Goal: Task Accomplishment & Management: Use online tool/utility

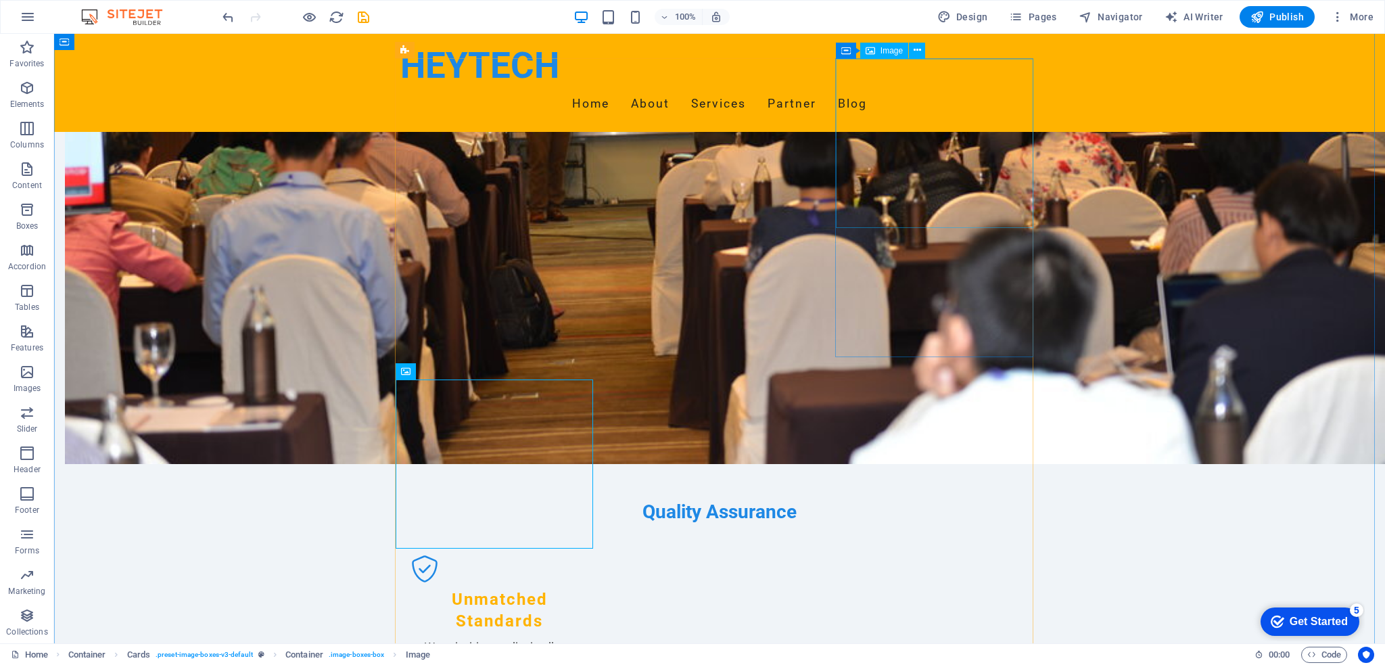
scroll to position [1082, 0]
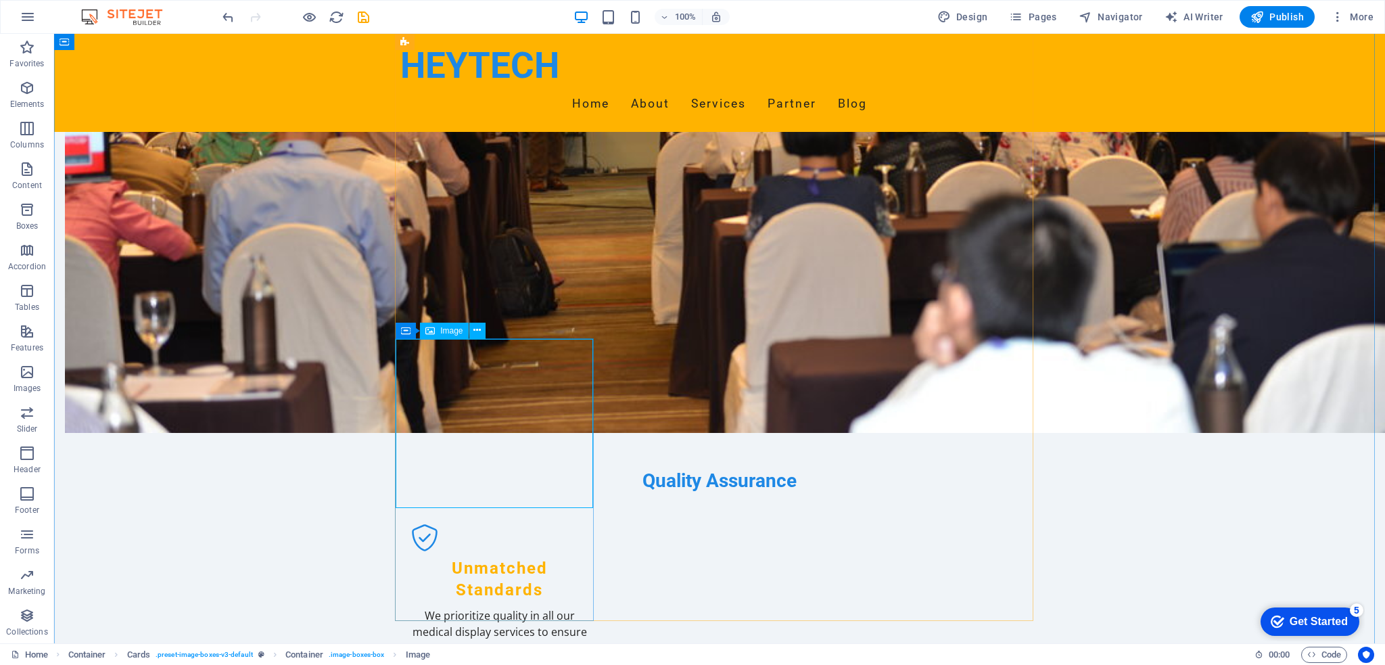
click at [449, 333] on span "Image" at bounding box center [451, 331] width 22 height 8
select select "vw"
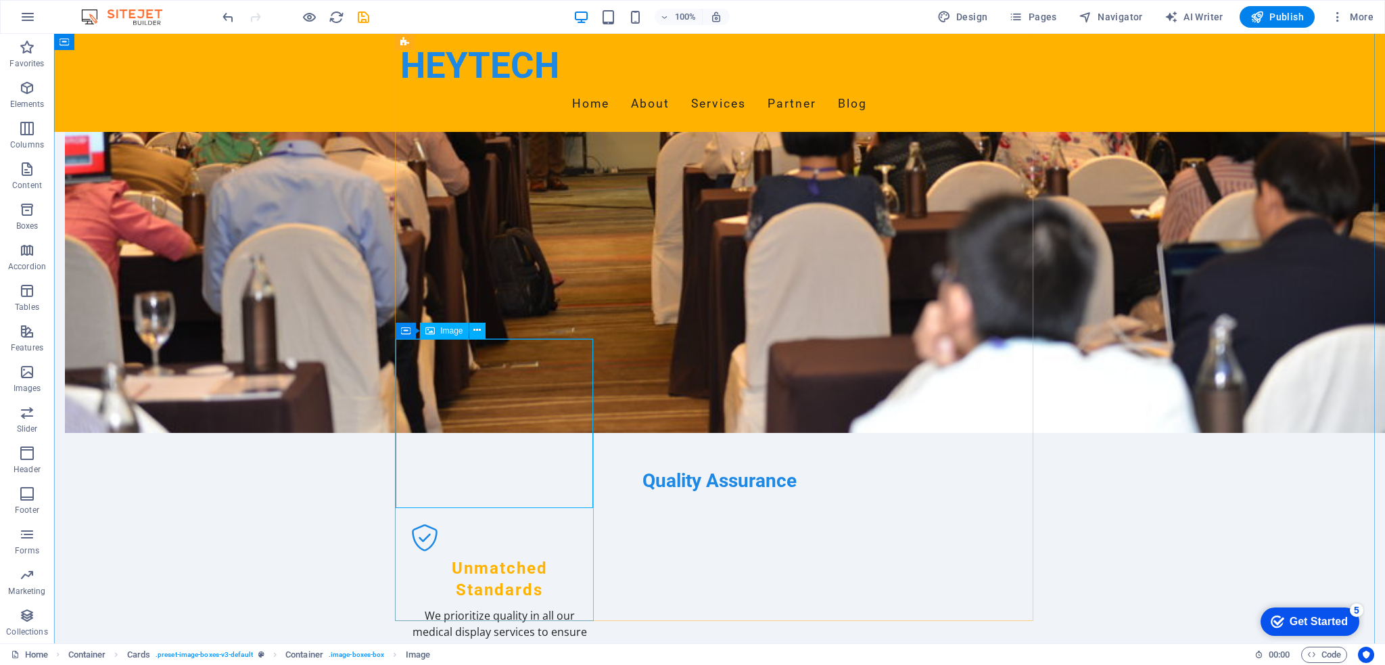
select select "px"
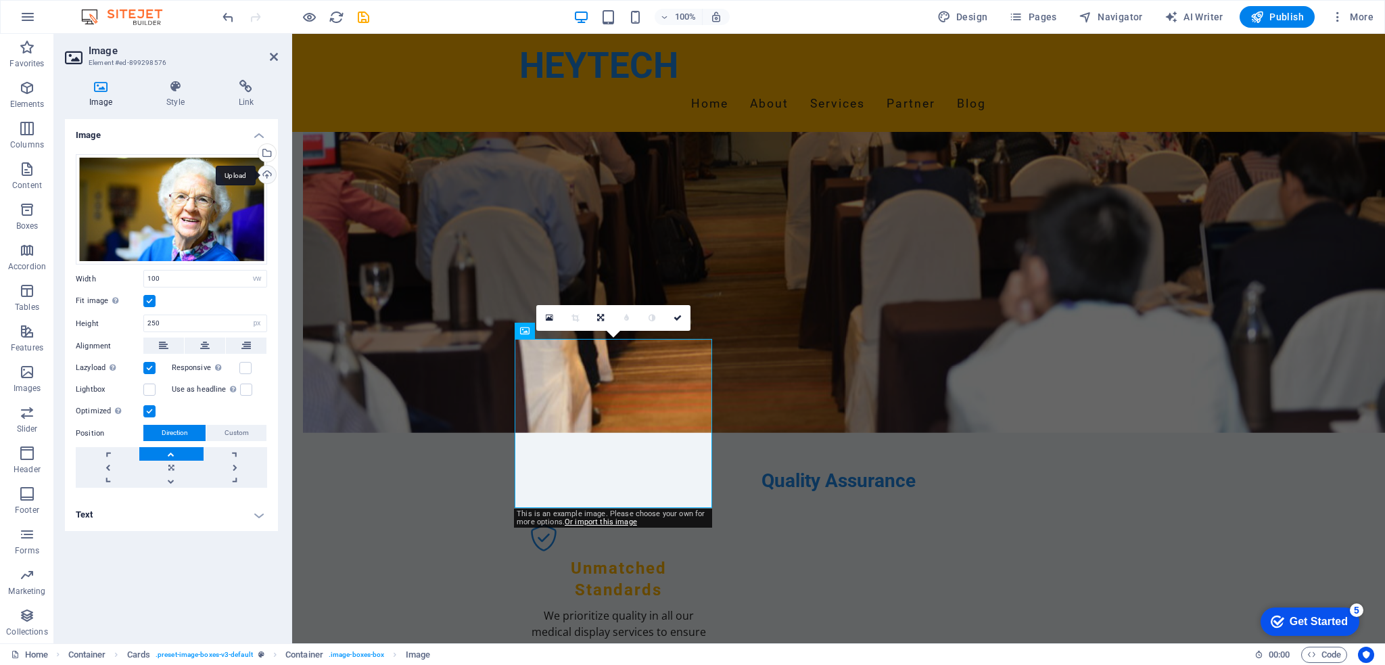
click at [265, 175] on div "Upload" at bounding box center [266, 176] width 20 height 20
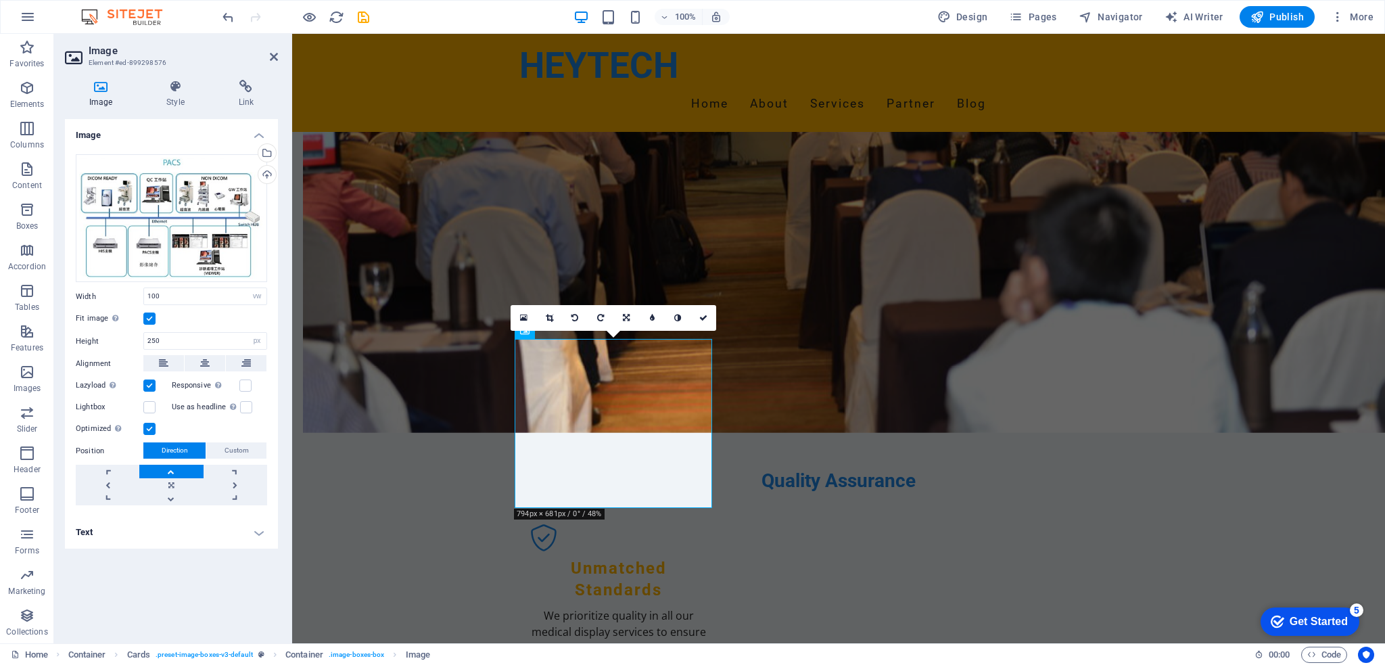
click at [151, 321] on label at bounding box center [149, 318] width 12 height 12
click at [0, 0] on input "Fit image Automatically fit image to a fixed width and height" at bounding box center [0, 0] width 0 height 0
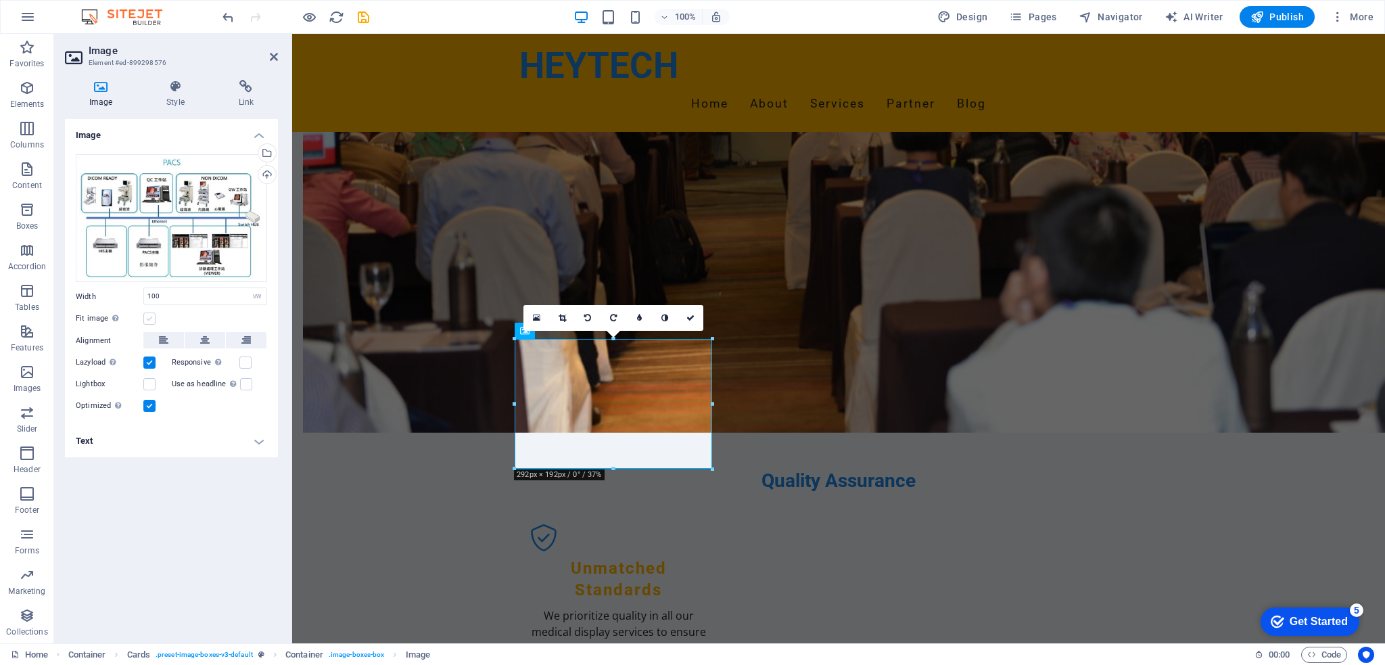
click at [151, 321] on label at bounding box center [149, 318] width 12 height 12
click at [0, 0] on input "Fit image Automatically fit image to a fixed width and height" at bounding box center [0, 0] width 0 height 0
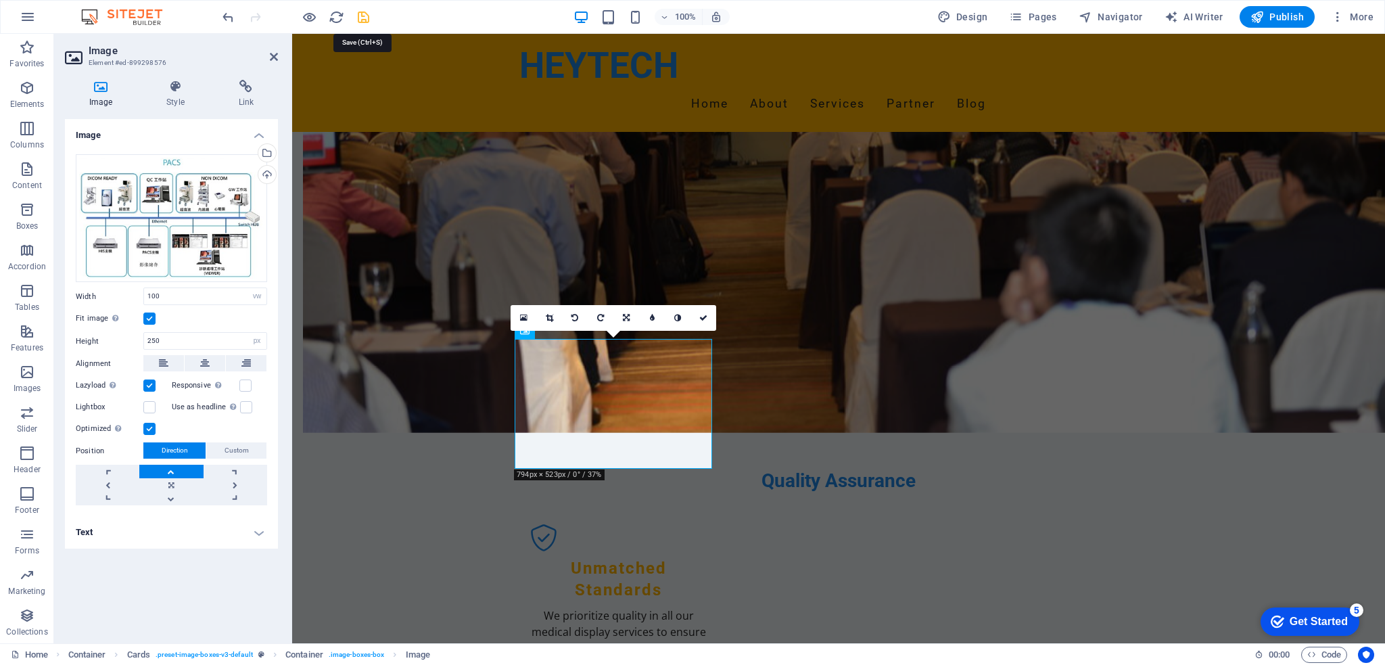
click at [363, 18] on icon "save" at bounding box center [364, 17] width 16 height 16
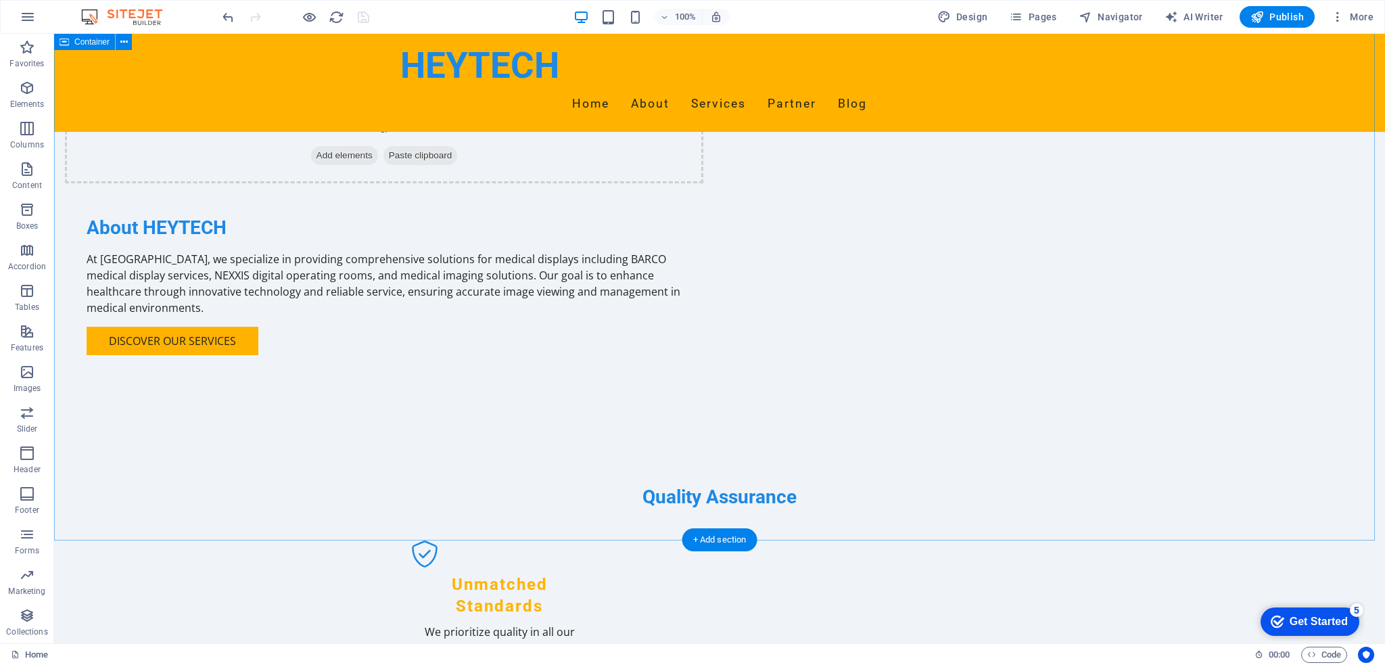
scroll to position [1217, 0]
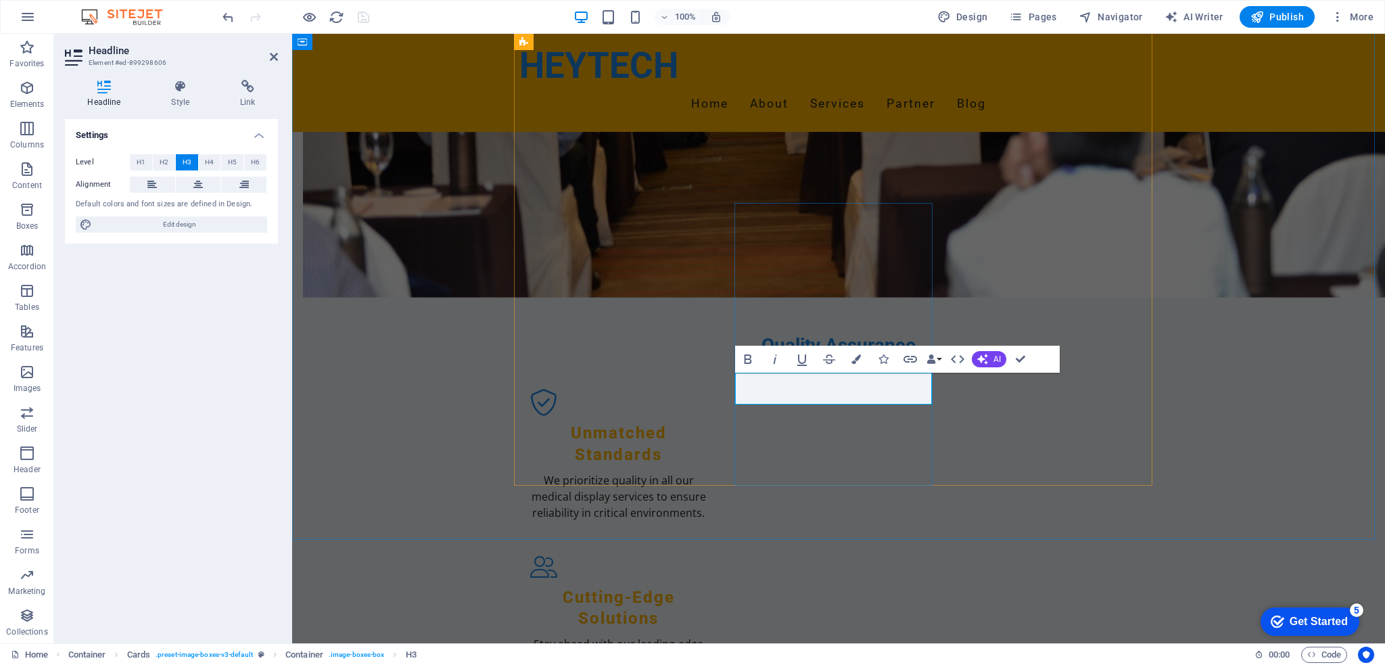
drag, startPoint x: 913, startPoint y: 397, endPoint x: 745, endPoint y: 400, distance: 167.7
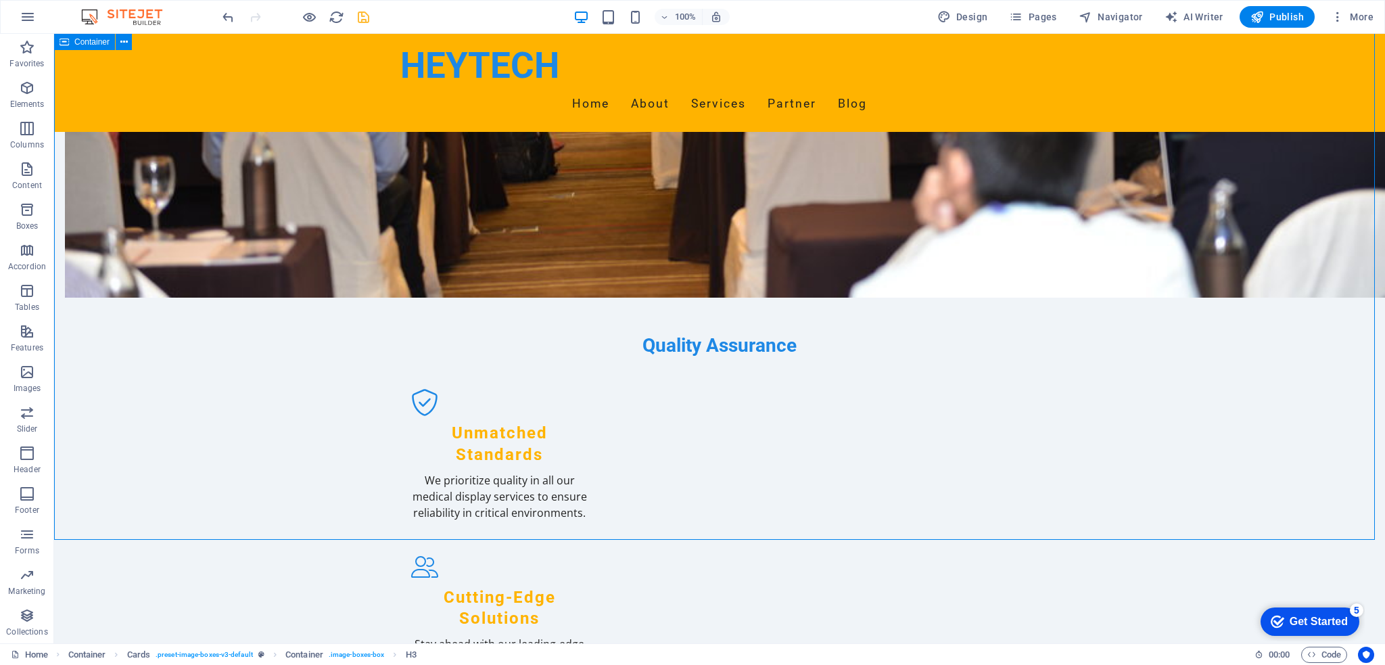
drag, startPoint x: 1006, startPoint y: 378, endPoint x: 1246, endPoint y: 379, distance: 240.1
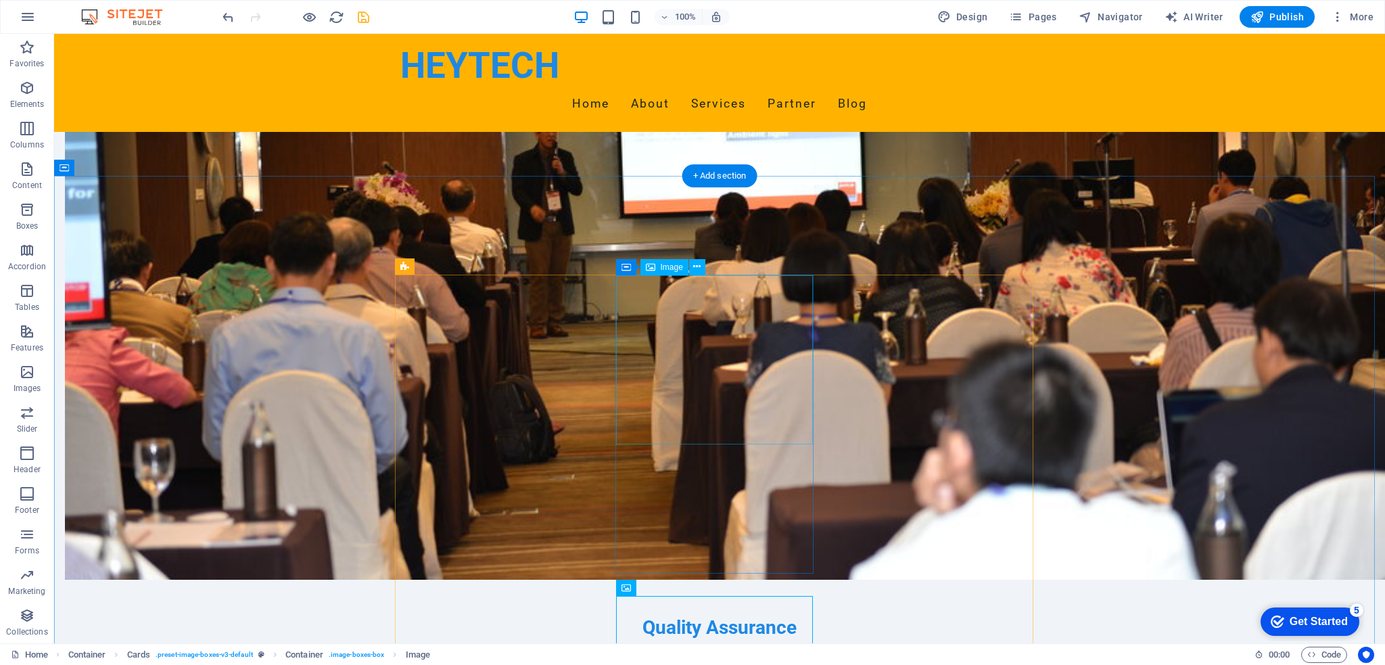
scroll to position [811, 0]
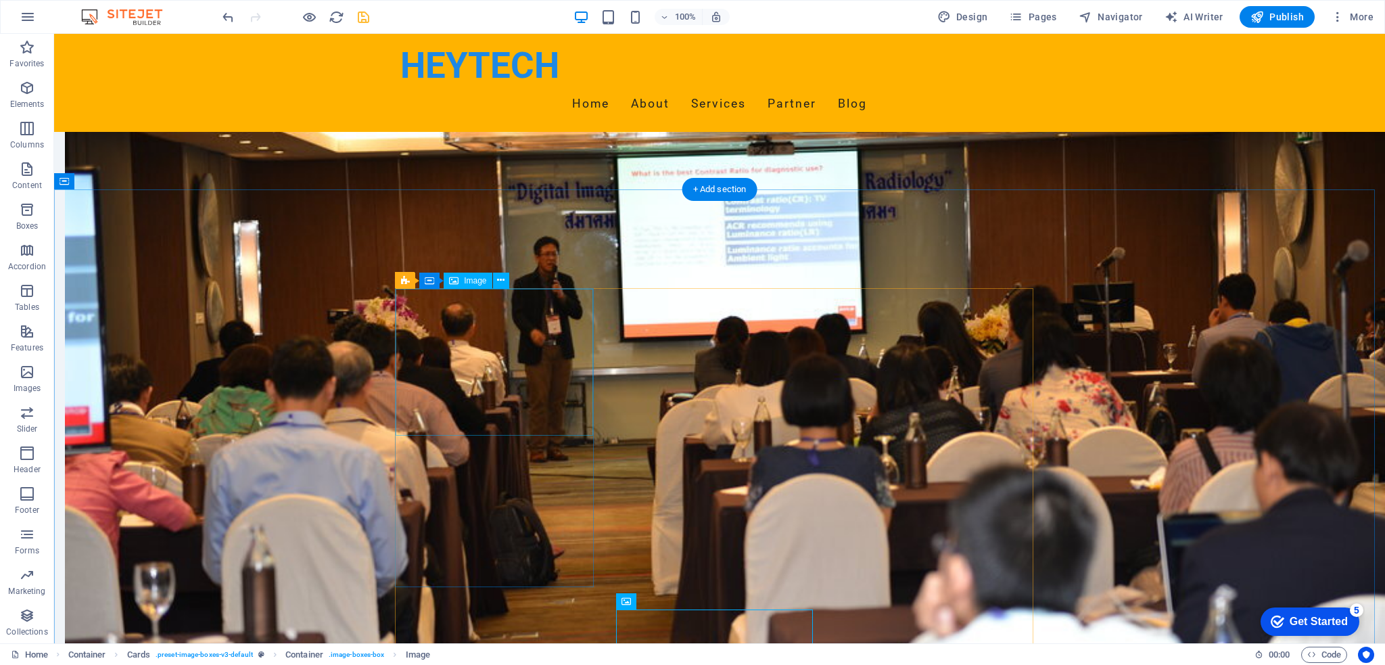
click at [473, 281] on span "Image" at bounding box center [475, 281] width 22 height 8
select select "vw"
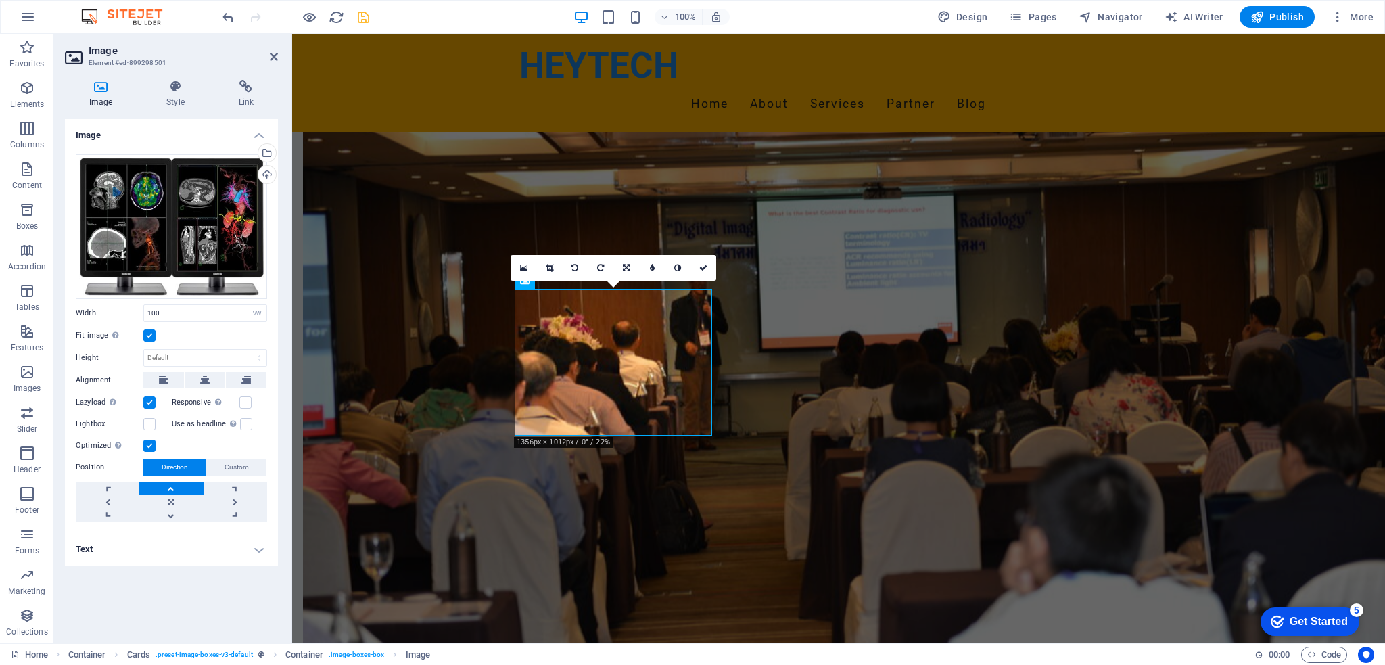
click at [103, 93] on h4 "Image" at bounding box center [103, 94] width 77 height 28
click at [256, 153] on div "Select files from the file manager, stock photos, or upload file(s)" at bounding box center [212, 153] width 88 height 51
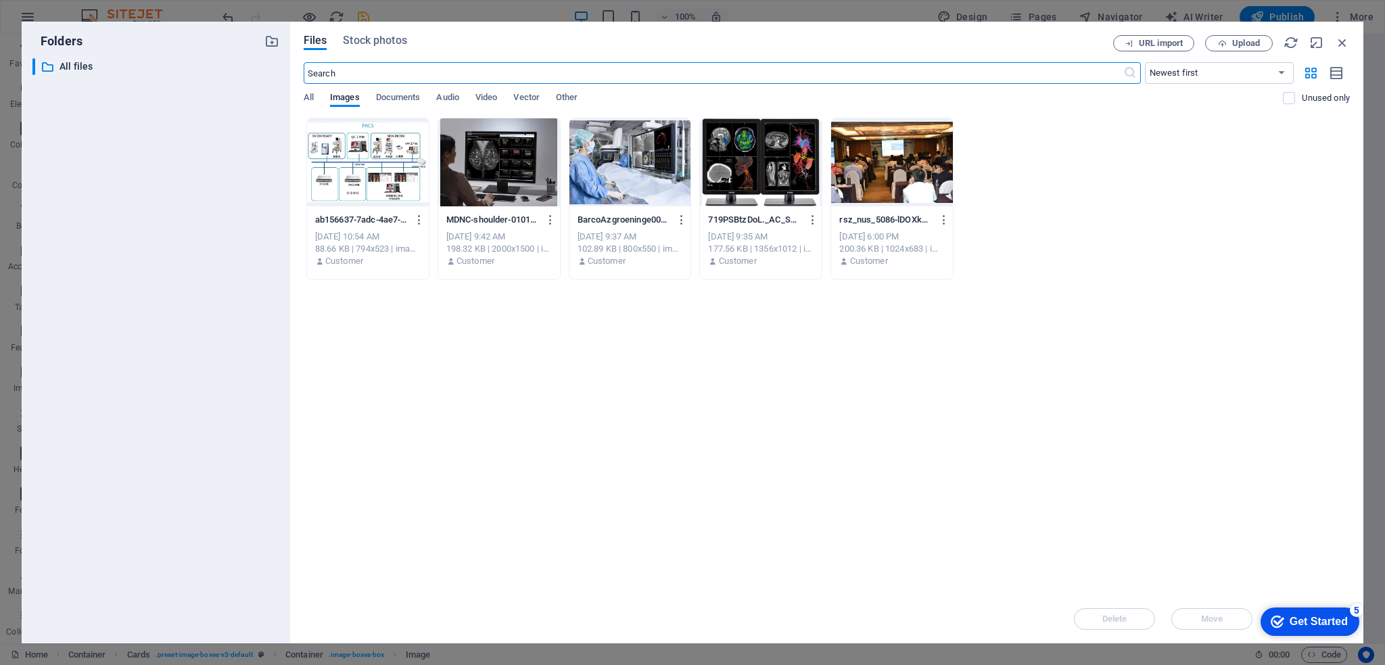
click at [521, 181] on div at bounding box center [499, 162] width 122 height 88
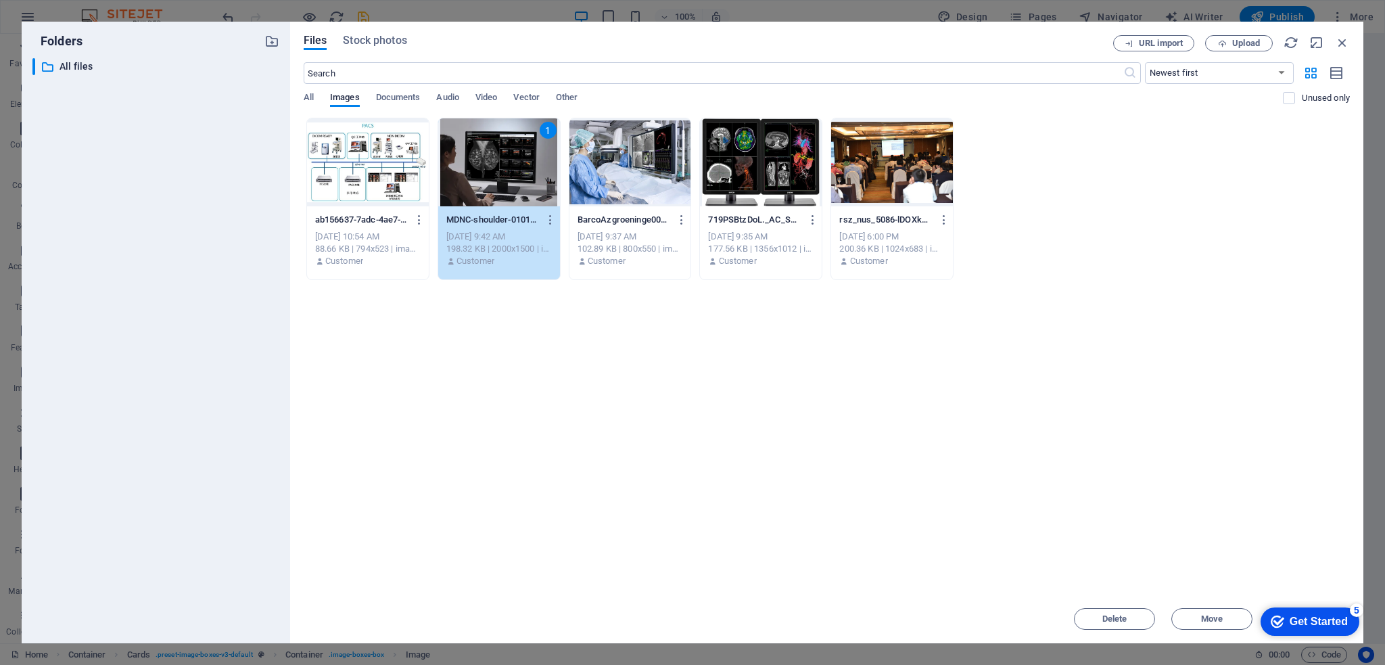
drag, startPoint x: 1289, startPoint y: 616, endPoint x: 1418, endPoint y: 889, distance: 302.2
click at [1290, 615] on div "Get Started" at bounding box center [1319, 621] width 58 height 12
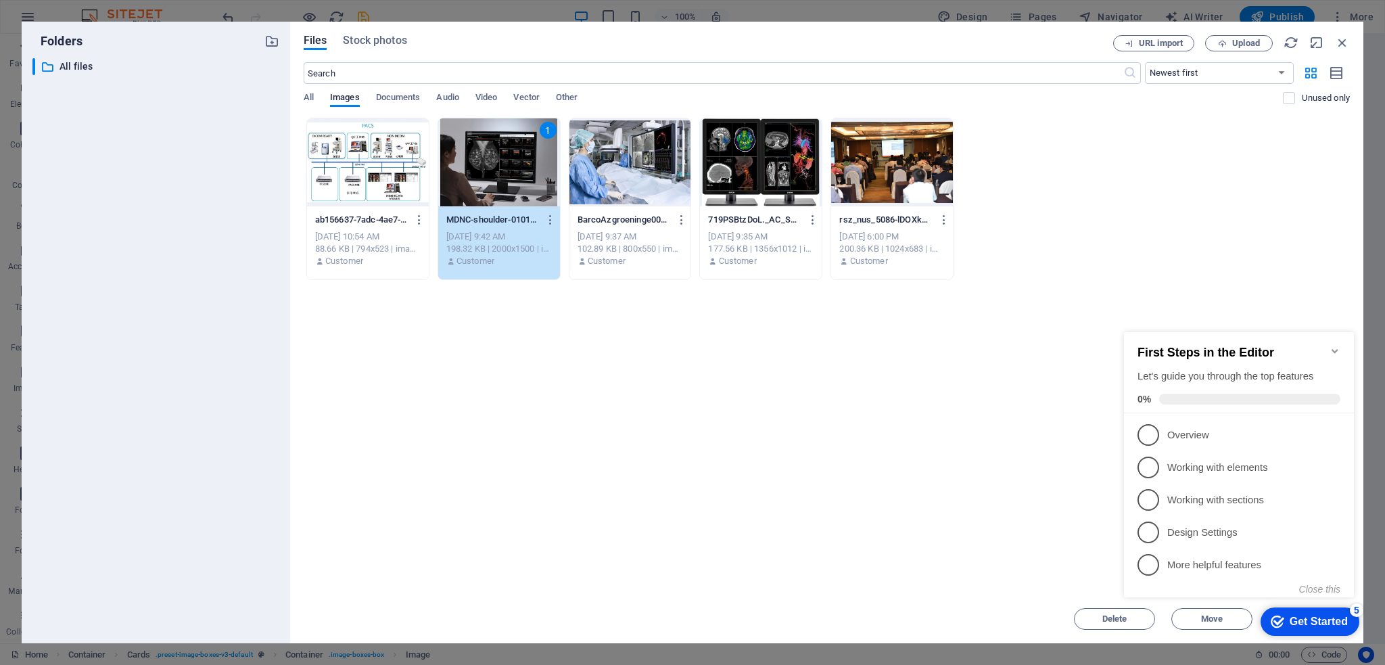
click at [989, 258] on div "ab156637-7adc-4ae7-a5a3-0a5f68a02656_2-A5WhKCKPeC9ZvQChARrlLw.JPG ab156637-7adc…" at bounding box center [827, 199] width 1046 height 162
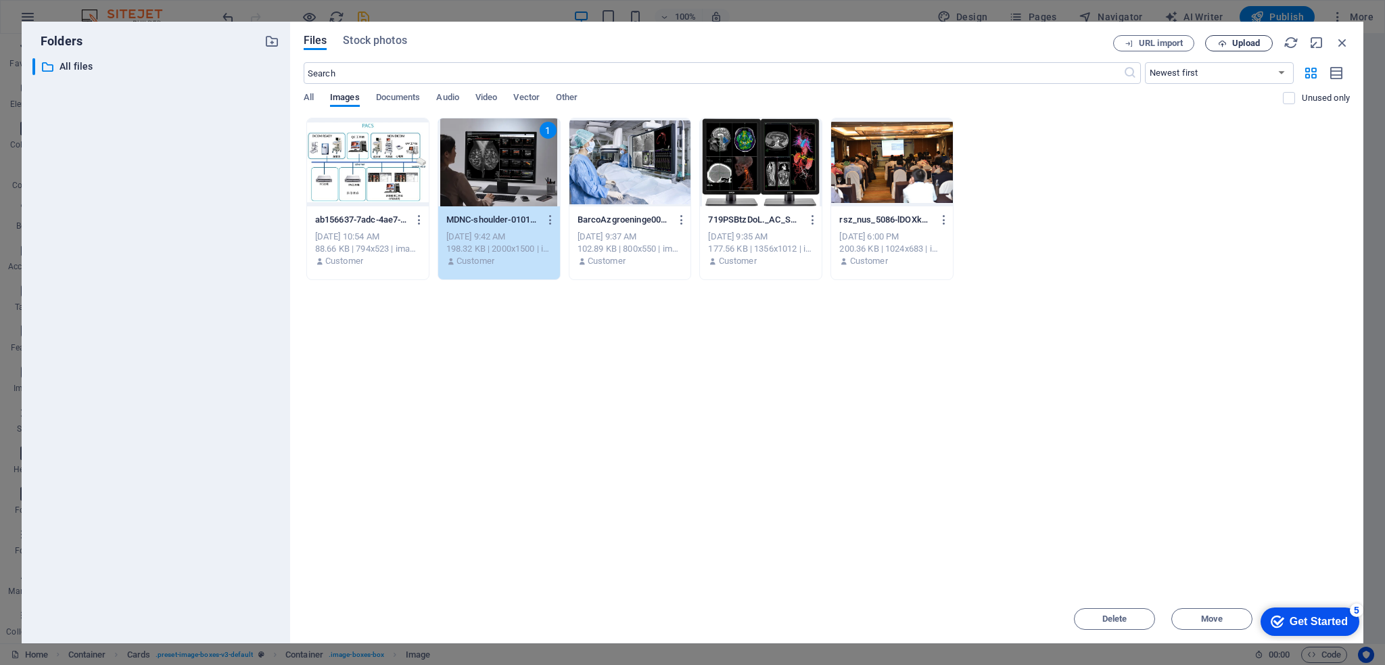
click at [1234, 39] on span "Upload" at bounding box center [1246, 43] width 28 height 8
click at [485, 167] on div at bounding box center [499, 162] width 122 height 88
drag, startPoint x: 485, startPoint y: 167, endPoint x: 193, endPoint y: 133, distance: 293.4
click at [485, 167] on div "1" at bounding box center [499, 162] width 122 height 88
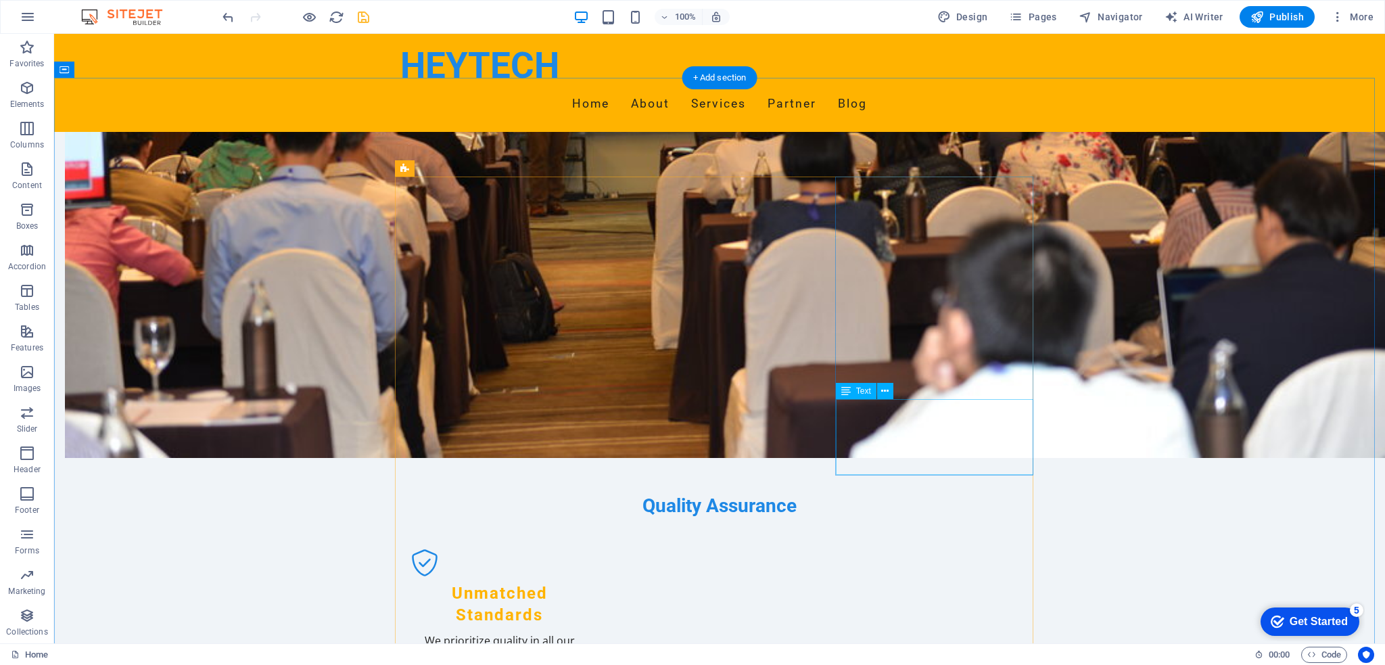
scroll to position [1082, 0]
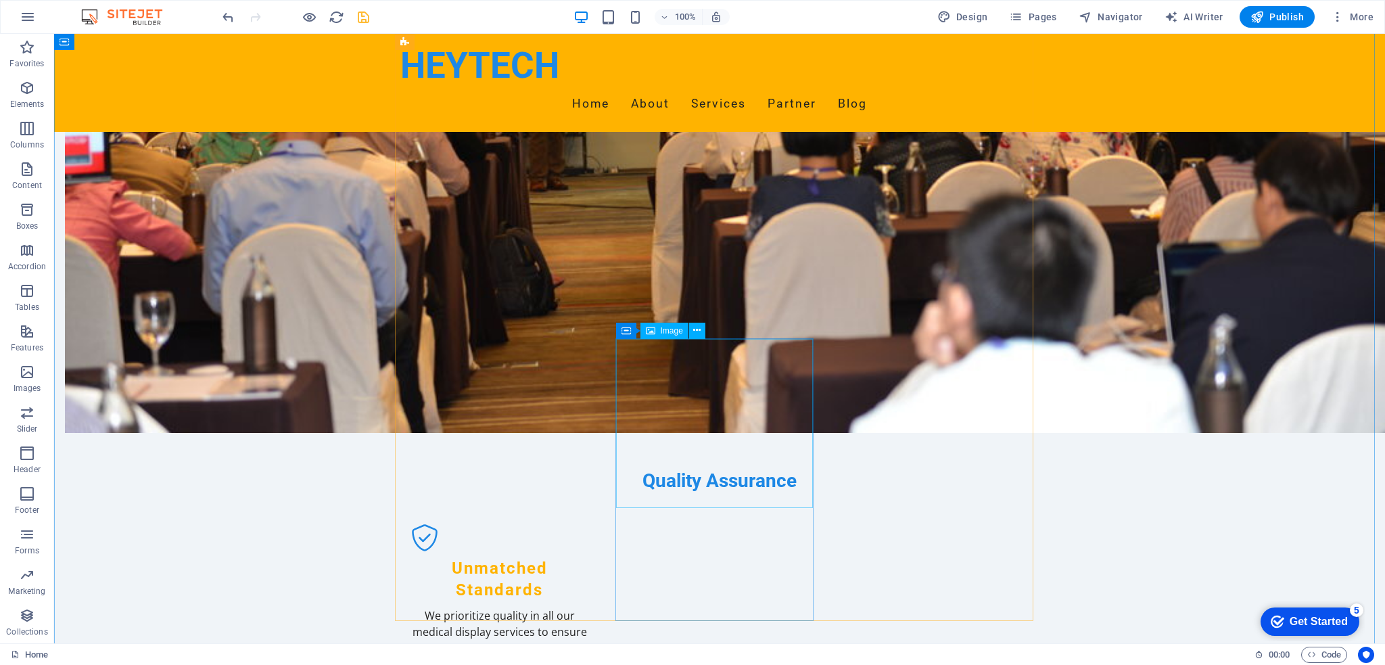
select select "vw"
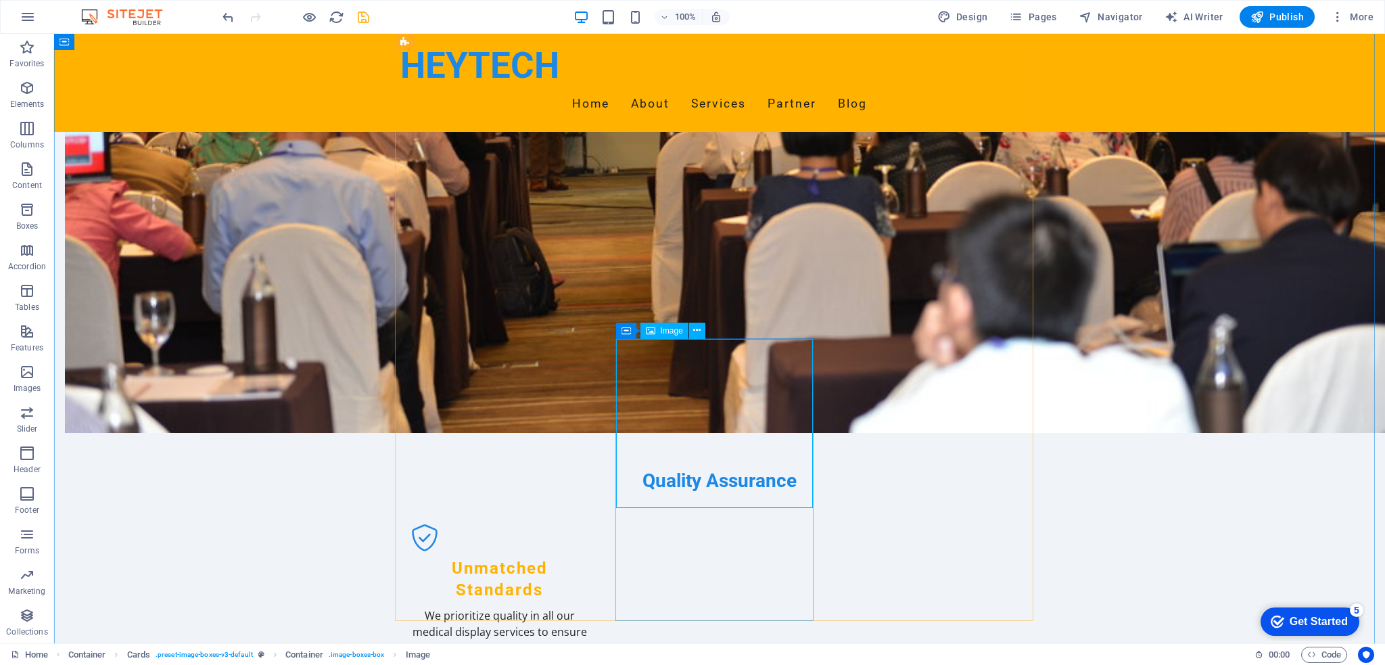
select select "px"
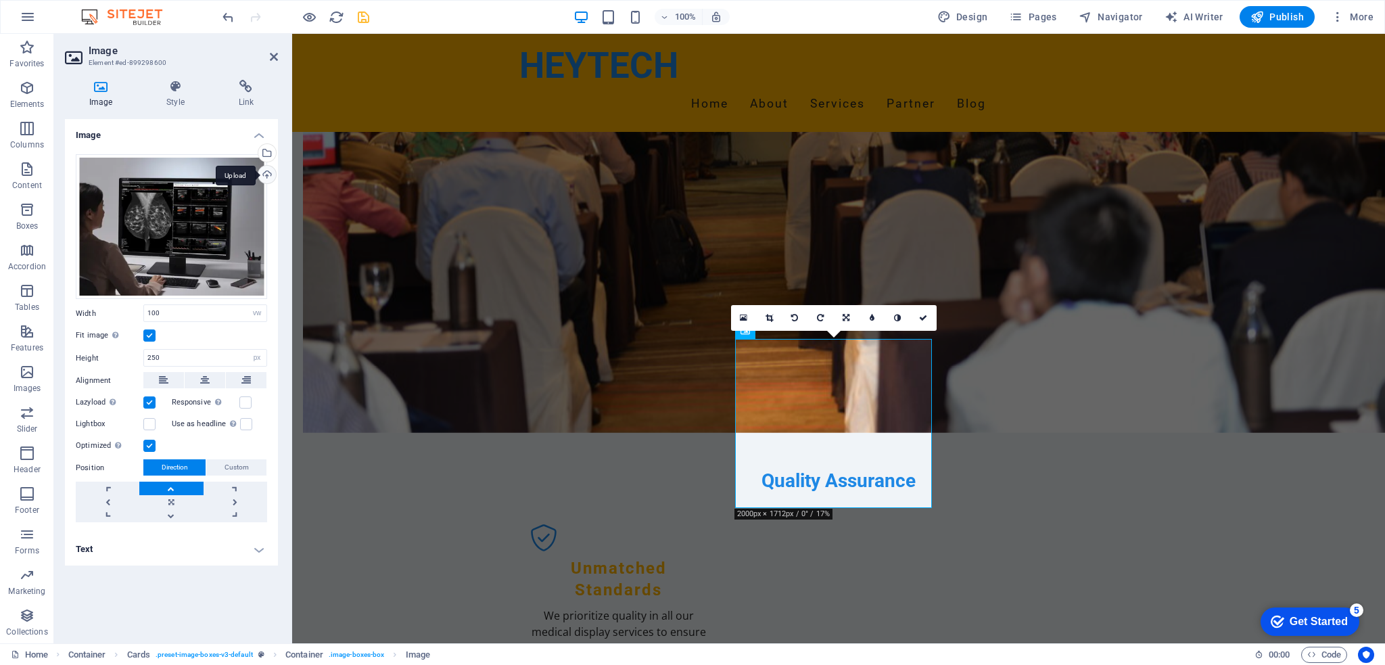
click at [267, 179] on div "Upload" at bounding box center [266, 176] width 20 height 20
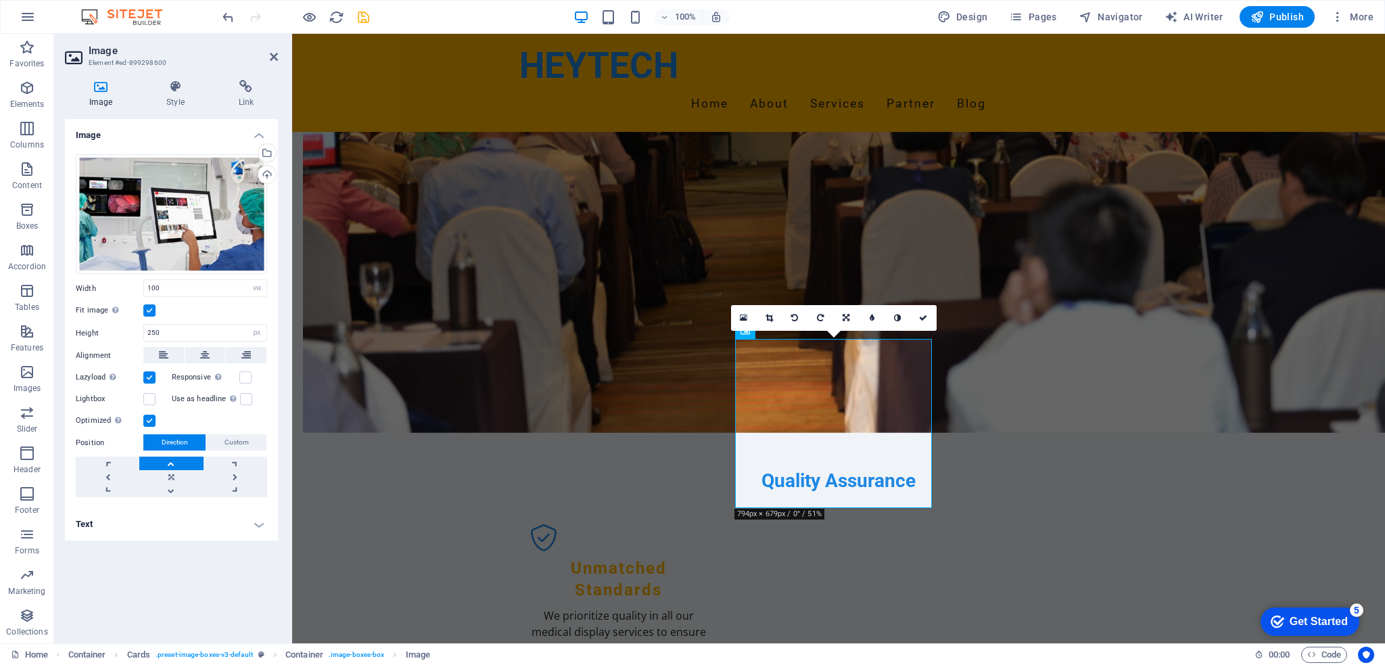
click at [151, 310] on label at bounding box center [149, 310] width 12 height 12
click at [0, 0] on input "Fit image Automatically fit image to a fixed width and height" at bounding box center [0, 0] width 0 height 0
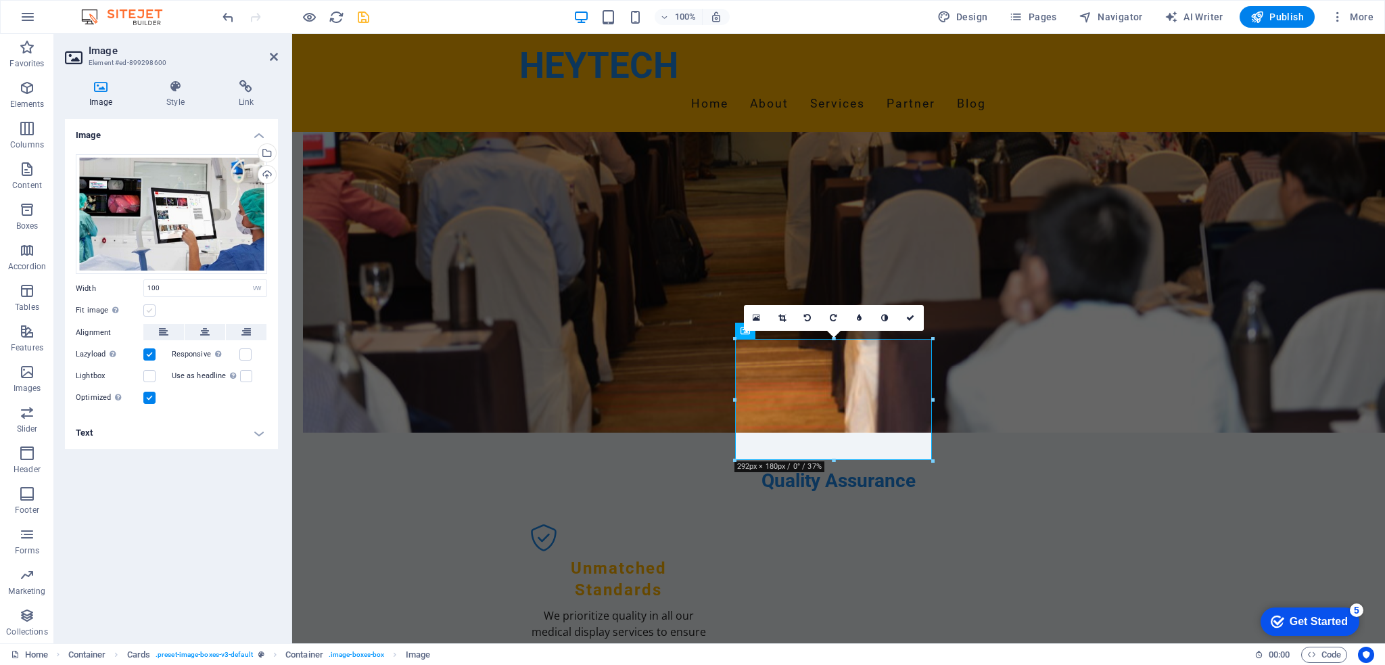
click at [151, 310] on label at bounding box center [149, 310] width 12 height 12
click at [0, 0] on input "Fit image Automatically fit image to a fixed width and height" at bounding box center [0, 0] width 0 height 0
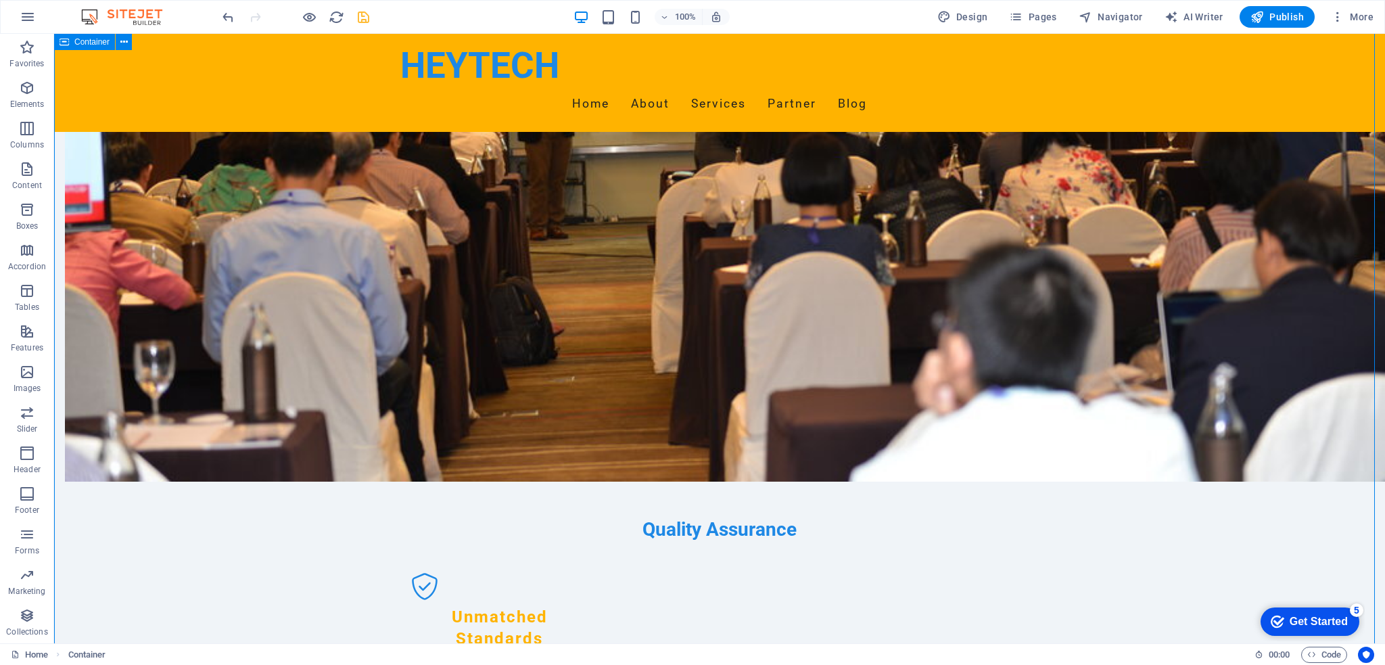
scroll to position [1014, 0]
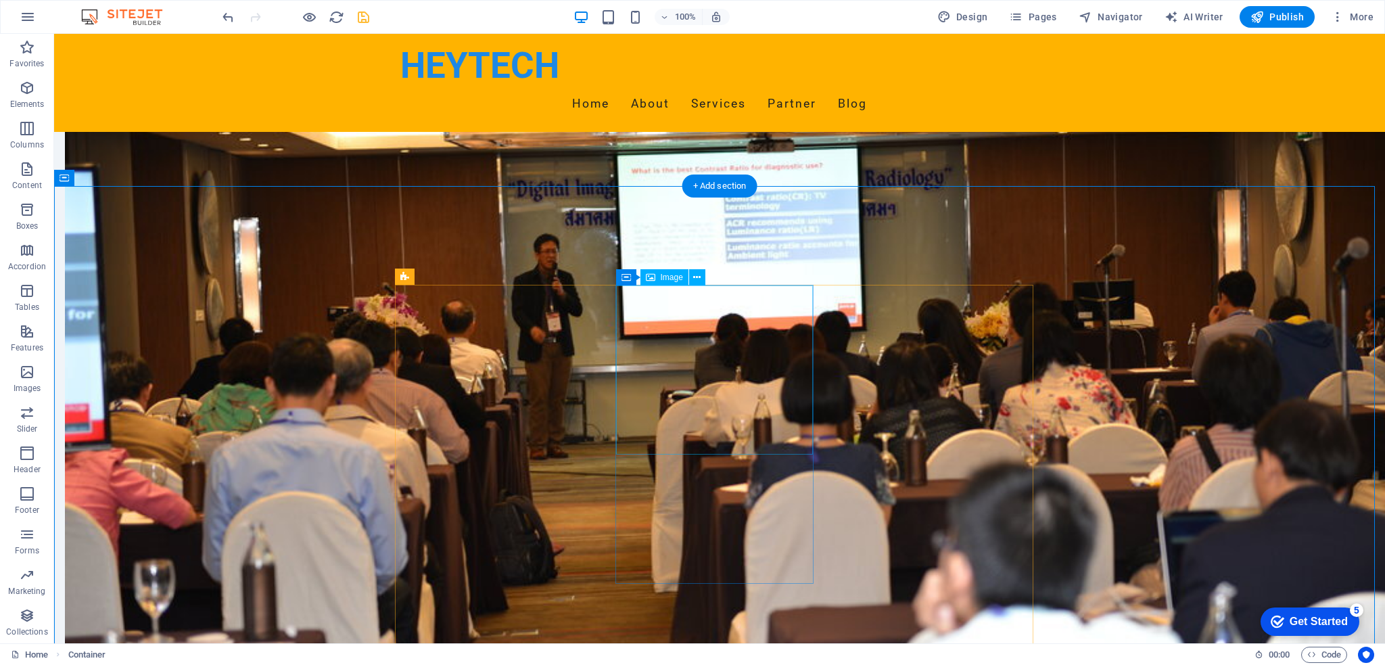
select select "vw"
select select "px"
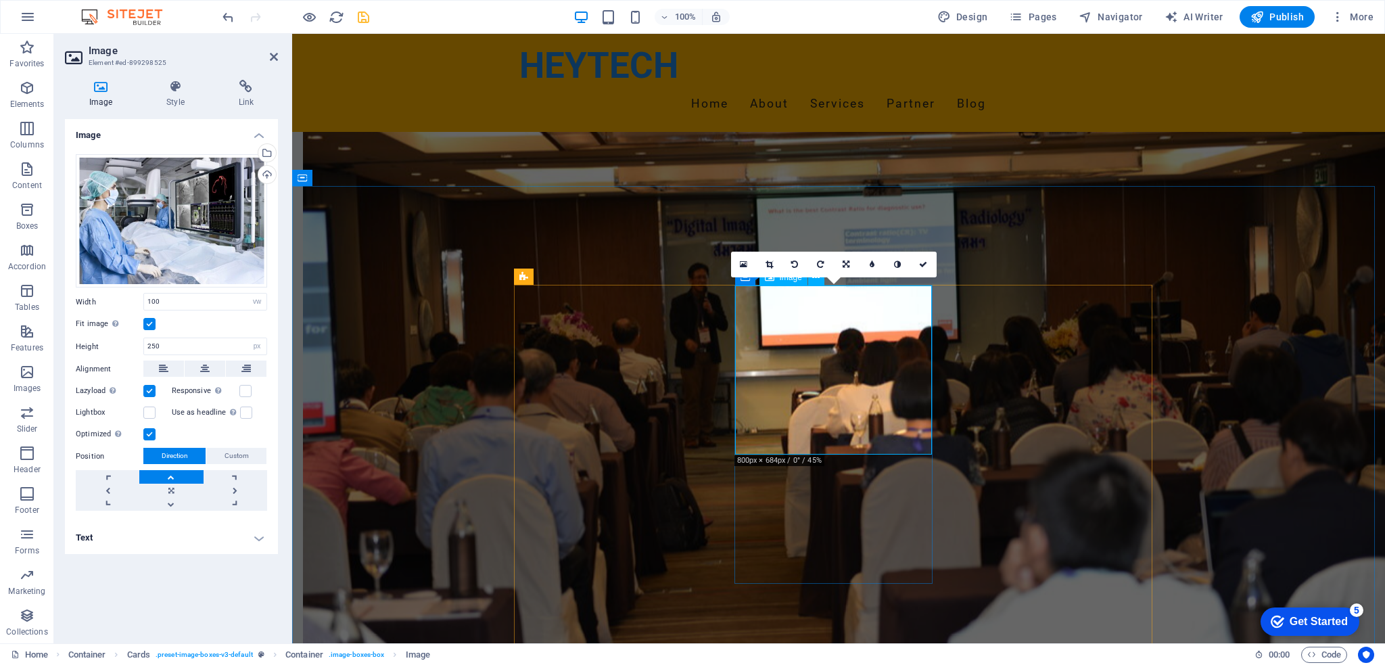
click at [162, 258] on div "Drag files here, click to choose files or select files from Files or our free s…" at bounding box center [171, 221] width 191 height 134
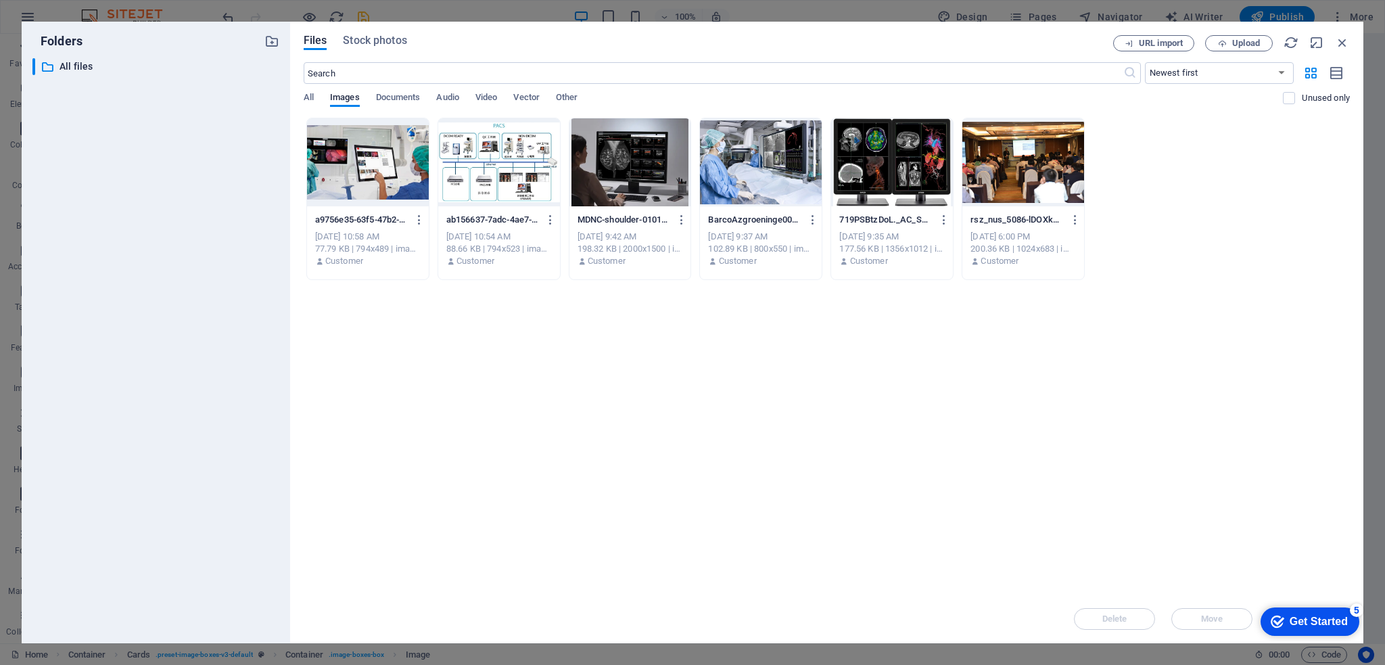
click at [1377, 164] on div "Folders ​ All files All files Files Stock photos URL import Upload ​ Newest fir…" at bounding box center [692, 332] width 1385 height 665
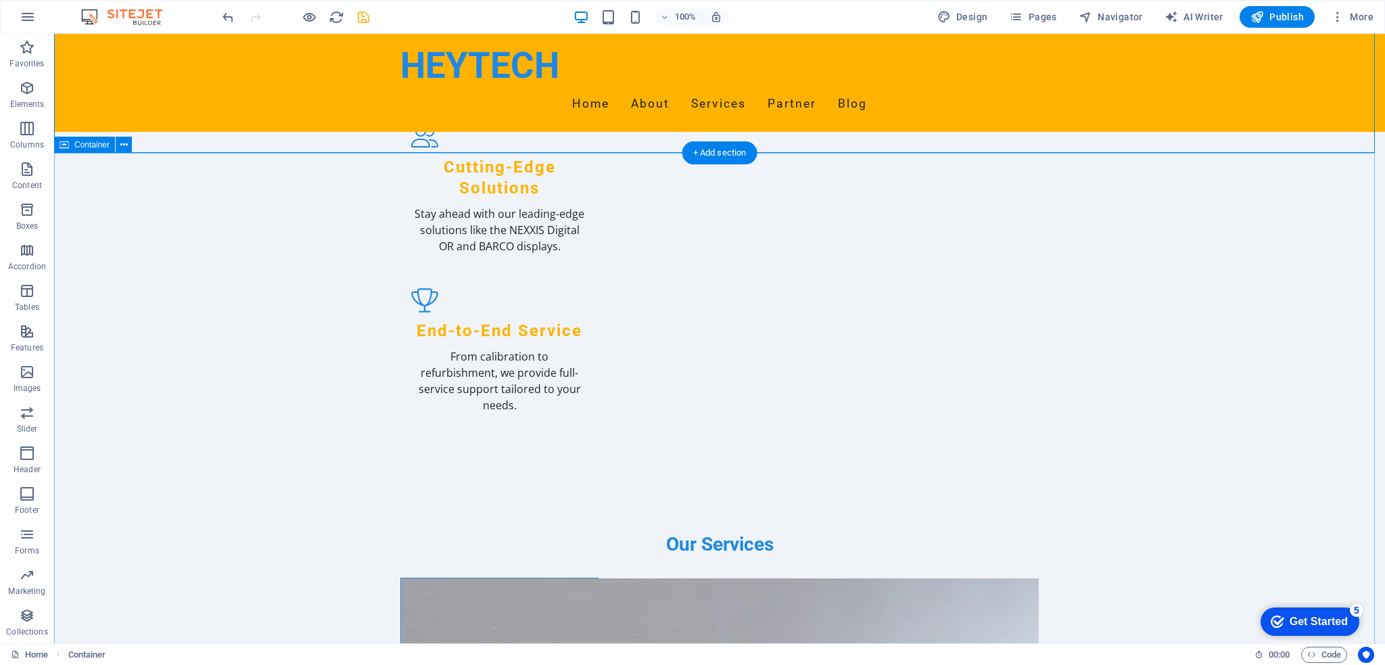
scroll to position [1693, 0]
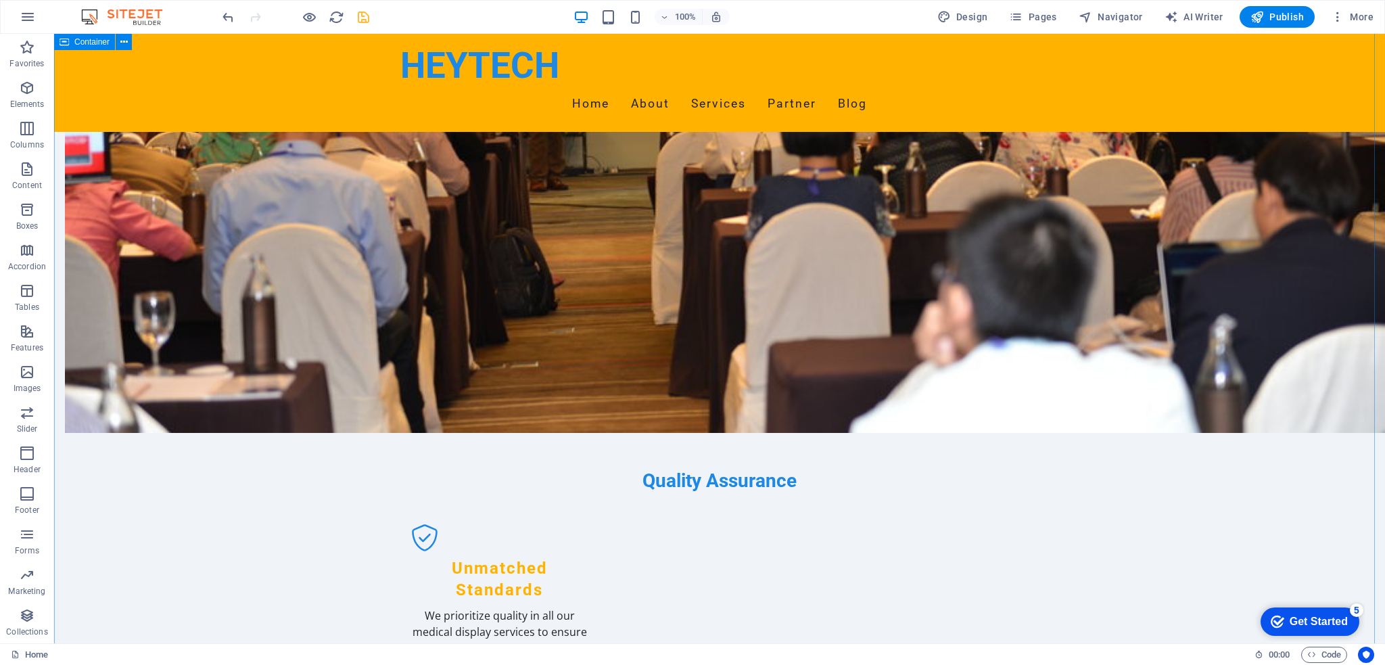
scroll to position [947, 0]
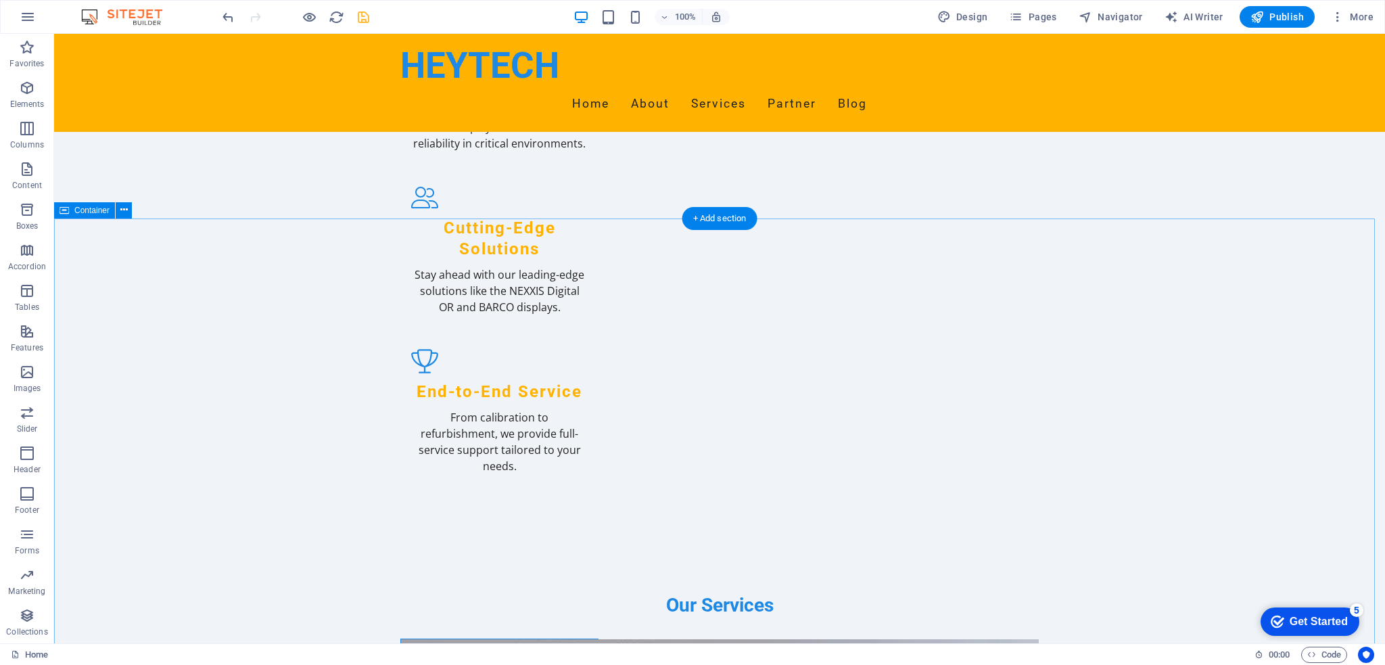
scroll to position [1691, 0]
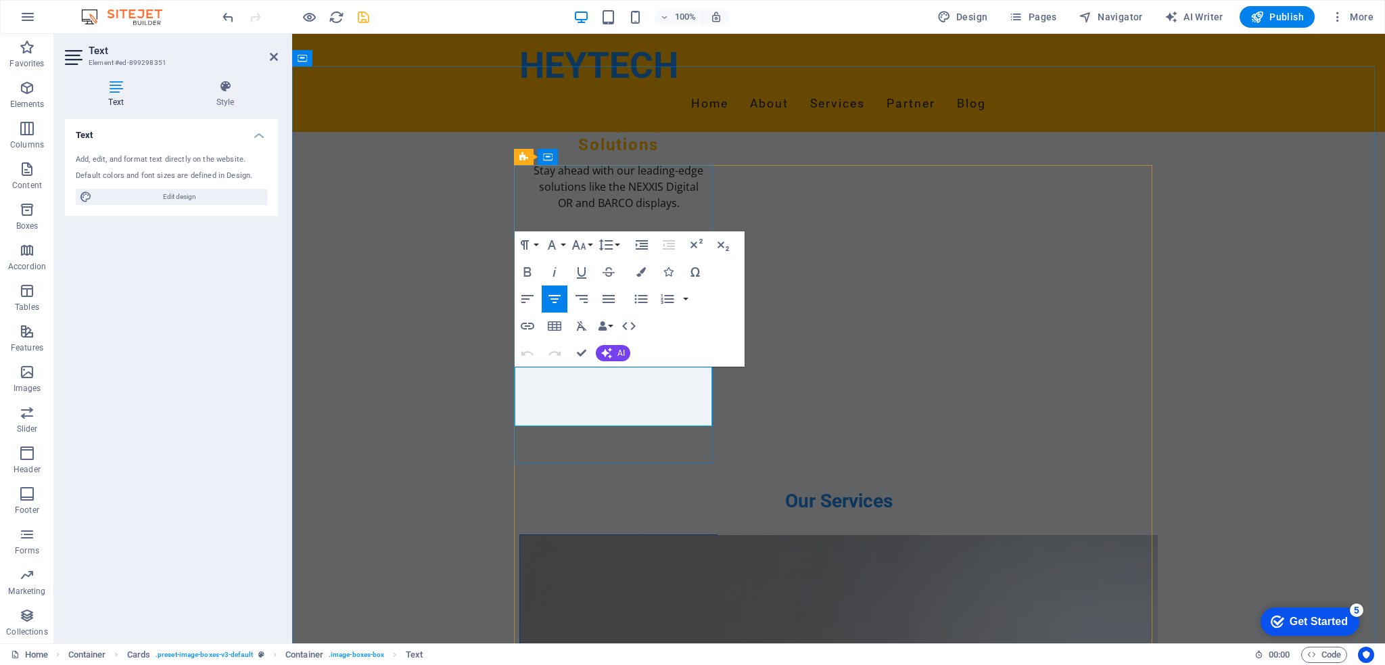
drag, startPoint x: 532, startPoint y: 409, endPoint x: 692, endPoint y: 417, distance: 159.8
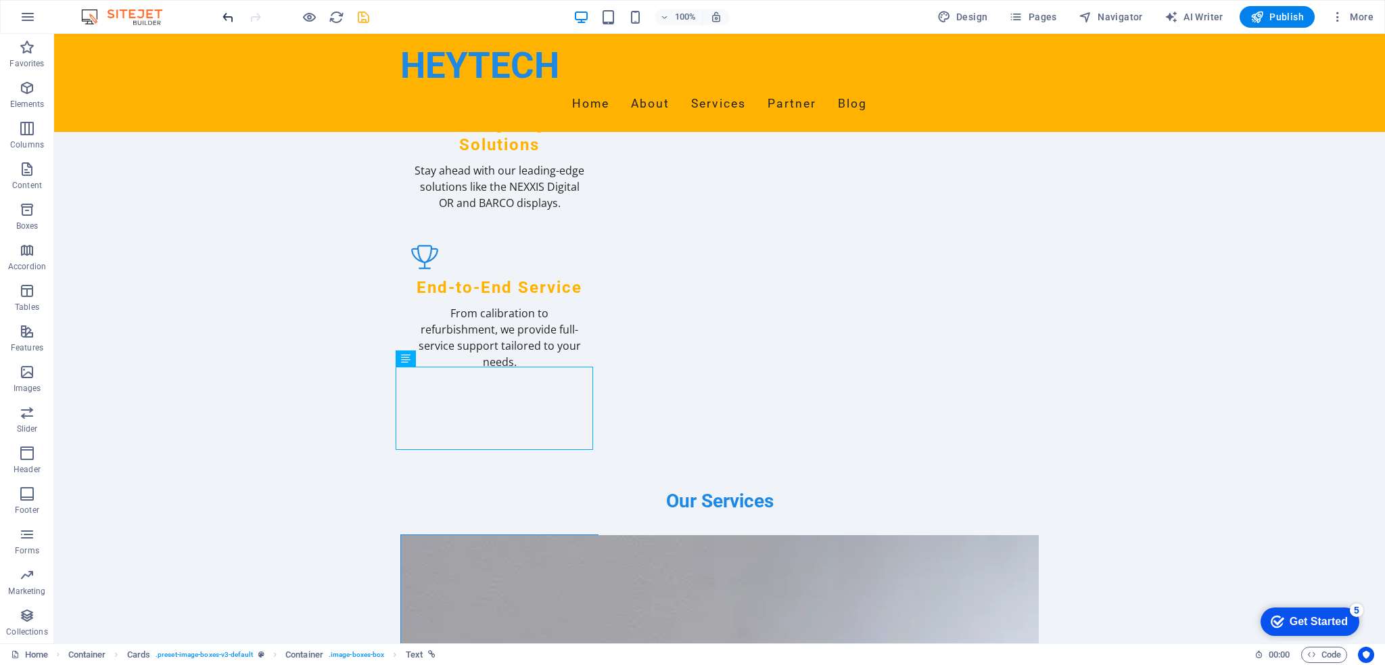
click at [229, 18] on icon "undo" at bounding box center [228, 17] width 16 height 16
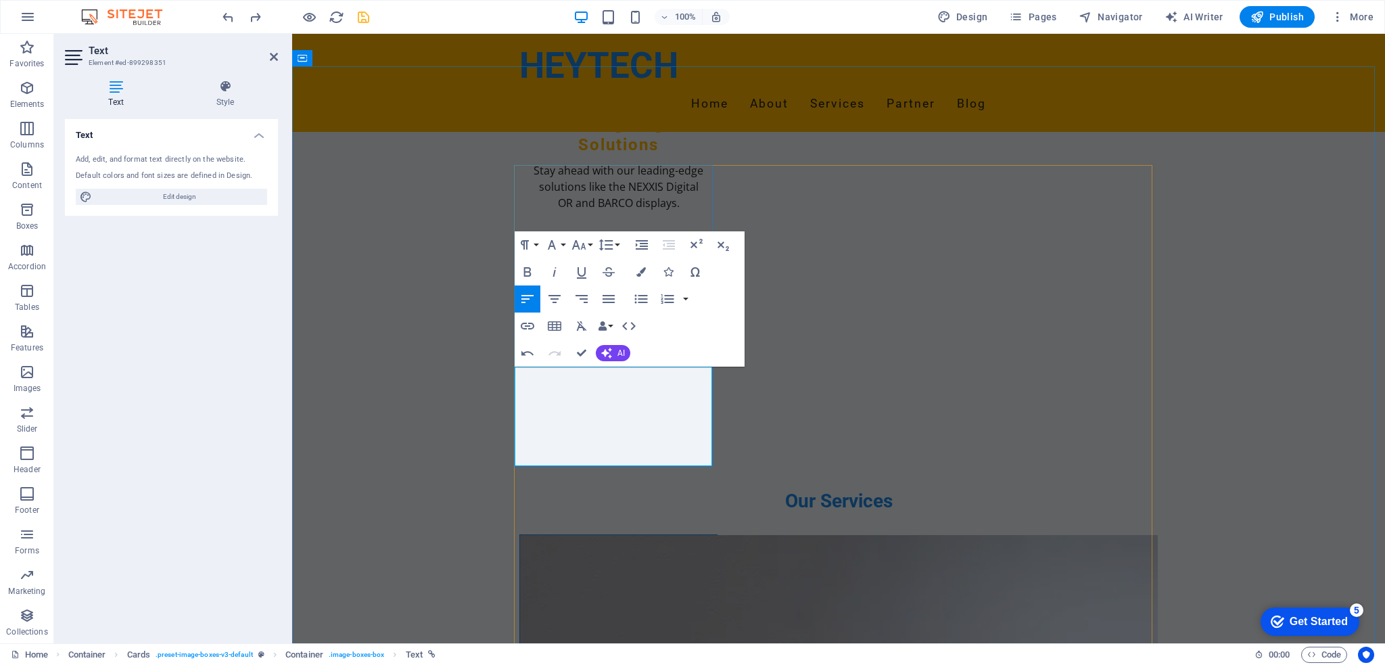
drag, startPoint x: 680, startPoint y: 405, endPoint x: 525, endPoint y: 415, distance: 155.9
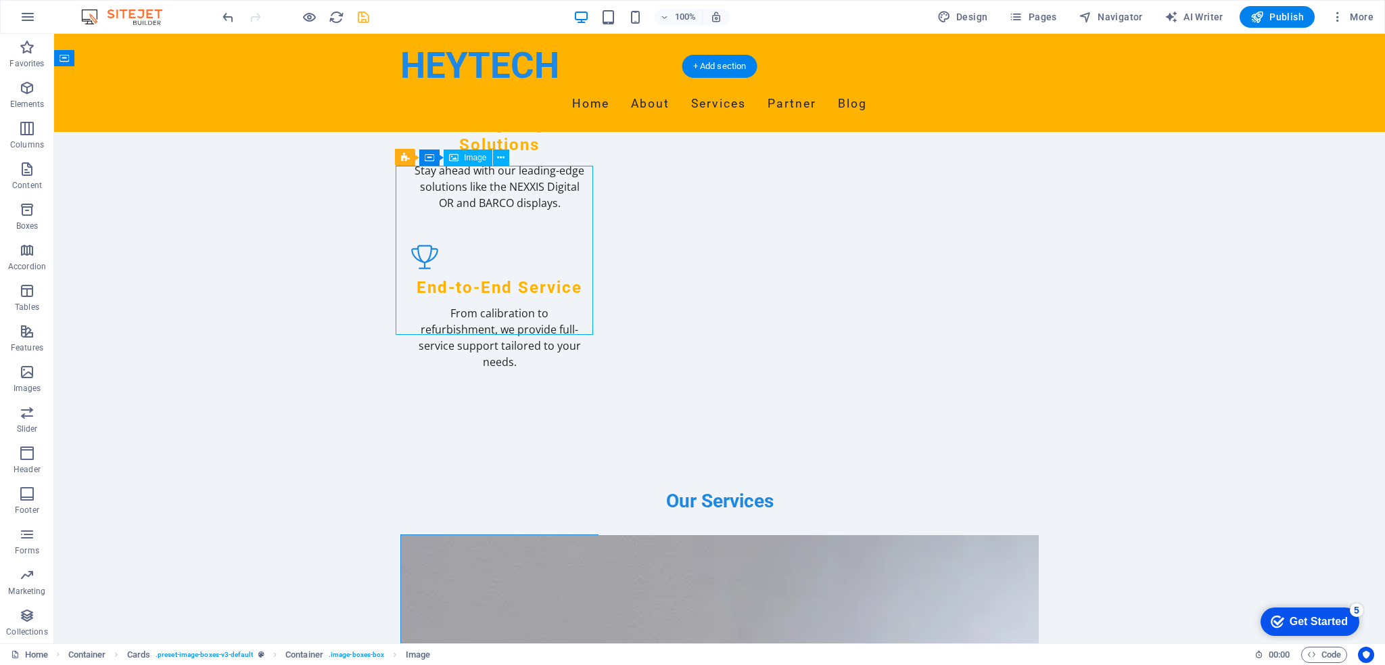
select select "vw"
select select "px"
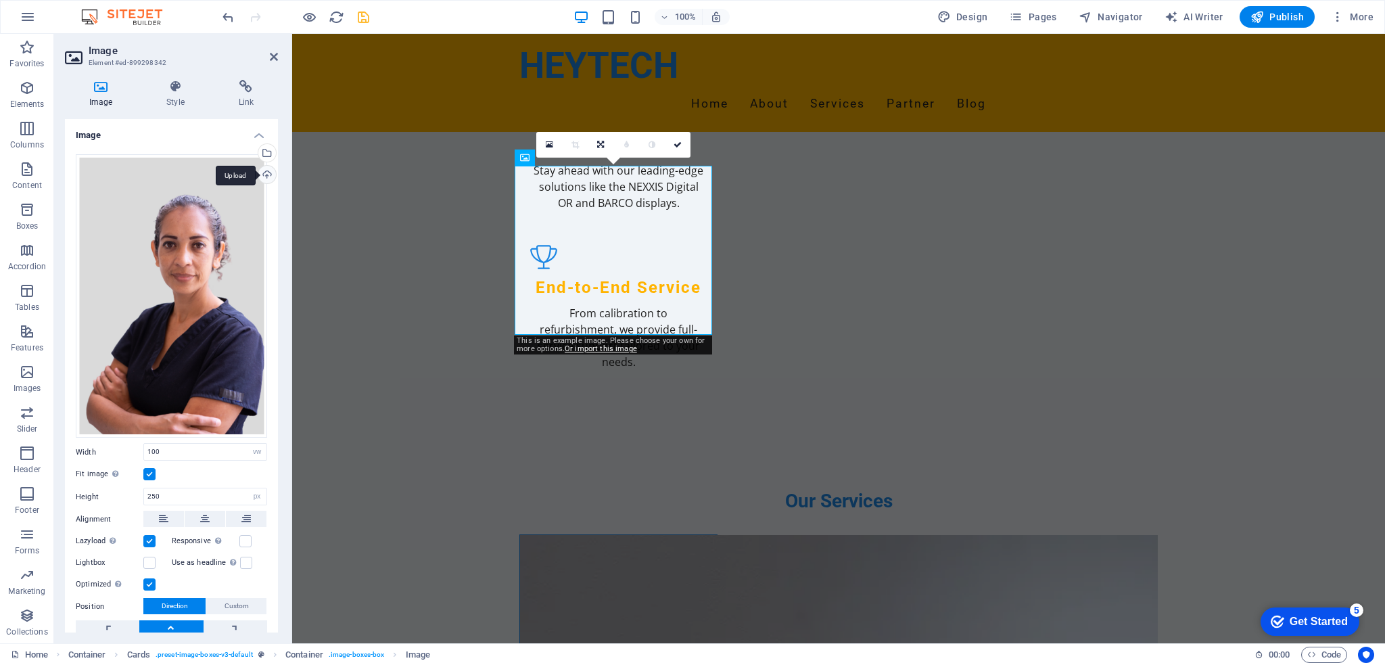
click at [268, 175] on div "Upload" at bounding box center [266, 176] width 20 height 20
click at [267, 178] on div "Upload" at bounding box center [266, 176] width 20 height 20
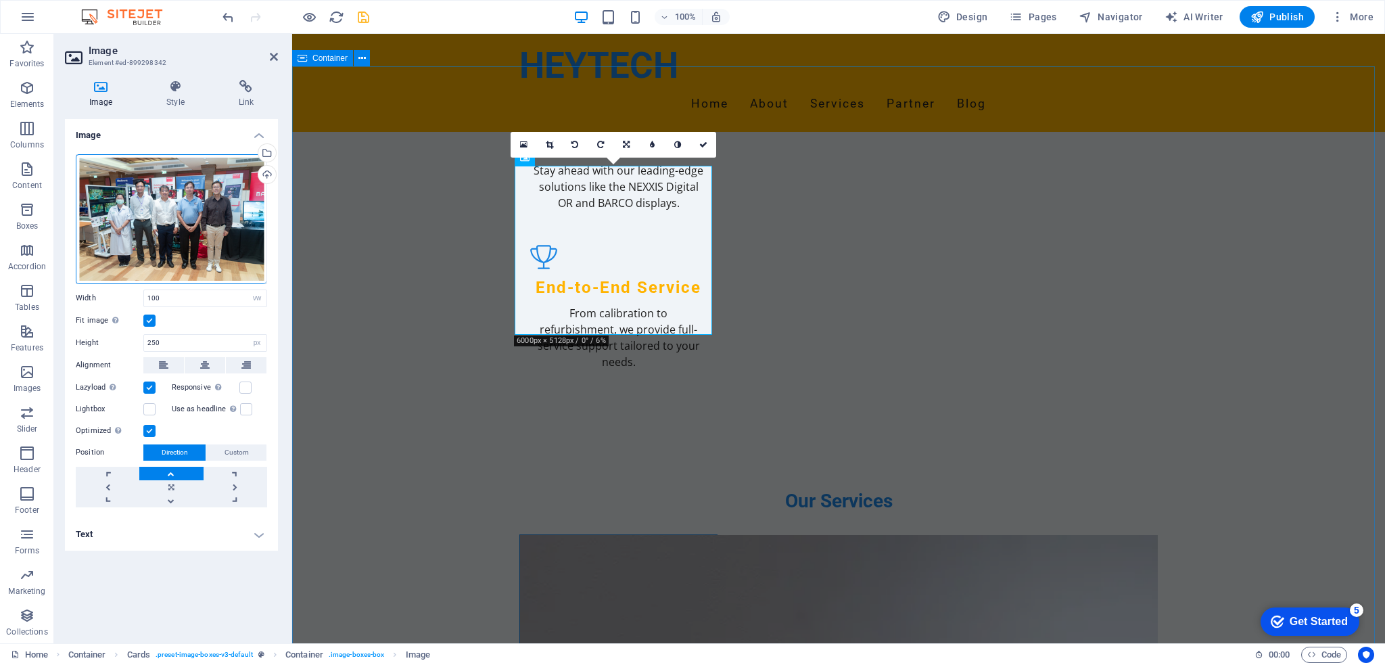
drag, startPoint x: 1246, startPoint y: 296, endPoint x: 1482, endPoint y: 296, distance: 235.3
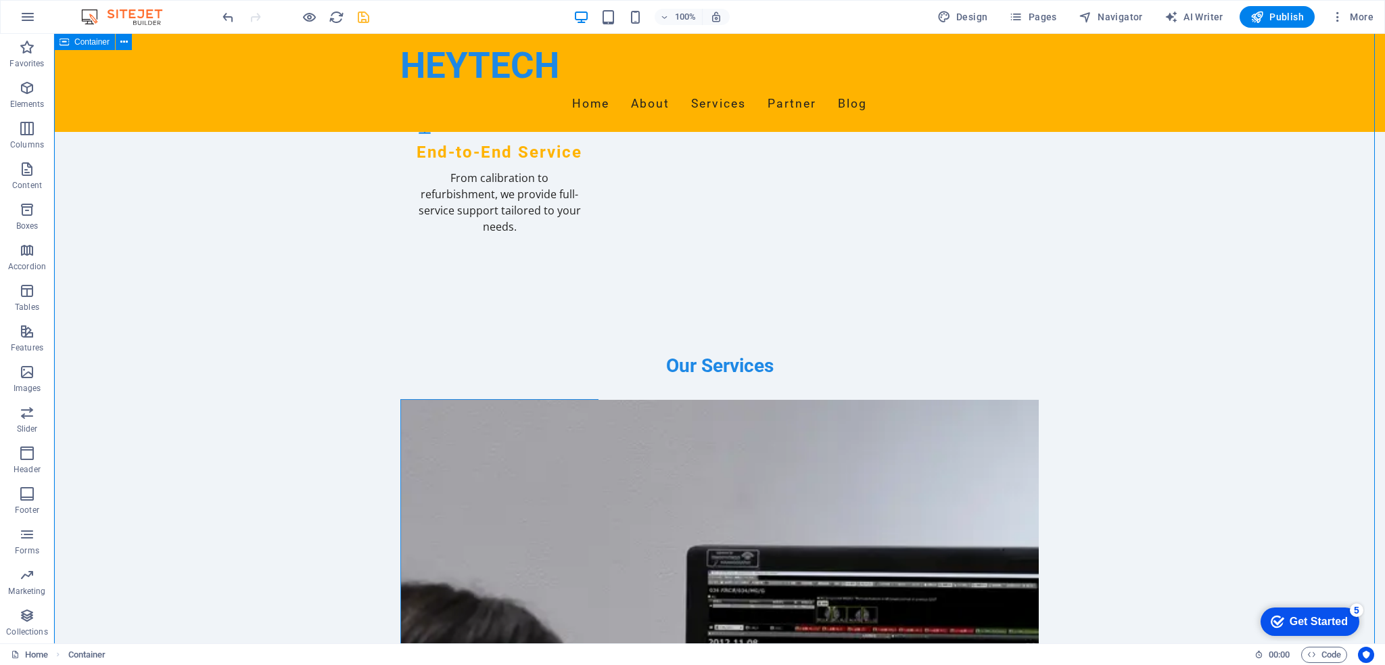
scroll to position [1758, 0]
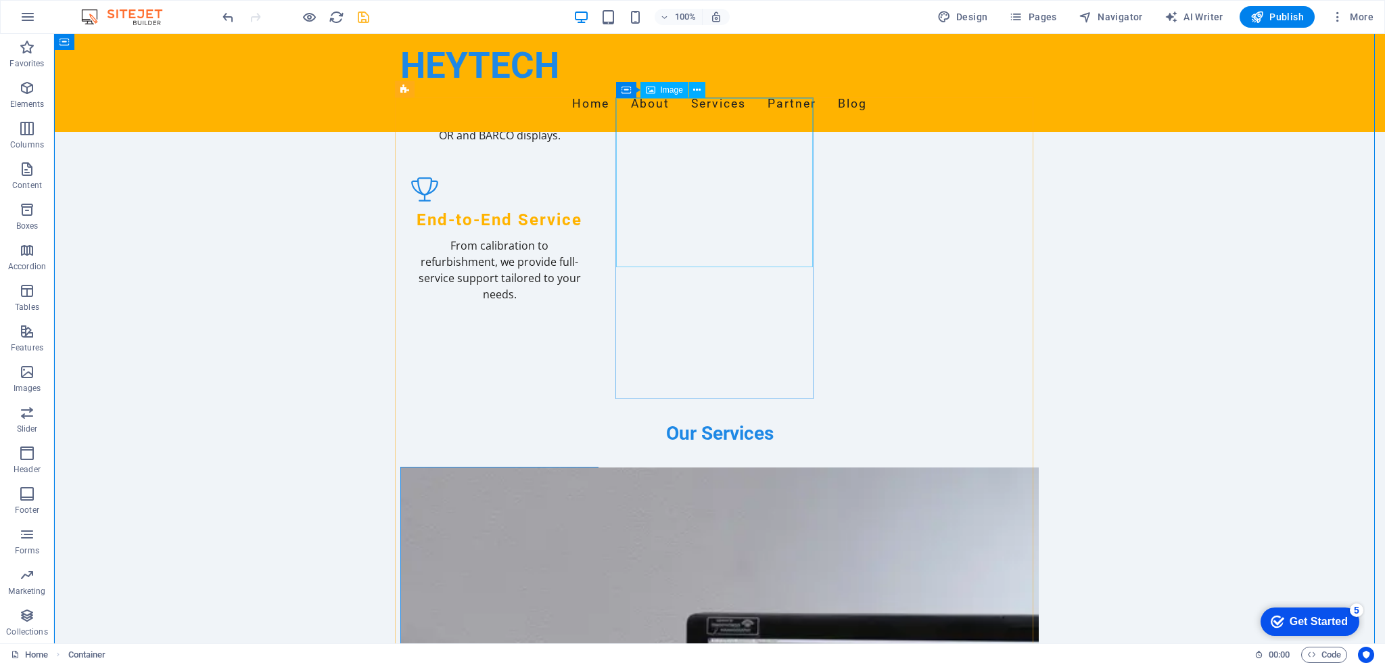
select select "vw"
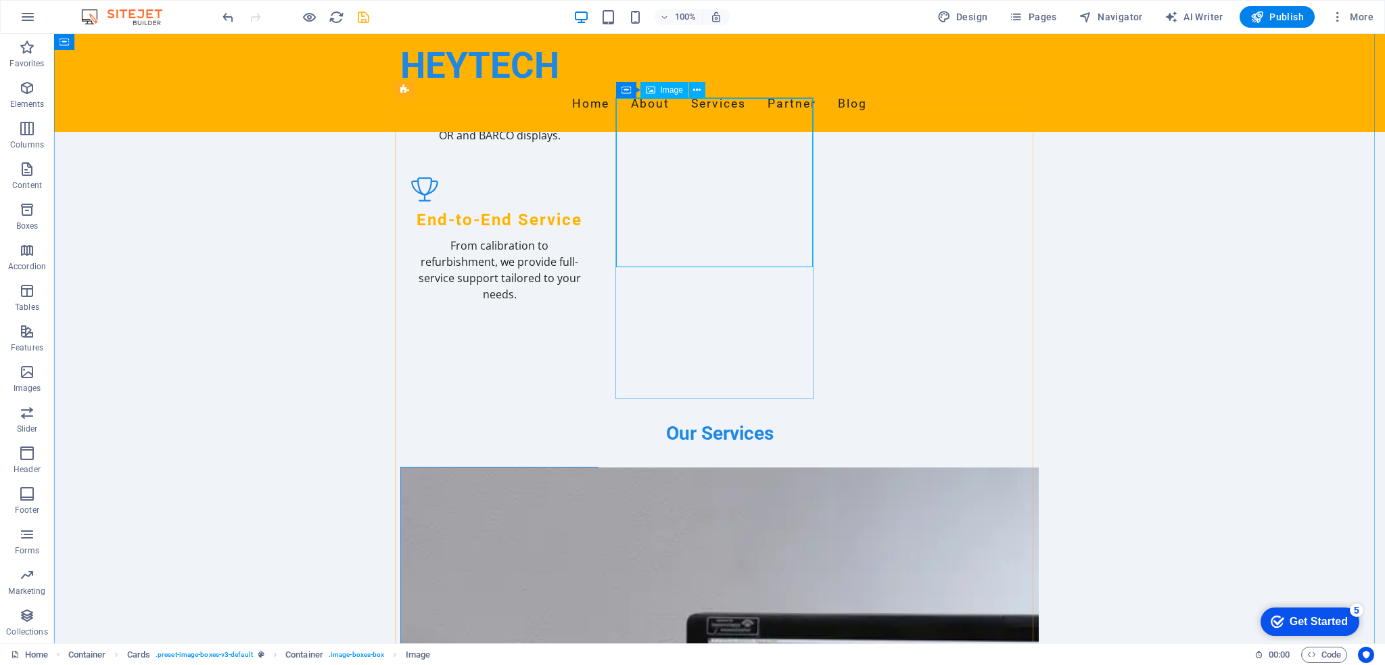
select select "px"
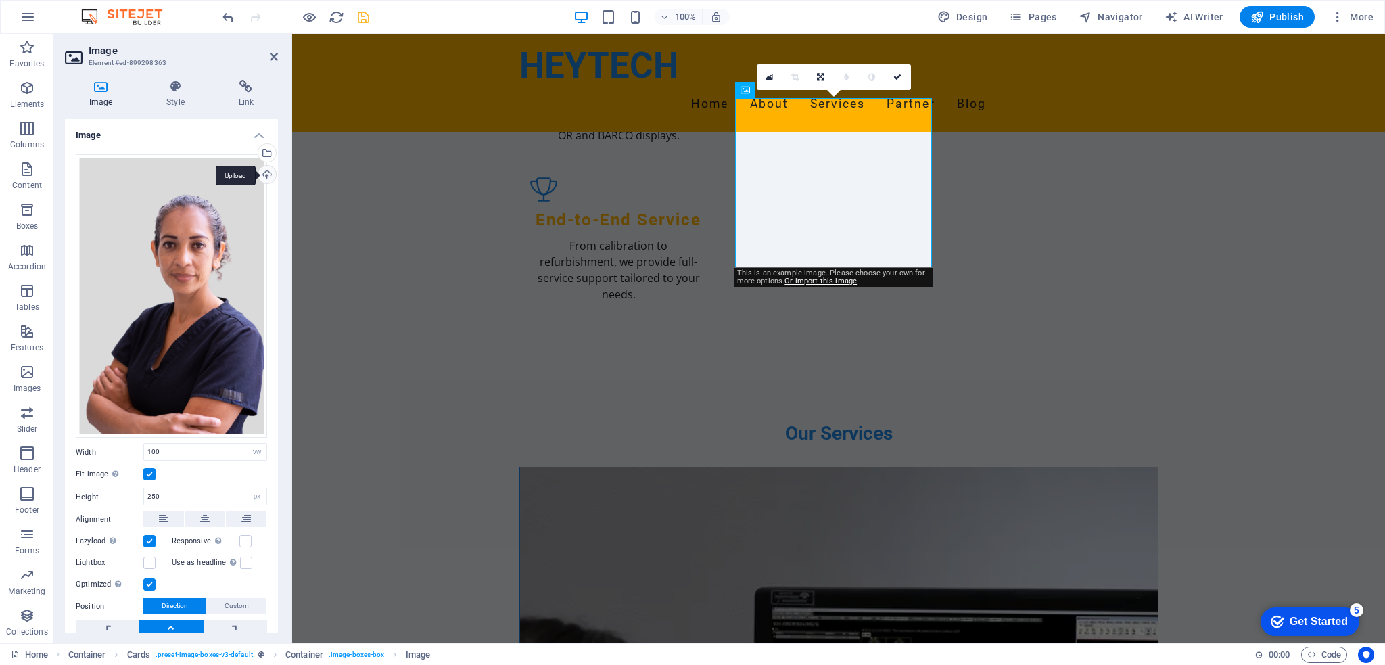
click at [264, 175] on div "Upload" at bounding box center [266, 176] width 20 height 20
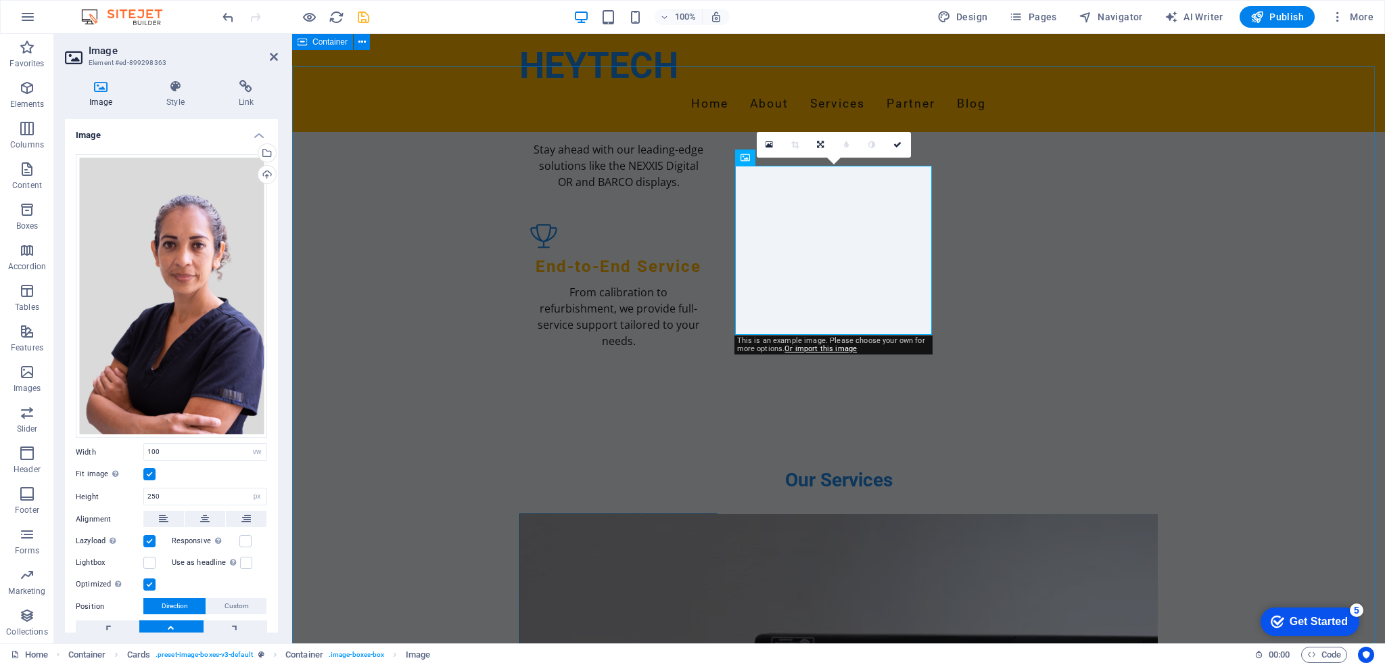
scroll to position [1691, 0]
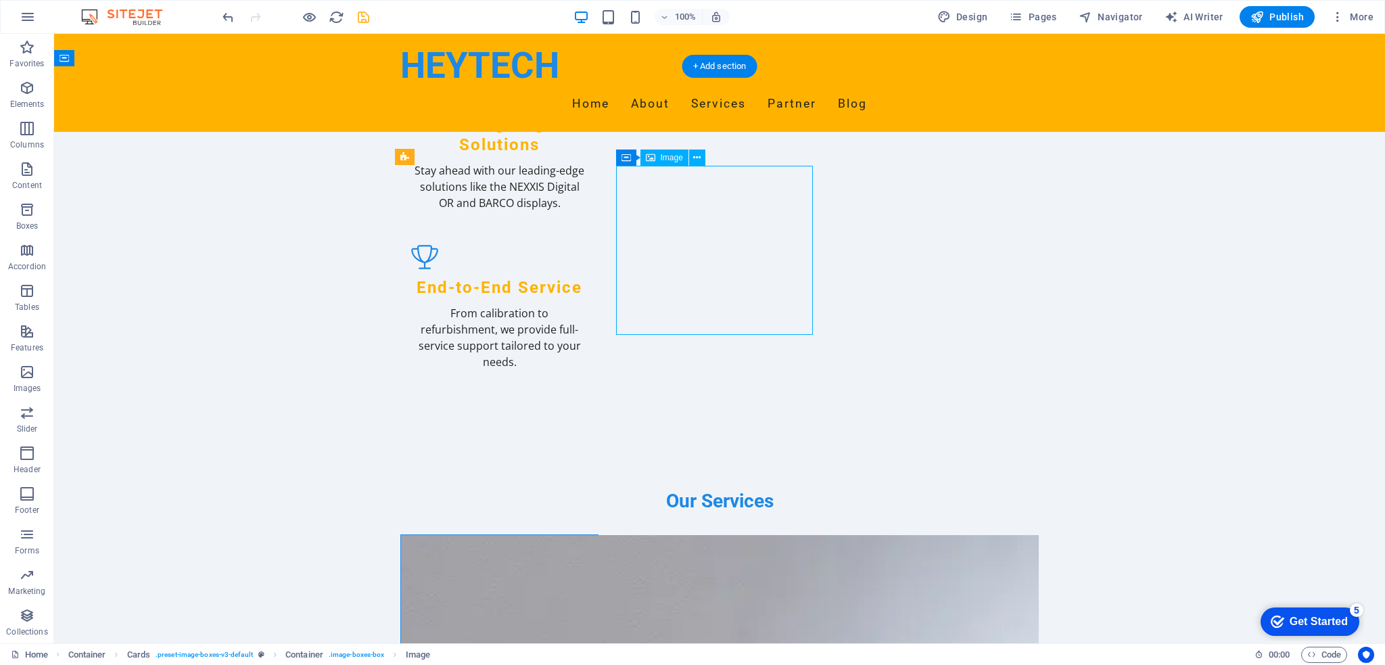
select select "vw"
select select "px"
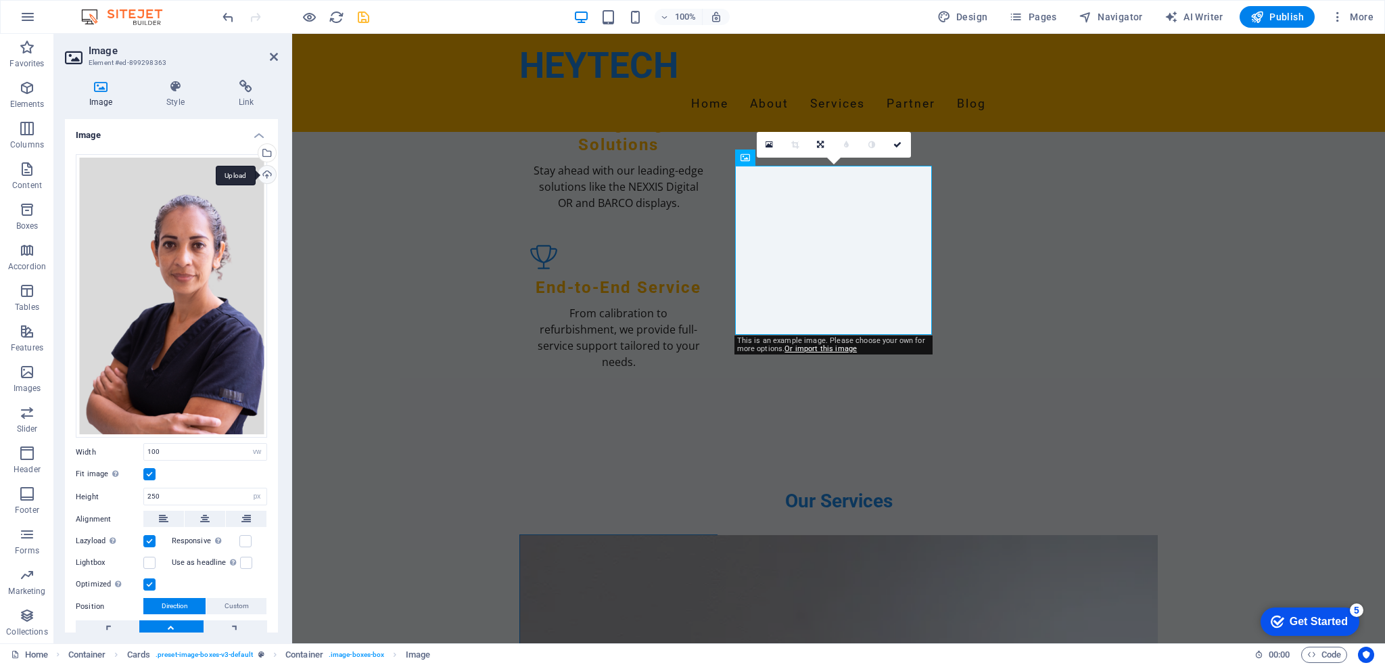
click at [259, 172] on div "Upload" at bounding box center [266, 176] width 20 height 20
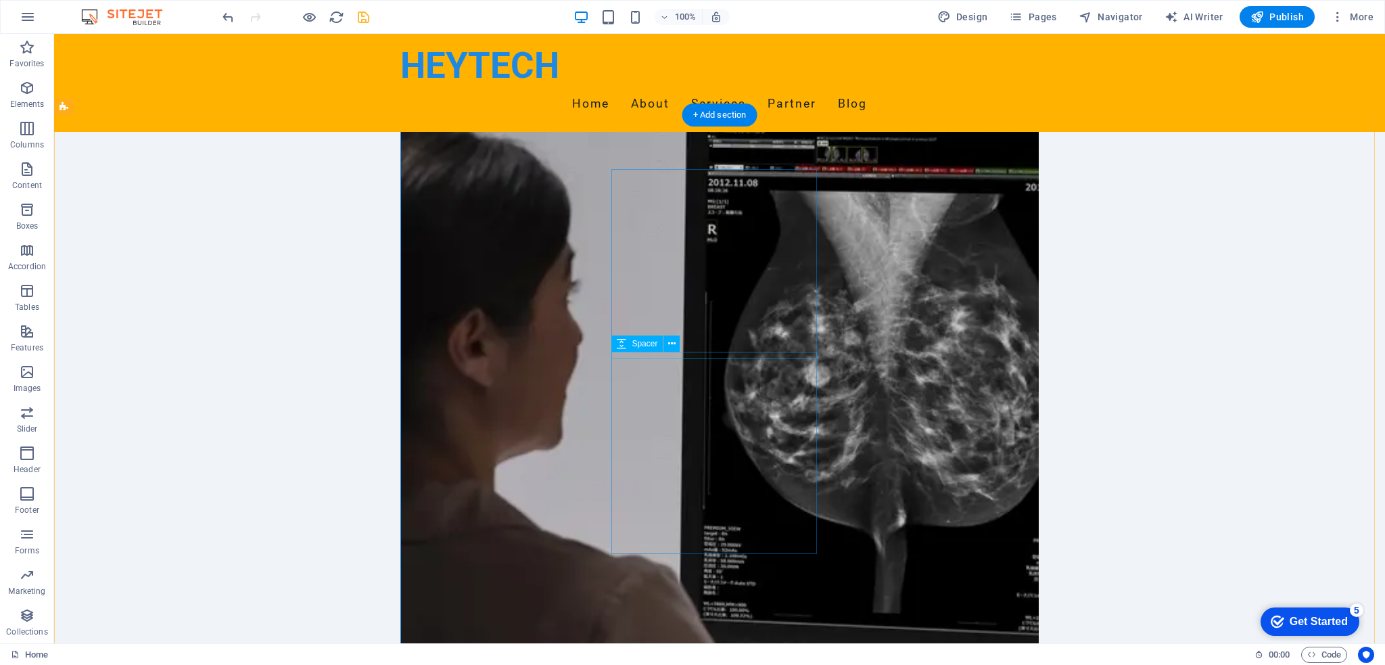
scroll to position [2434, 0]
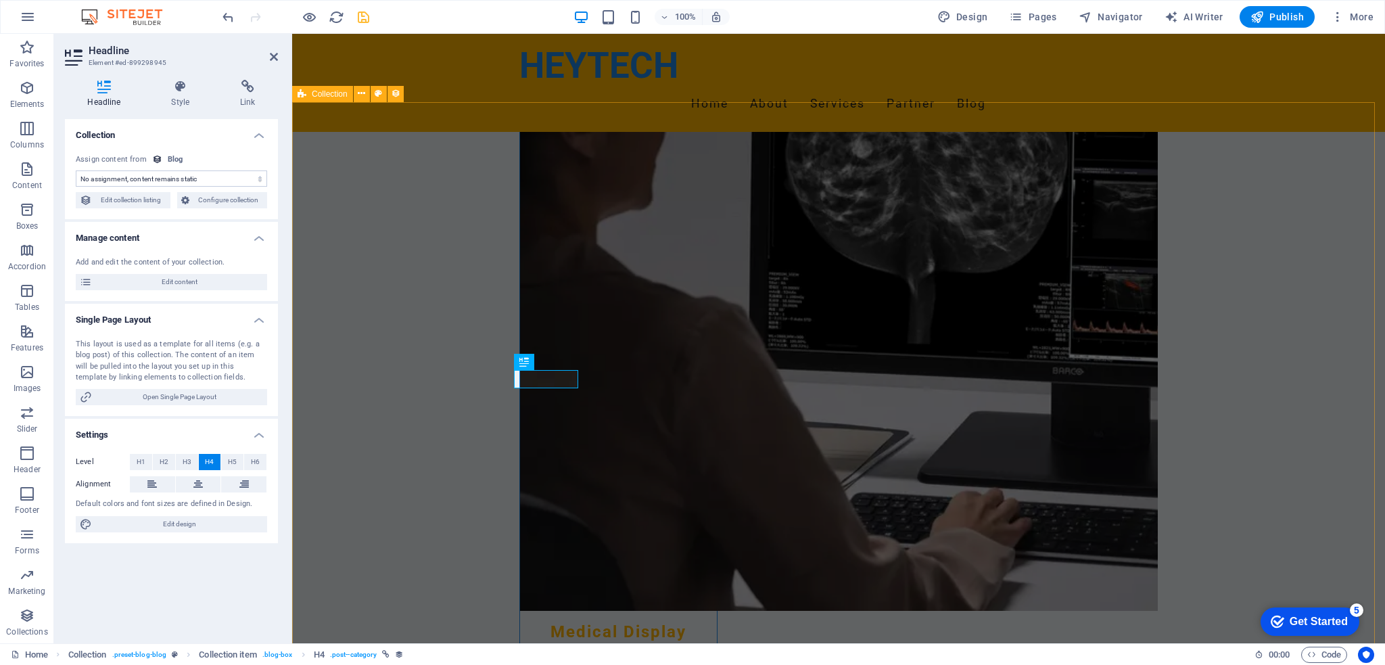
select select "category"
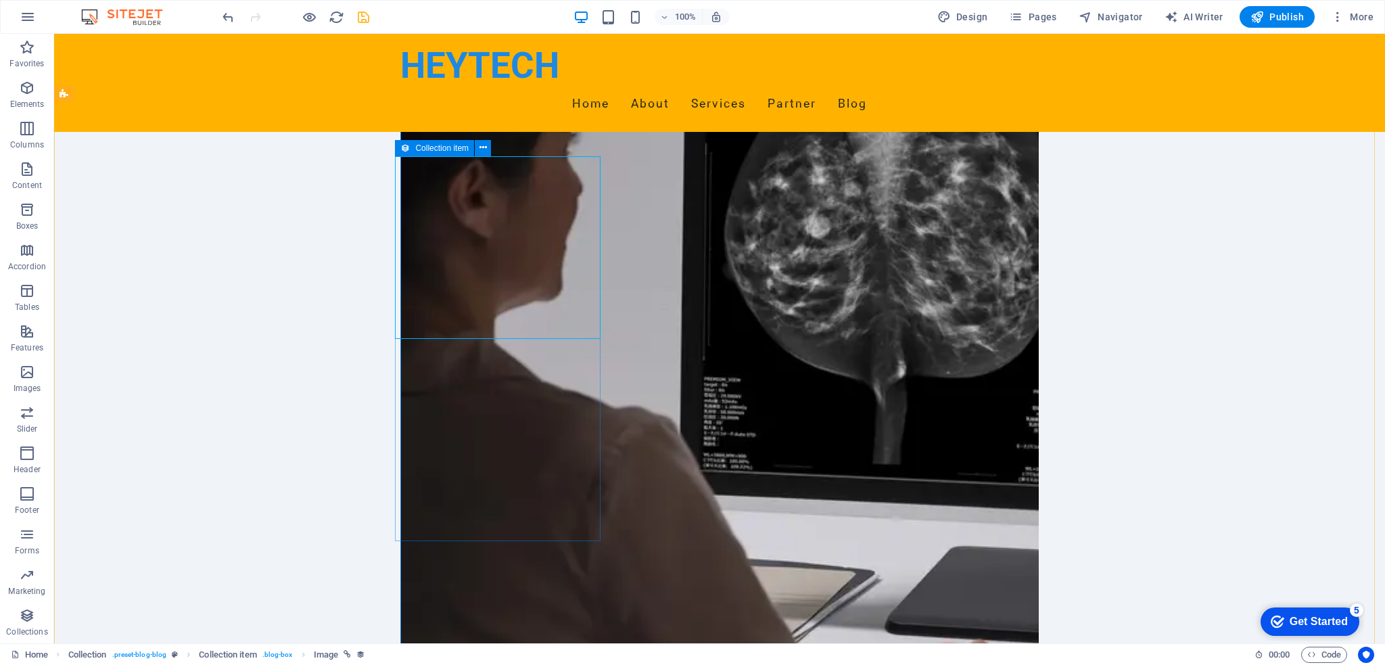
click at [429, 149] on span "Collection item" at bounding box center [441, 148] width 53 height 8
click at [481, 148] on icon at bounding box center [482, 148] width 7 height 14
click at [484, 152] on icon at bounding box center [482, 148] width 7 height 14
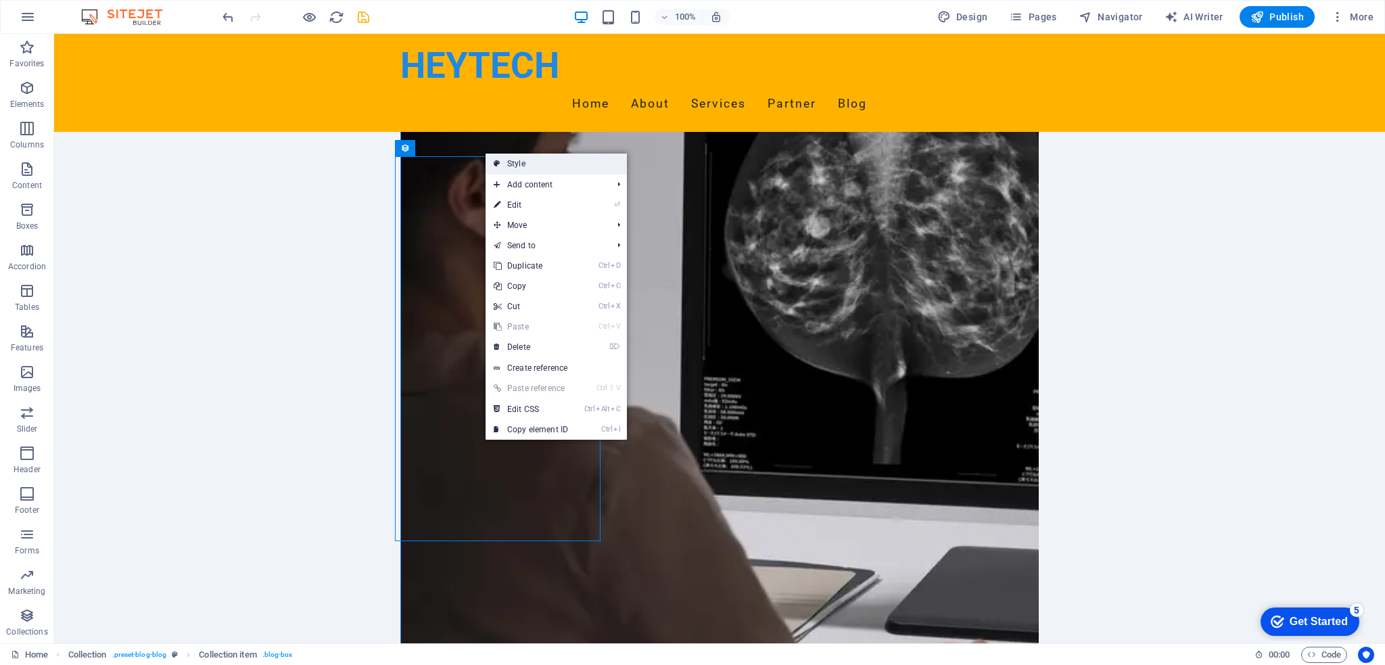
click at [523, 165] on link "Style" at bounding box center [556, 164] width 141 height 20
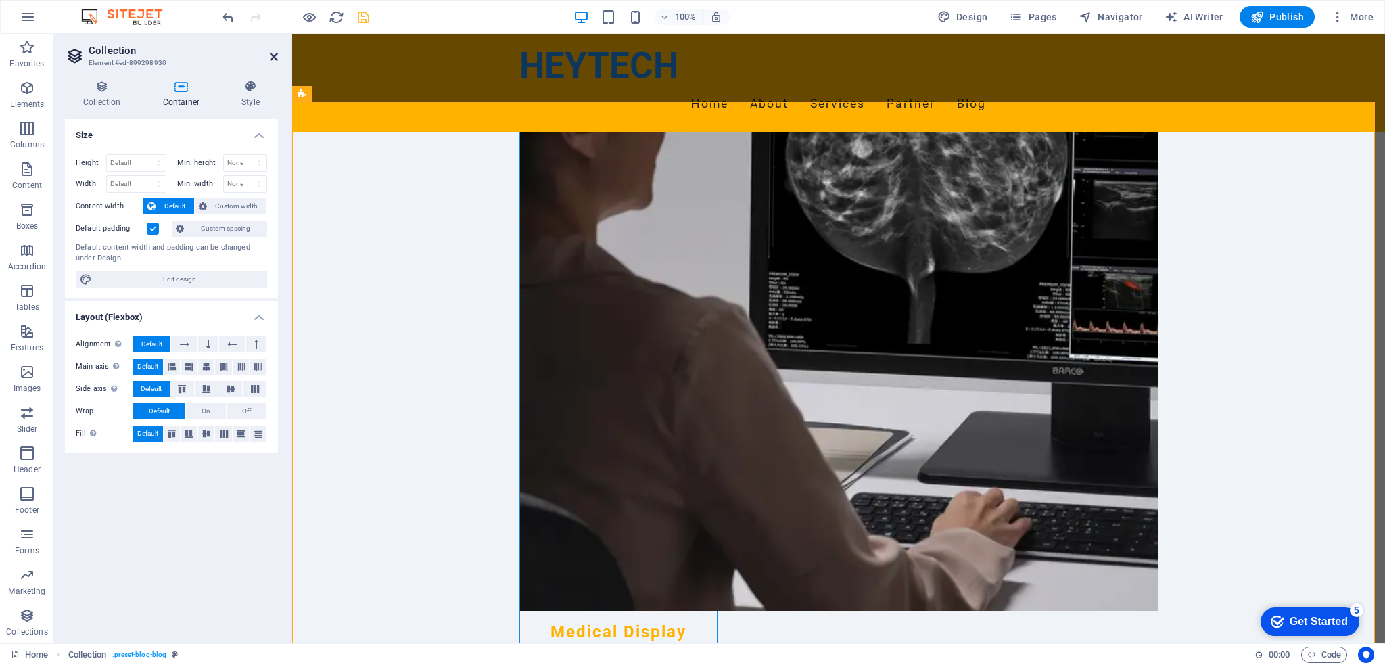
click at [270, 61] on icon at bounding box center [274, 56] width 8 height 11
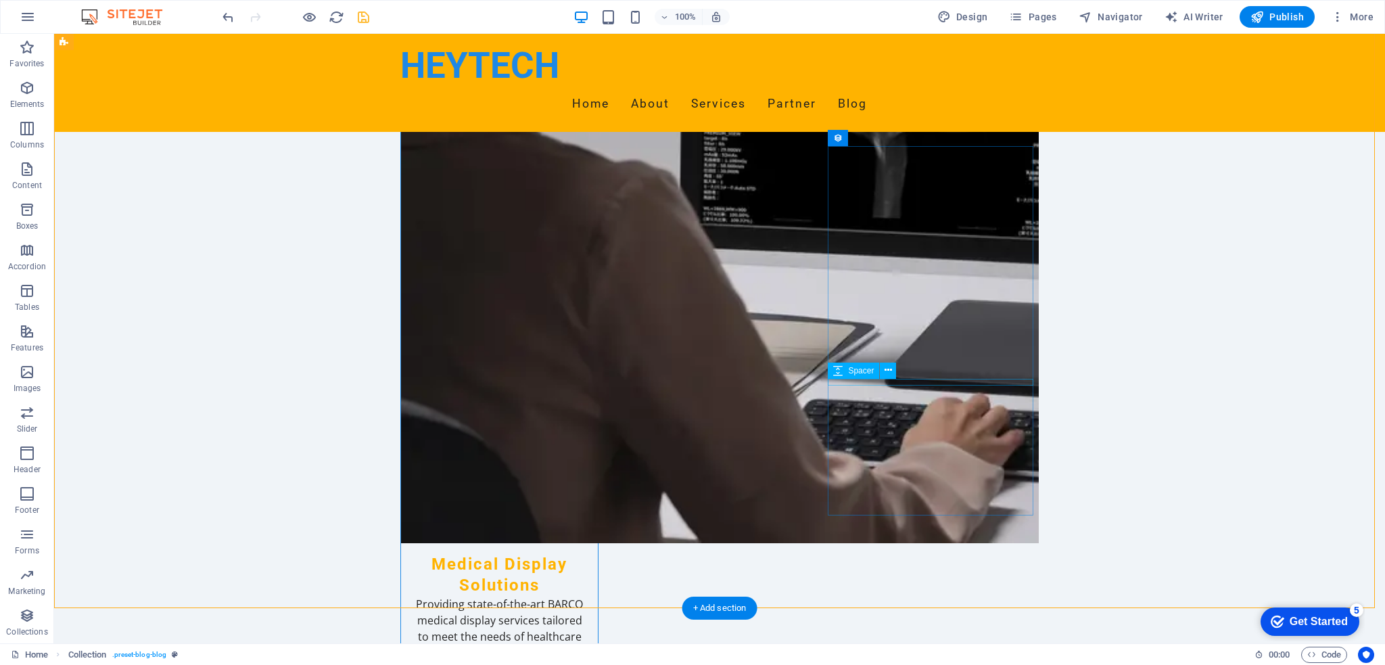
scroll to position [2840, 0]
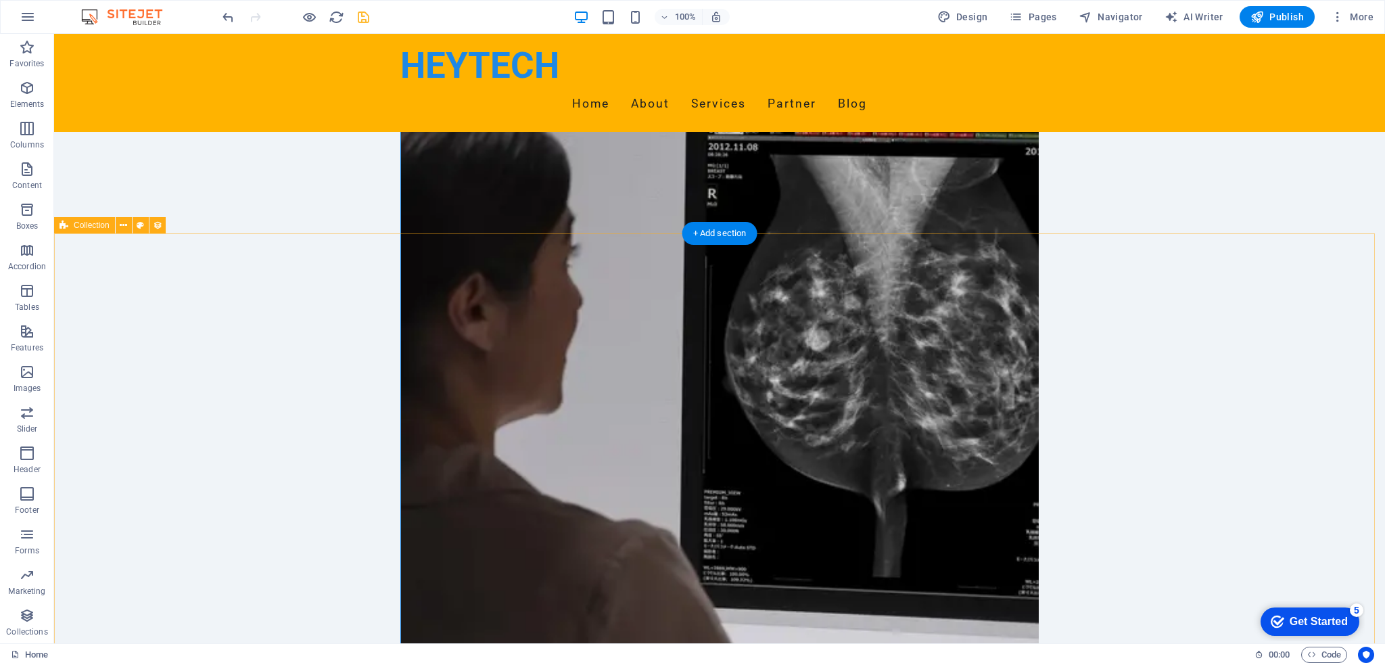
scroll to position [2367, 0]
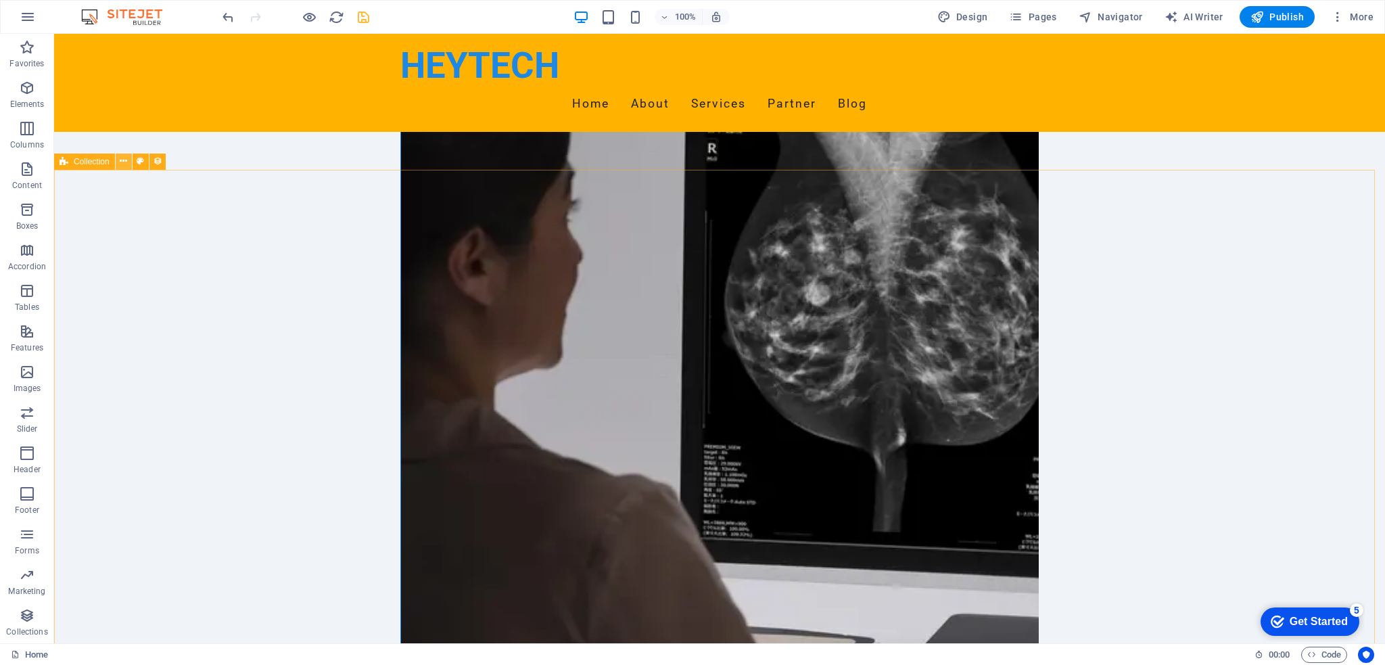
click at [122, 162] on icon at bounding box center [123, 161] width 7 height 14
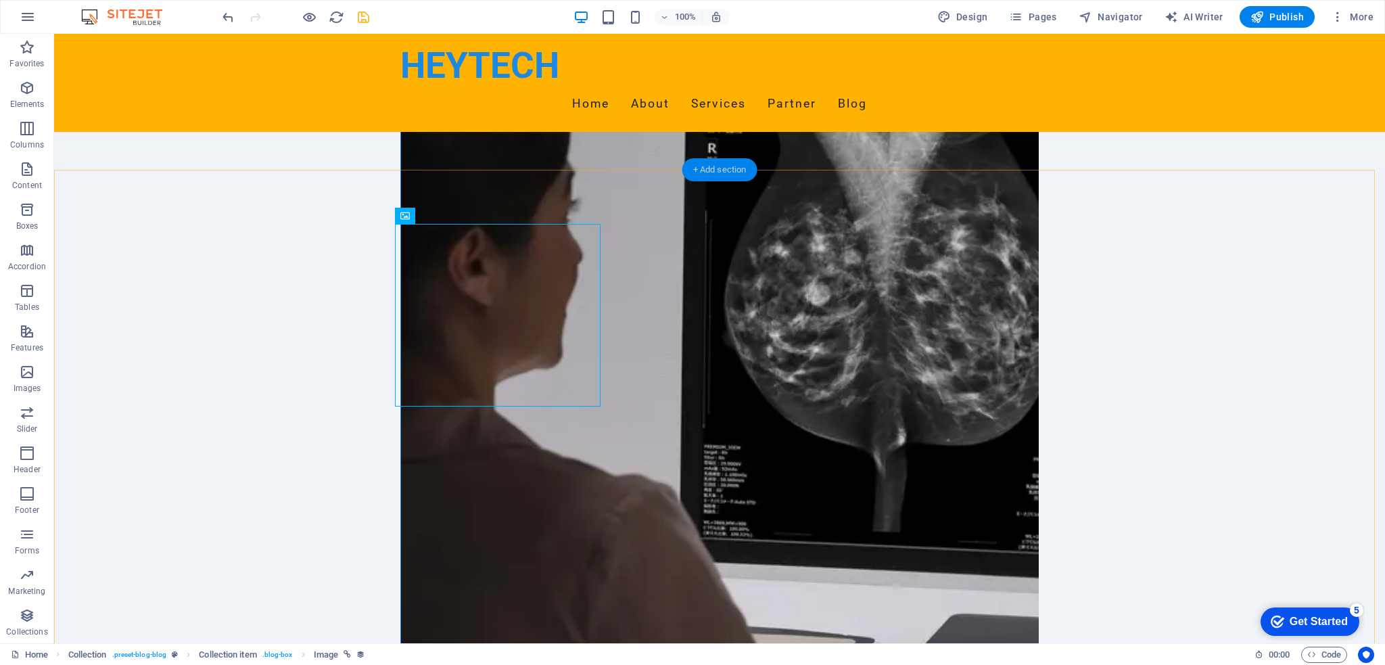
drag, startPoint x: 727, startPoint y: 175, endPoint x: 440, endPoint y: 140, distance: 289.5
click at [727, 175] on div "+ Add section" at bounding box center [719, 169] width 75 height 23
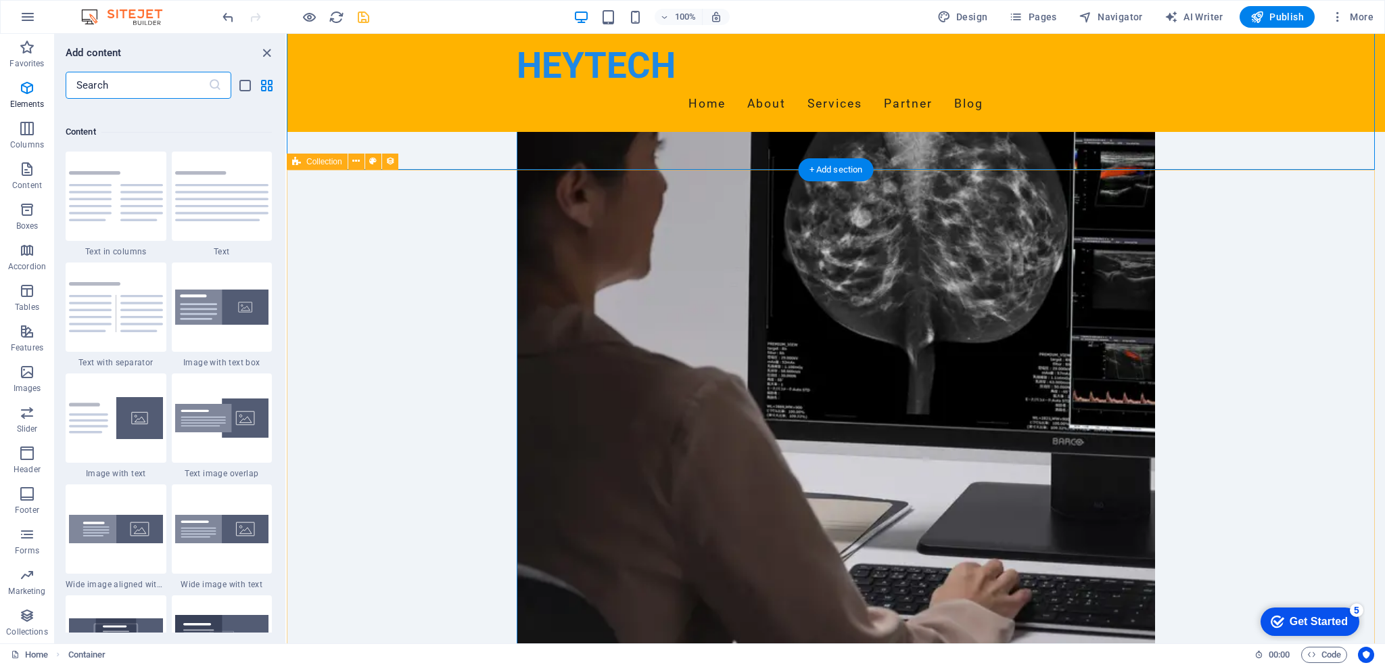
scroll to position [2366, 0]
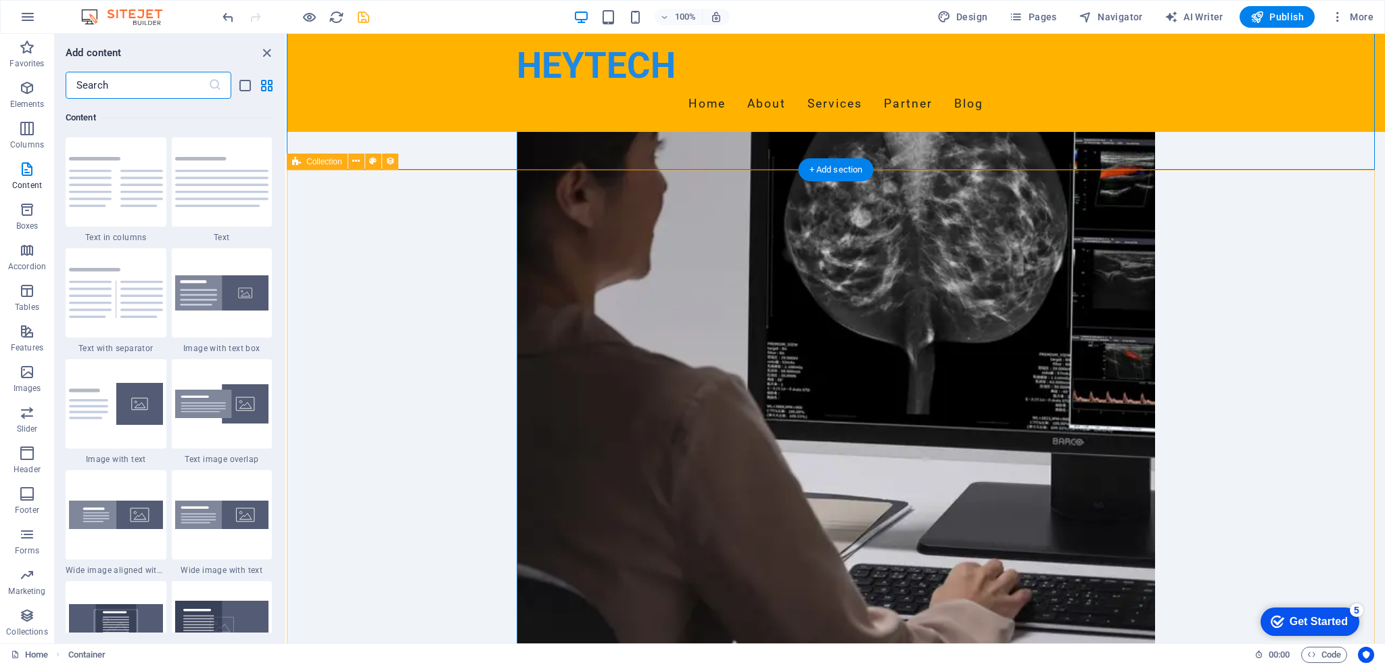
click at [255, 51] on div "Add content" at bounding box center [170, 53] width 231 height 16
drag, startPoint x: 262, startPoint y: 55, endPoint x: 208, endPoint y: 22, distance: 63.4
click at [262, 55] on icon "close panel" at bounding box center [267, 53] width 16 height 16
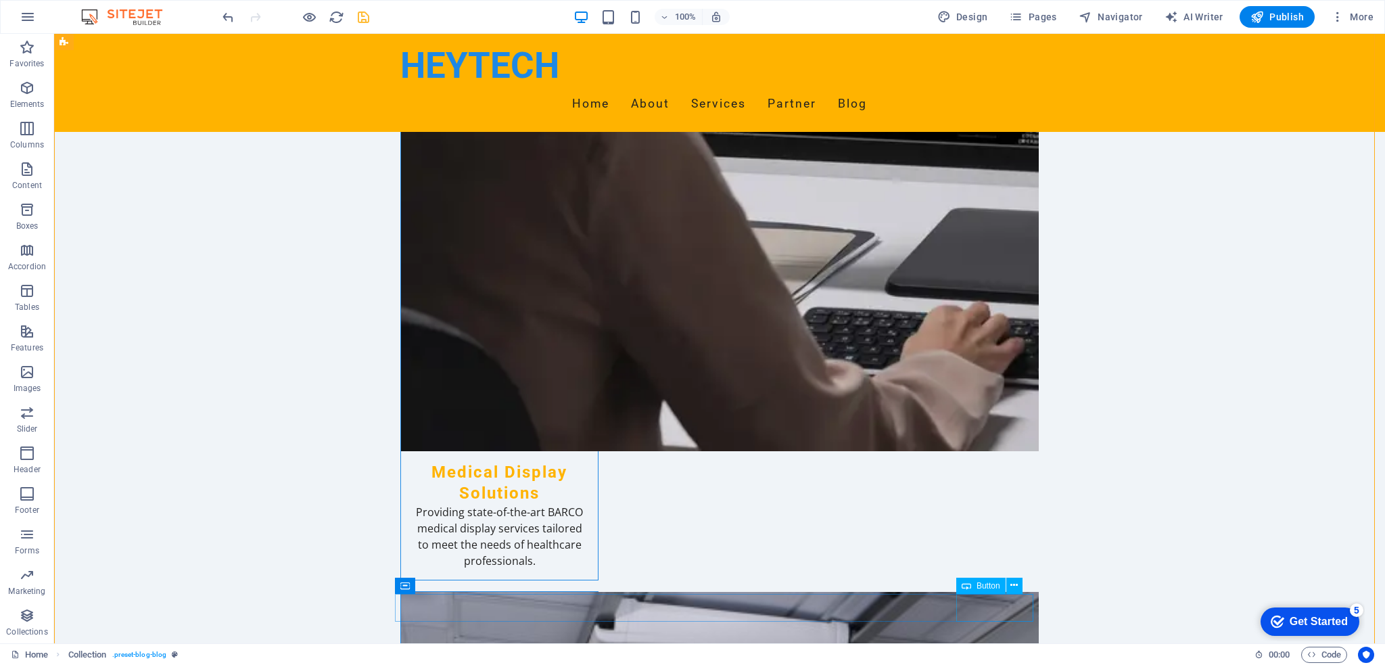
scroll to position [2975, 0]
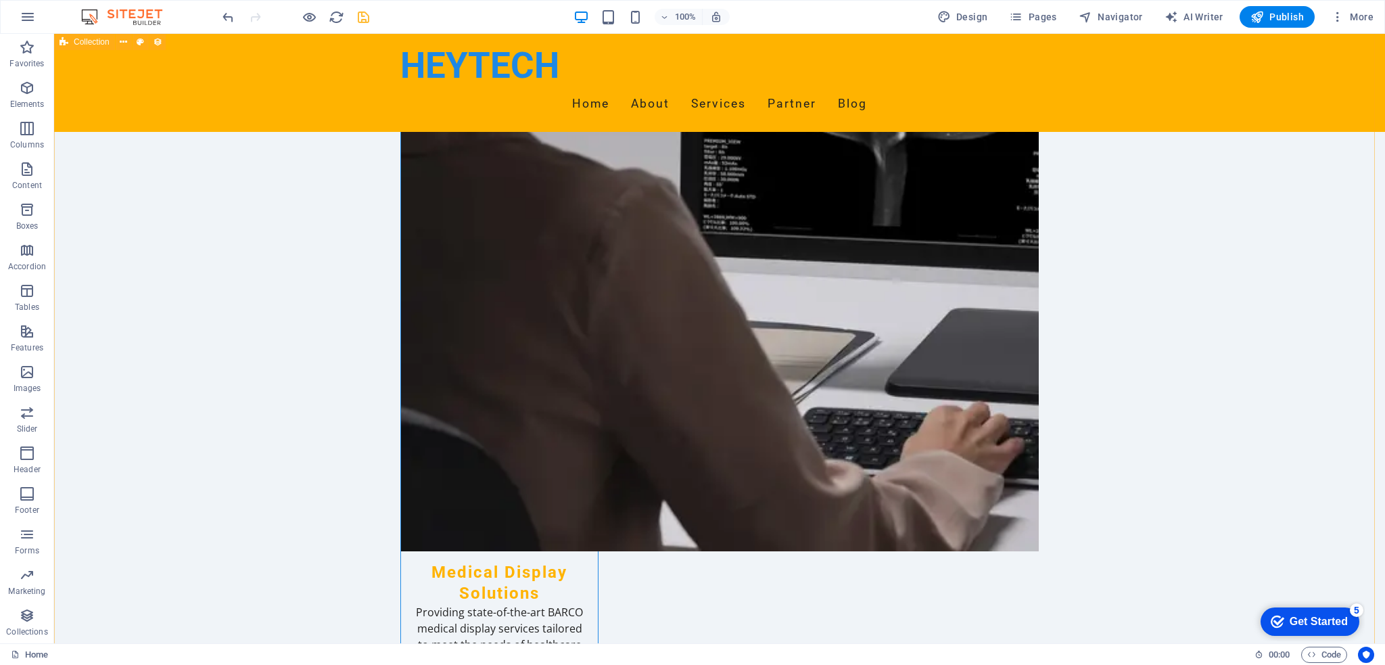
scroll to position [2570, 0]
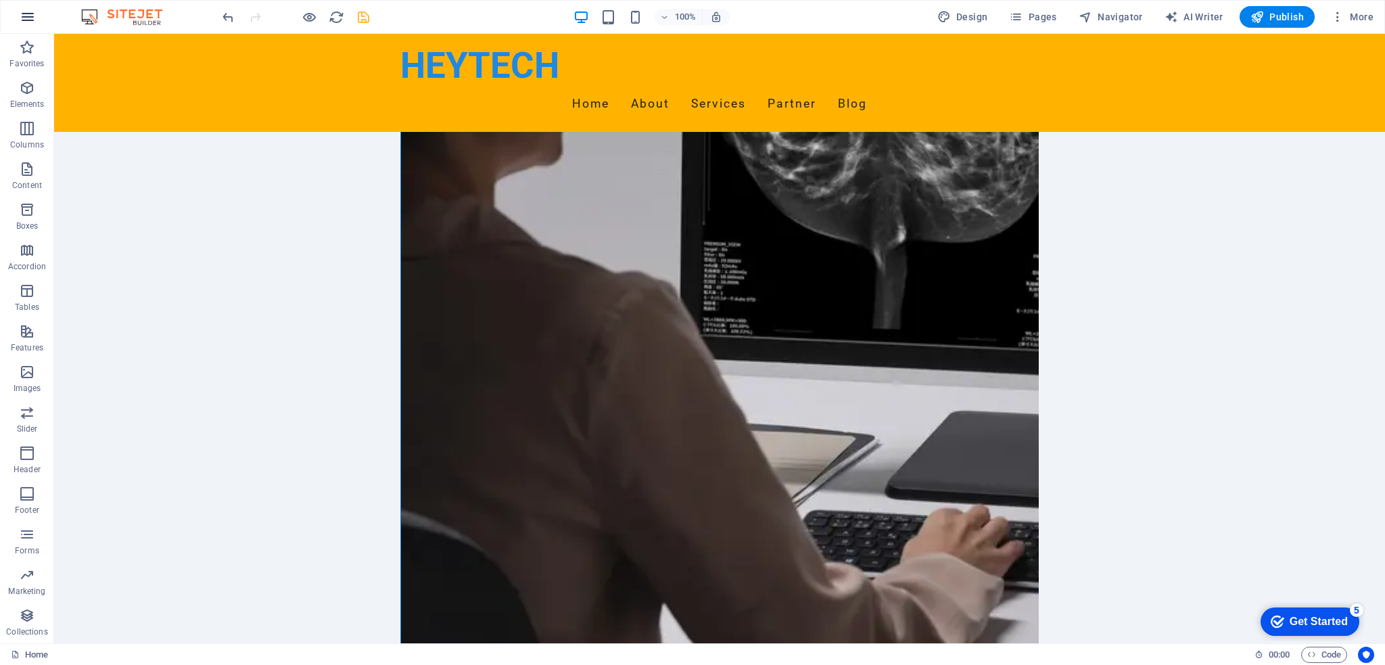
click at [30, 11] on icon "button" at bounding box center [28, 17] width 16 height 16
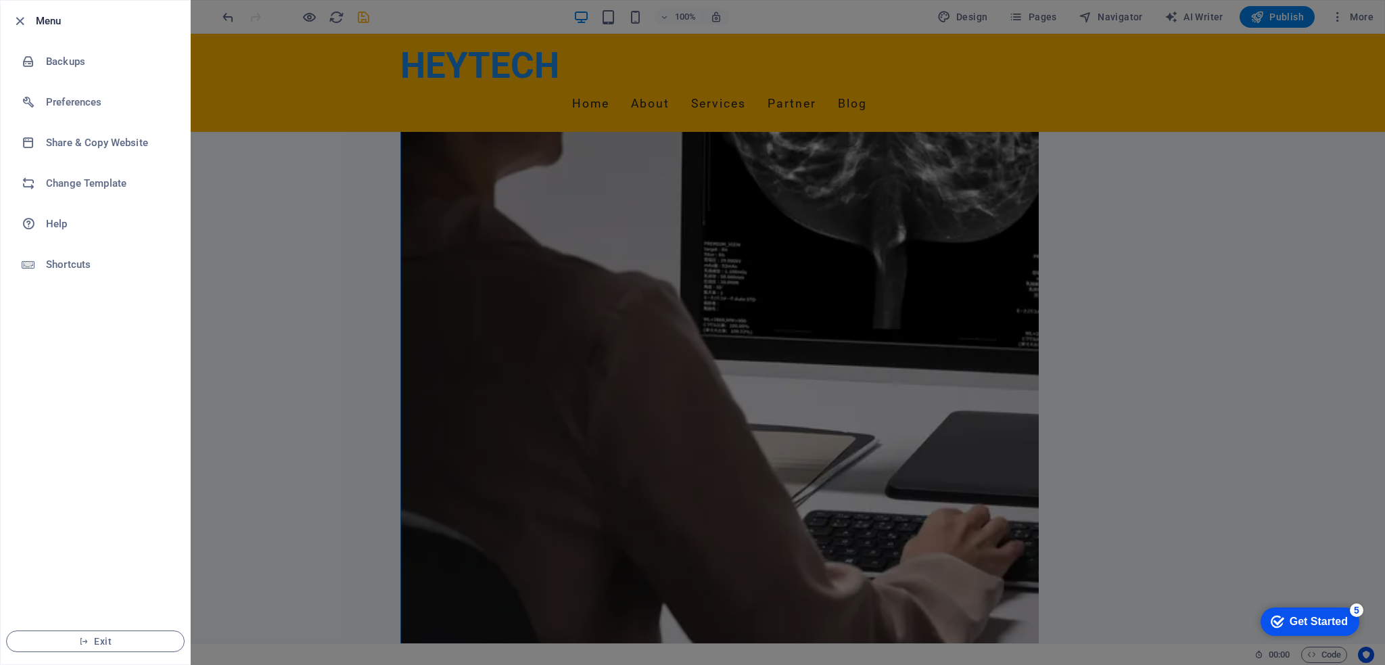
click at [281, 218] on div at bounding box center [692, 332] width 1385 height 665
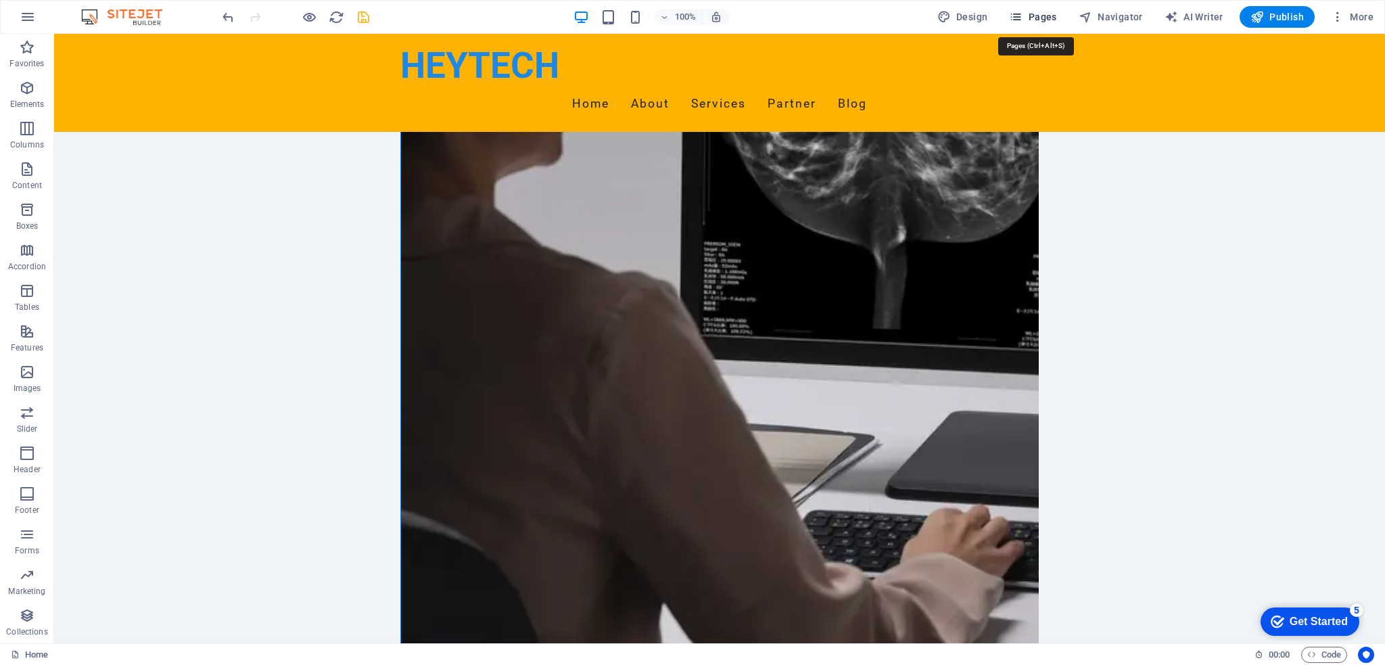
click at [1015, 11] on icon "button" at bounding box center [1016, 17] width 14 height 14
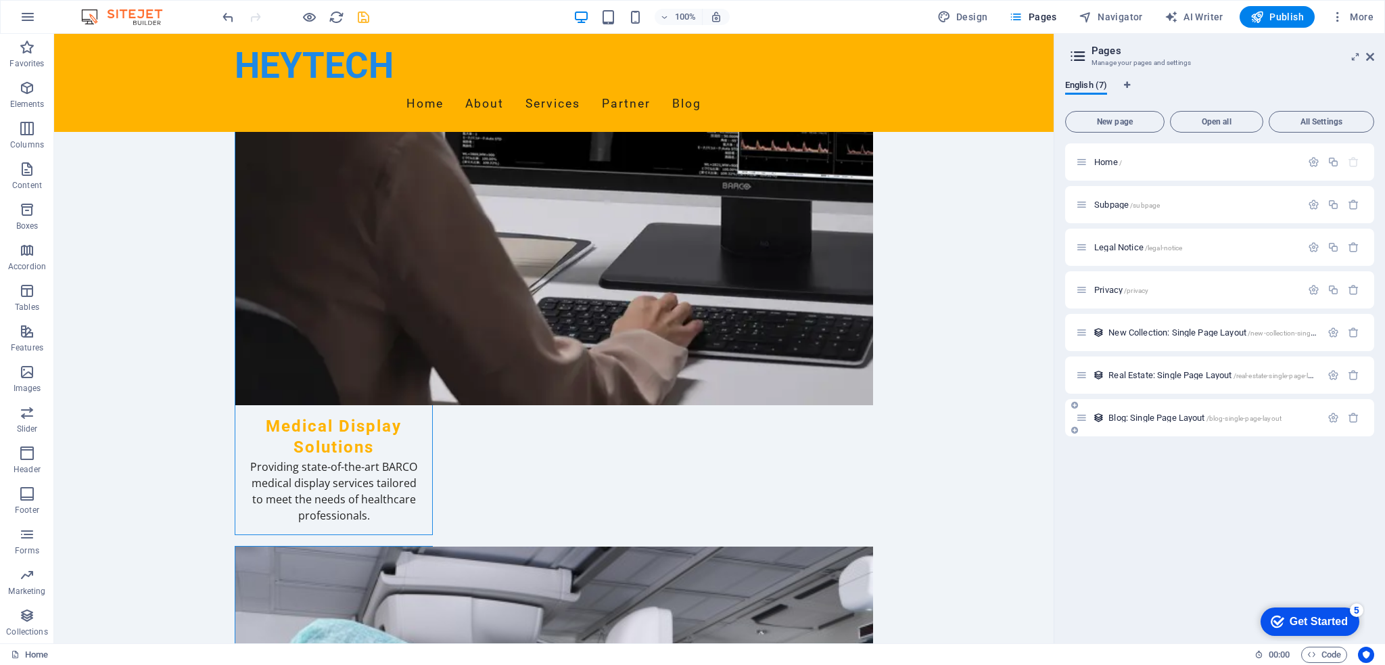
click at [1075, 407] on icon at bounding box center [1074, 405] width 7 height 8
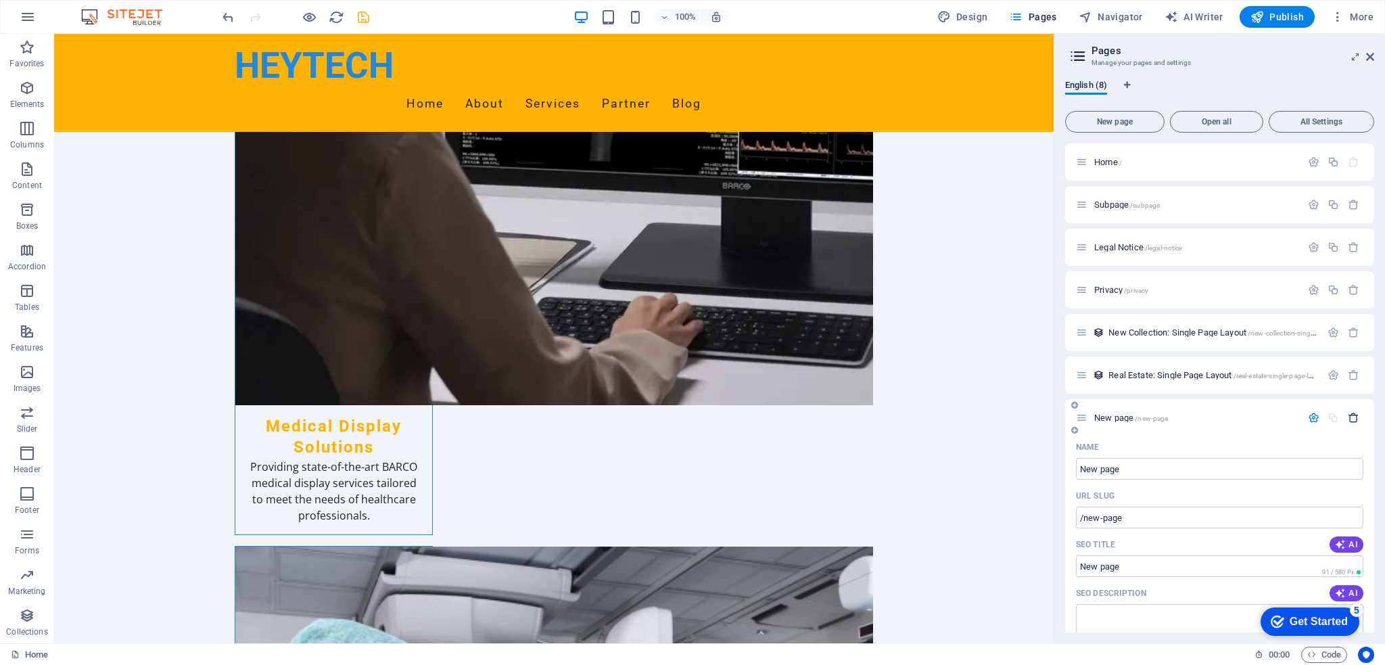
click at [1348, 415] on icon "button" at bounding box center [1353, 417] width 11 height 11
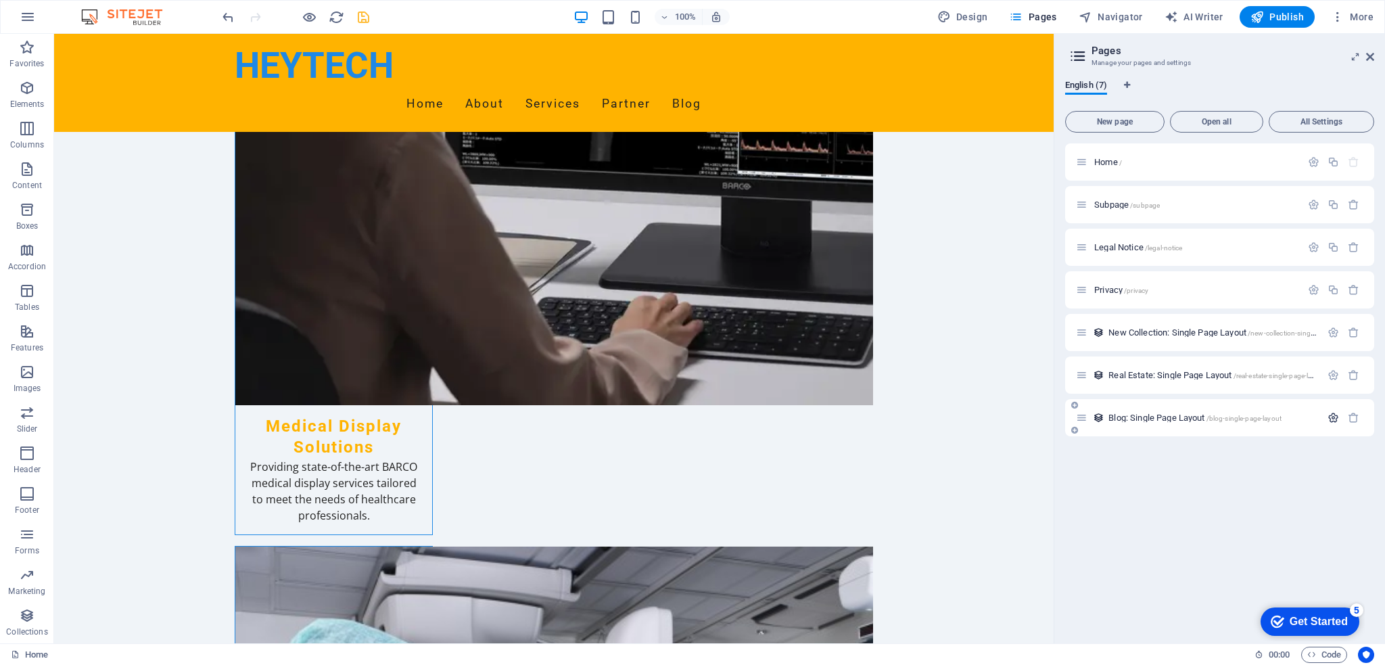
click at [1334, 418] on icon "button" at bounding box center [1332, 417] width 11 height 11
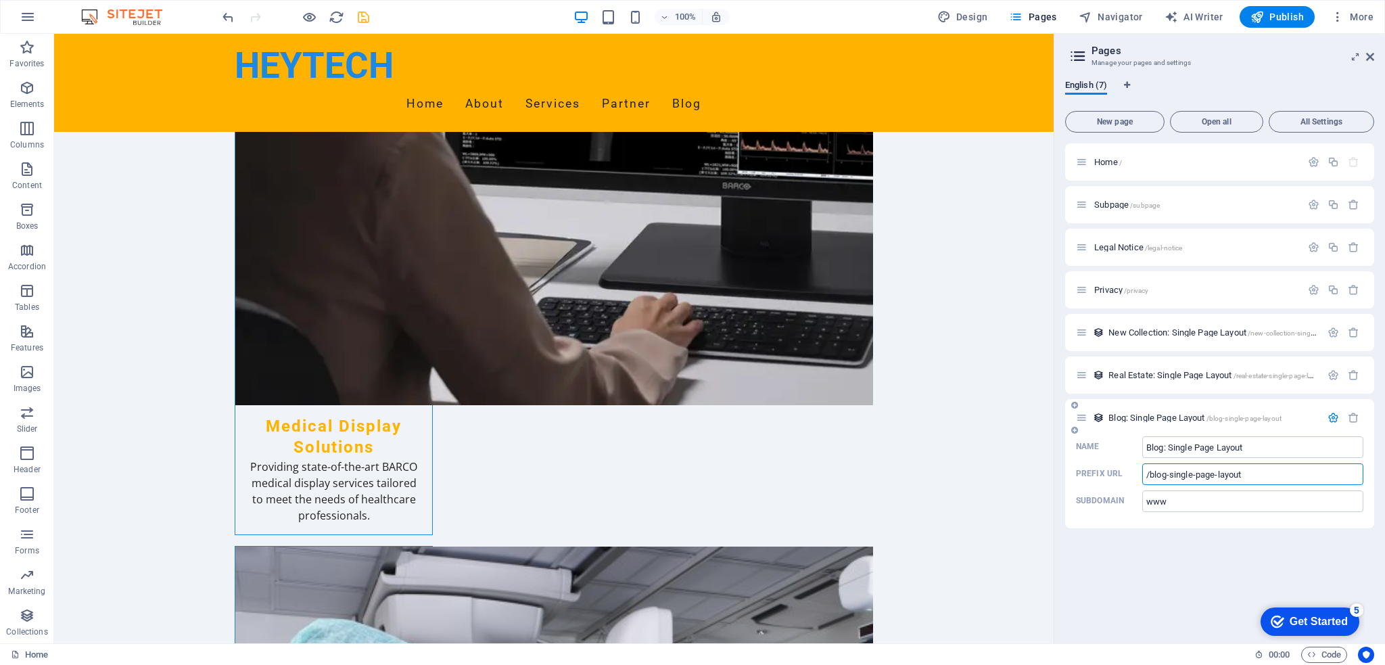
click at [1263, 469] on input "/blog-single-page-layout" at bounding box center [1252, 474] width 221 height 22
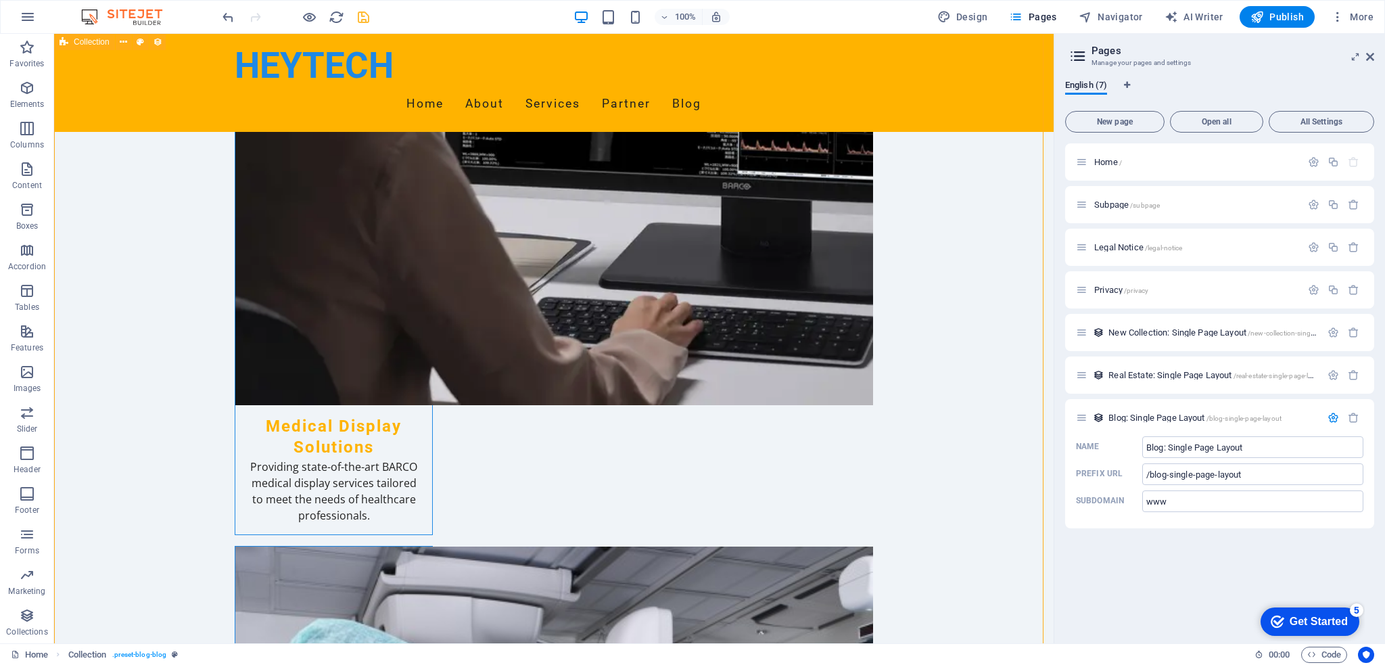
scroll to position [2367, 0]
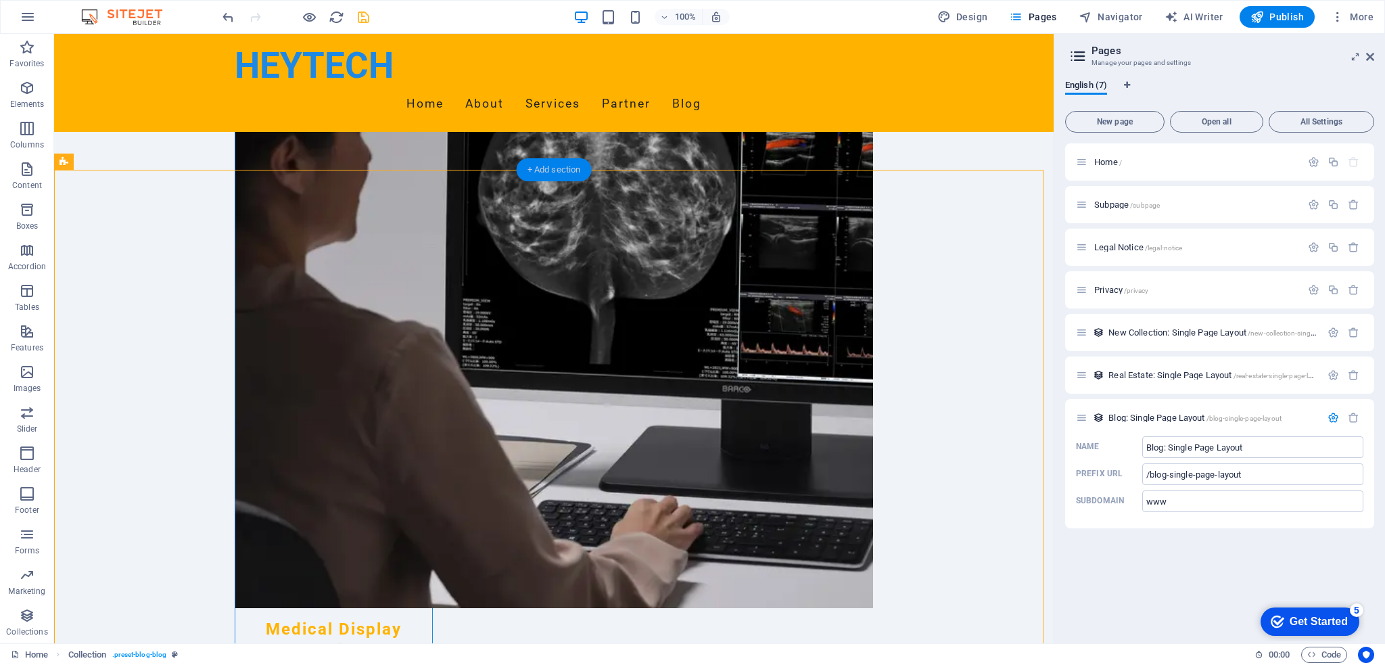
click at [558, 166] on div "+ Add section" at bounding box center [554, 169] width 75 height 23
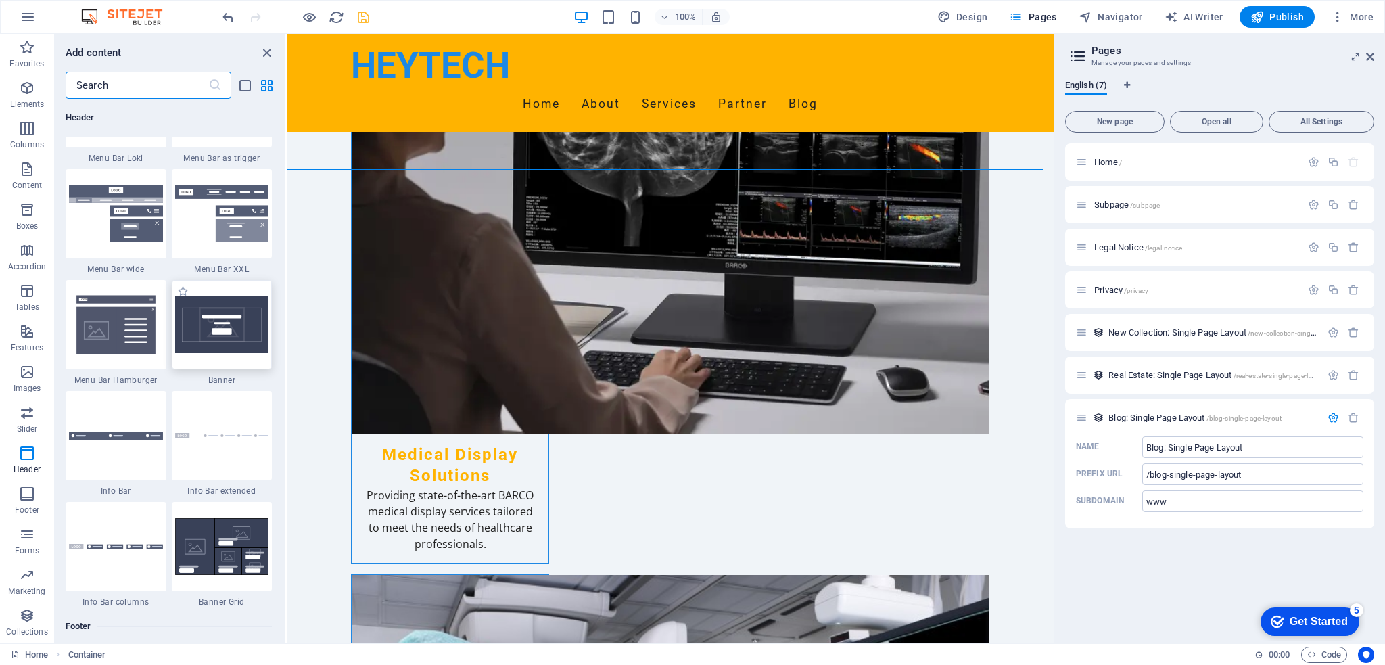
scroll to position [8452, 0]
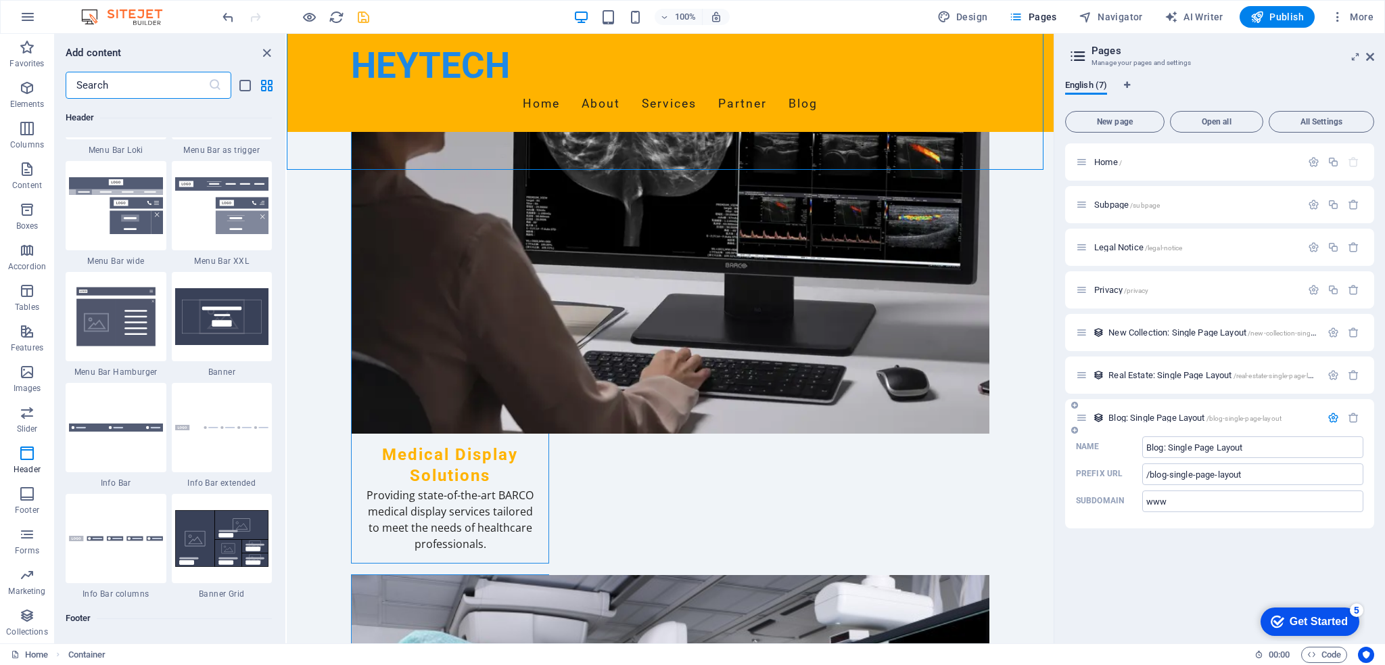
click at [1138, 451] on label "Name Blog: Single Page Layout ​" at bounding box center [1219, 447] width 287 height 22
click at [1142, 451] on input "Blog: Single Page Layout" at bounding box center [1252, 447] width 221 height 22
click at [1150, 446] on input "Blog: Single Page Layout" at bounding box center [1252, 447] width 221 height 22
click at [1331, 421] on icon "button" at bounding box center [1332, 417] width 11 height 11
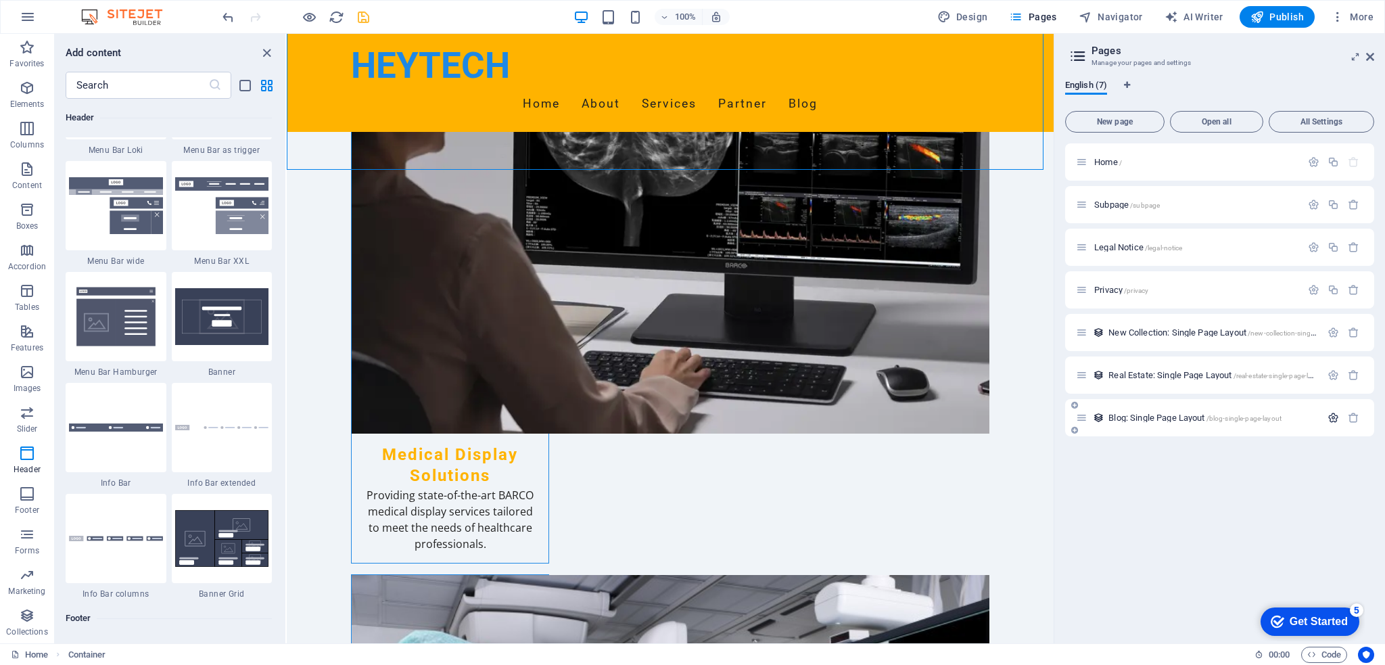
click at [1331, 421] on icon "button" at bounding box center [1332, 417] width 11 height 11
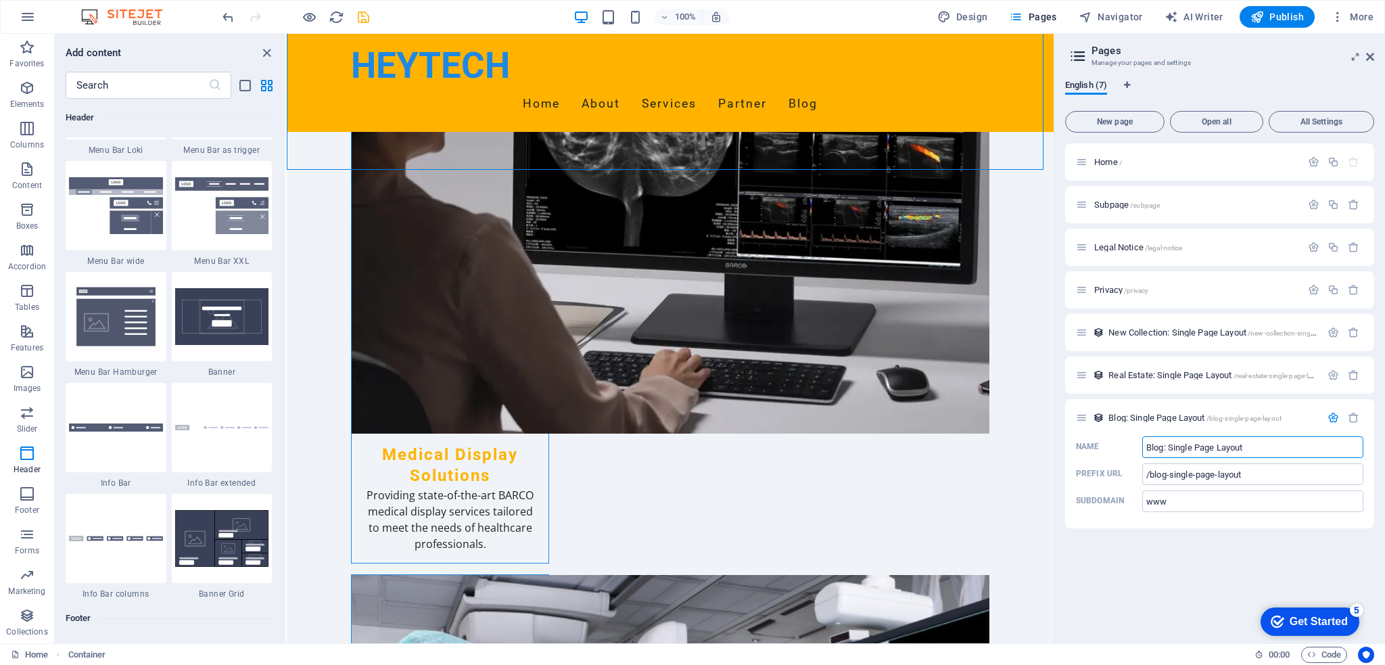
click at [1298, 536] on div "Home / Subpage /subpage Legal Notice /legal-notice Privacy /privacy New Collect…" at bounding box center [1219, 387] width 309 height 489
click at [1171, 501] on input "www" at bounding box center [1252, 501] width 221 height 22
click at [1195, 552] on div "Home / Subpage /subpage Legal Notice /legal-notice Privacy /privacy New Collect…" at bounding box center [1219, 387] width 309 height 489
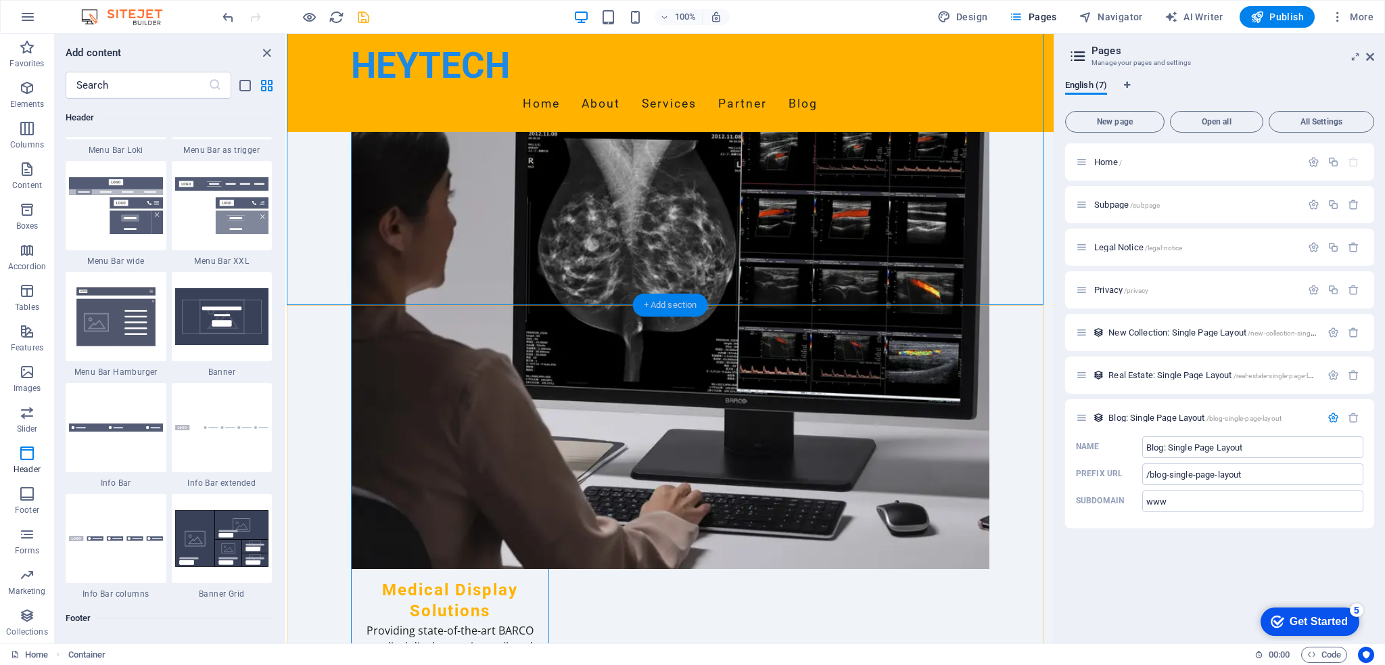
click at [683, 307] on div "+ Add section" at bounding box center [670, 304] width 75 height 23
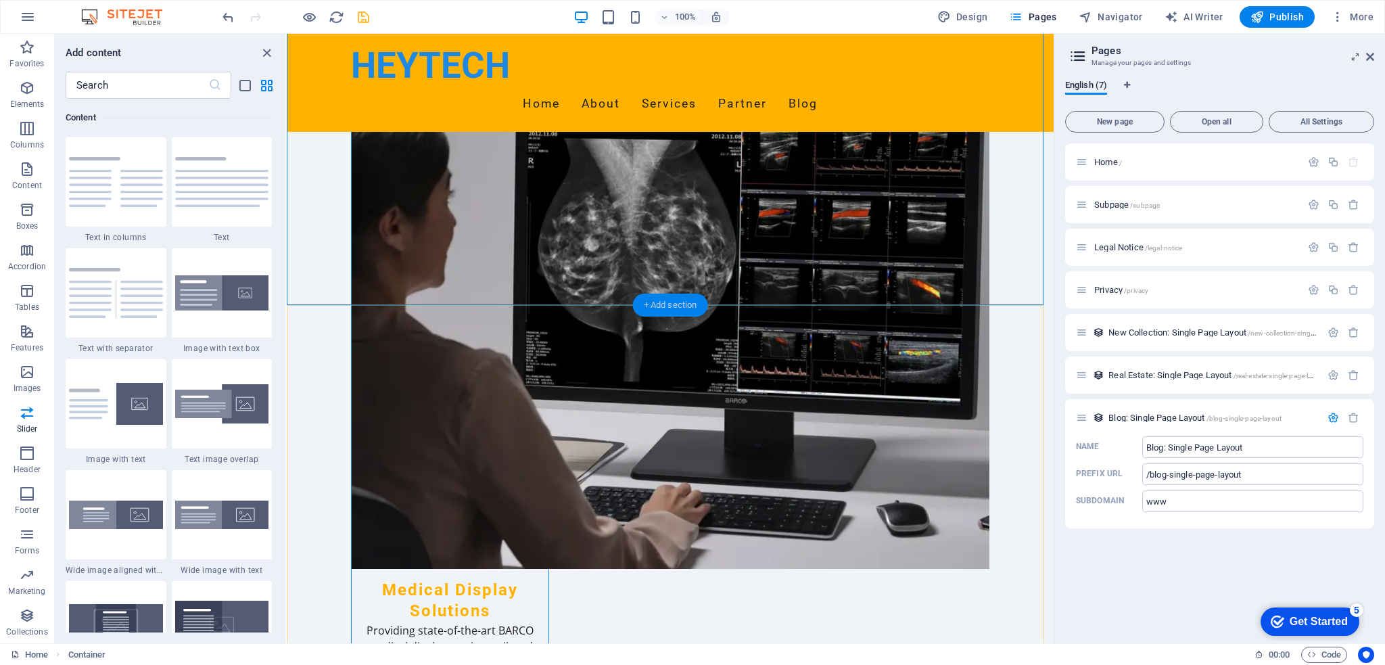
scroll to position [2366, 0]
click at [118, 83] on input "text" at bounding box center [137, 85] width 143 height 27
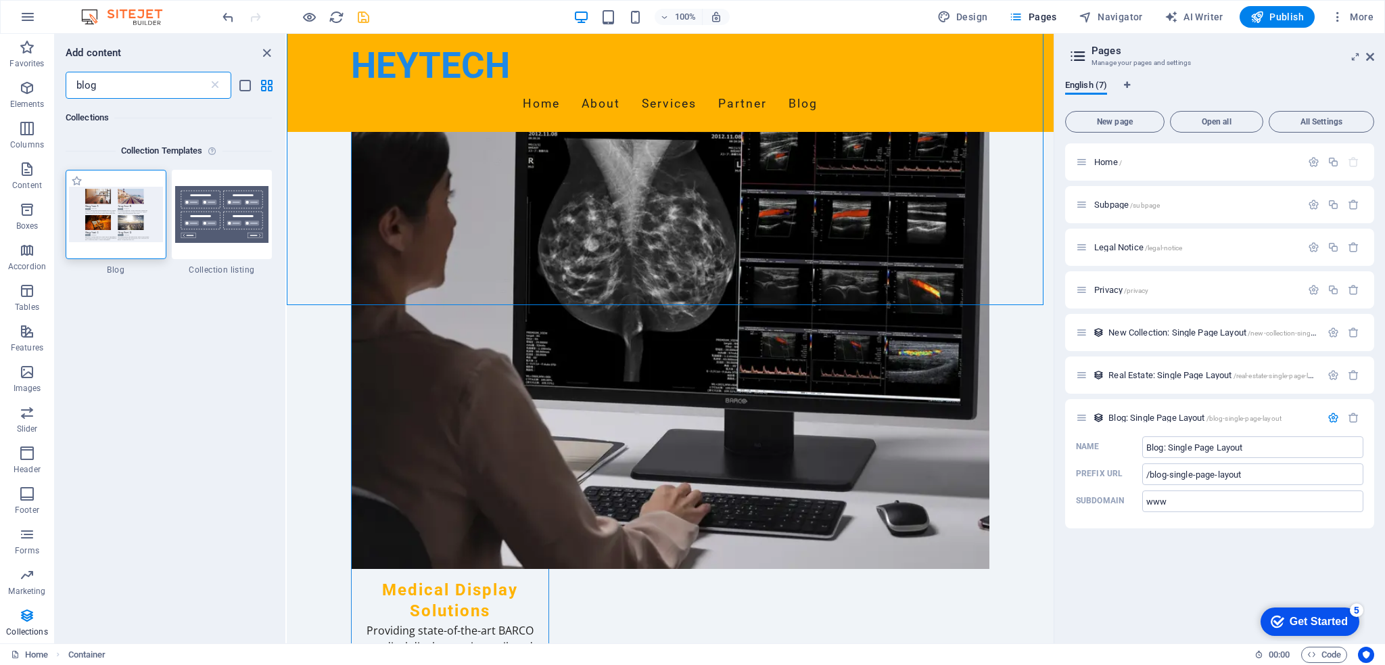
type input "blog"
click at [116, 209] on img at bounding box center [116, 214] width 94 height 55
click at [385, 298] on icon at bounding box center [389, 296] width 9 height 14
select select "columns.publishing_date_DESC"
select select "columns.status"
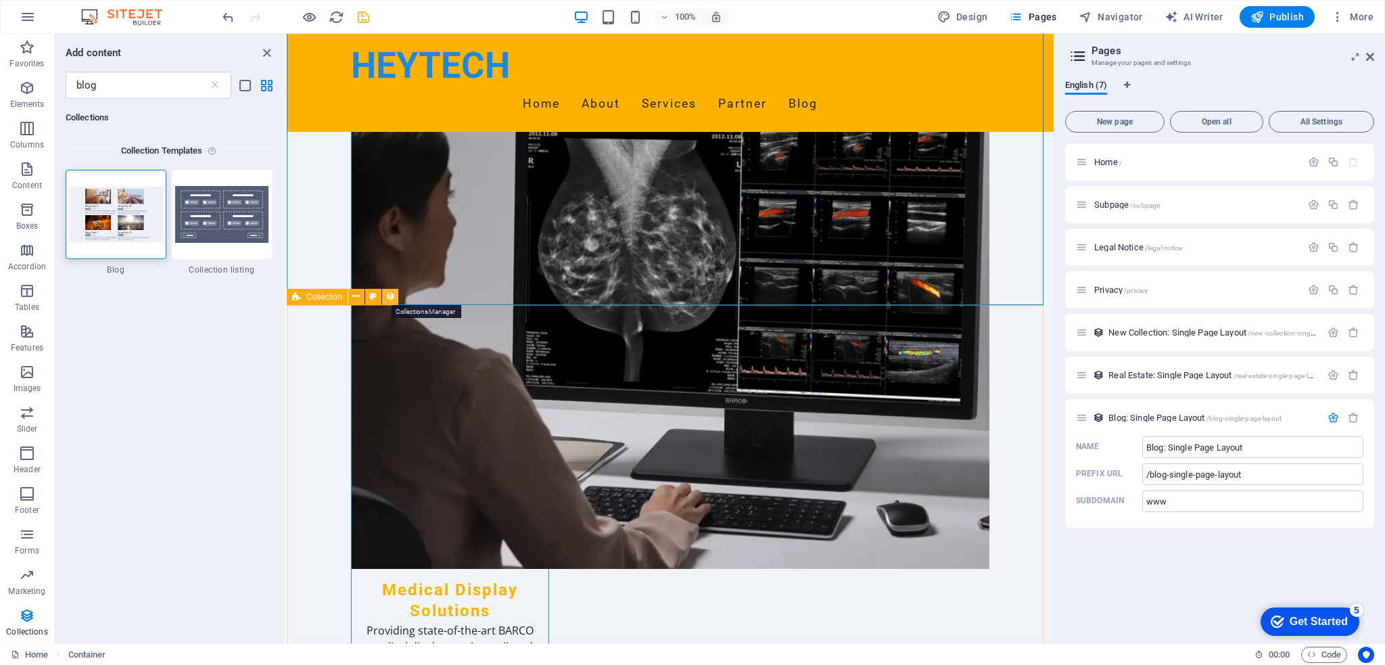
select select "columns.publishing_date"
select select "past"
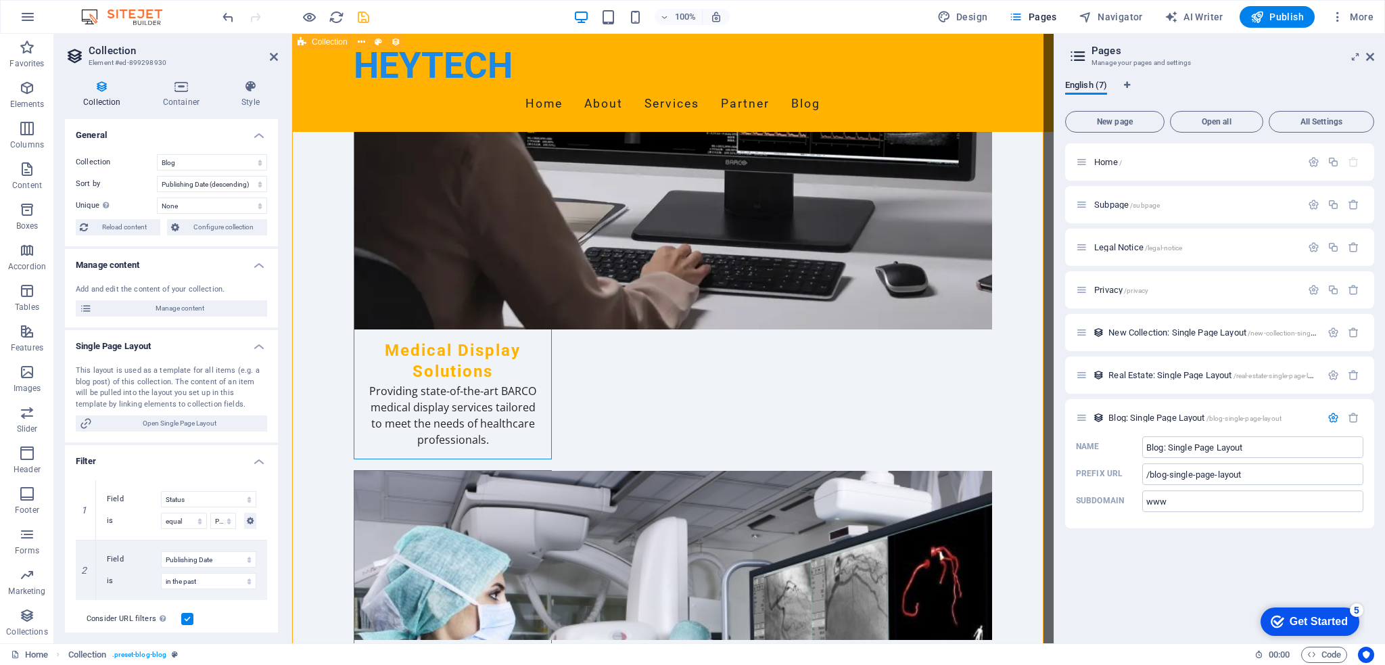
scroll to position [2299, 0]
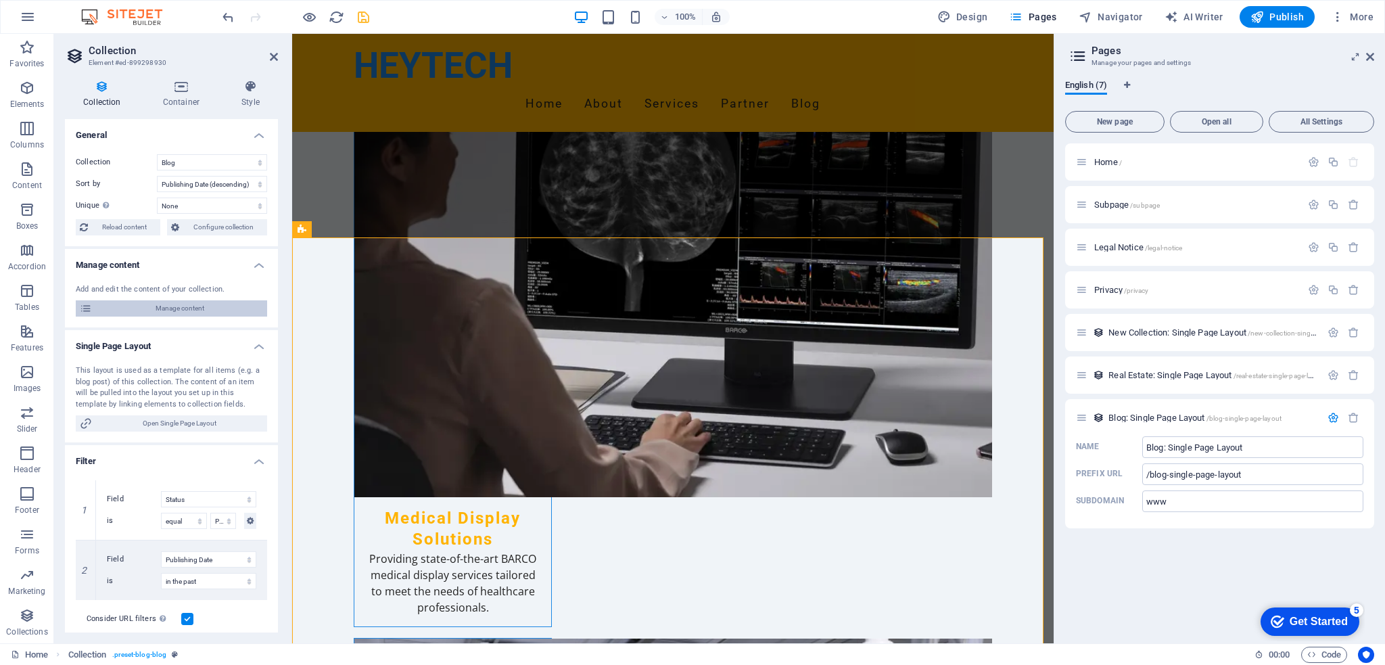
click at [81, 308] on icon at bounding box center [86, 308] width 12 height 16
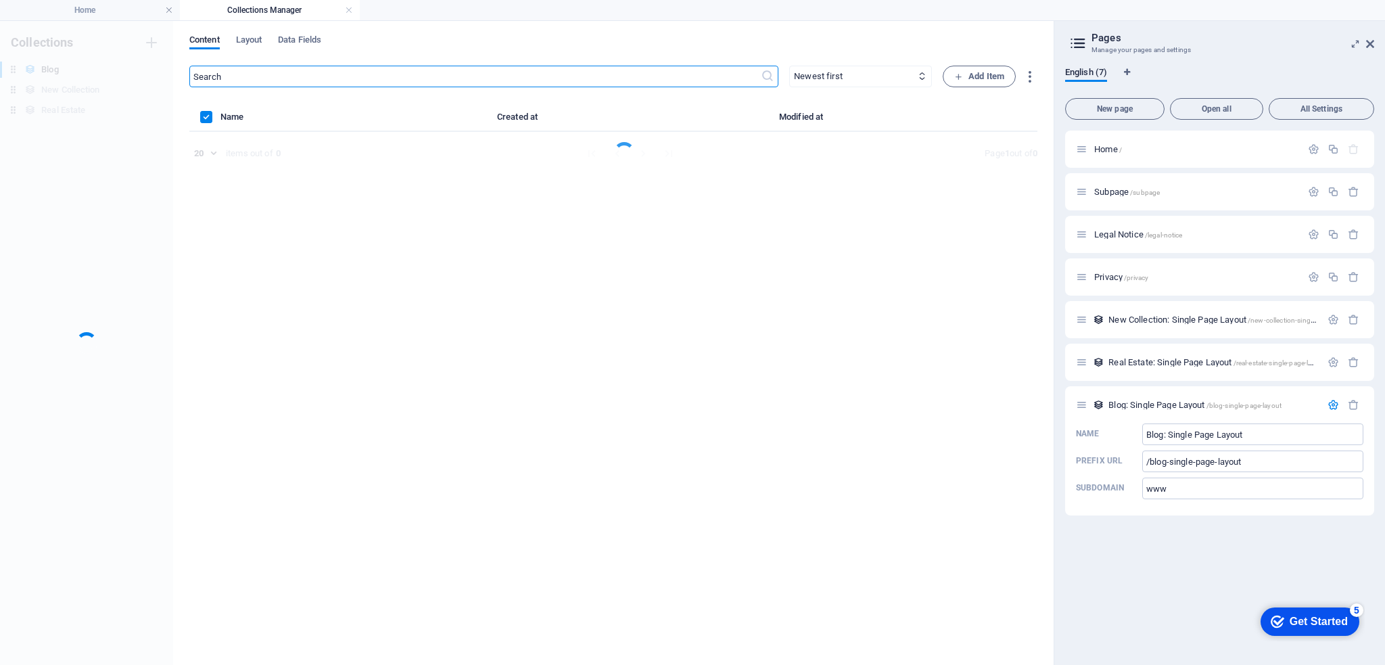
scroll to position [0, 0]
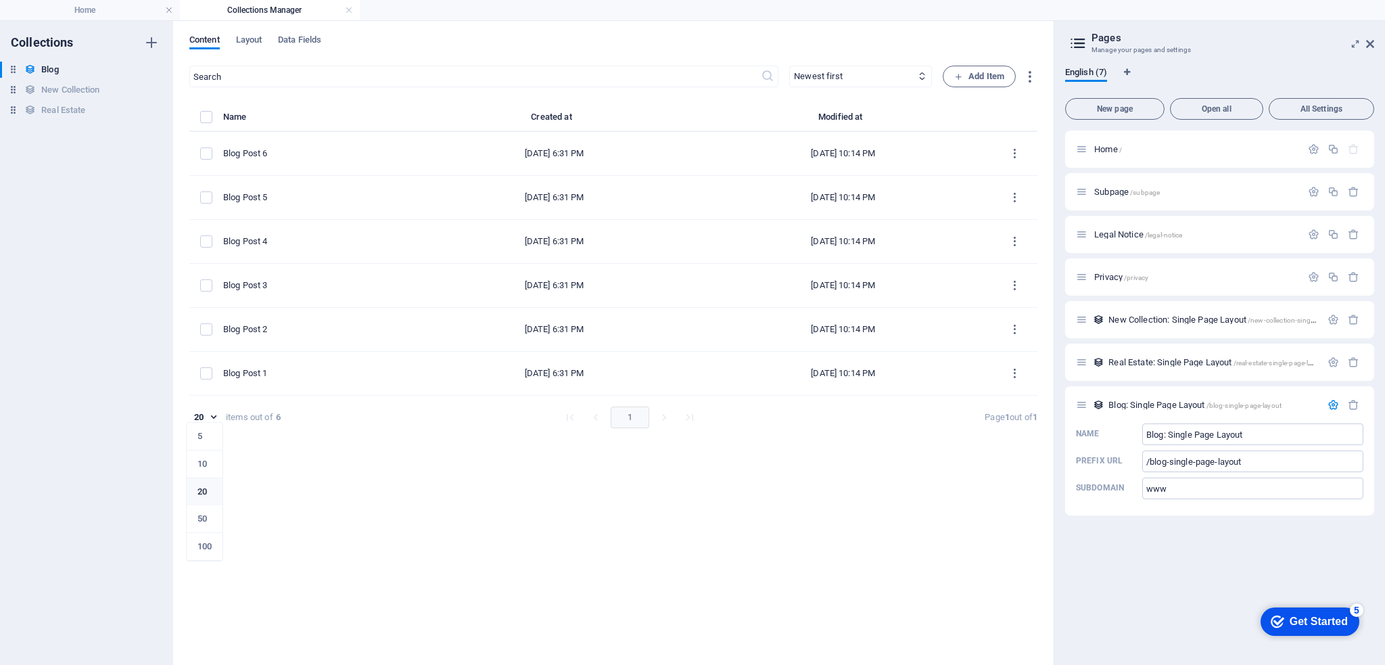
click at [214, 416] on body "HEYTECH Home Collections Manager Favorites Elements Columns Content Boxes Accor…" at bounding box center [692, 332] width 1385 height 665
drag, startPoint x: 706, startPoint y: 475, endPoint x: 757, endPoint y: 456, distance: 54.8
click at [706, 476] on div at bounding box center [692, 332] width 1385 height 665
click at [991, 75] on span "Add Item" at bounding box center [979, 76] width 50 height 16
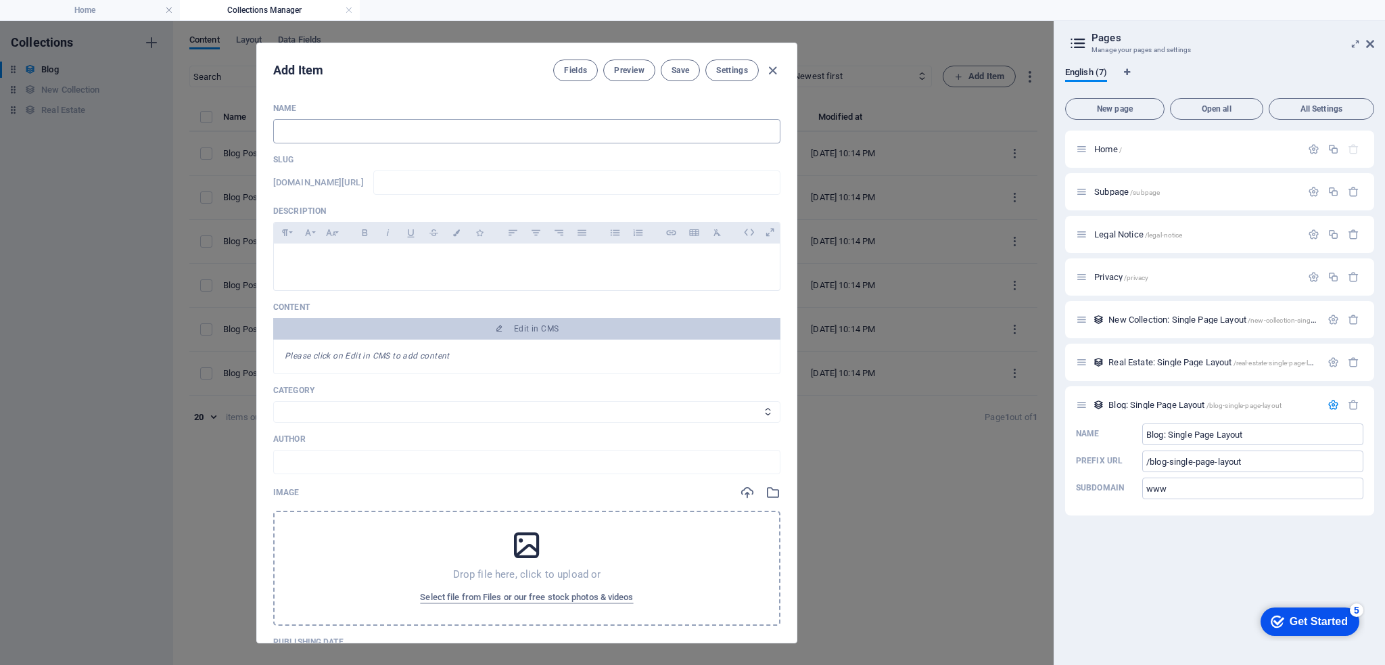
click at [486, 136] on input "text" at bounding box center [526, 131] width 507 height 24
type input "1"
type input "12"
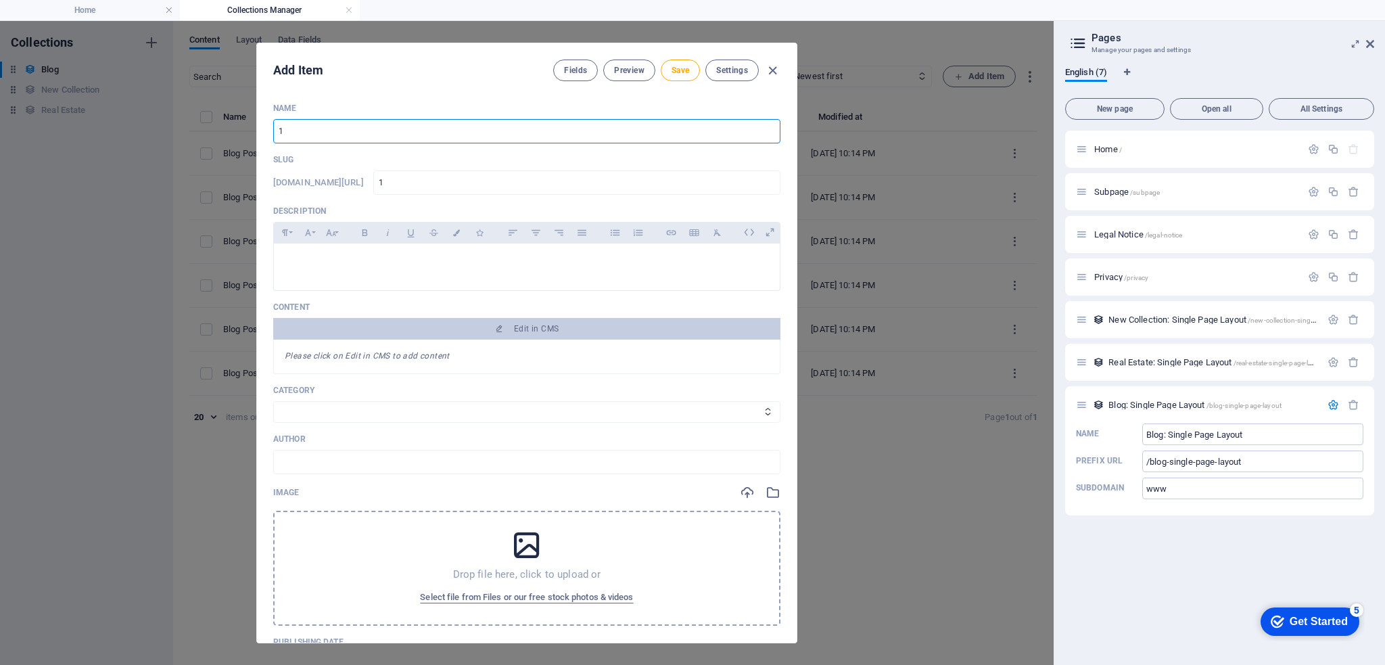
type input "12"
type input "123"
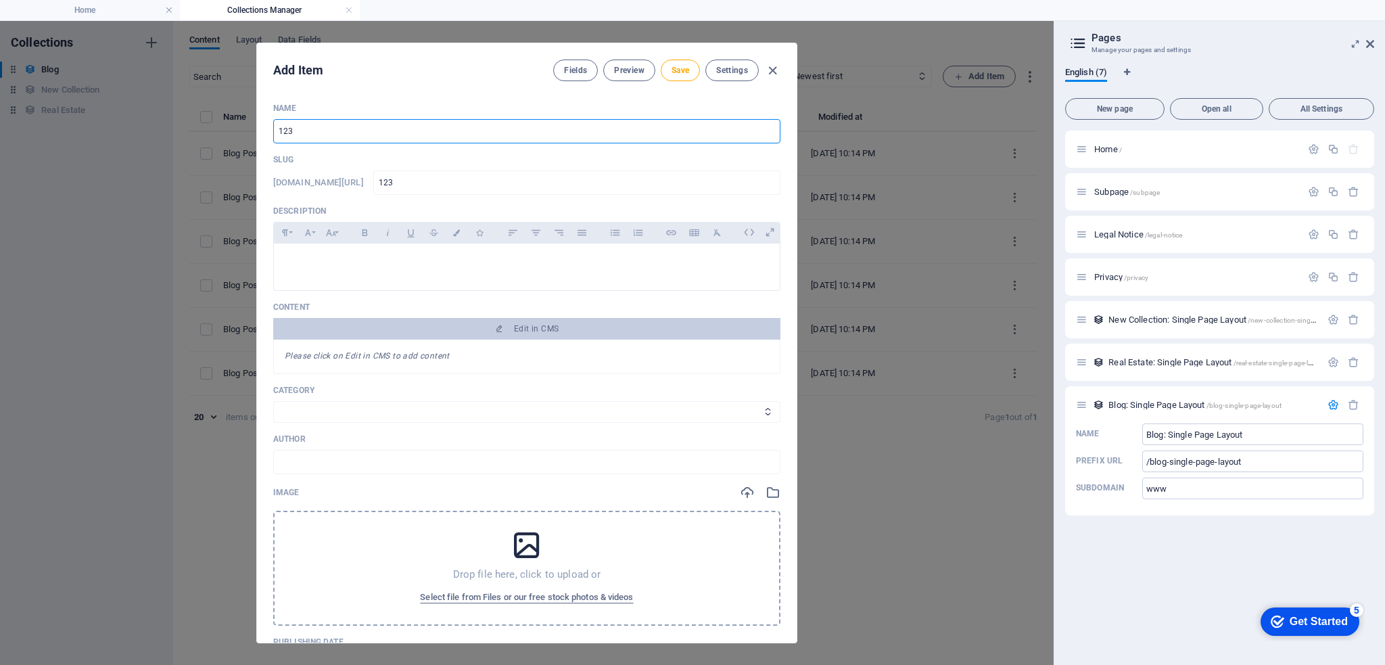
type input "1233"
type input "12334"
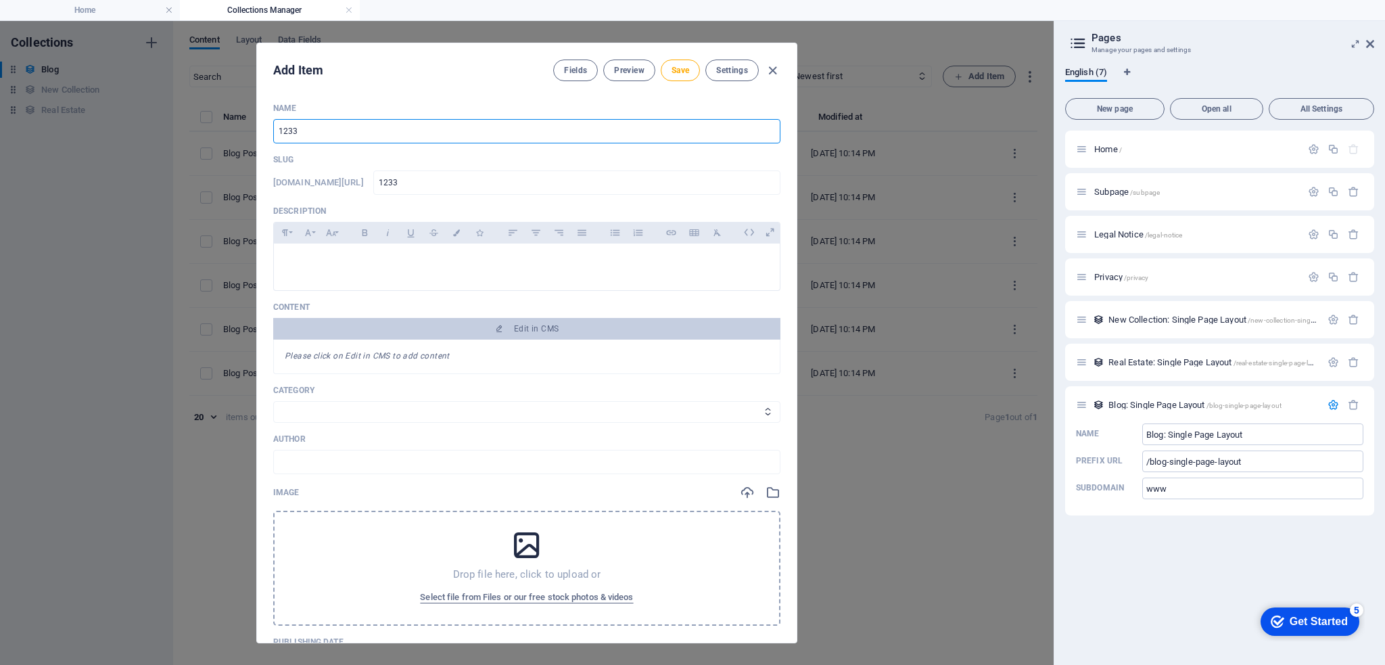
type input "12334"
click at [679, 408] on select "Category 1 Category 2" at bounding box center [526, 412] width 507 height 22
click at [771, 70] on icon "button" at bounding box center [773, 71] width 16 height 16
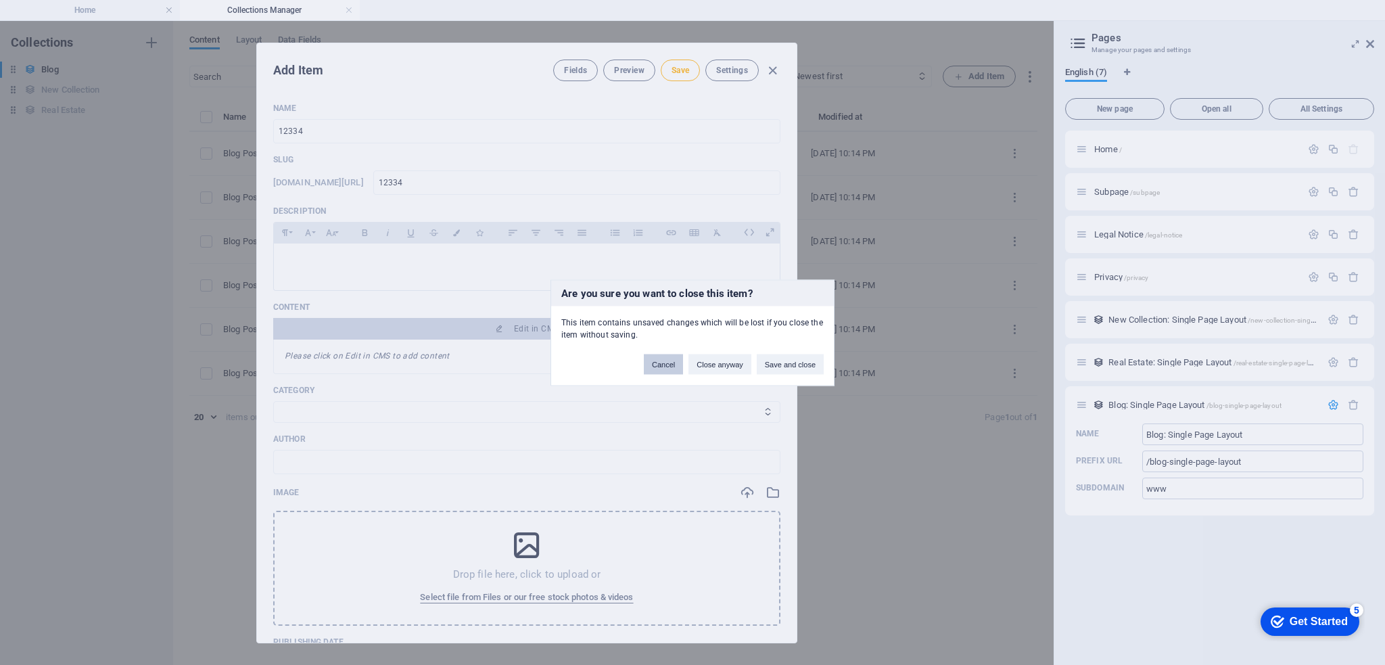
click at [682, 365] on button "Cancel" at bounding box center [663, 364] width 39 height 20
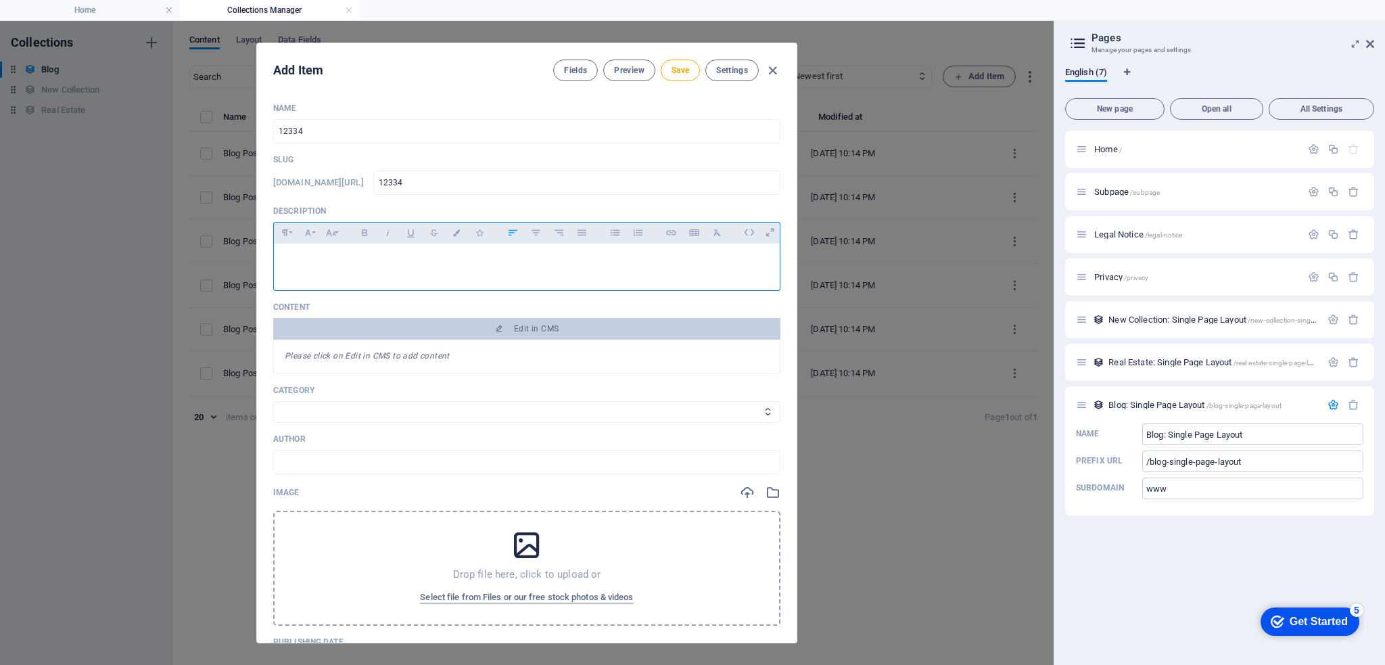
click at [358, 272] on div at bounding box center [527, 263] width 506 height 41
click at [343, 412] on select "Category 1 Category 2" at bounding box center [526, 412] width 507 height 22
select select "Category 1"
click at [273, 401] on select "Category 1 Category 2" at bounding box center [526, 412] width 507 height 22
click at [330, 459] on input "text" at bounding box center [526, 462] width 507 height 24
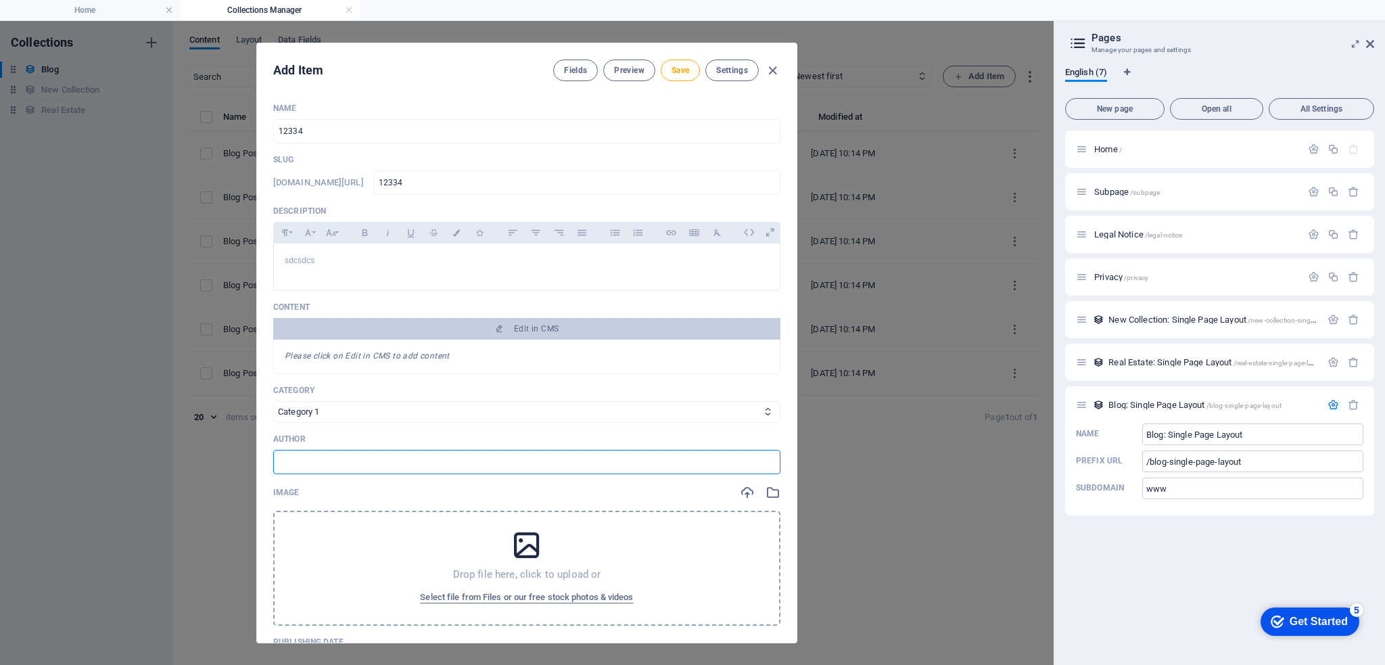
click at [322, 536] on div "Drop file here, click to upload or Select file from Files or our free stock pho…" at bounding box center [526, 568] width 507 height 115
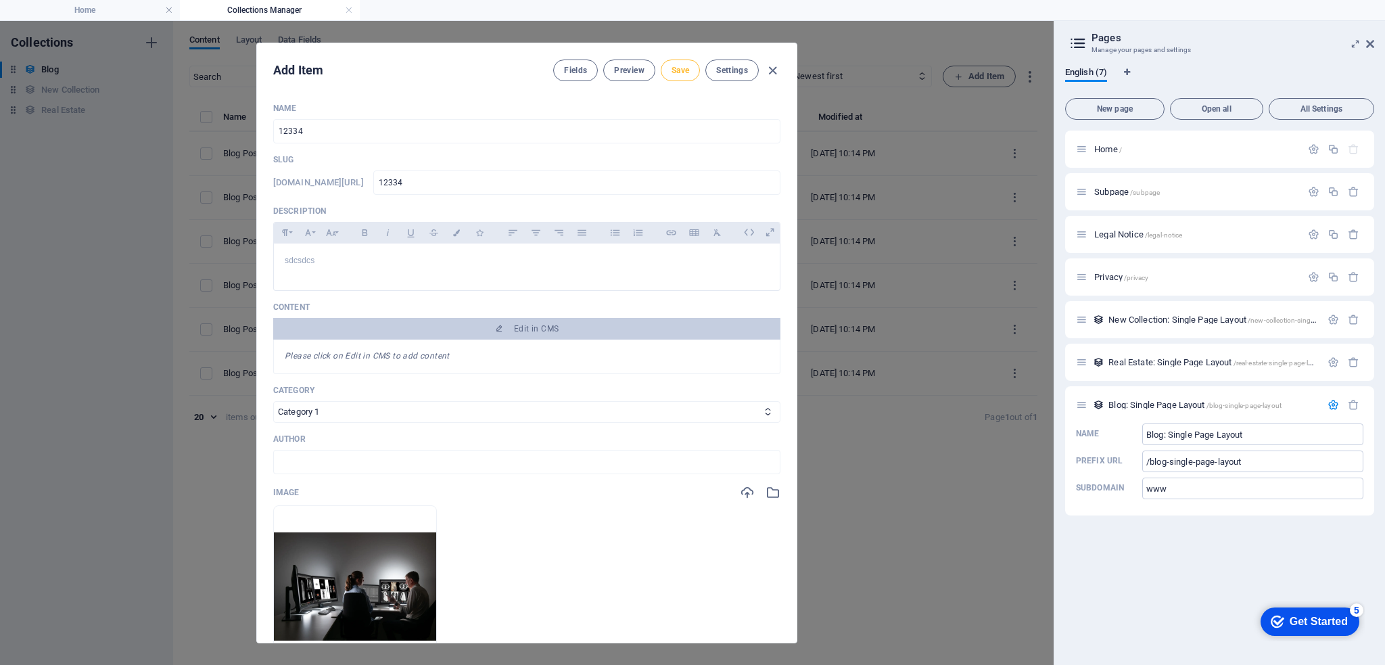
click at [682, 71] on span "Save" at bounding box center [680, 70] width 18 height 11
click at [773, 68] on icon "button" at bounding box center [773, 71] width 16 height 16
type input "12334"
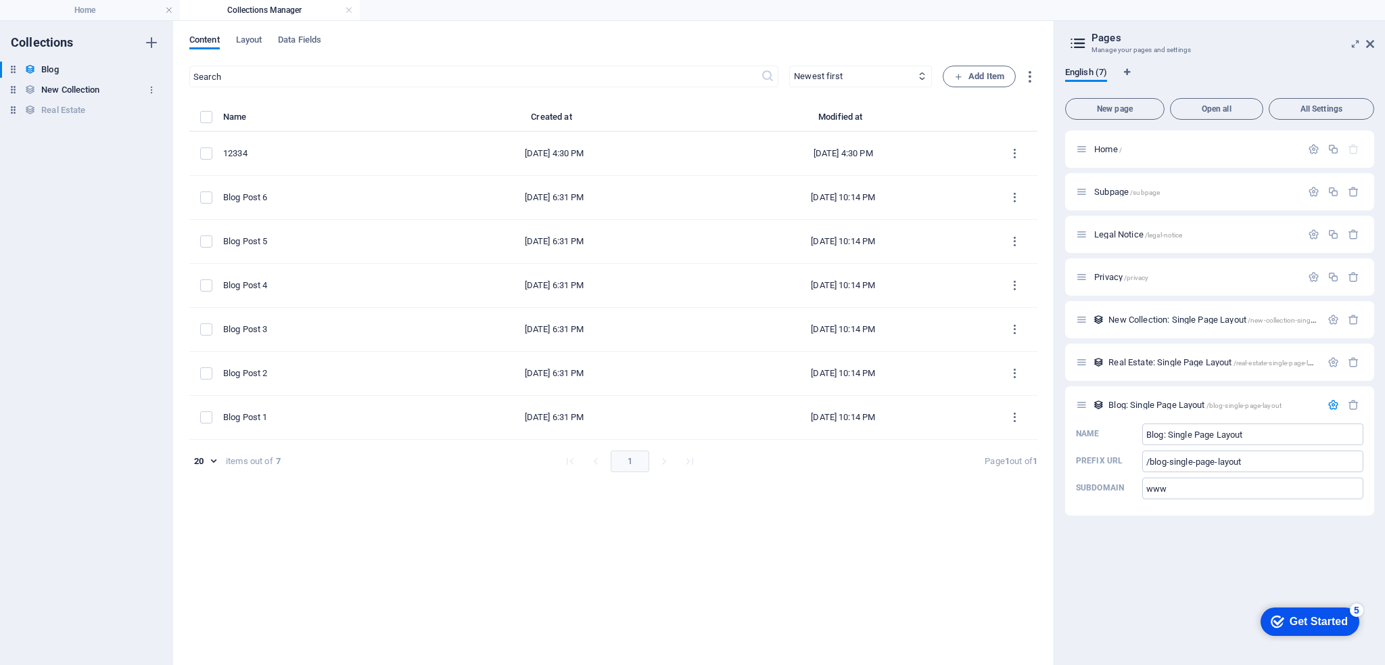
click at [60, 91] on h6 "New Collection" at bounding box center [70, 90] width 58 height 16
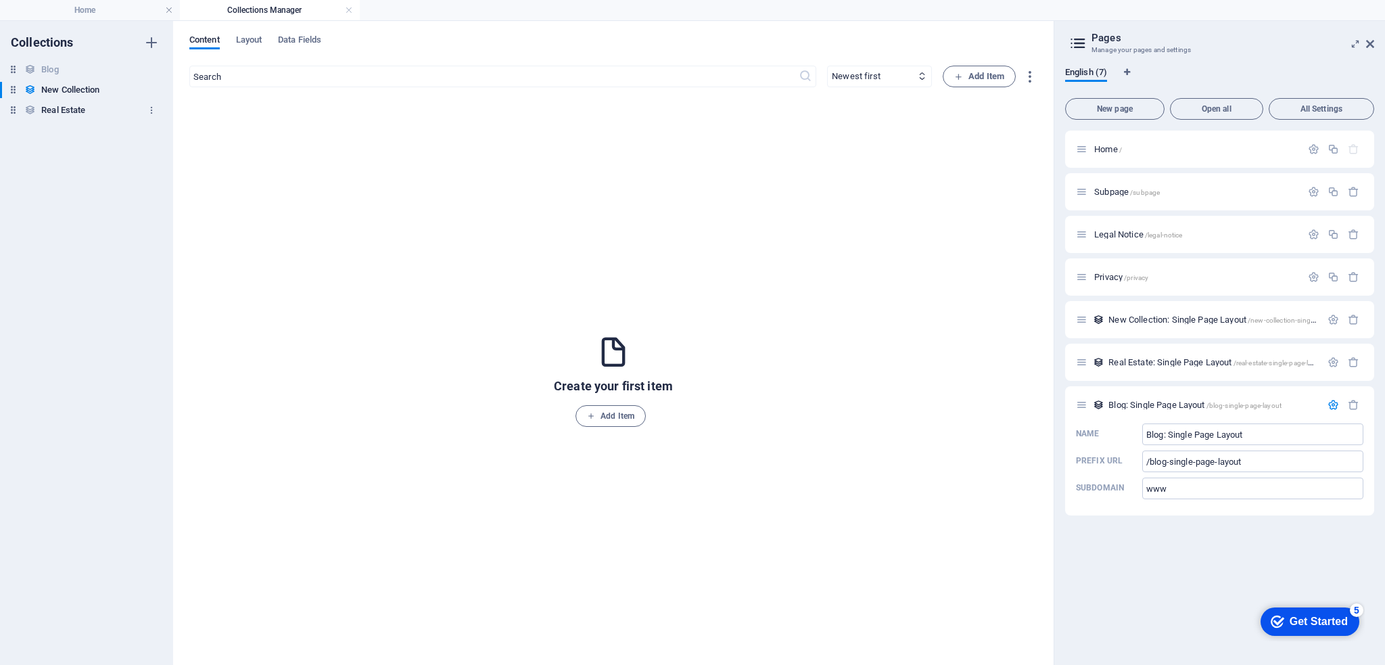
click at [47, 108] on h6 "Real Estate" at bounding box center [63, 110] width 44 height 16
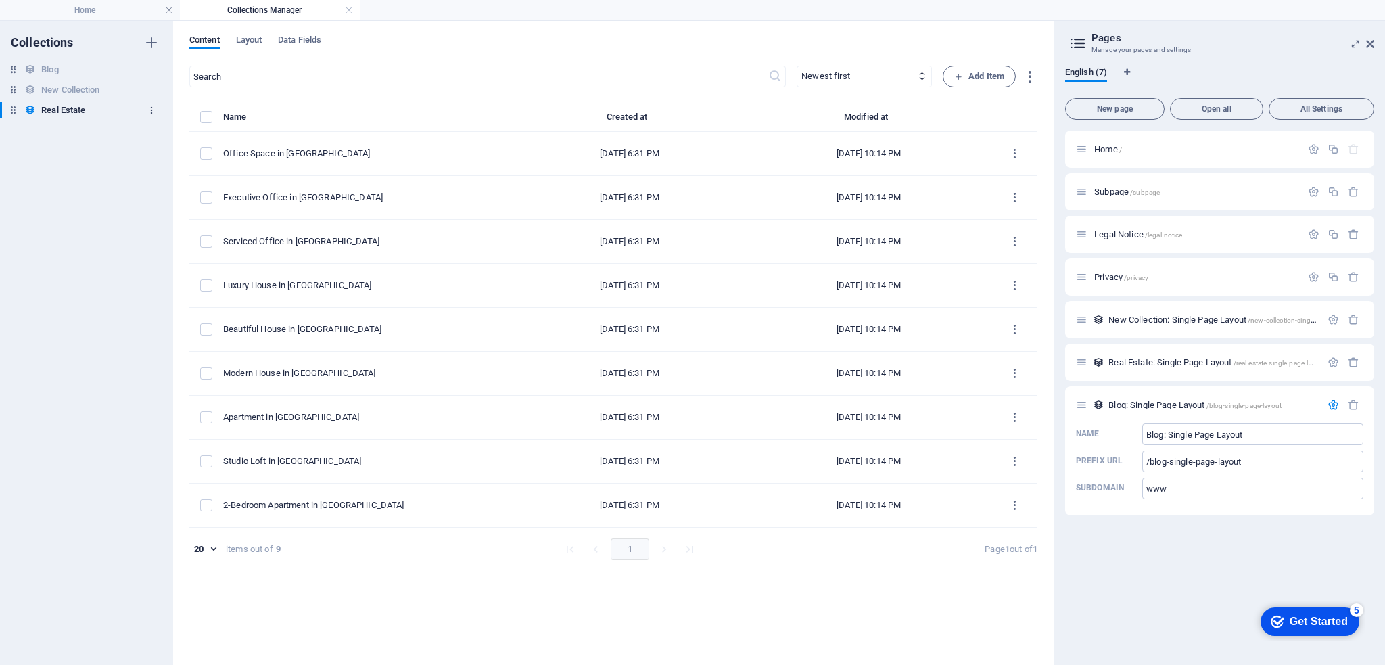
click at [151, 110] on icon "button" at bounding box center [151, 109] width 9 height 9
click at [143, 95] on div at bounding box center [692, 332] width 1385 height 665
click at [1368, 41] on icon at bounding box center [1370, 44] width 8 height 11
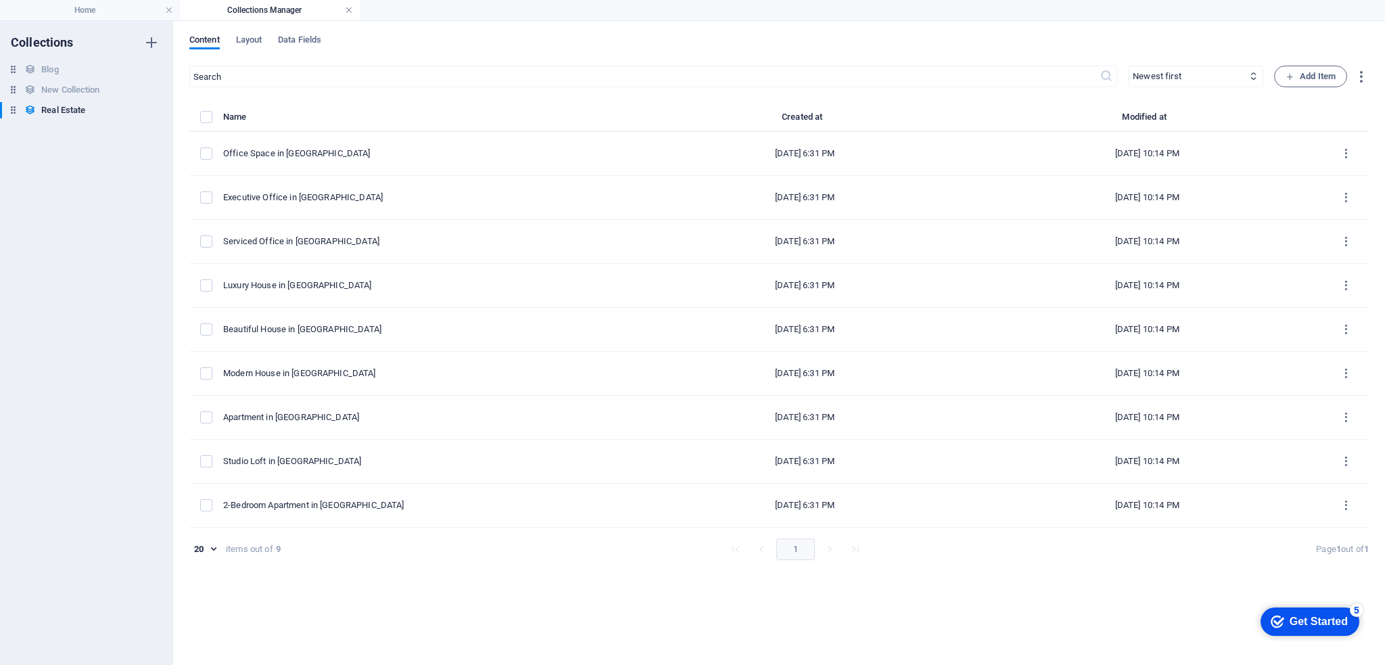
click at [352, 14] on link at bounding box center [349, 10] width 8 height 13
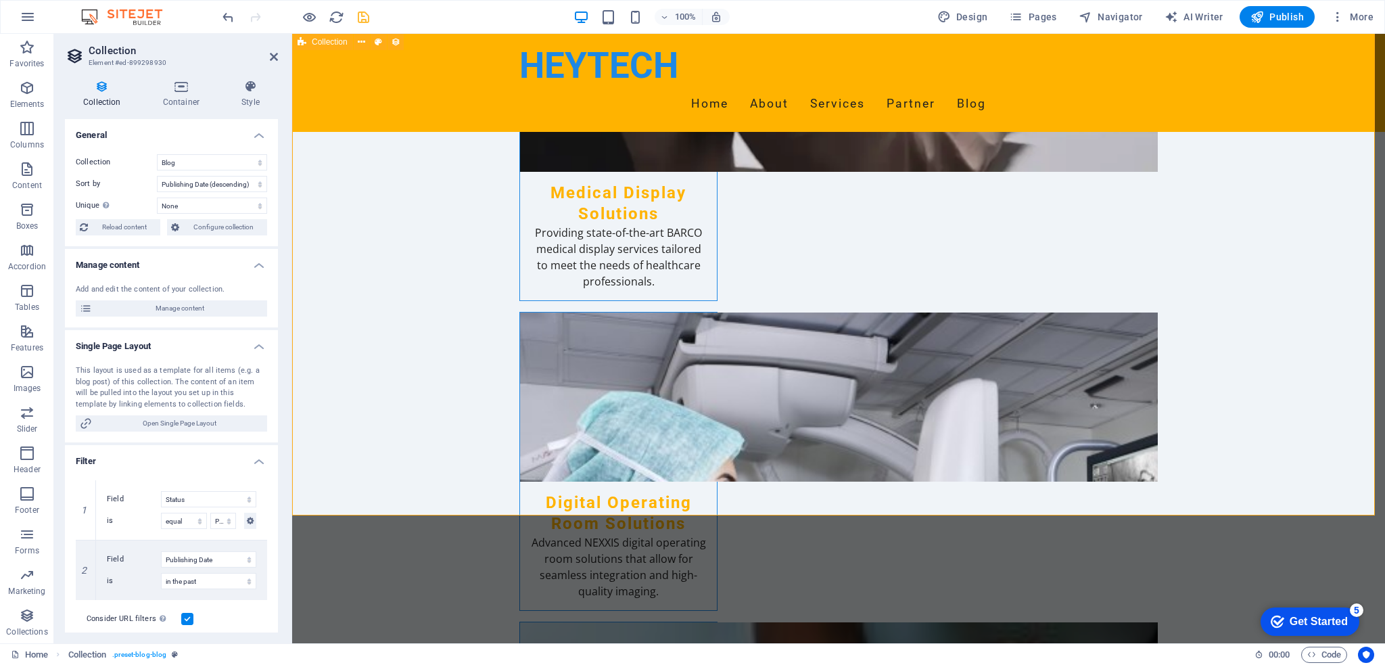
scroll to position [2992, 0]
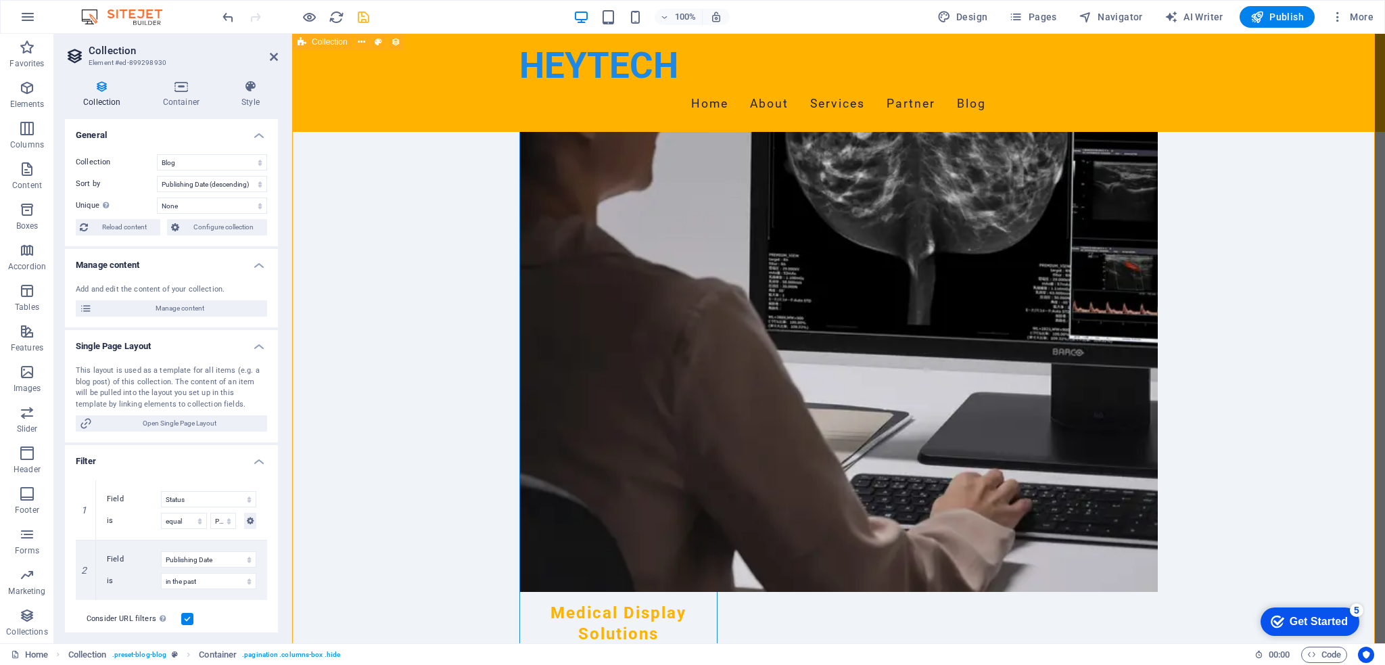
scroll to position [2451, 0]
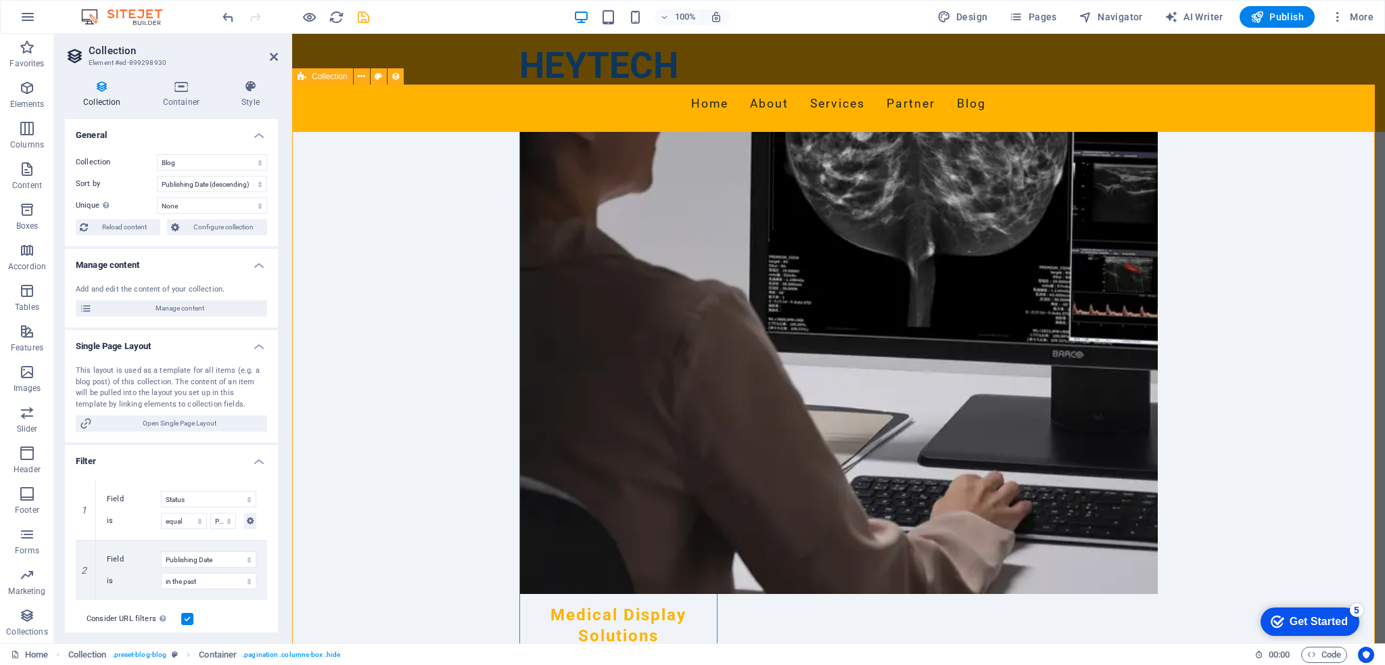
click at [216, 425] on span "Open Single Page Layout" at bounding box center [179, 423] width 167 height 16
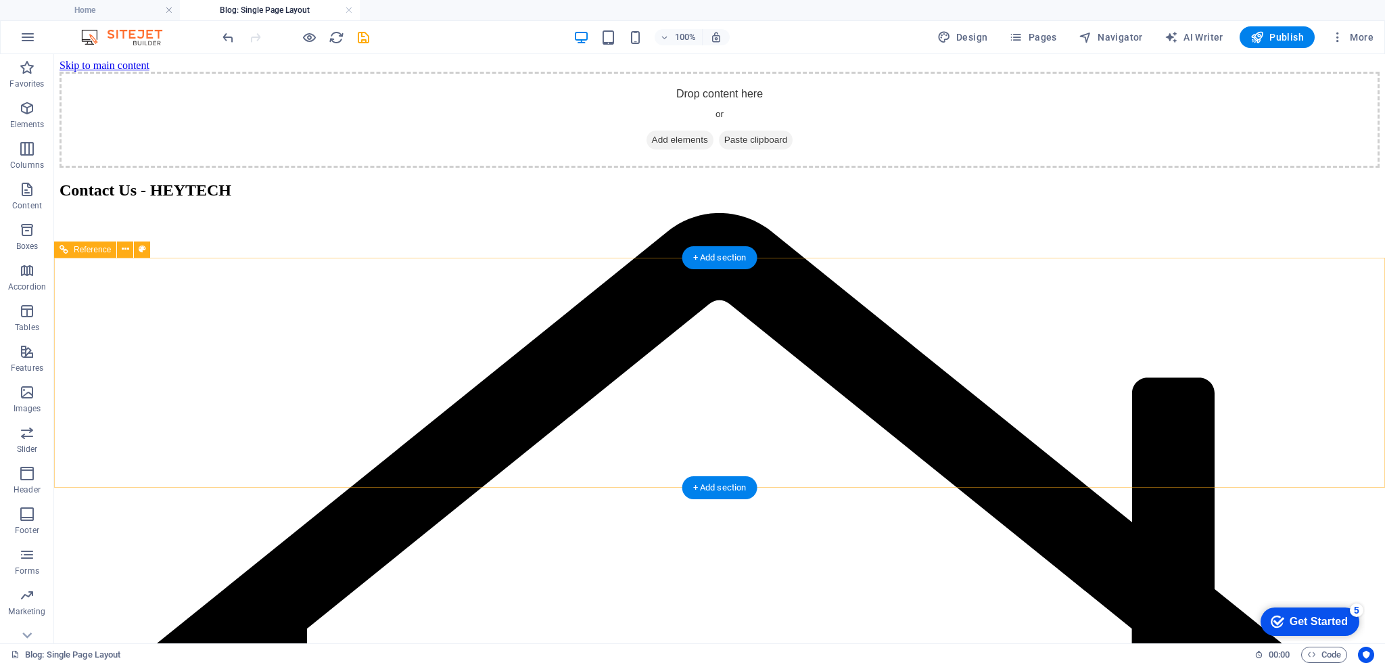
scroll to position [0, 0]
select select "68b80aac21fa7752f7006c0e"
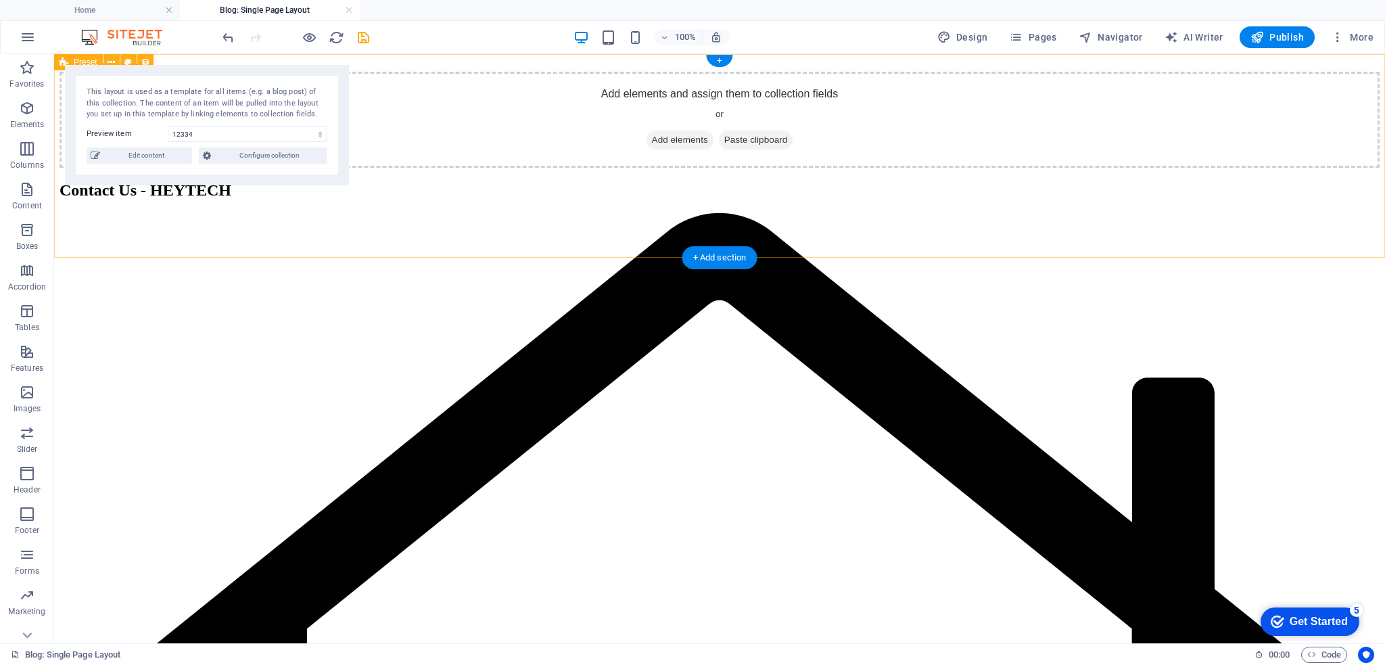
click at [1188, 157] on div "Add elements and assign them to collection fields or Add elements Paste clipboa…" at bounding box center [720, 120] width 1320 height 96
click at [223, 37] on icon "undo" at bounding box center [228, 38] width 16 height 16
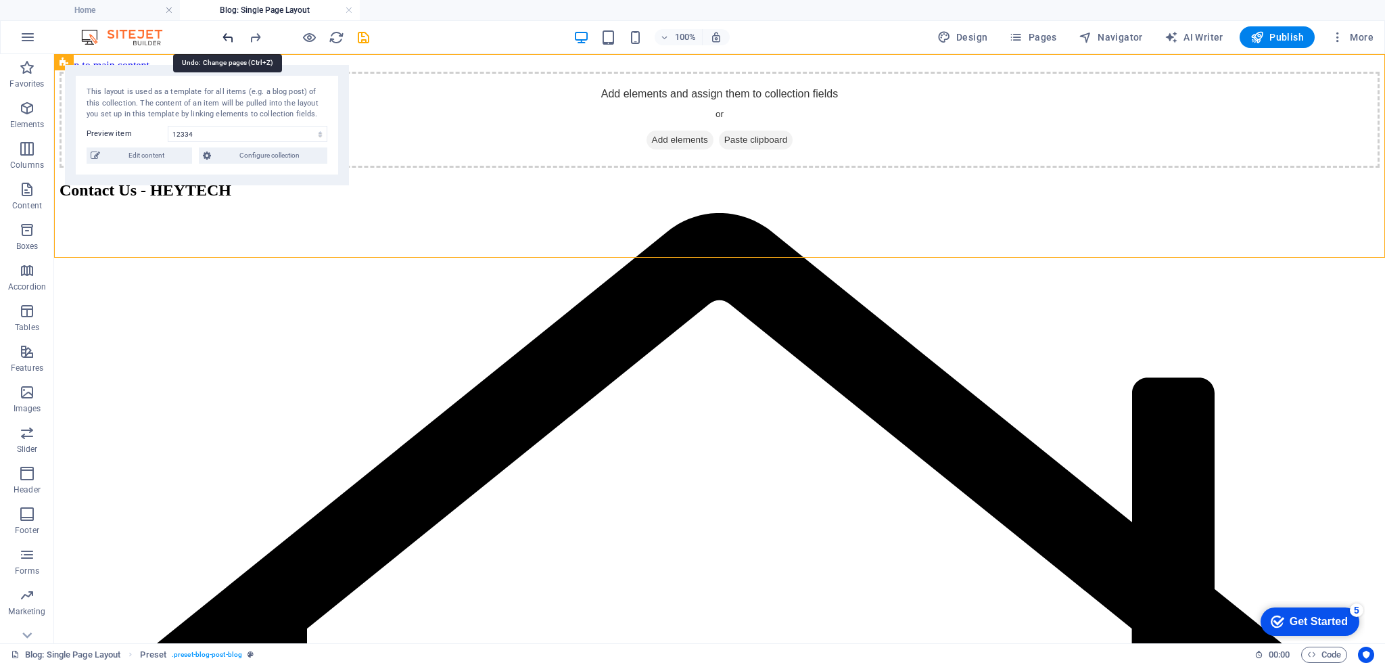
click at [223, 37] on icon "undo" at bounding box center [228, 38] width 16 height 16
click at [225, 43] on icon "undo" at bounding box center [228, 38] width 16 height 16
drag, startPoint x: 660, startPoint y: 553, endPoint x: 506, endPoint y: 489, distance: 167.0
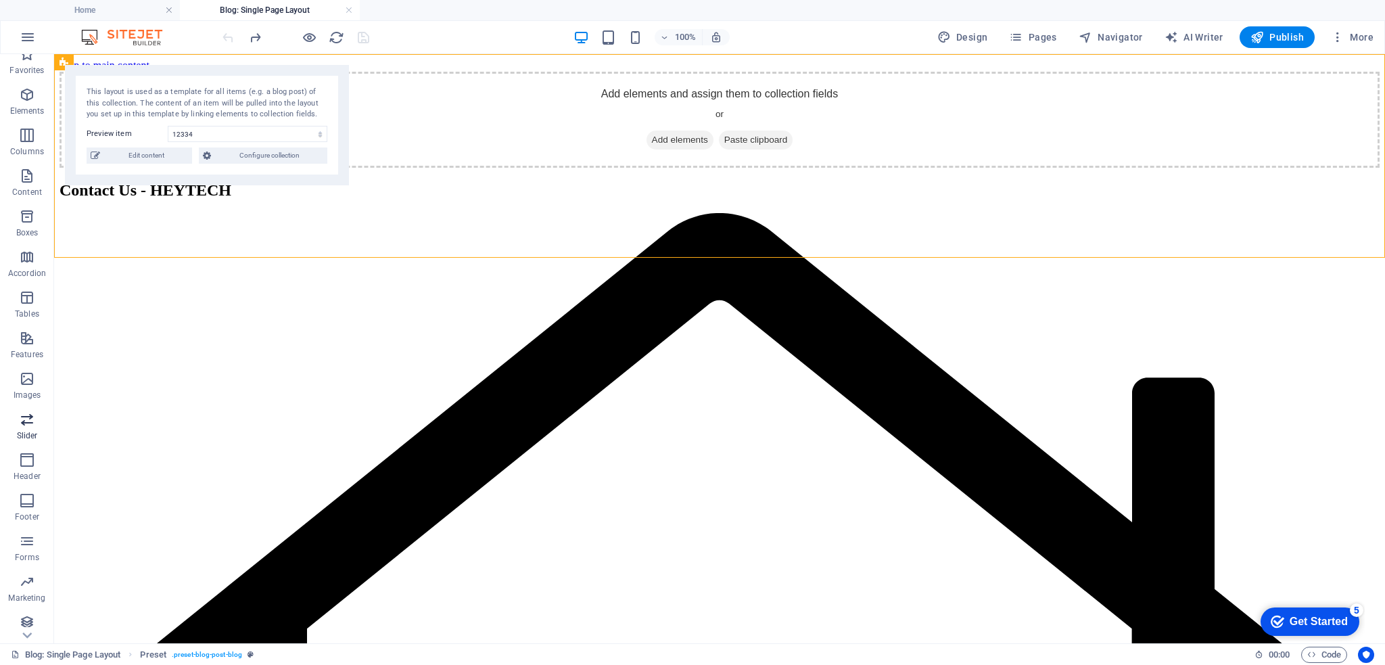
scroll to position [19, 0]
click at [22, 615] on icon "button" at bounding box center [27, 617] width 16 height 16
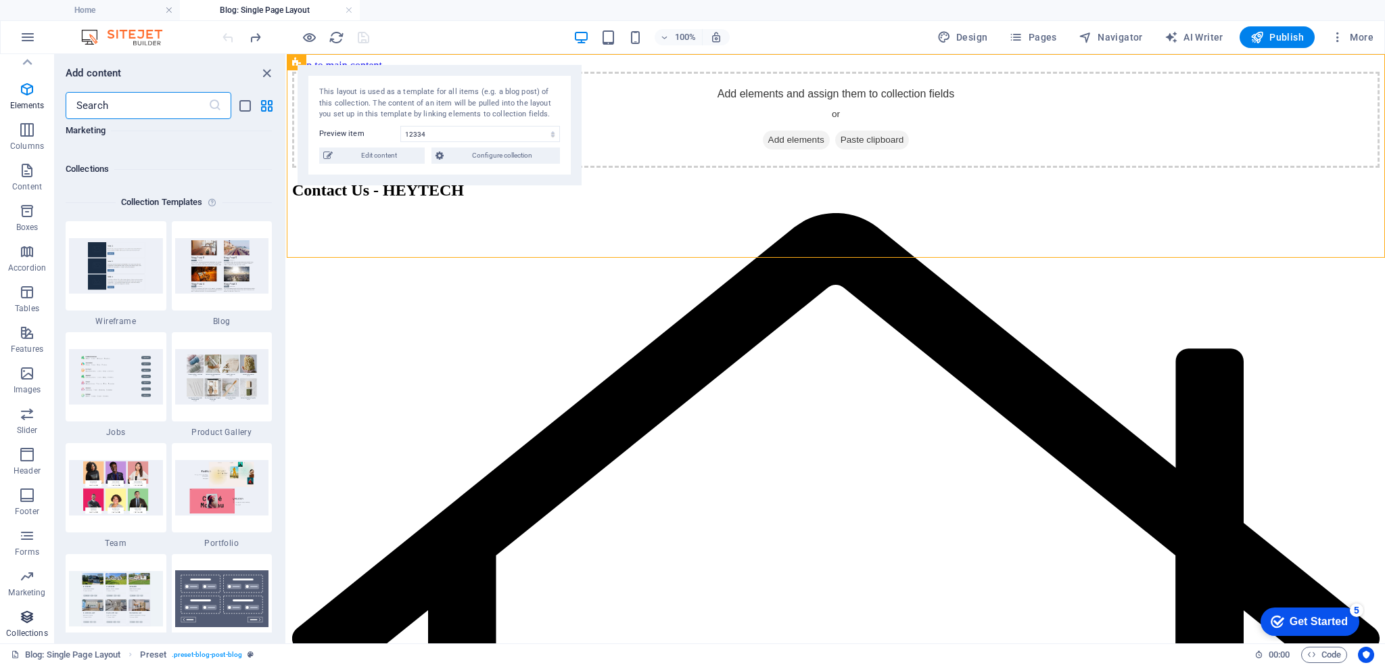
scroll to position [12379, 0]
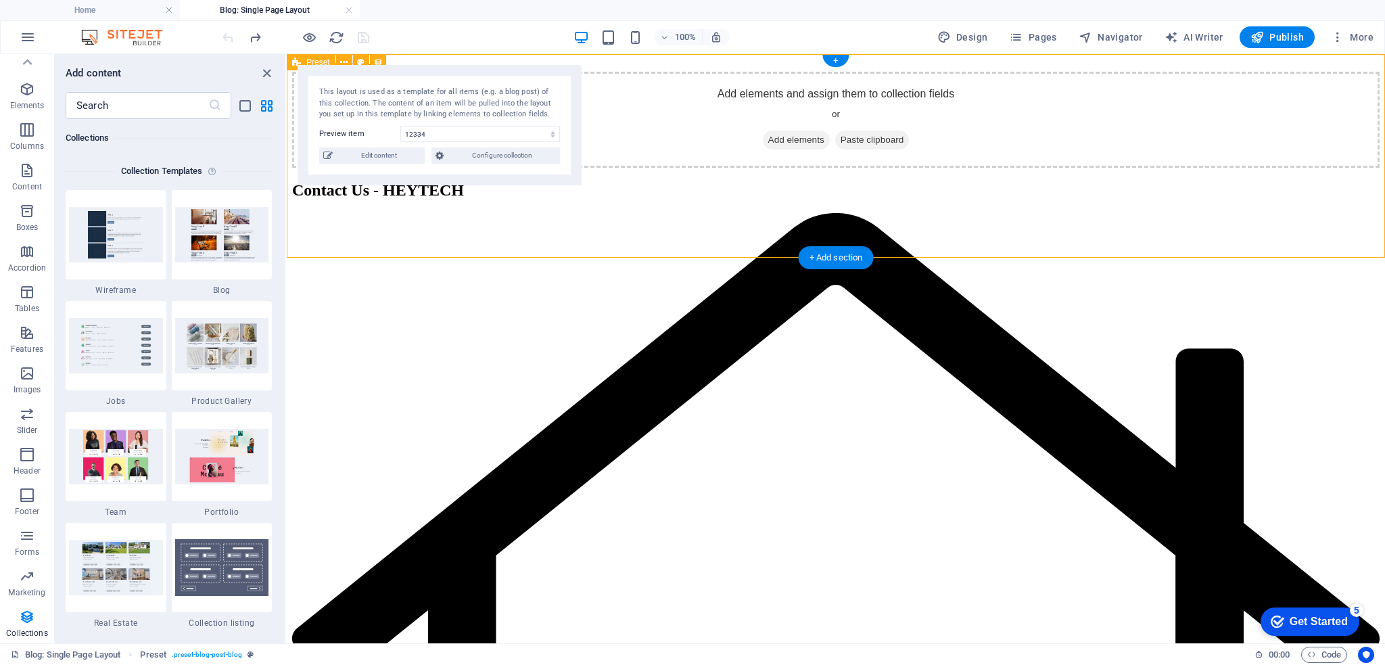
click at [1263, 131] on div "Add elements and assign them to collection fields or Add elements Paste clipboa…" at bounding box center [835, 120] width 1087 height 96
click at [348, 13] on link at bounding box center [349, 10] width 8 height 13
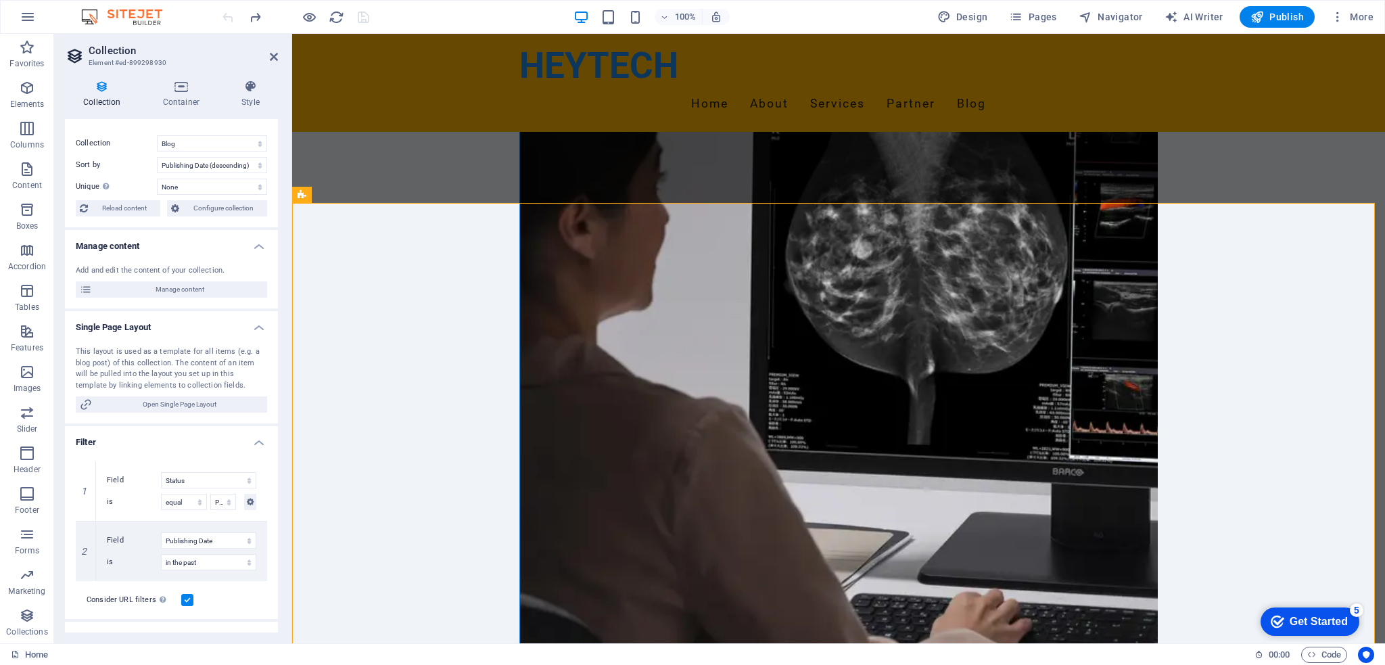
scroll to position [0, 0]
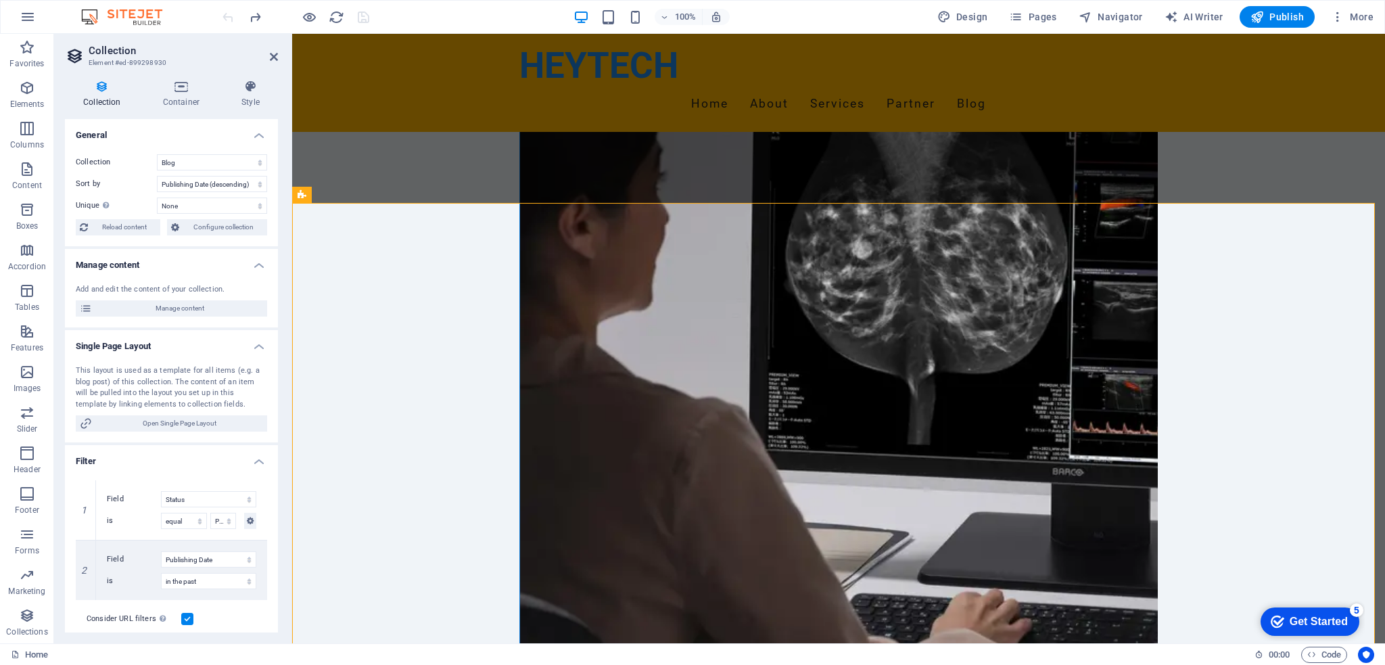
click at [256, 348] on h4 "Single Page Layout" at bounding box center [171, 342] width 213 height 24
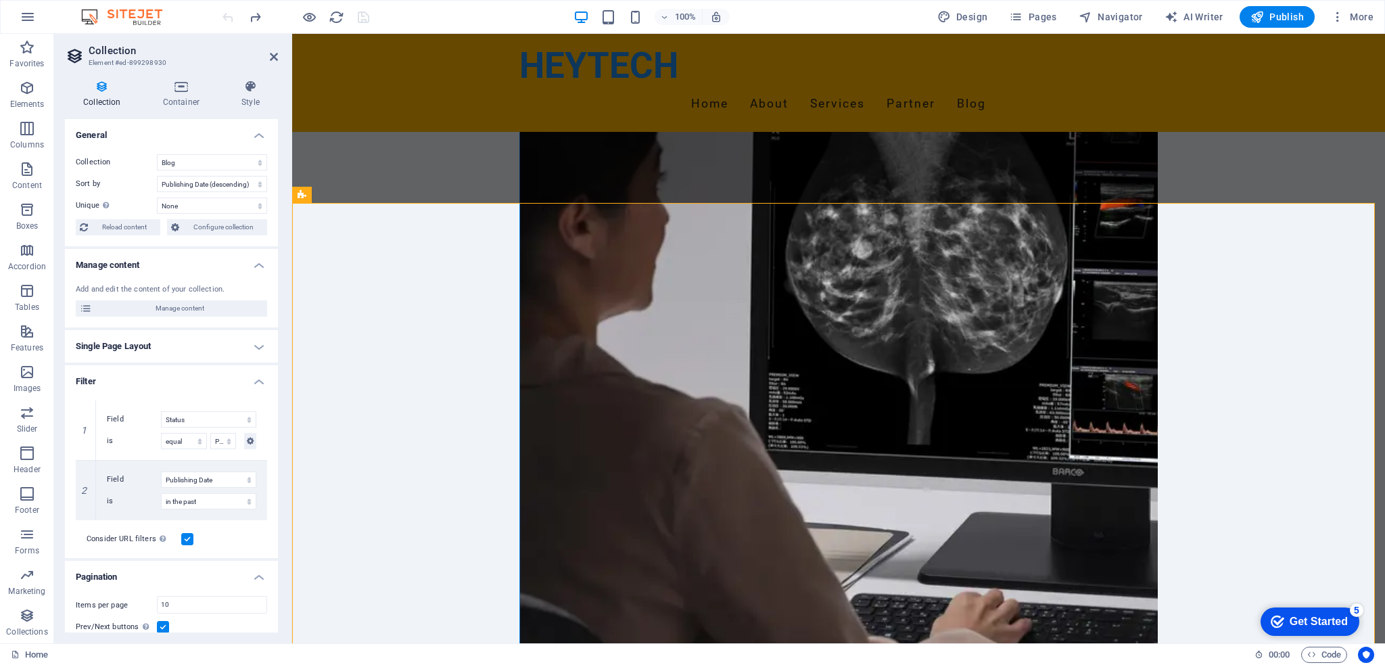
click at [256, 348] on h4 "Single Page Layout" at bounding box center [171, 346] width 213 height 32
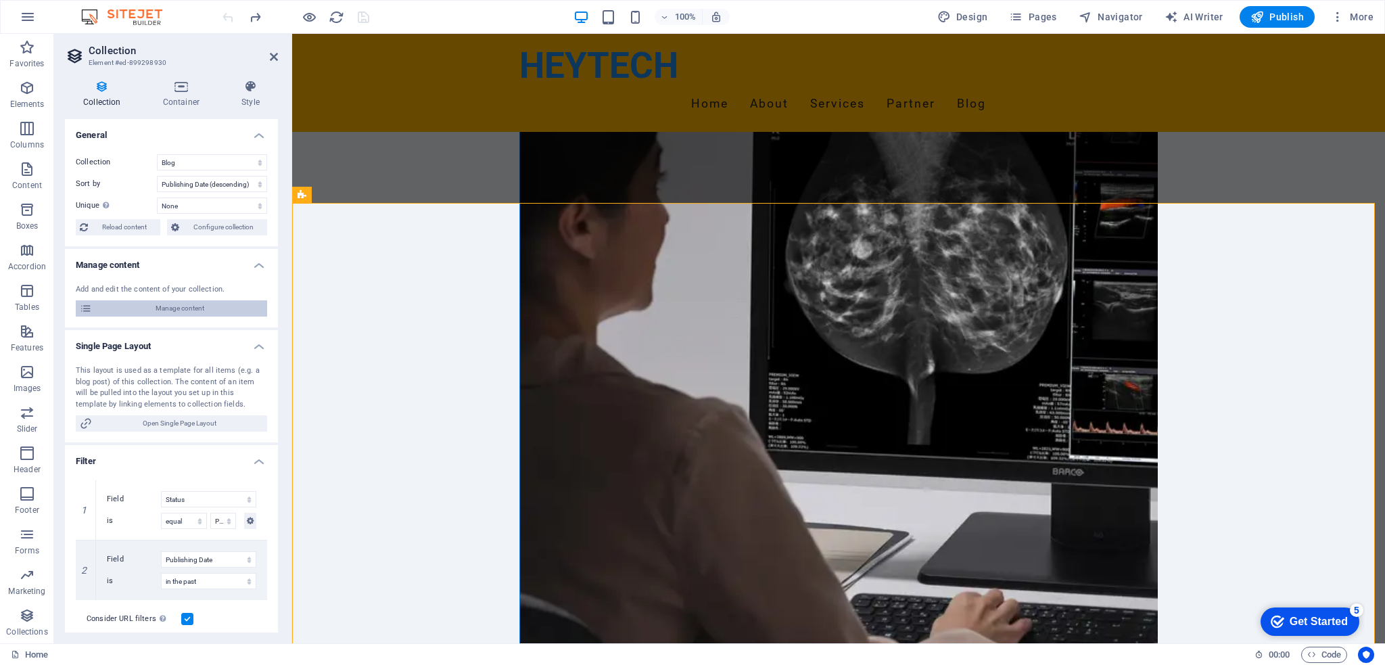
click at [224, 307] on span "Manage content" at bounding box center [179, 308] width 167 height 16
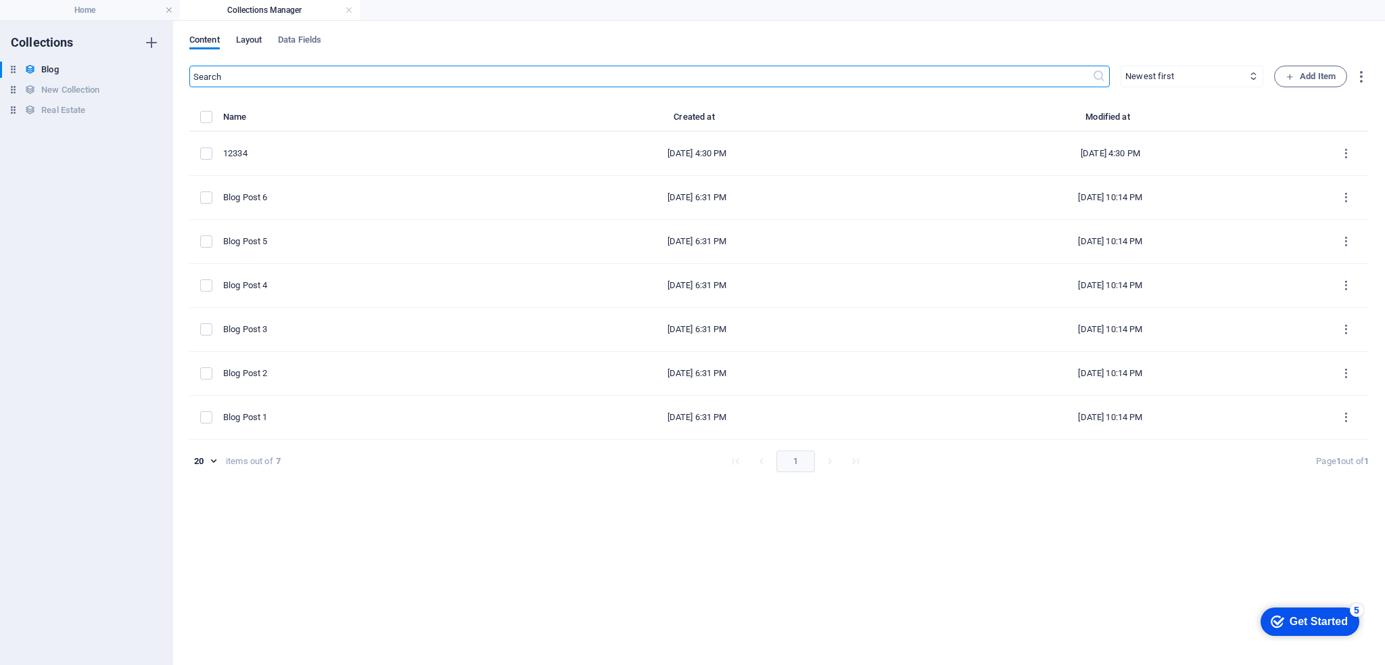
click at [253, 43] on span "Layout" at bounding box center [249, 41] width 26 height 19
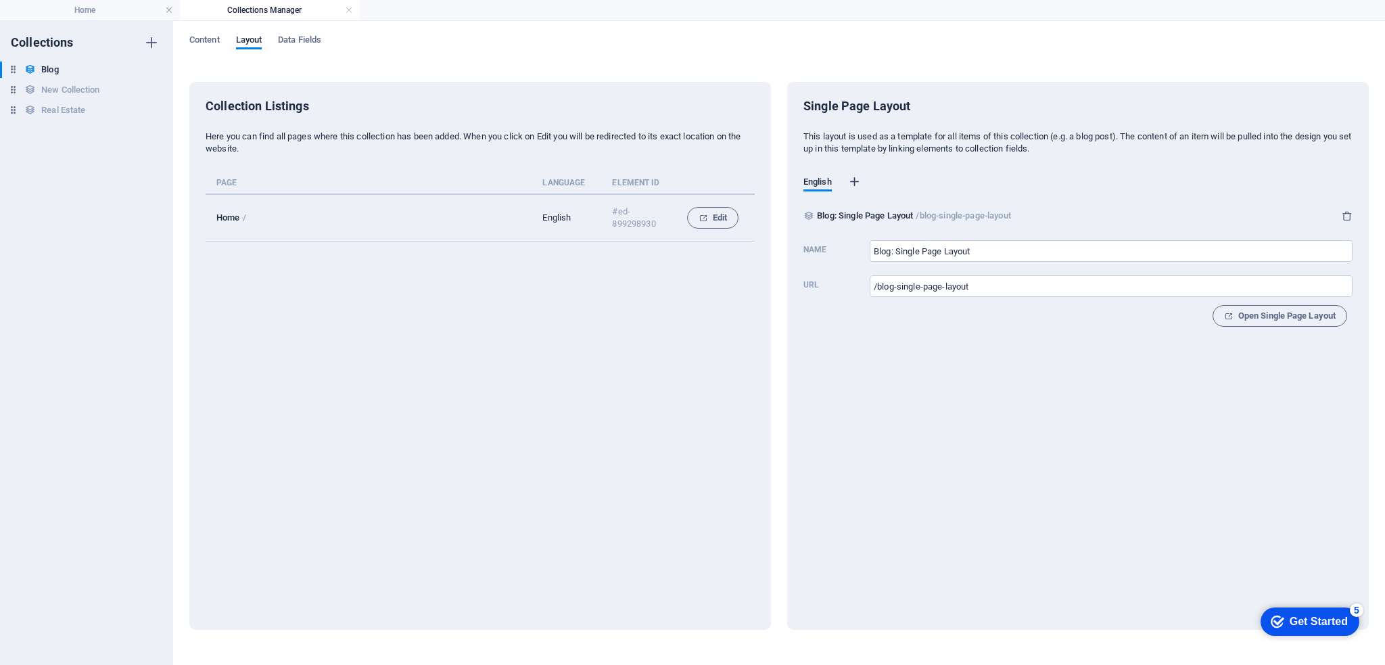
click at [859, 180] on icon "button" at bounding box center [855, 182] width 14 height 14
select select "41"
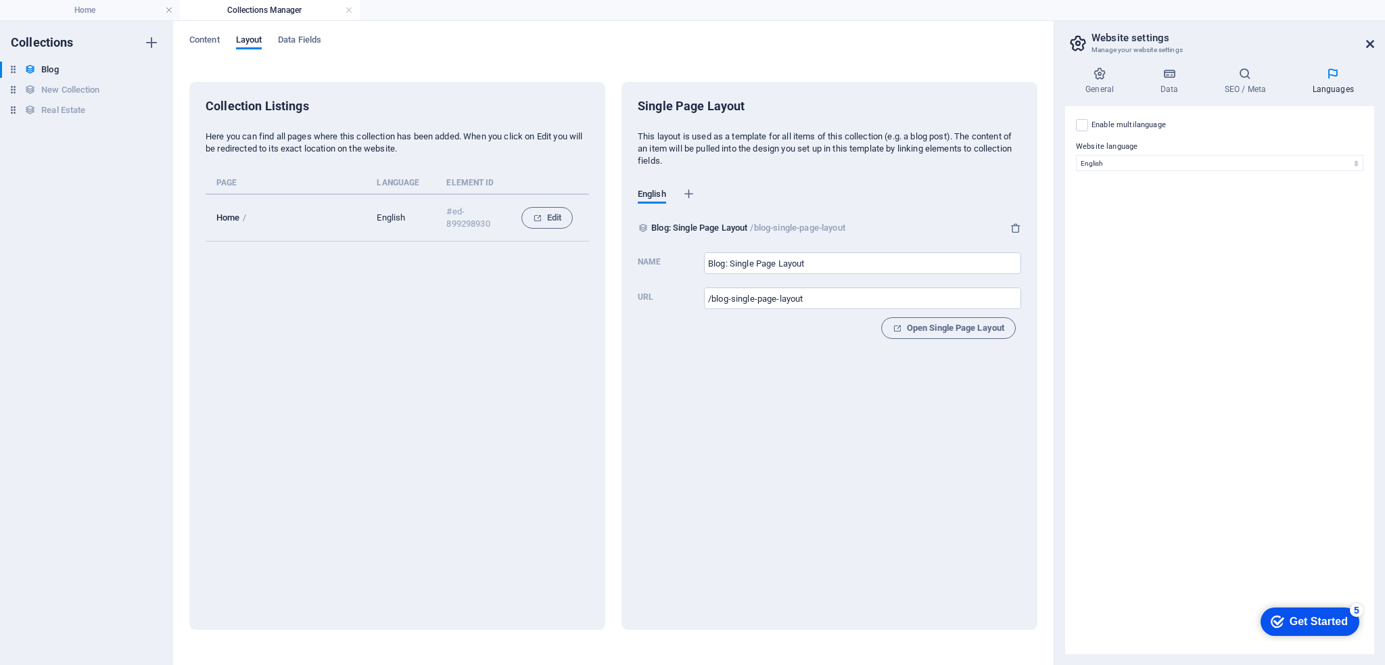
click at [1368, 42] on icon at bounding box center [1370, 44] width 8 height 11
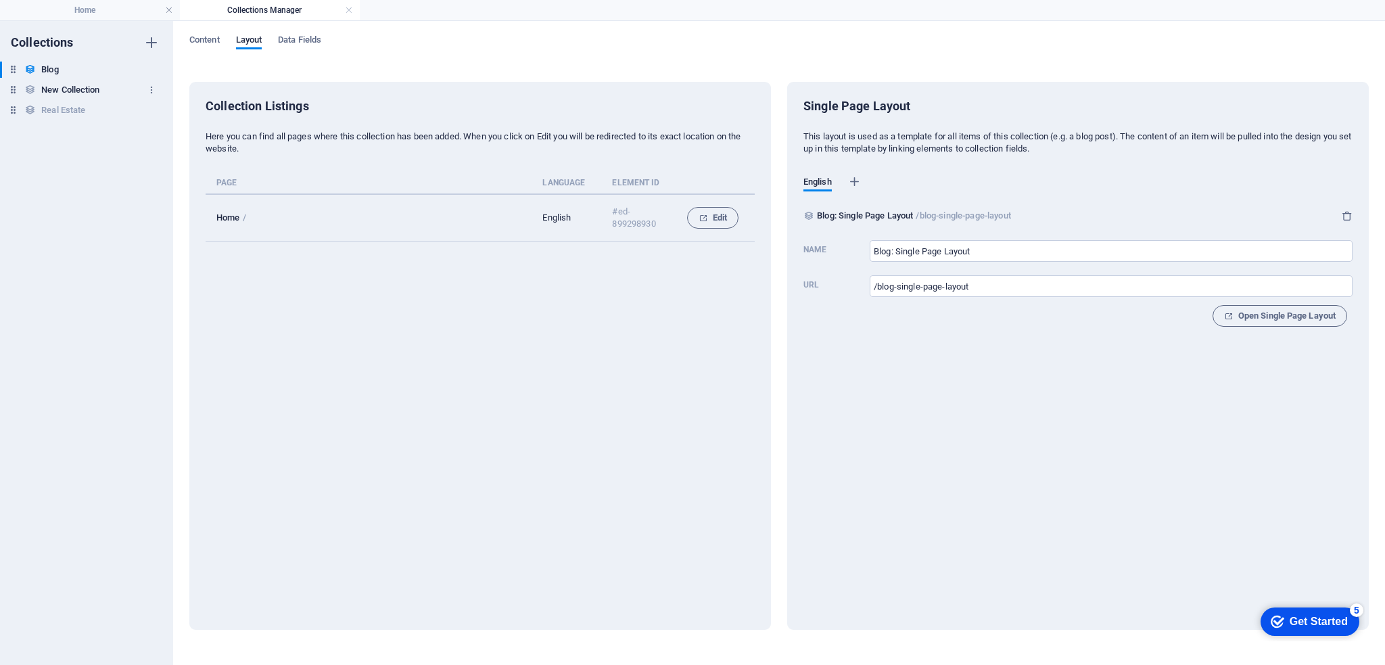
click at [63, 87] on h6 "New Collection" at bounding box center [70, 90] width 58 height 16
type input "New Collection: Single Page Layout"
type input "/new-collection-single-page-layout"
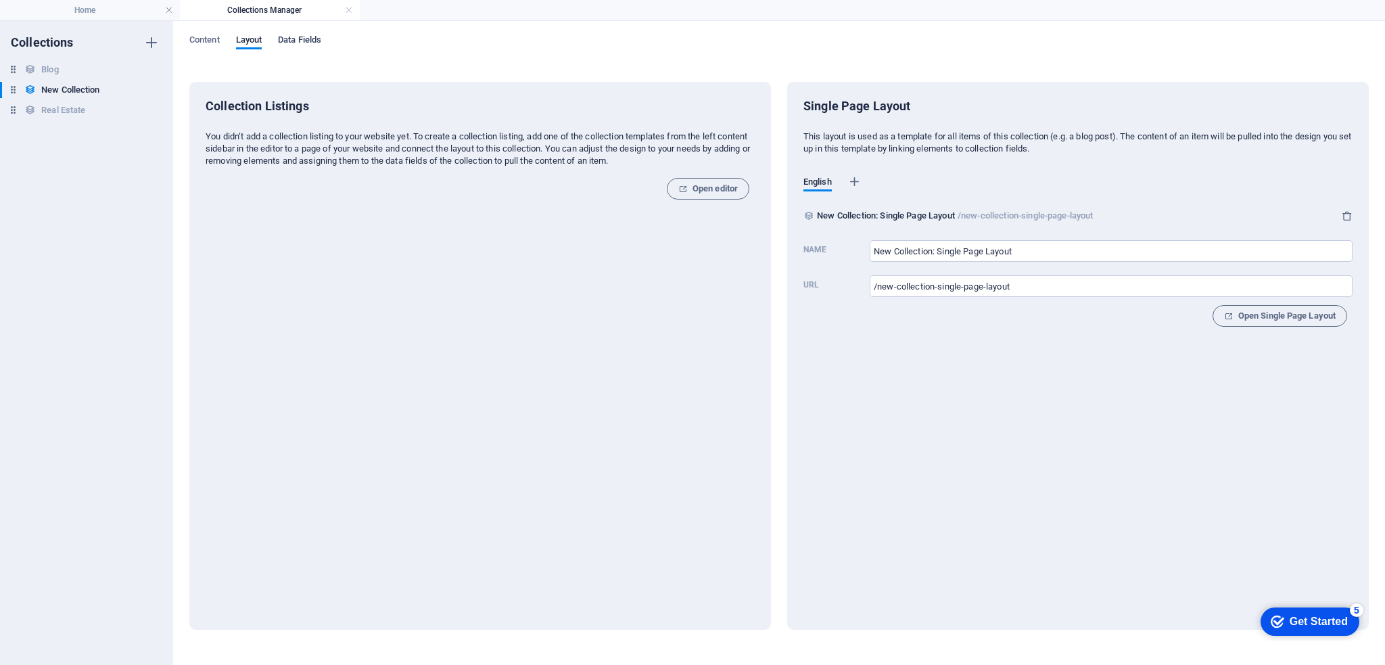
click at [306, 43] on span "Data Fields" at bounding box center [299, 41] width 43 height 19
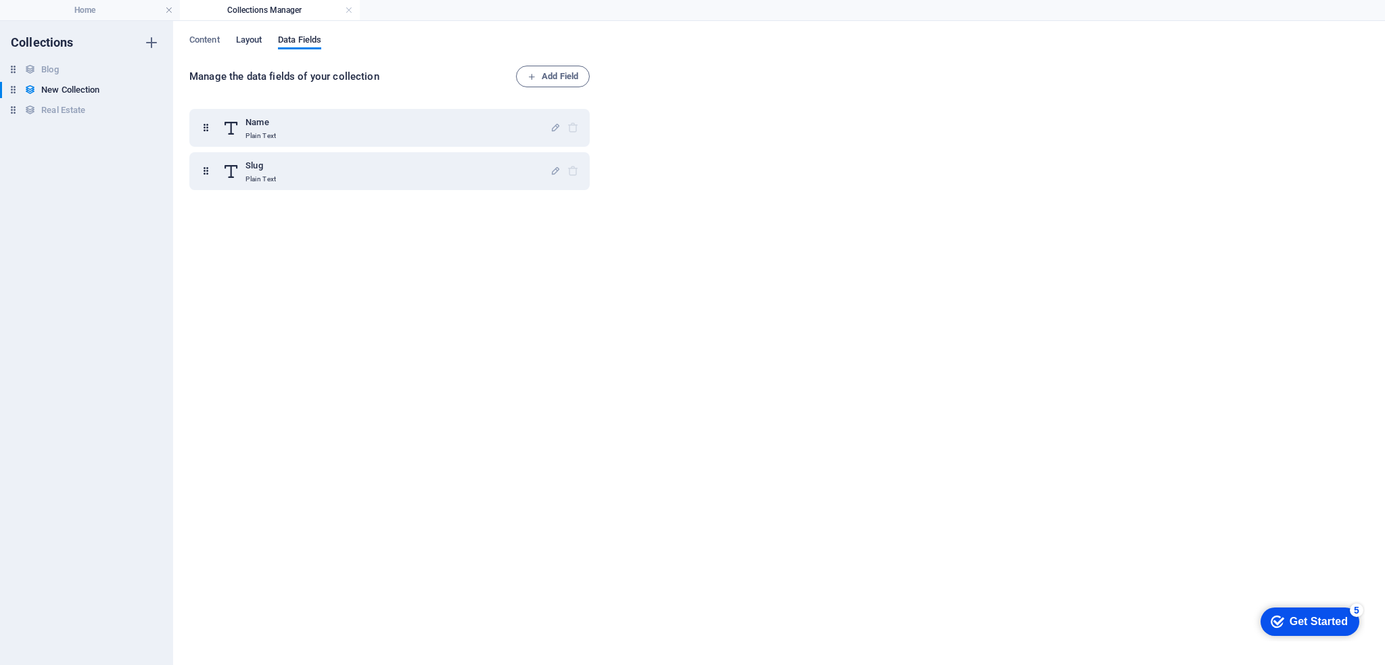
click at [249, 39] on span "Layout" at bounding box center [249, 41] width 26 height 19
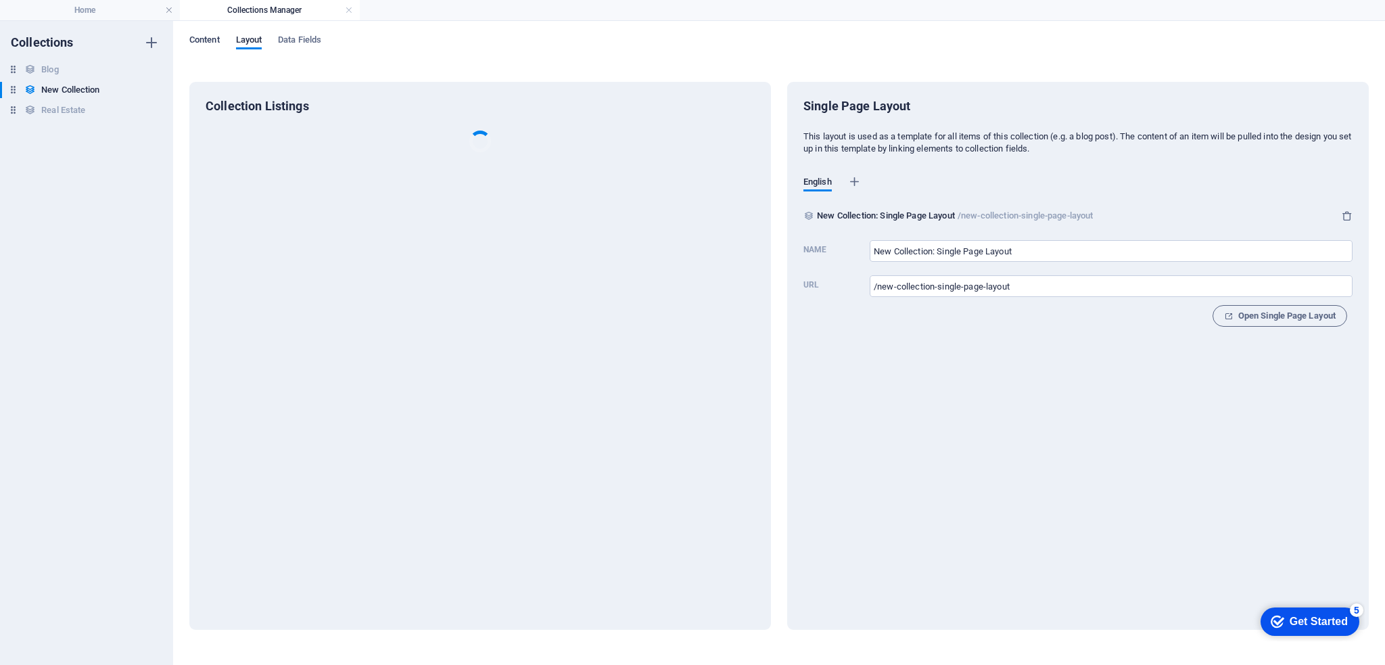
click at [204, 42] on span "Content" at bounding box center [204, 41] width 30 height 19
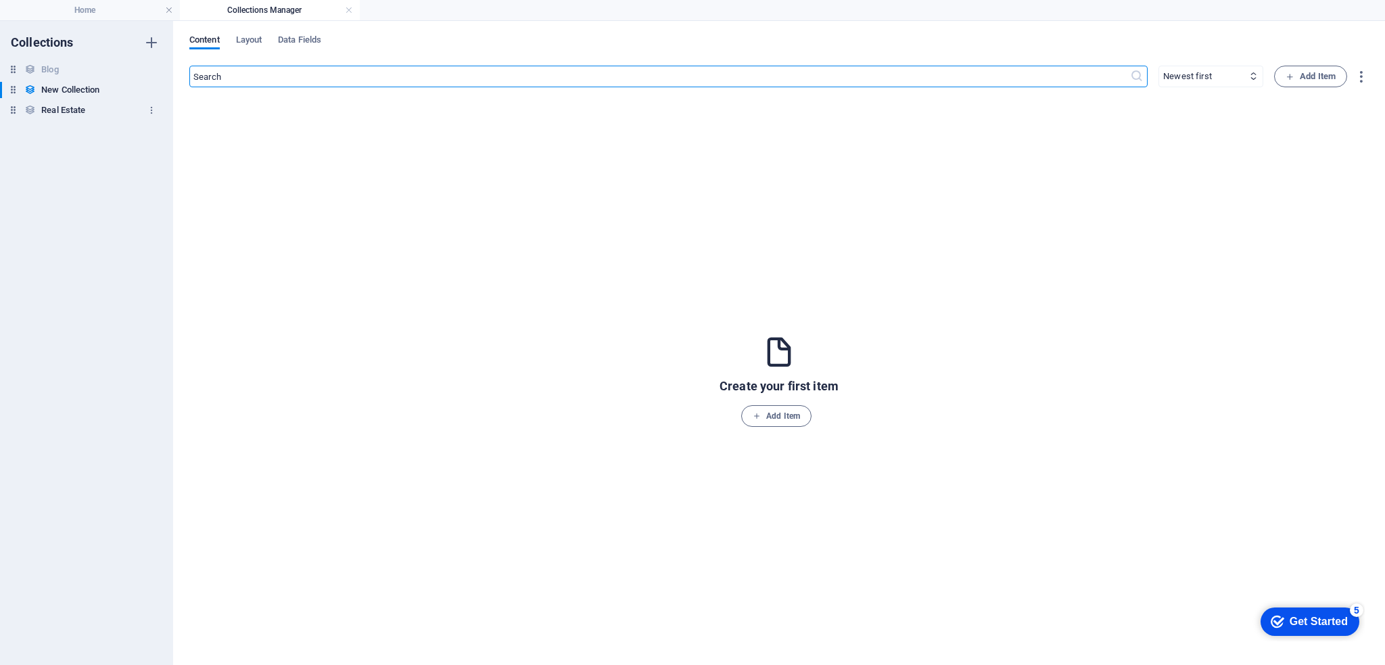
click at [68, 108] on h6 "Real Estate" at bounding box center [63, 110] width 44 height 16
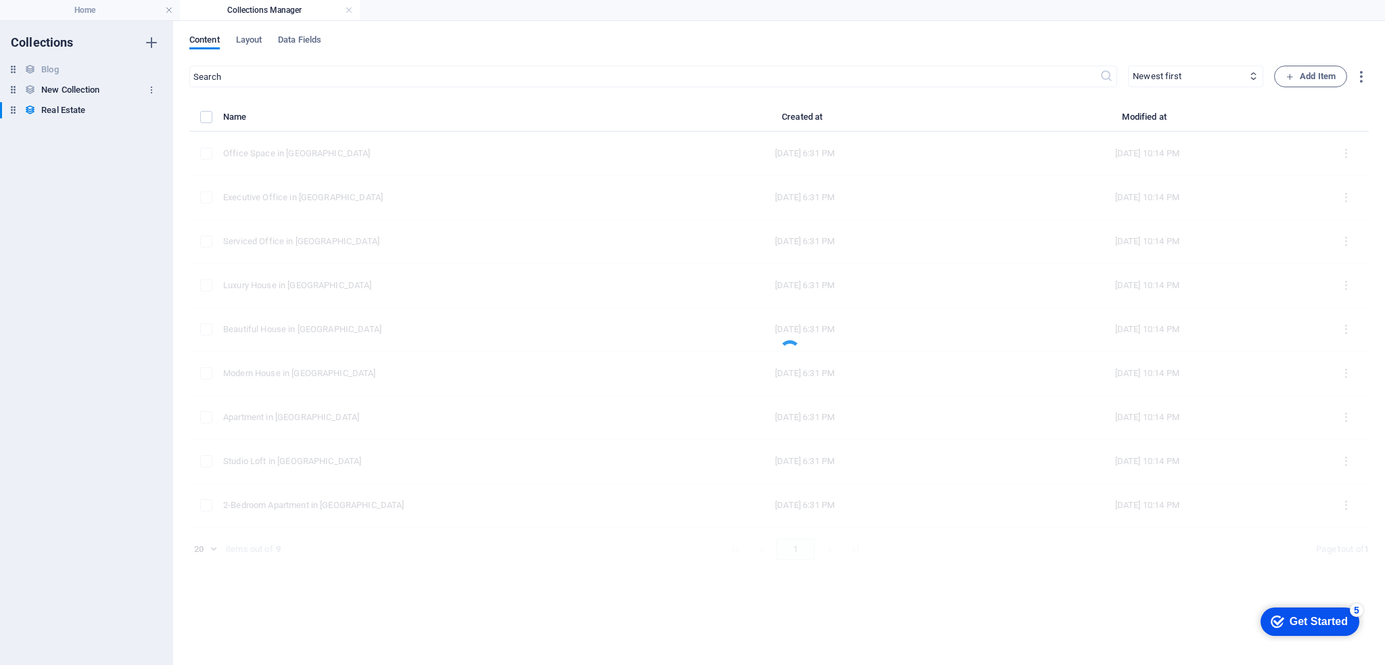
click at [79, 89] on h6 "New Collection" at bounding box center [70, 90] width 58 height 16
click at [344, 14] on h4 "Collections Manager" at bounding box center [270, 10] width 180 height 15
click at [349, 13] on link at bounding box center [349, 10] width 8 height 13
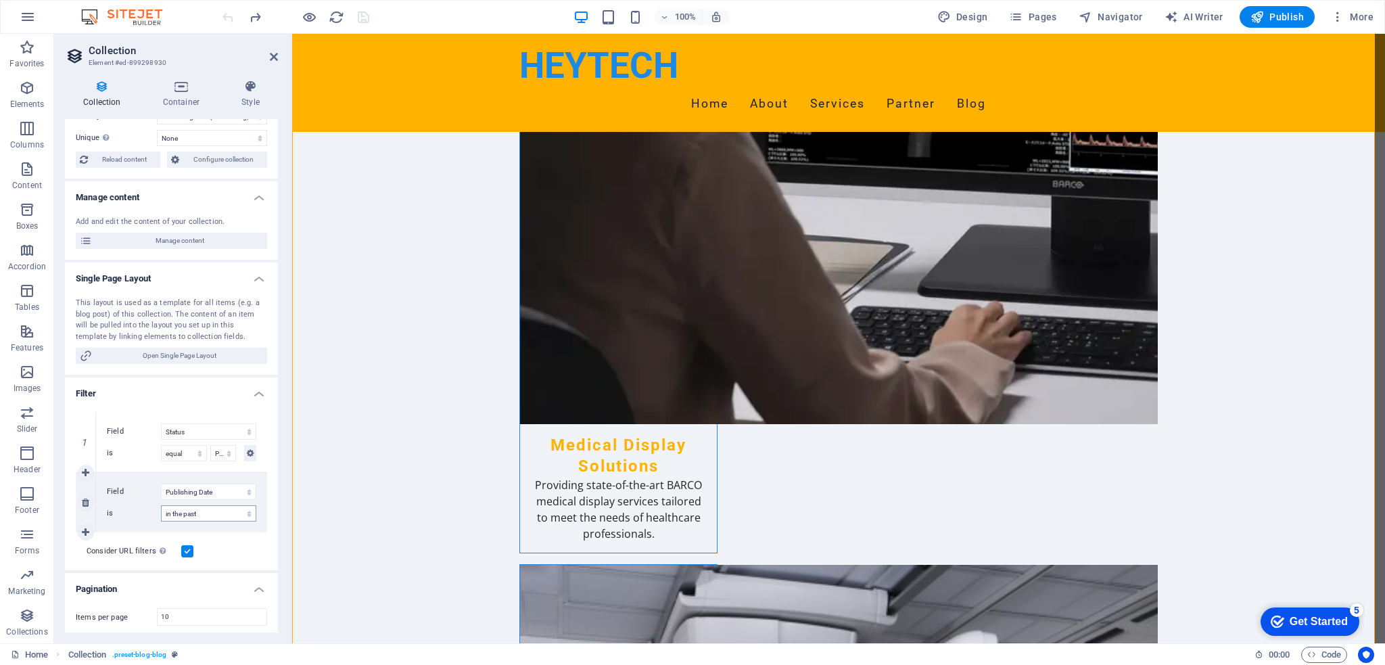
scroll to position [196, 0]
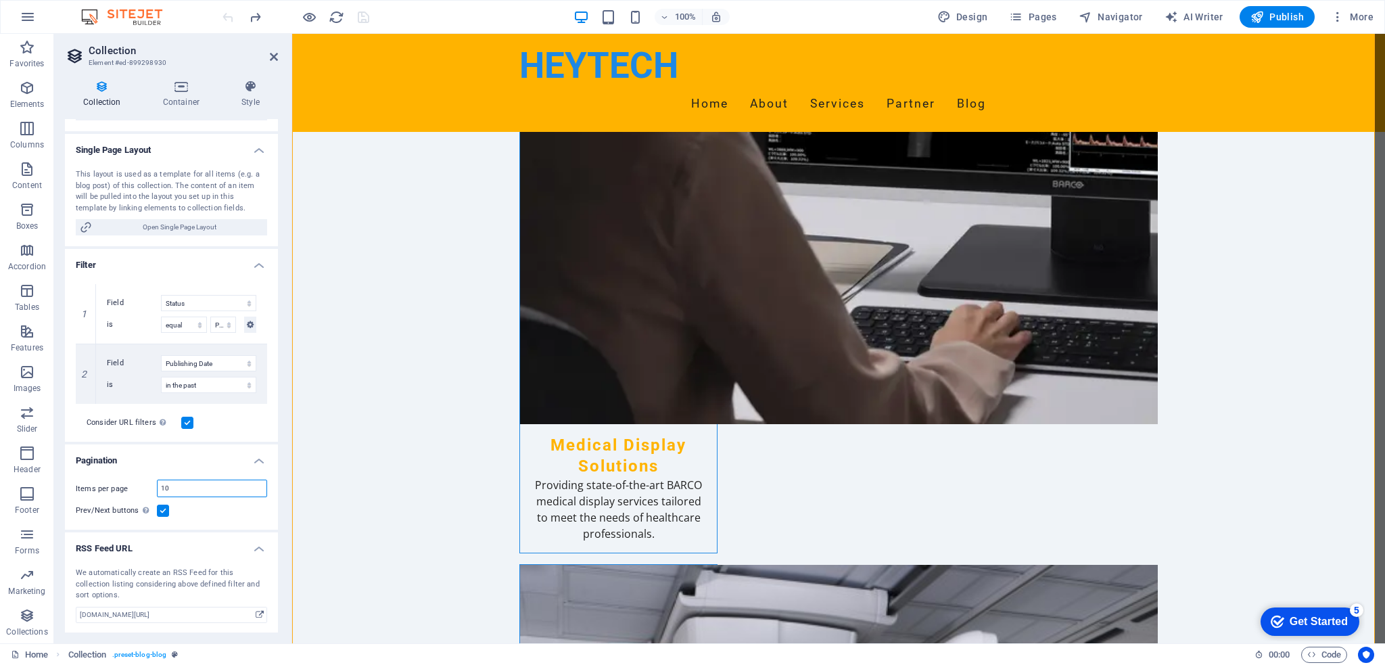
drag, startPoint x: 193, startPoint y: 485, endPoint x: 122, endPoint y: 484, distance: 71.7
click at [122, 484] on div "Items per page 10" at bounding box center [171, 488] width 191 height 18
type input "6"
select select "columns.publishing_date_DESC"
select select "columns.status"
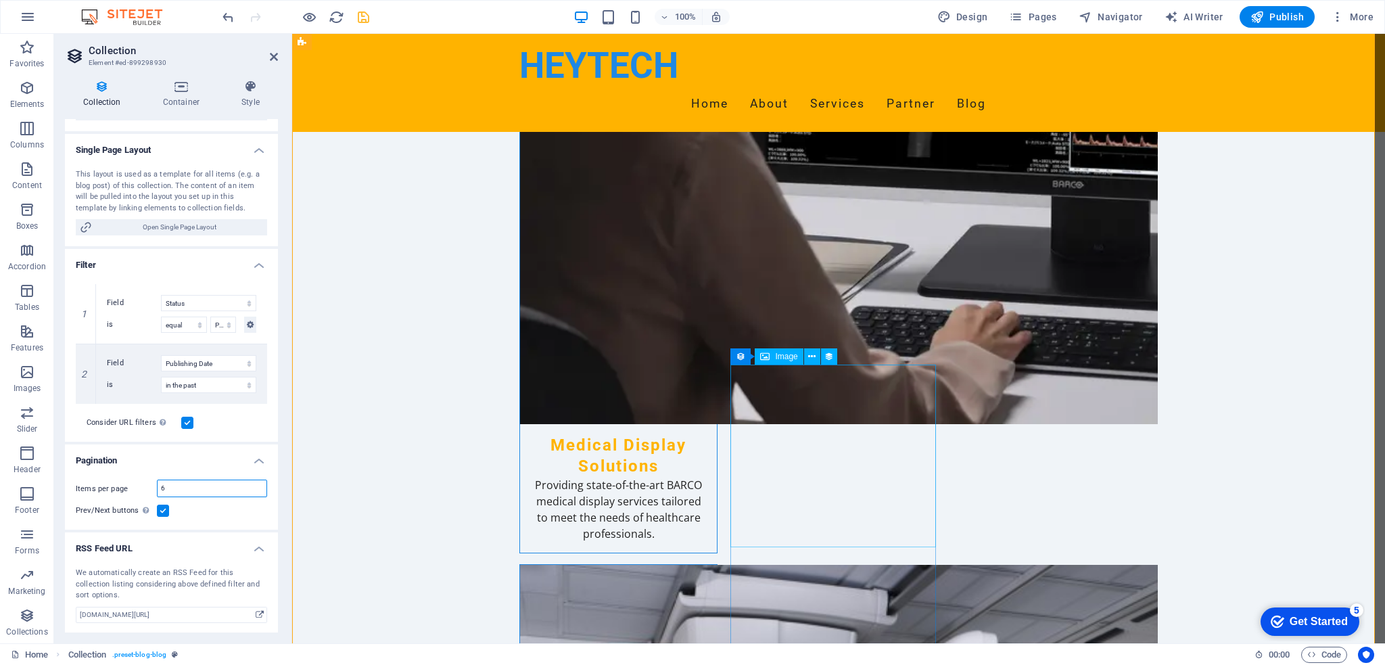
select select "columns.publishing_date"
select select "past"
type input "6"
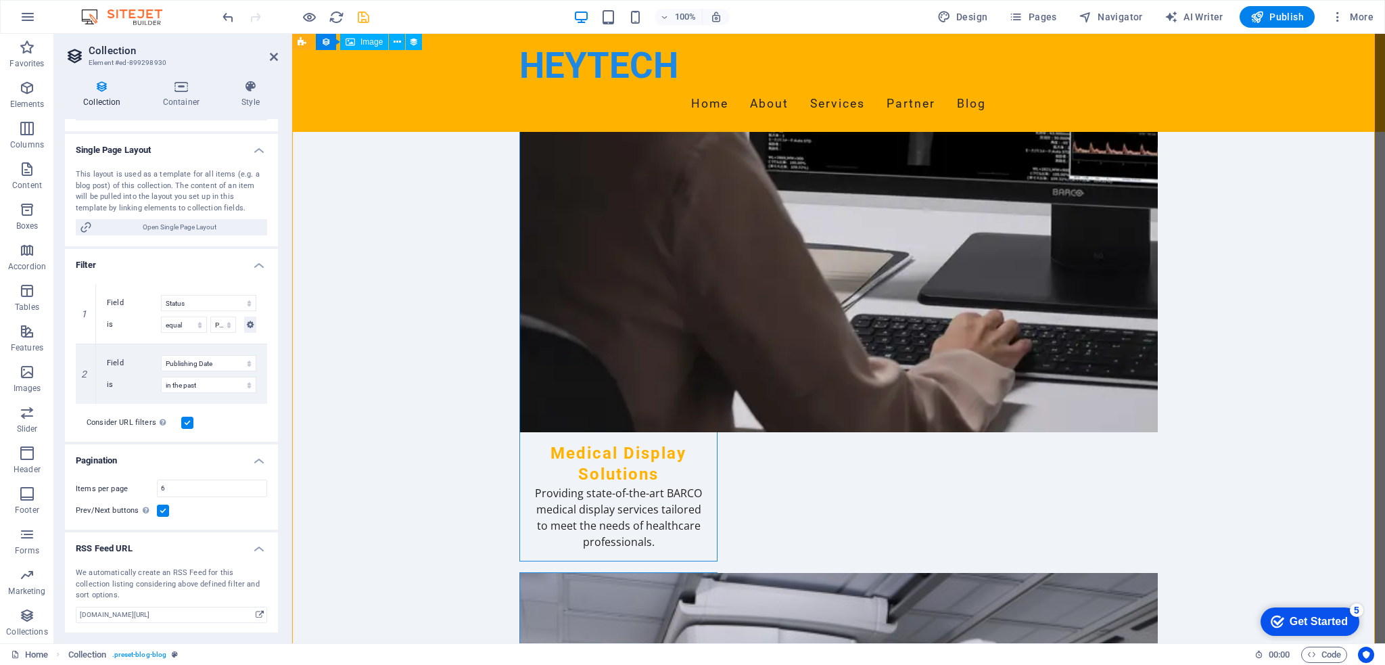
scroll to position [0, 0]
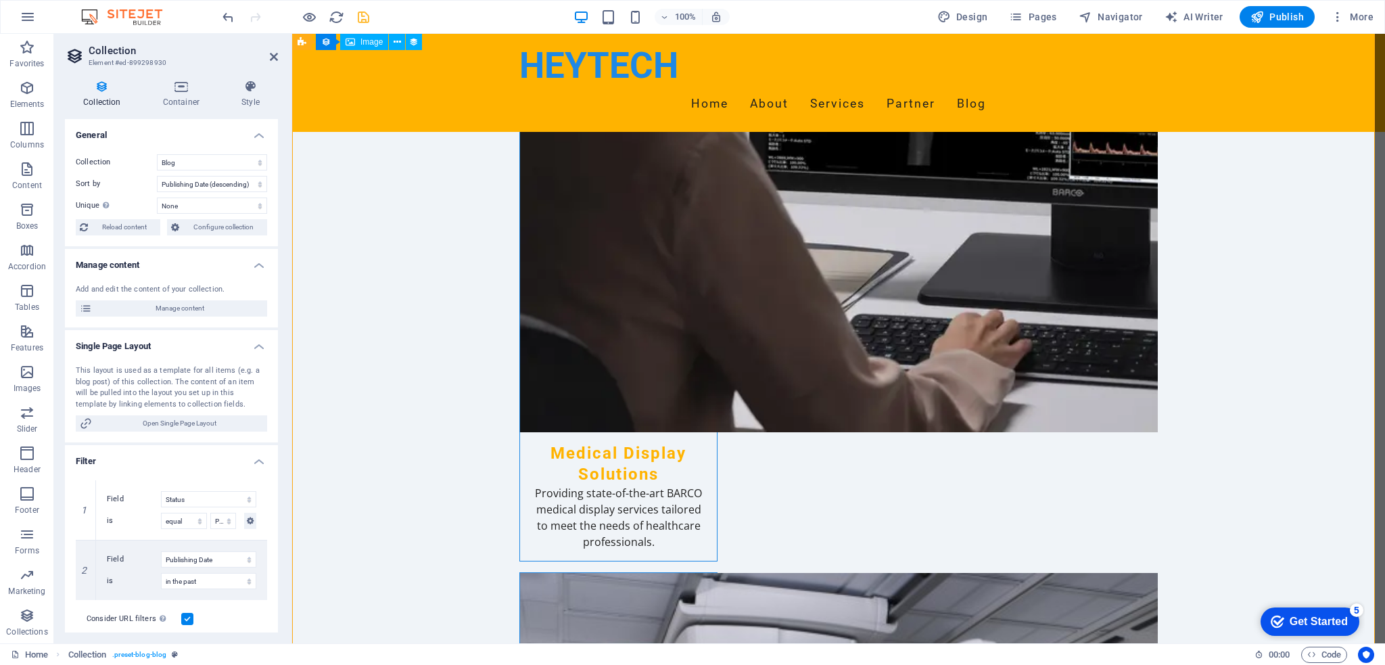
click at [255, 137] on h4 "General" at bounding box center [171, 131] width 213 height 24
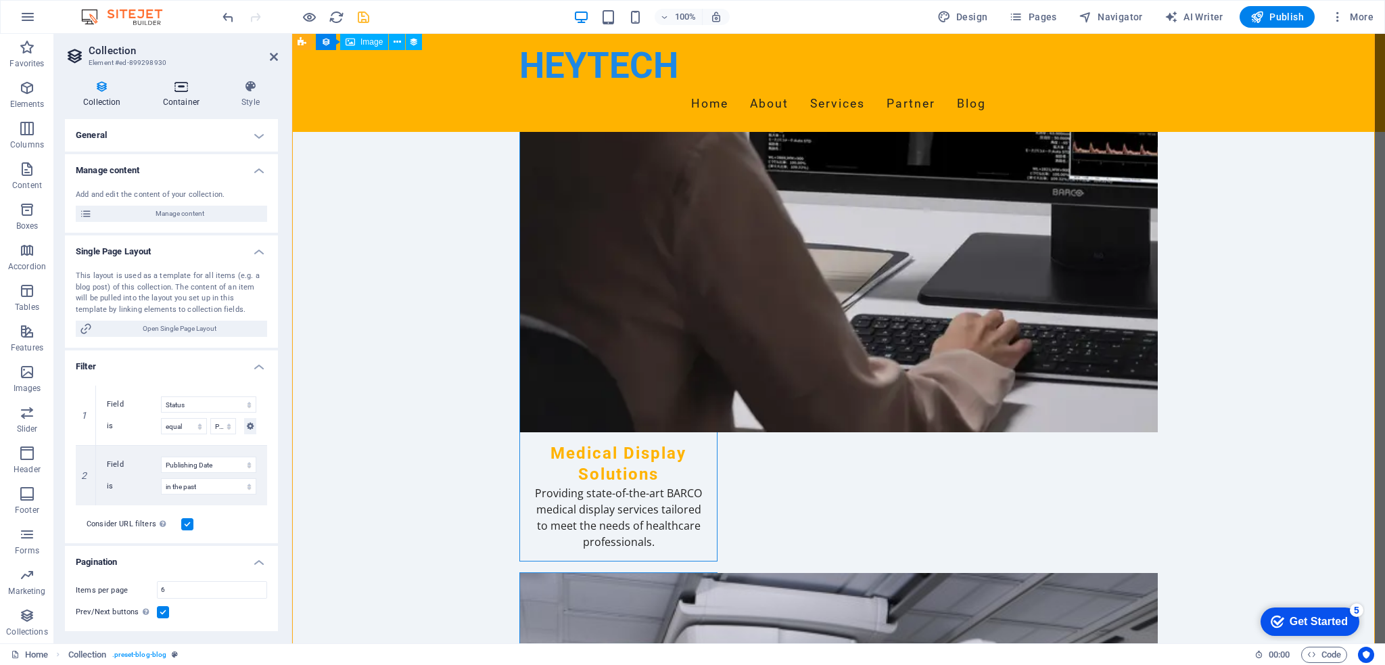
click at [178, 94] on h4 "Container" at bounding box center [184, 94] width 78 height 28
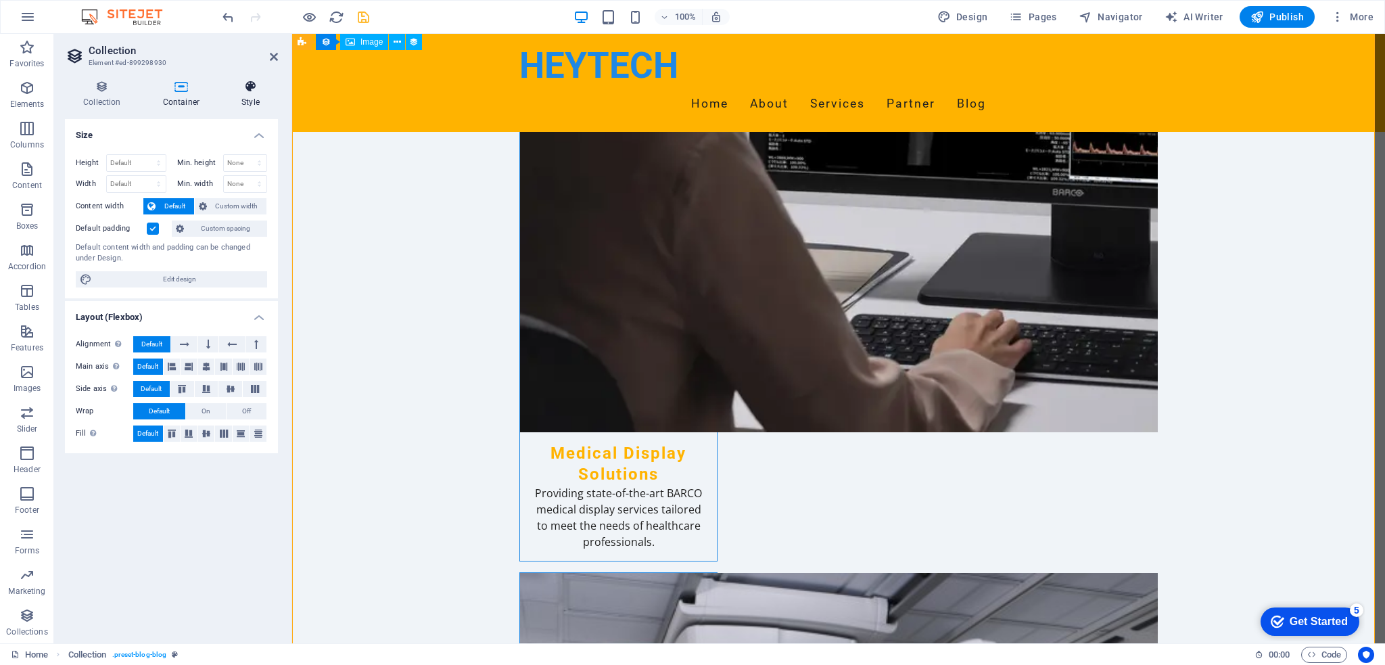
click at [253, 97] on h4 "Style" at bounding box center [250, 94] width 55 height 28
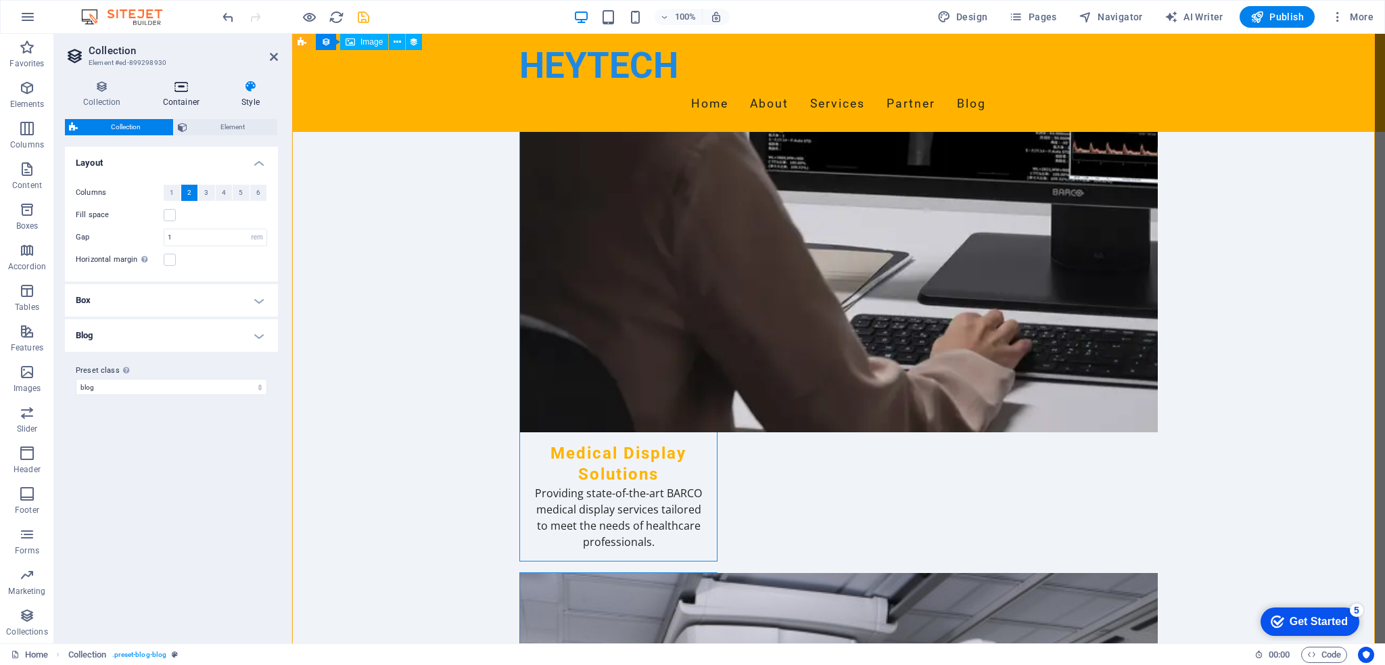
click at [178, 85] on icon at bounding box center [181, 87] width 73 height 14
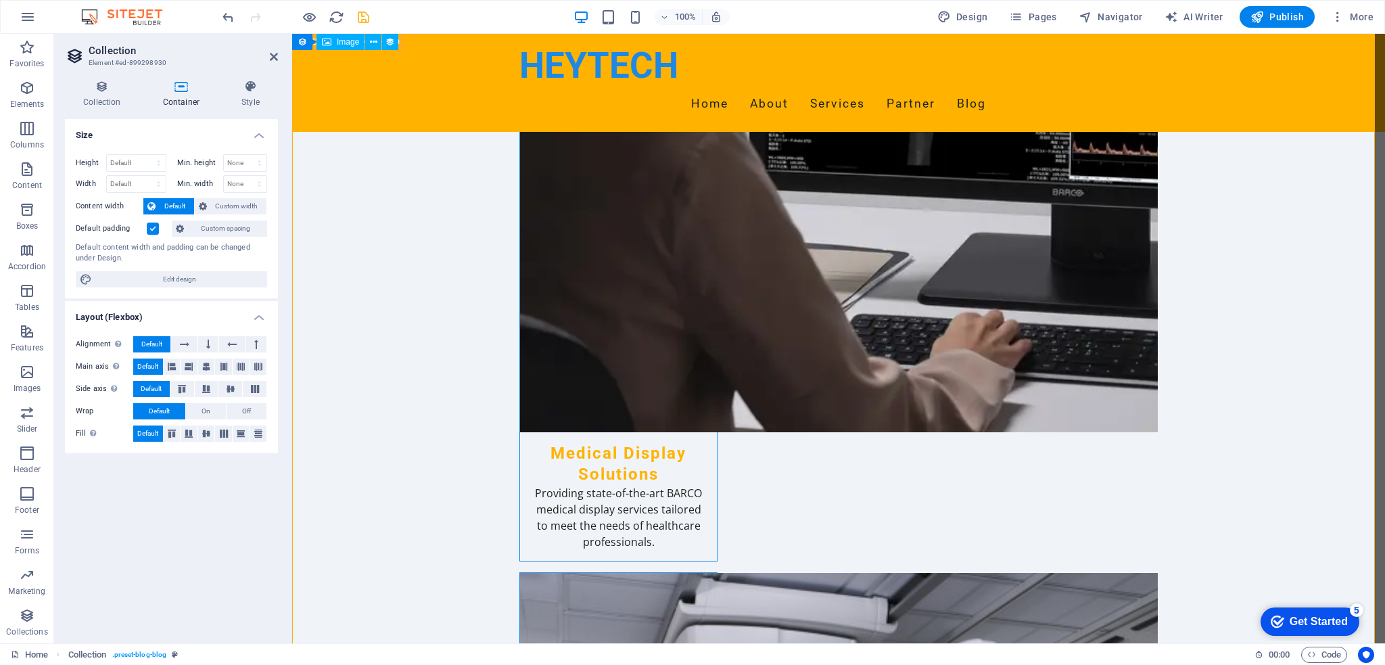
click at [1267, 20] on span "Publish" at bounding box center [1276, 17] width 53 height 14
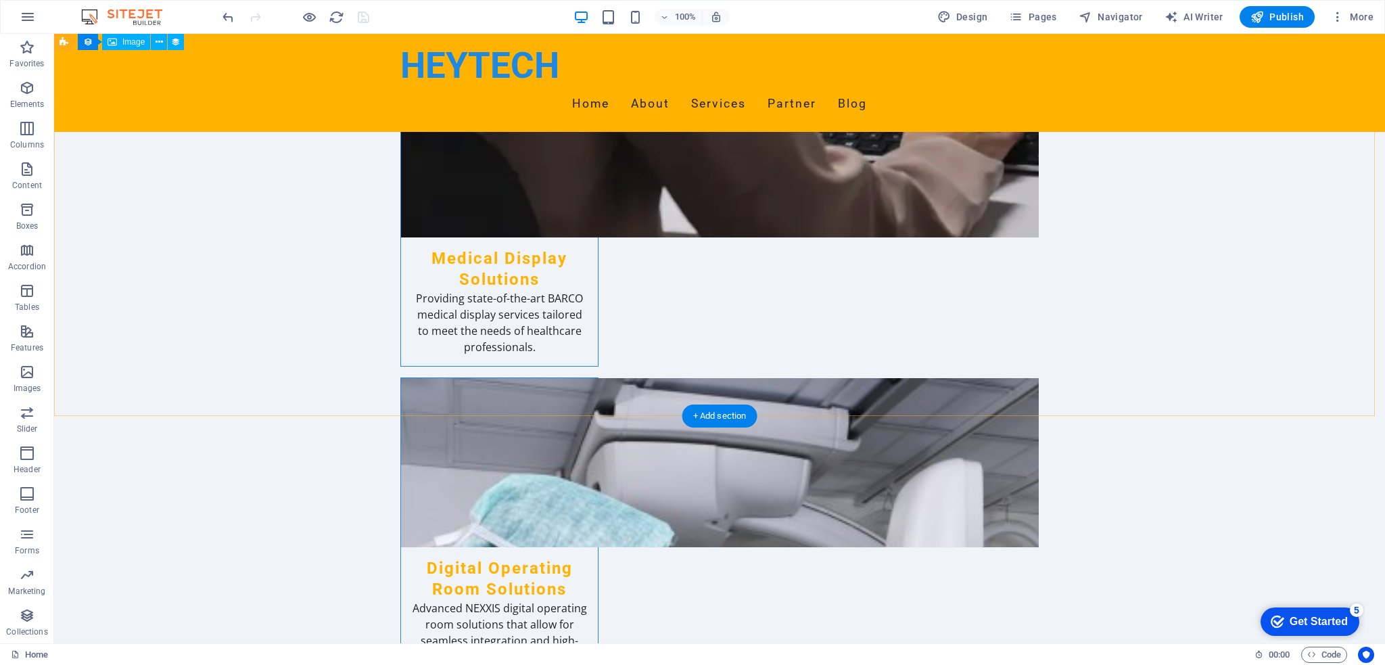
scroll to position [3019, 0]
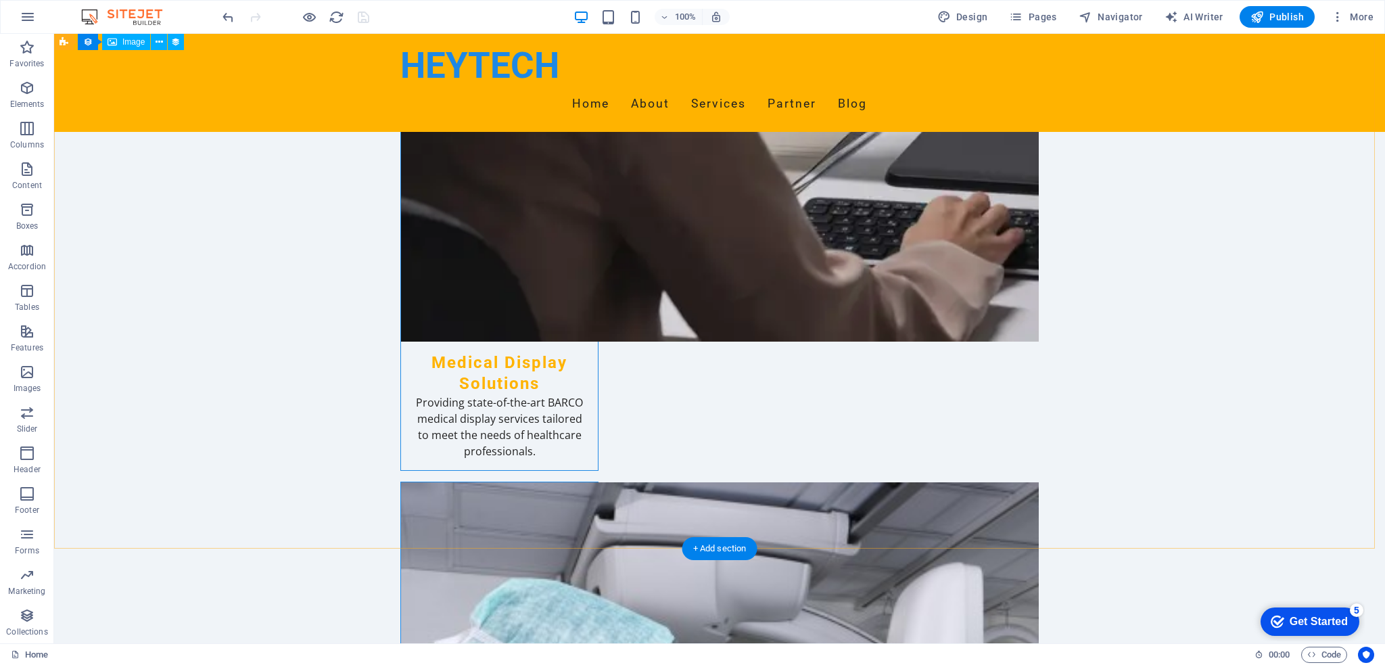
scroll to position [2883, 0]
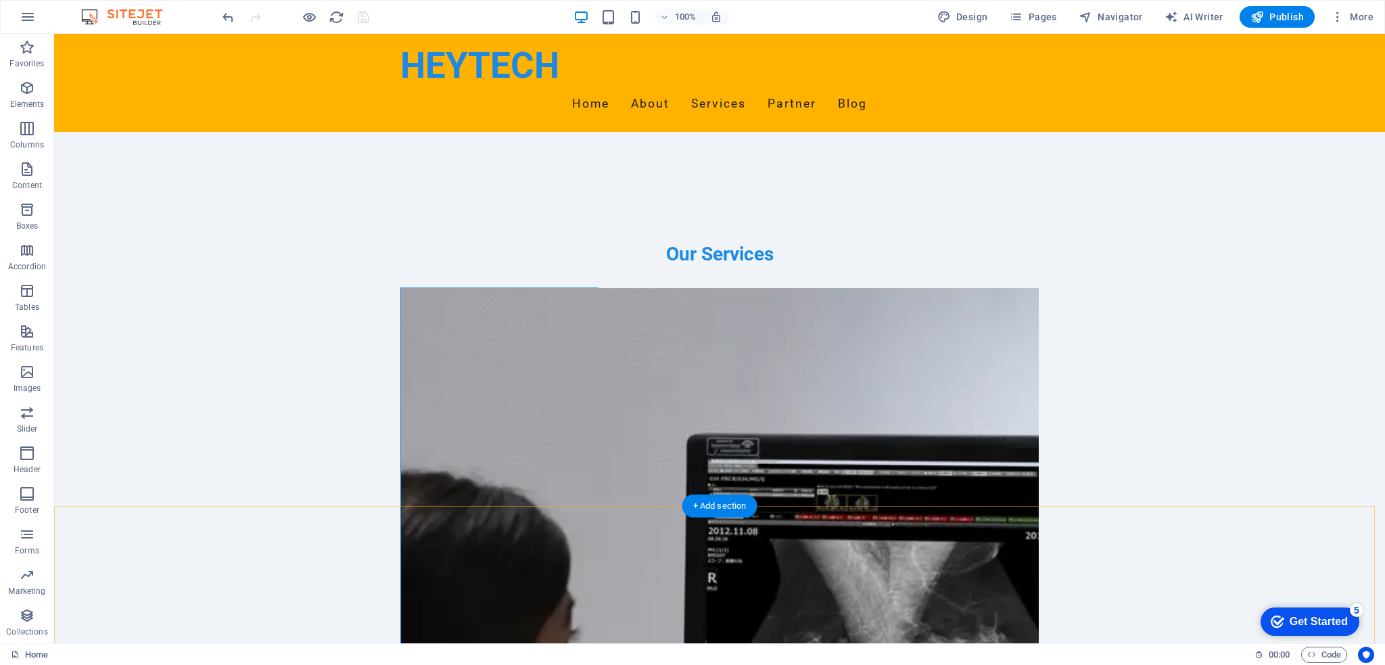
scroll to position [1937, 0]
click at [1263, 27] on div "100% Design Pages Navigator AI Writer Publish More" at bounding box center [693, 17] width 1384 height 32
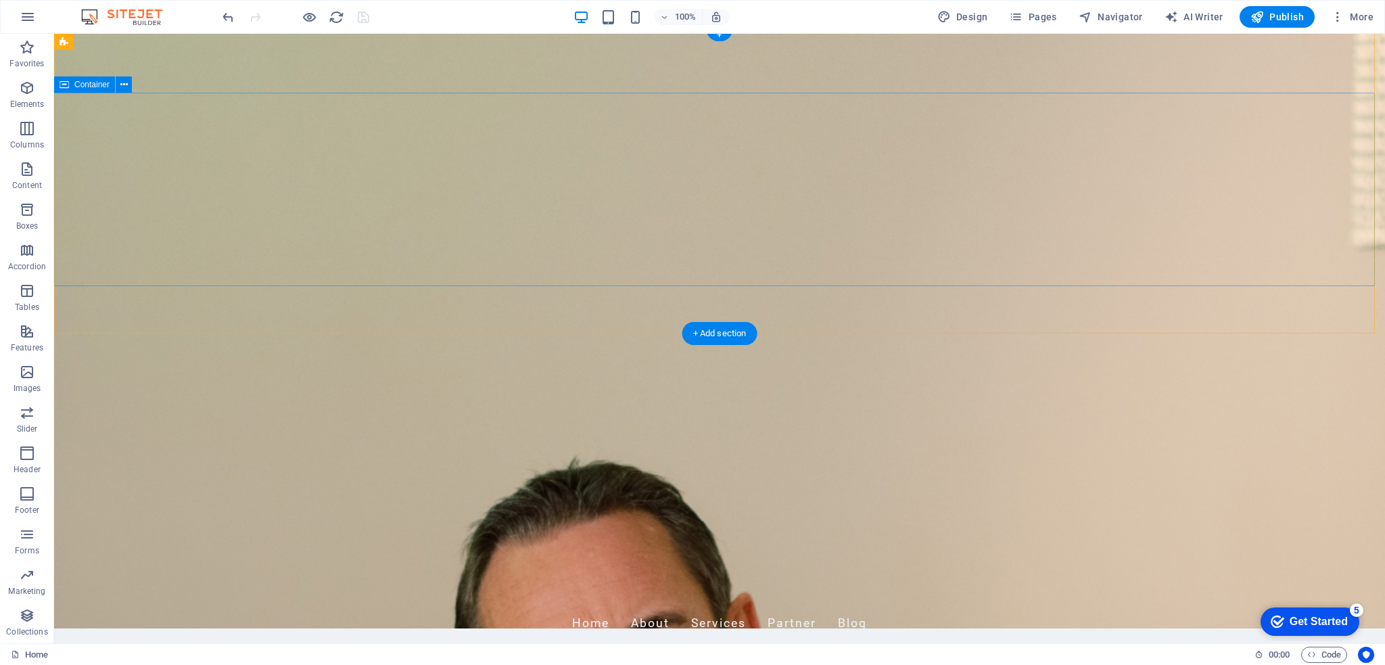
scroll to position [0, 0]
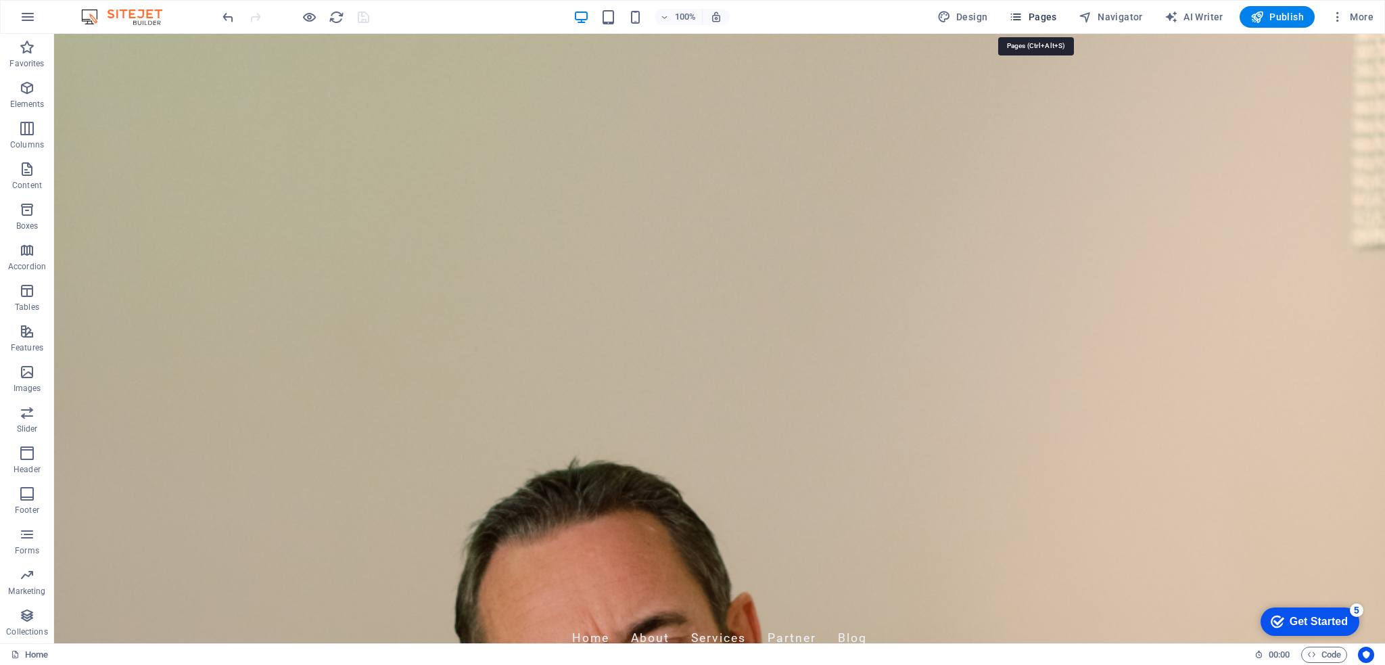
click at [1038, 10] on span "Pages" at bounding box center [1032, 17] width 47 height 14
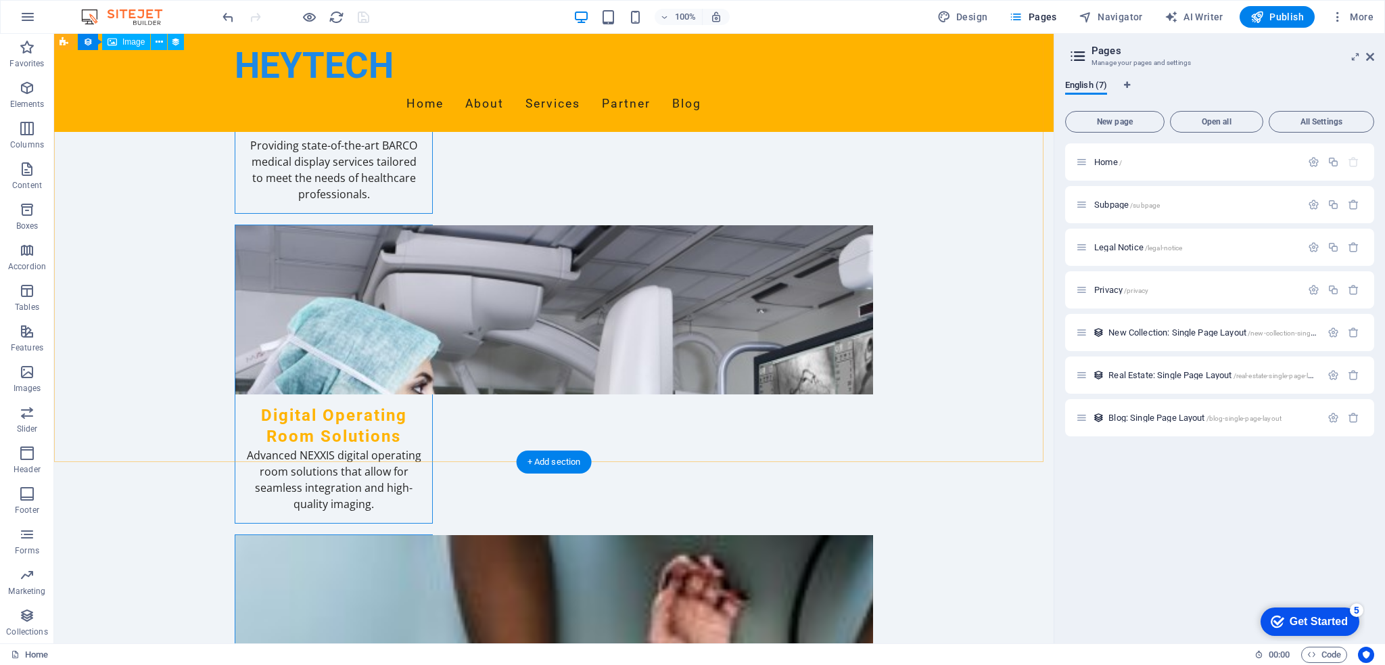
scroll to position [2975, 0]
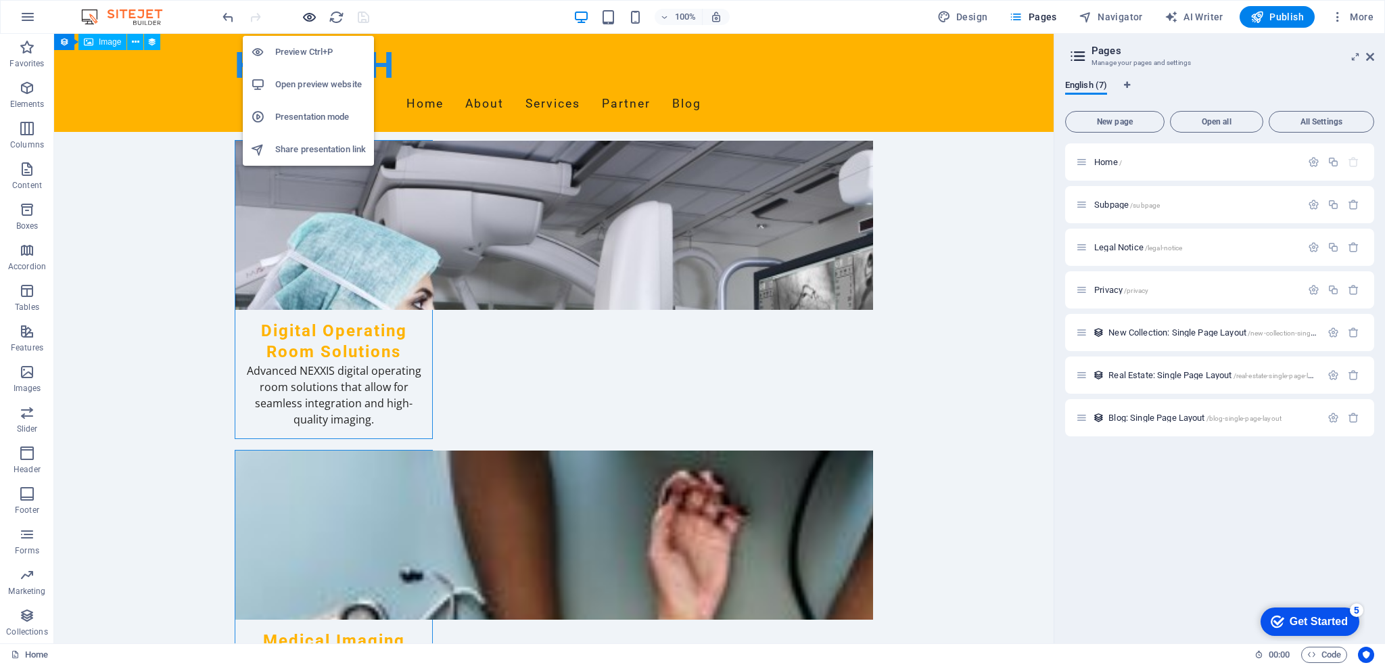
click at [311, 14] on icon "button" at bounding box center [310, 17] width 16 height 16
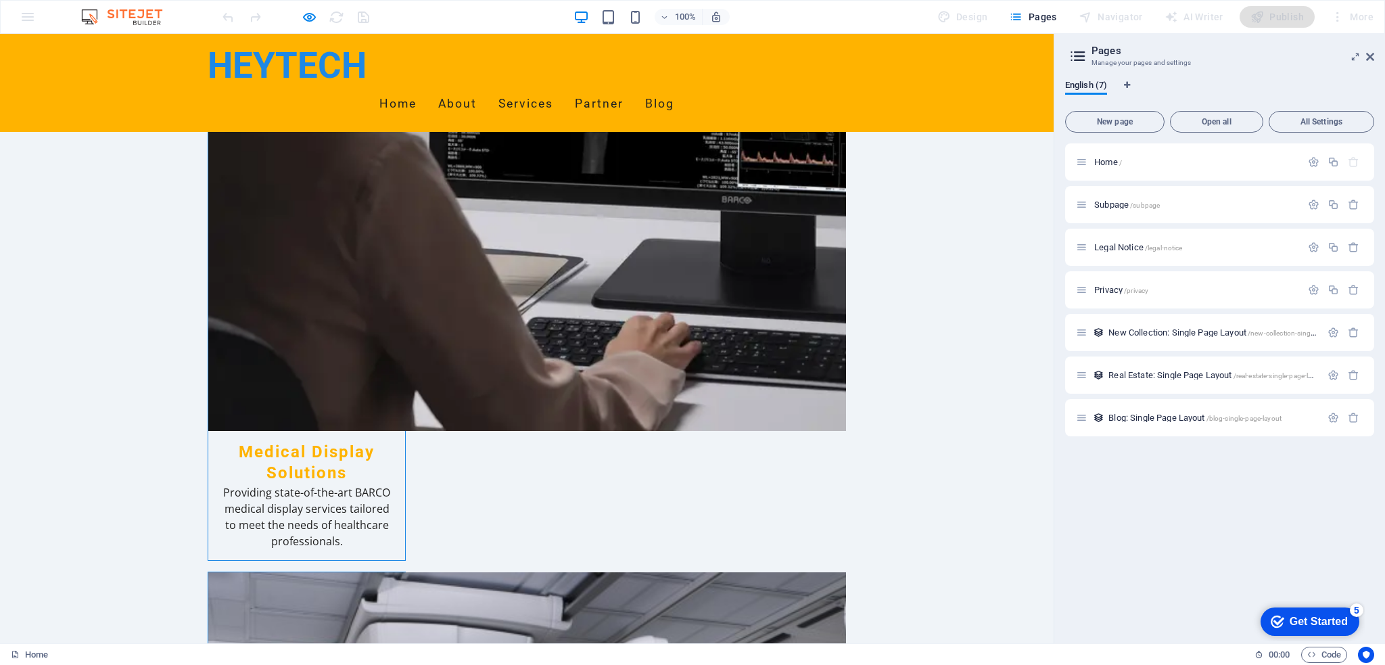
scroll to position [2571, 0]
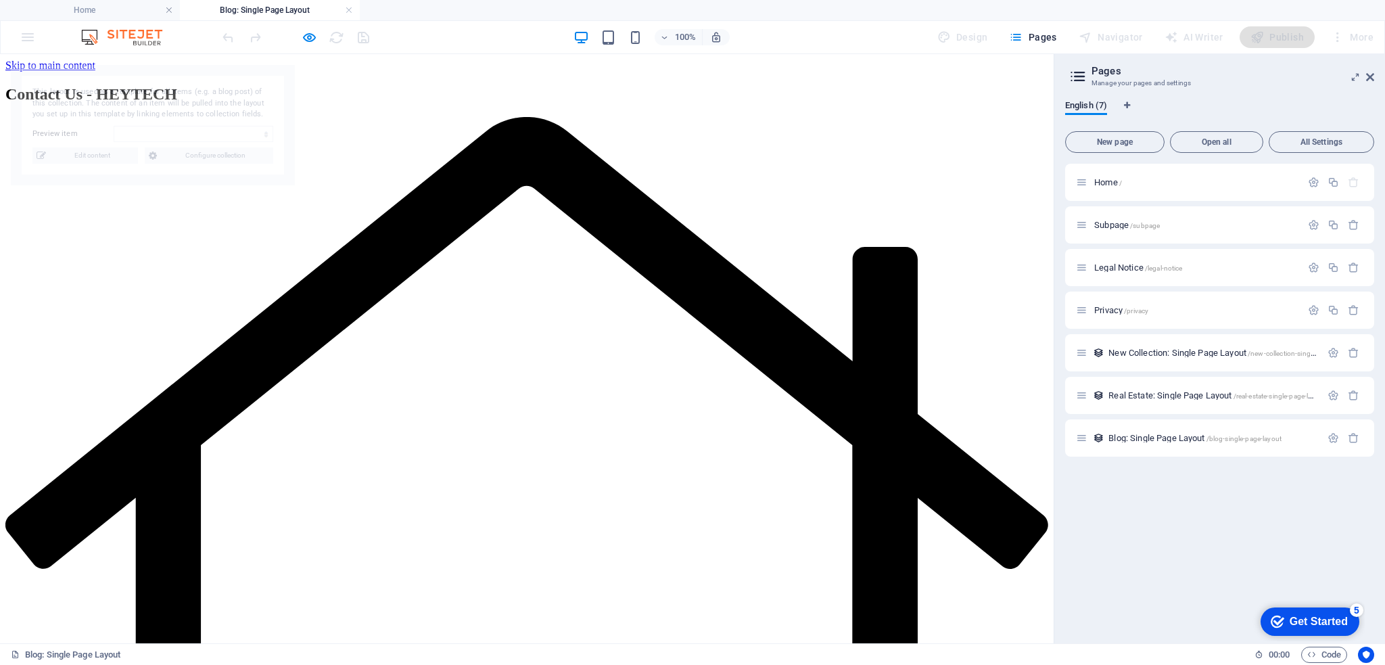
scroll to position [0, 0]
select select "68b709c234d92bc240085a31"
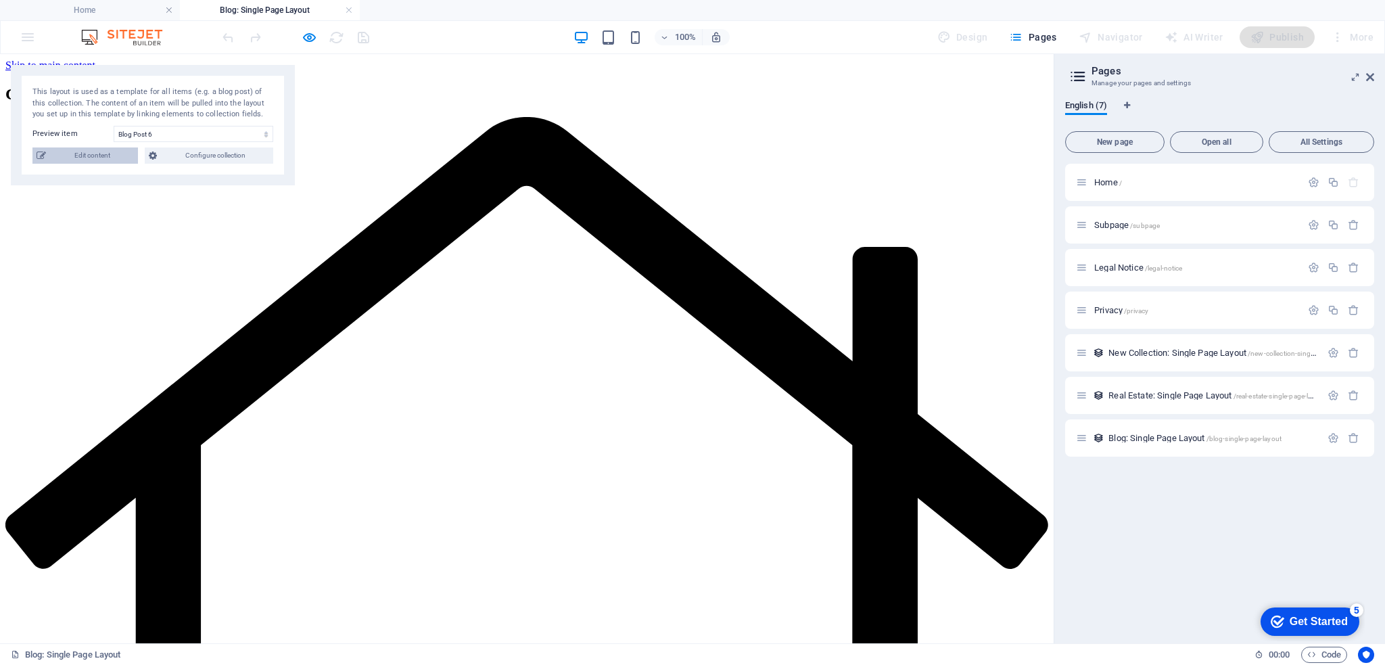
click at [94, 158] on span "Edit content" at bounding box center [92, 155] width 84 height 16
select select "Category 2"
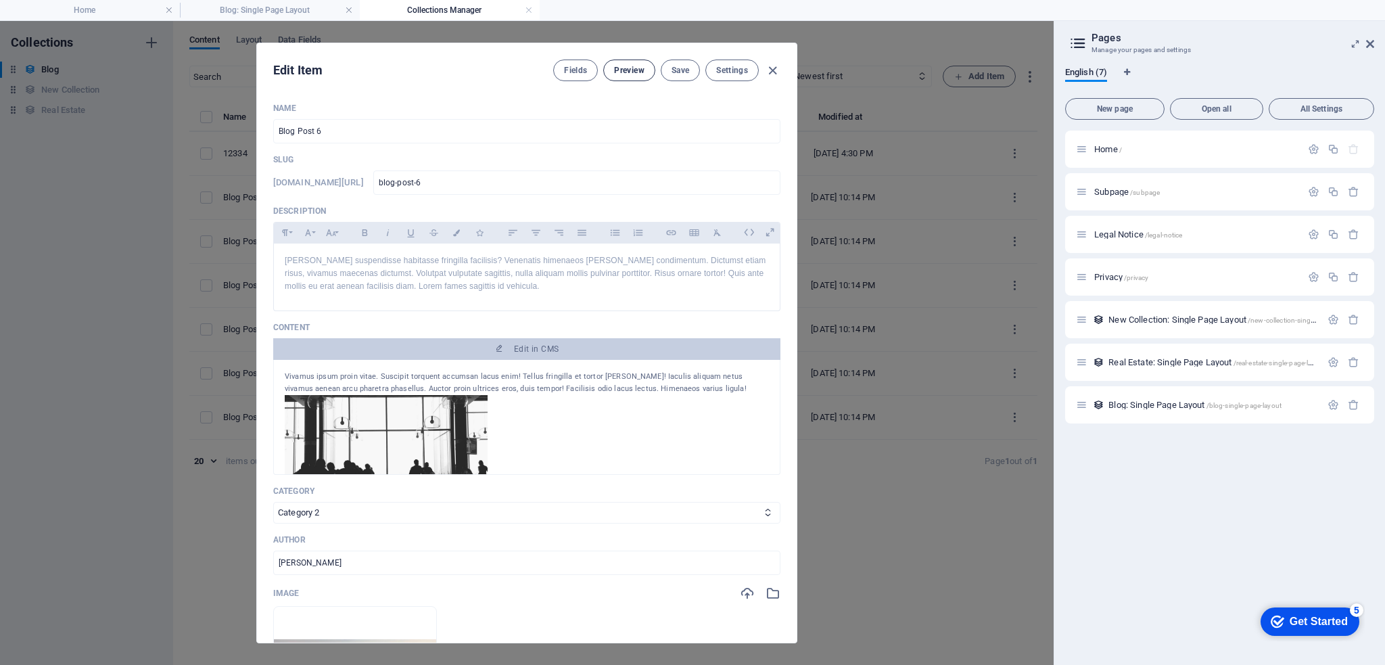
click at [628, 77] on button "Preview" at bounding box center [628, 71] width 51 height 22
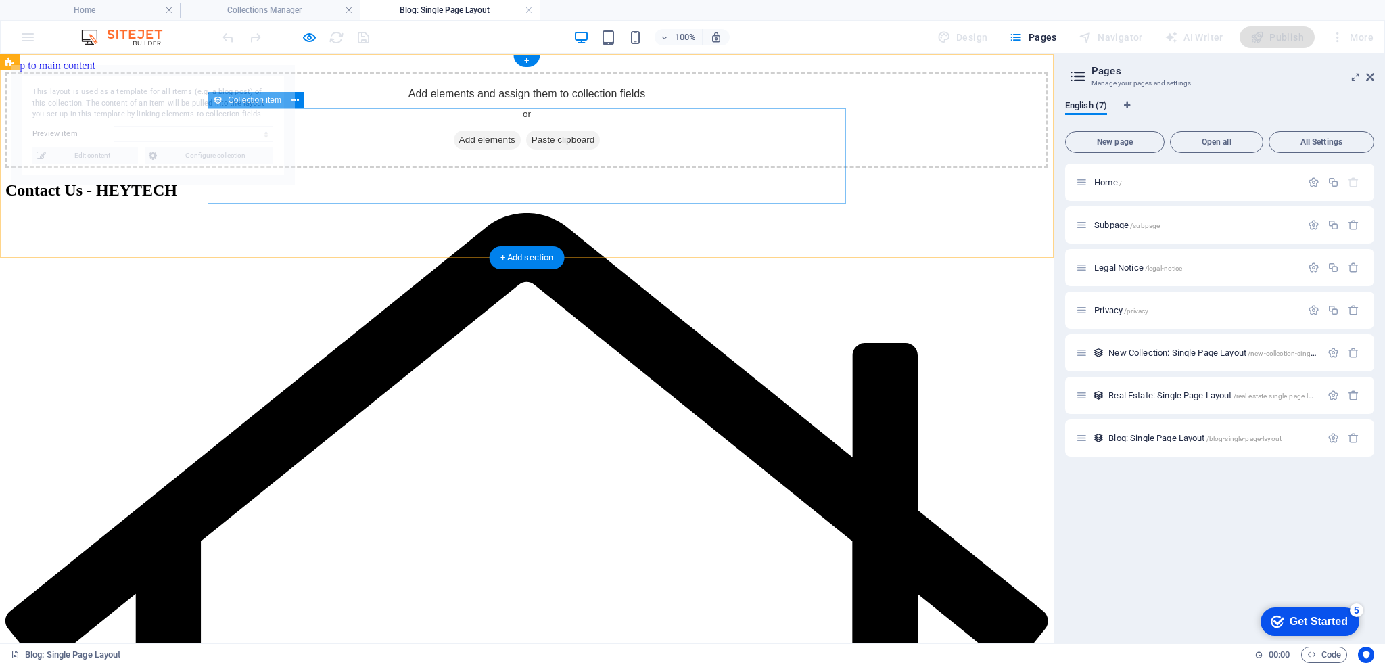
select select "68b709c234d92bc240085a31"
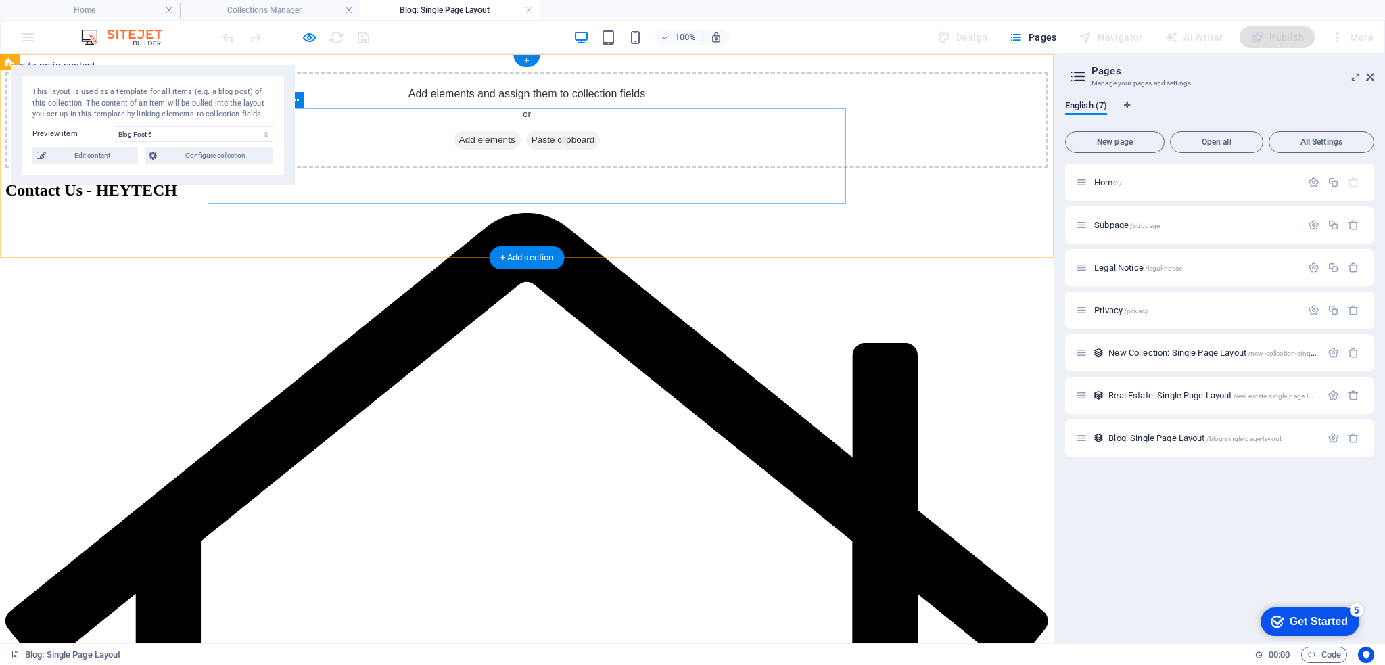
click at [502, 149] on span "Add elements" at bounding box center [487, 140] width 67 height 19
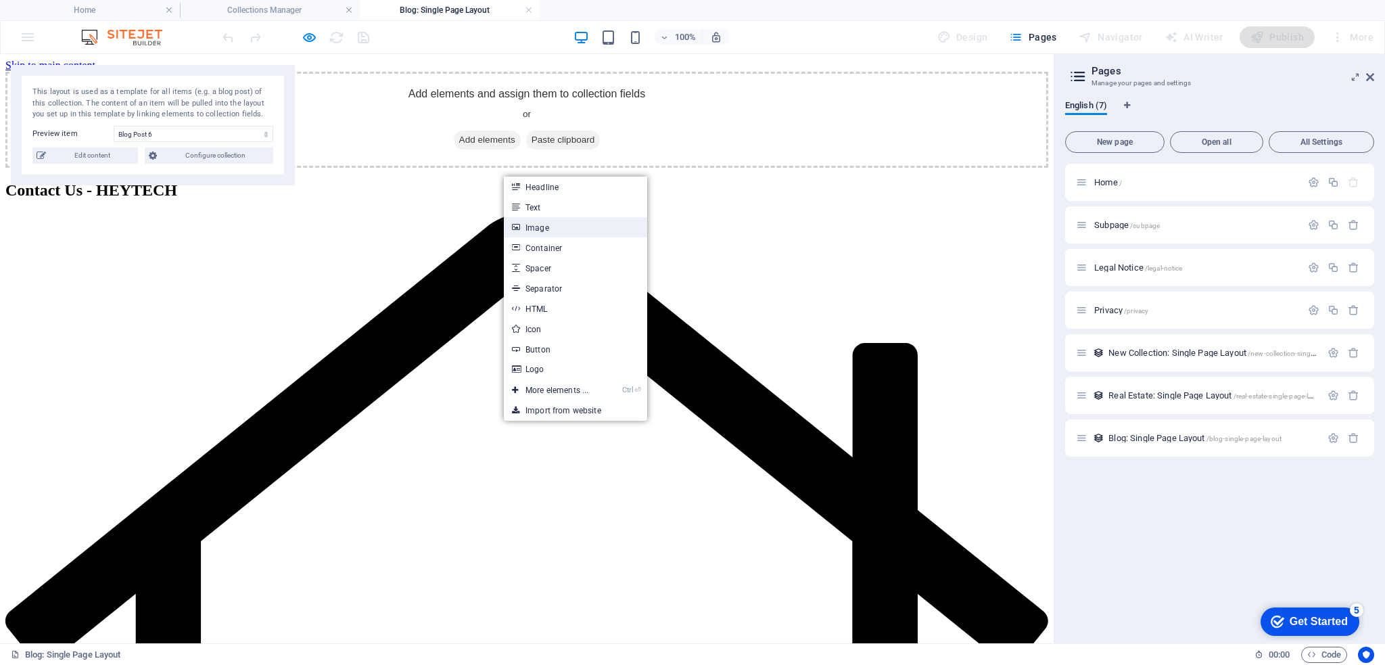
click at [541, 222] on link "Image" at bounding box center [575, 227] width 143 height 20
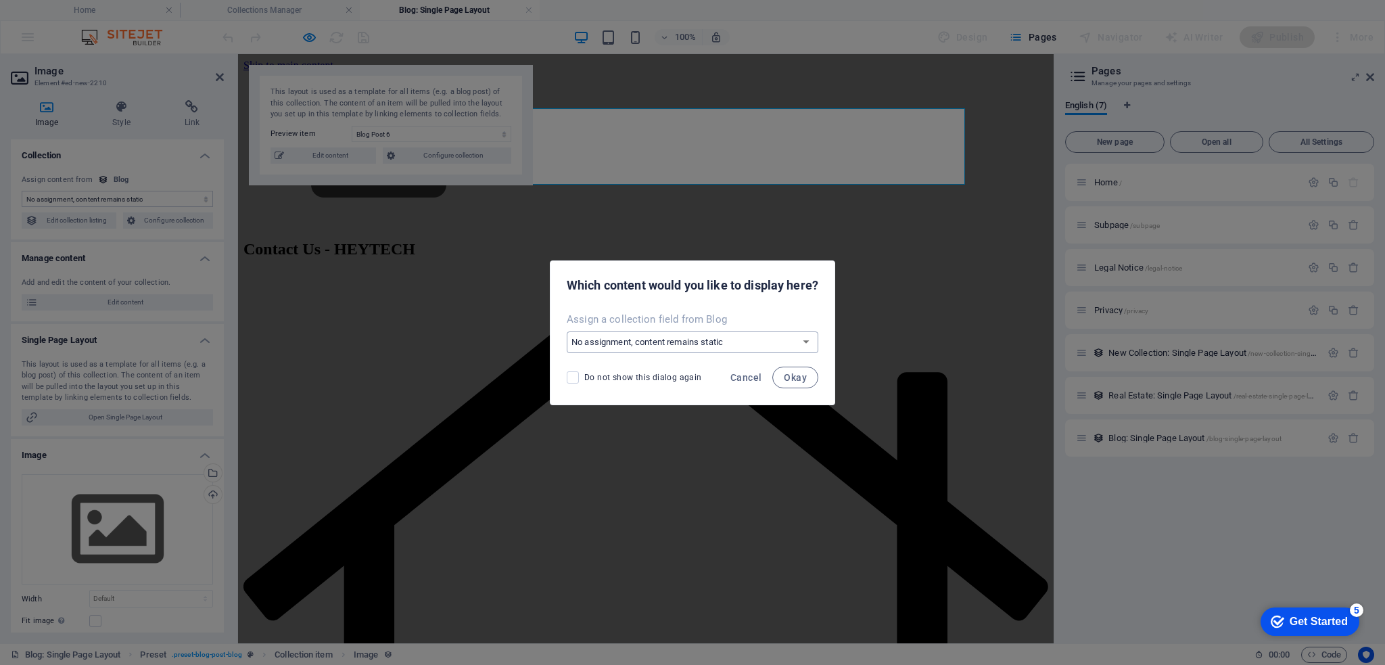
click at [694, 340] on select "No assignment, content remains static Create a new field Created at (Date) Upda…" at bounding box center [693, 342] width 252 height 22
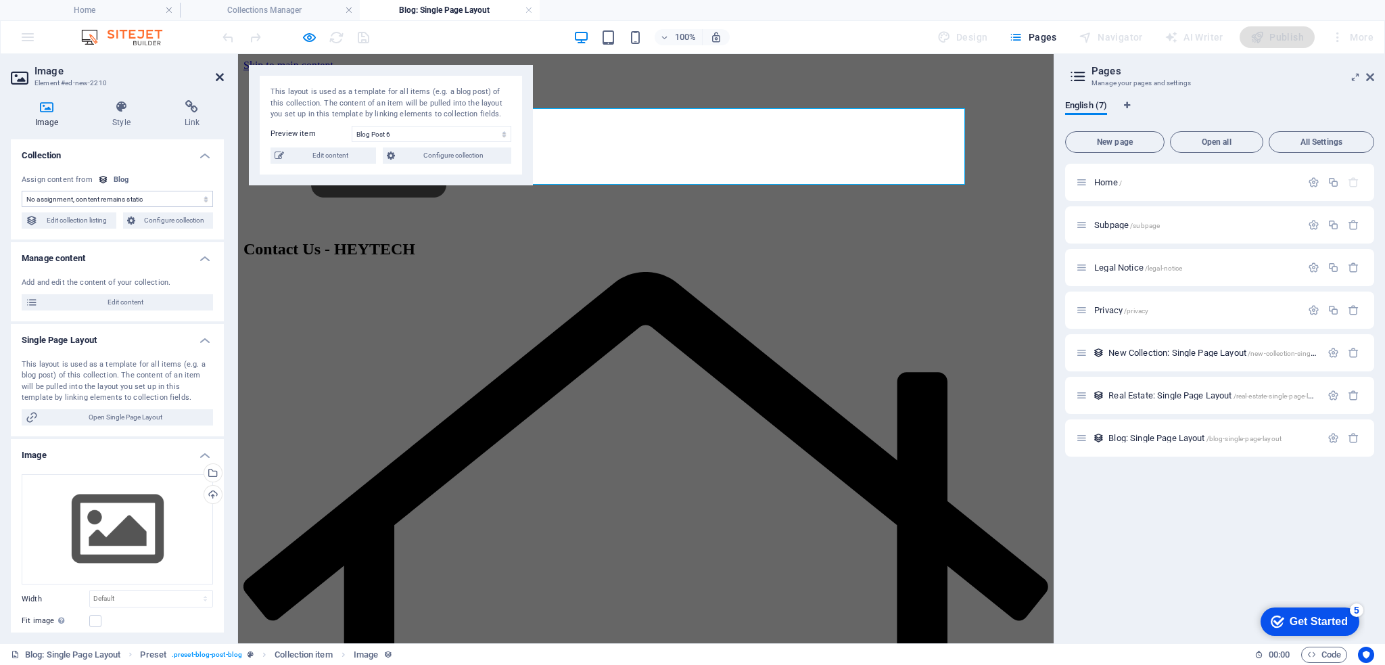
click at [218, 76] on icon at bounding box center [220, 77] width 8 height 11
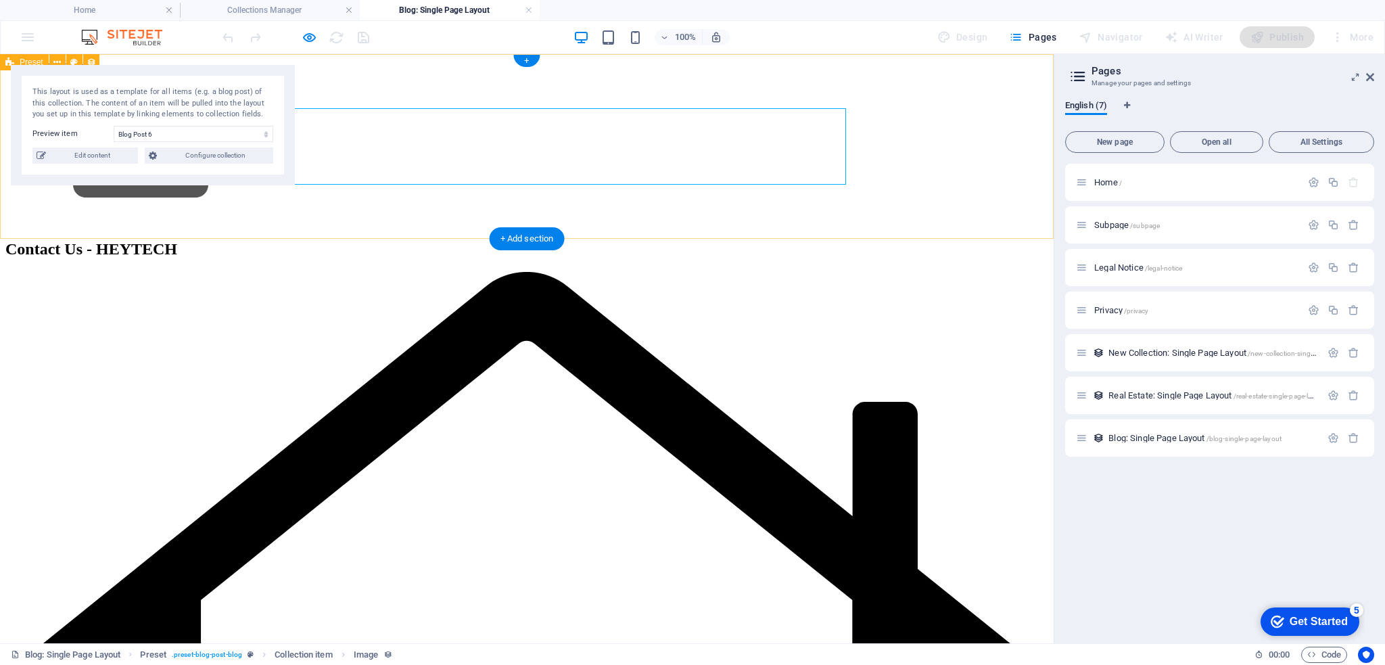
click at [291, 199] on div at bounding box center [526, 149] width 1043 height 155
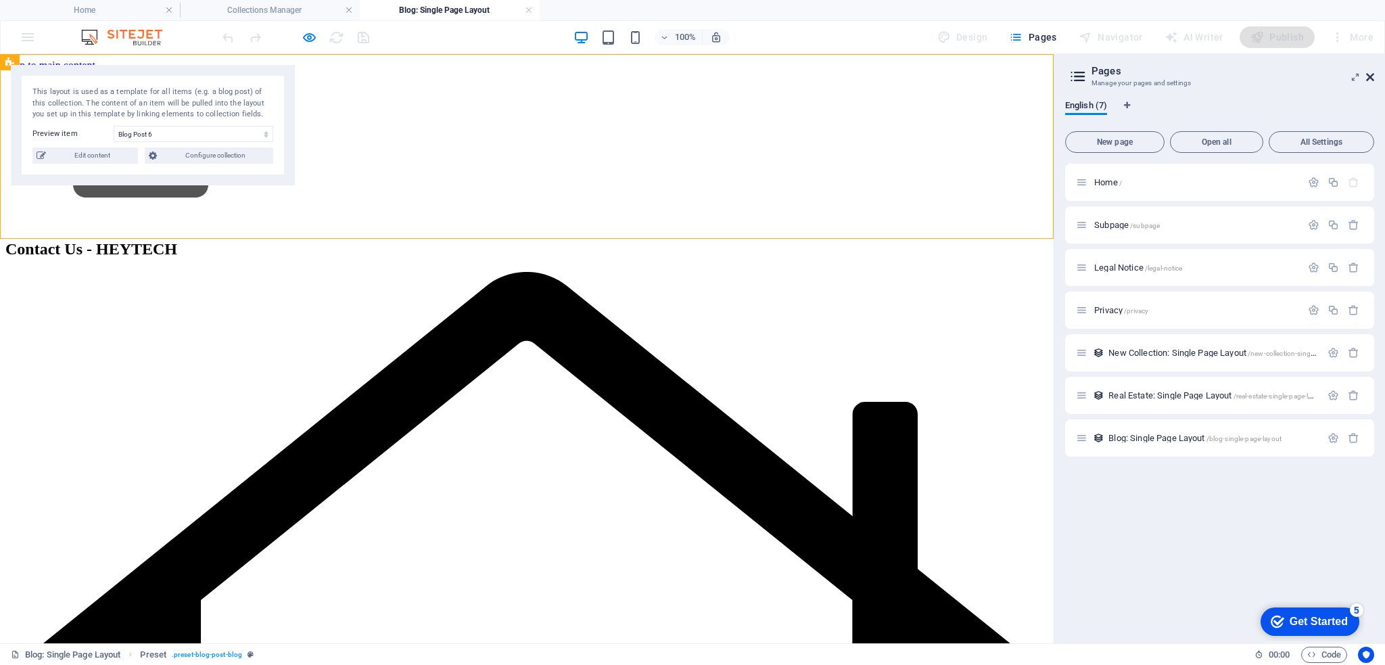
drag, startPoint x: 1369, startPoint y: 73, endPoint x: 1369, endPoint y: 19, distance: 54.1
click at [1369, 73] on icon at bounding box center [1370, 77] width 8 height 11
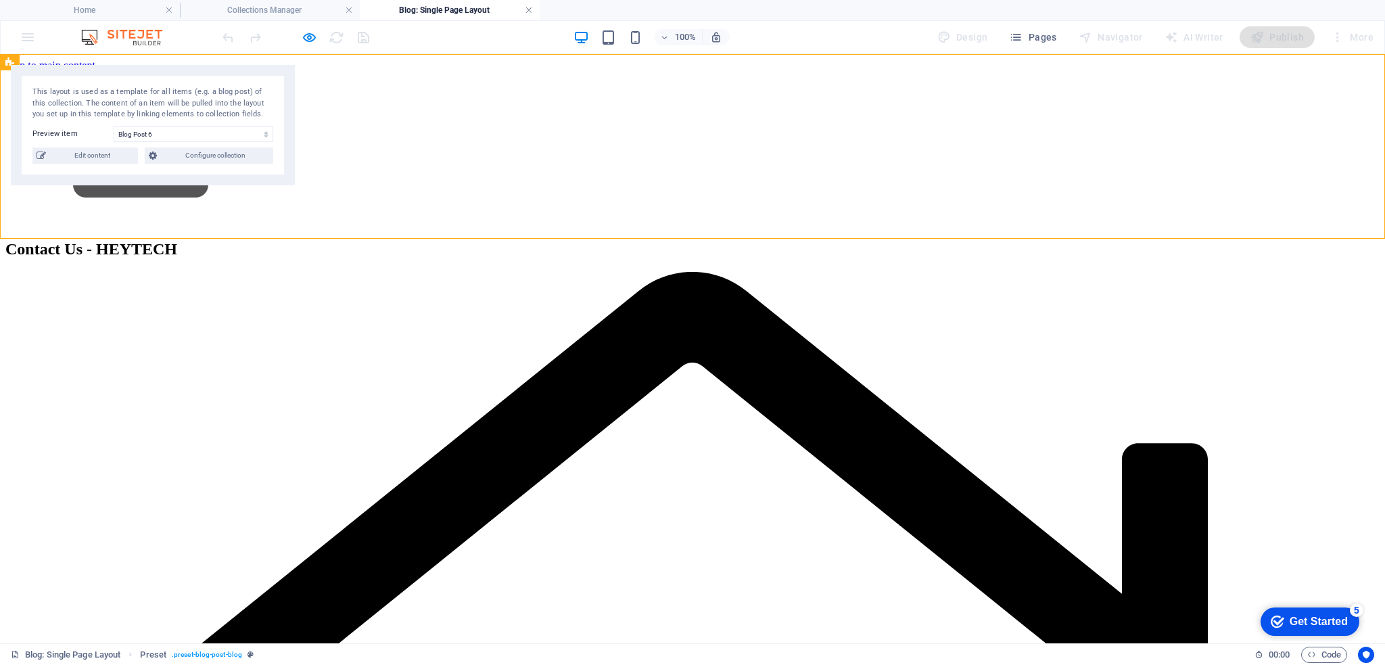
click at [531, 11] on link at bounding box center [529, 10] width 8 height 13
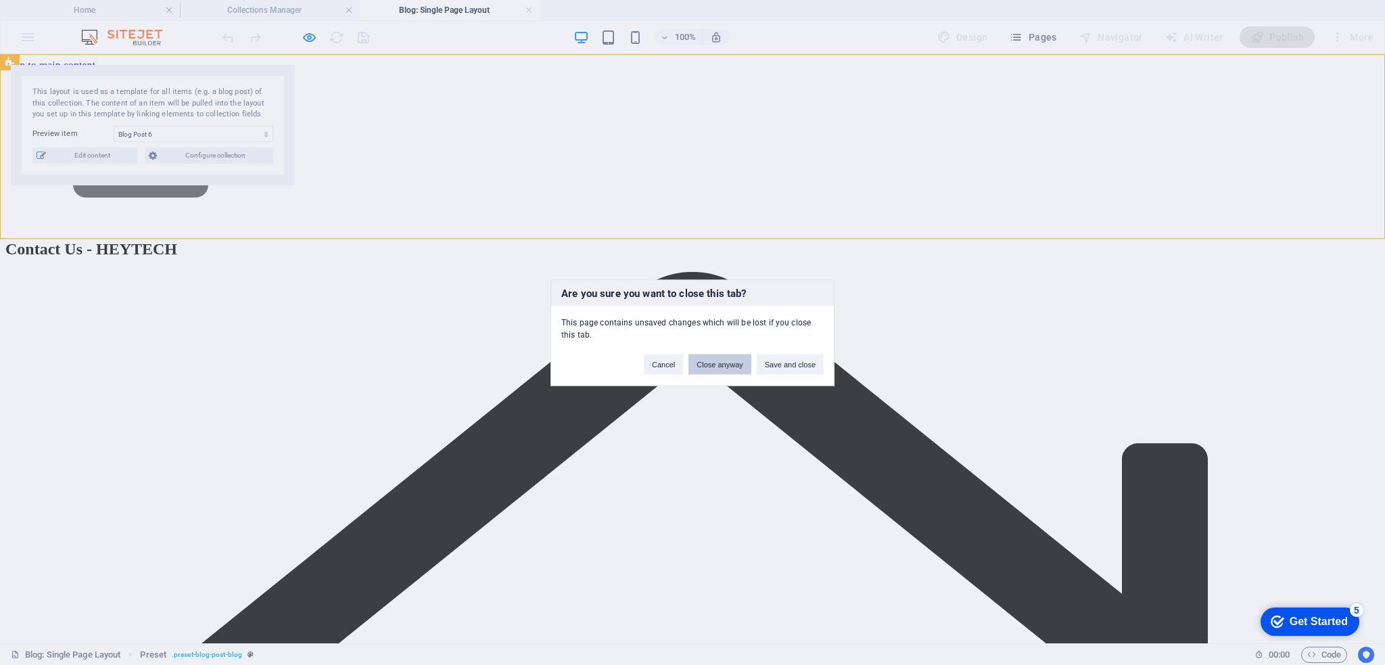
click at [713, 367] on button "Close anyway" at bounding box center [719, 364] width 62 height 20
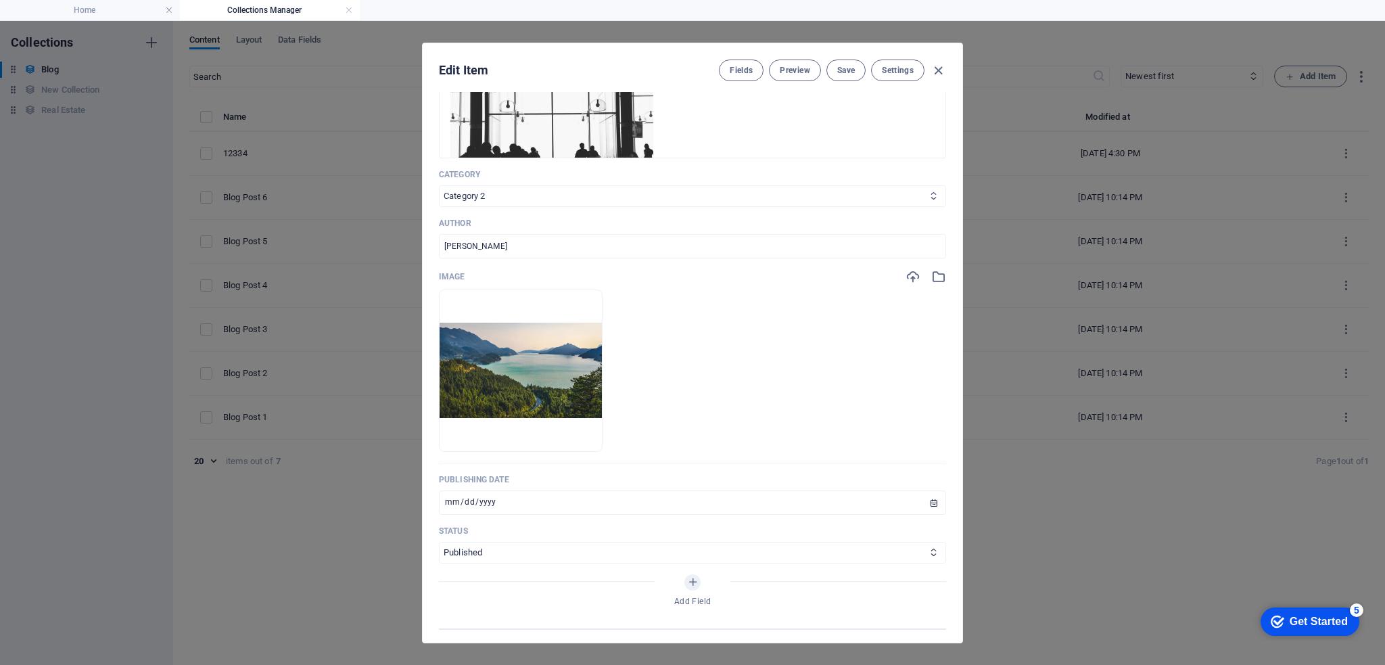
scroll to position [184, 0]
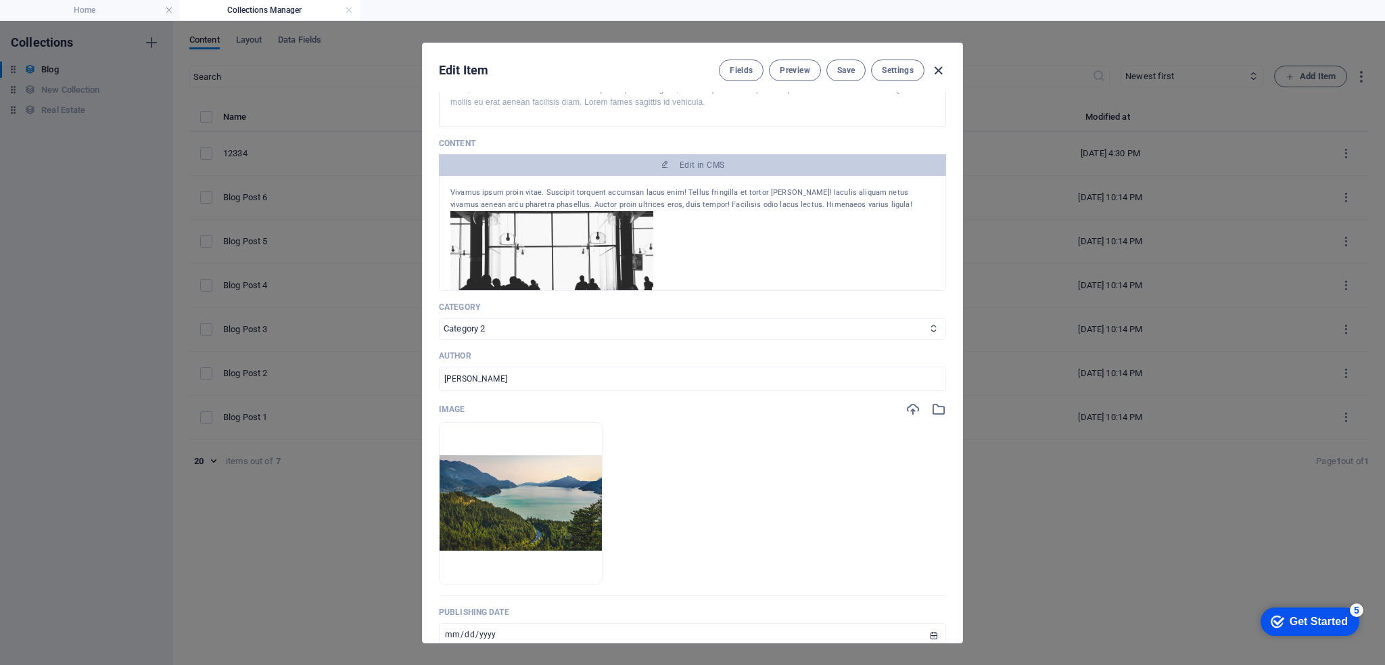
click at [941, 68] on icon "button" at bounding box center [938, 71] width 16 height 16
type input "[DATE]"
type input "blog-post-6"
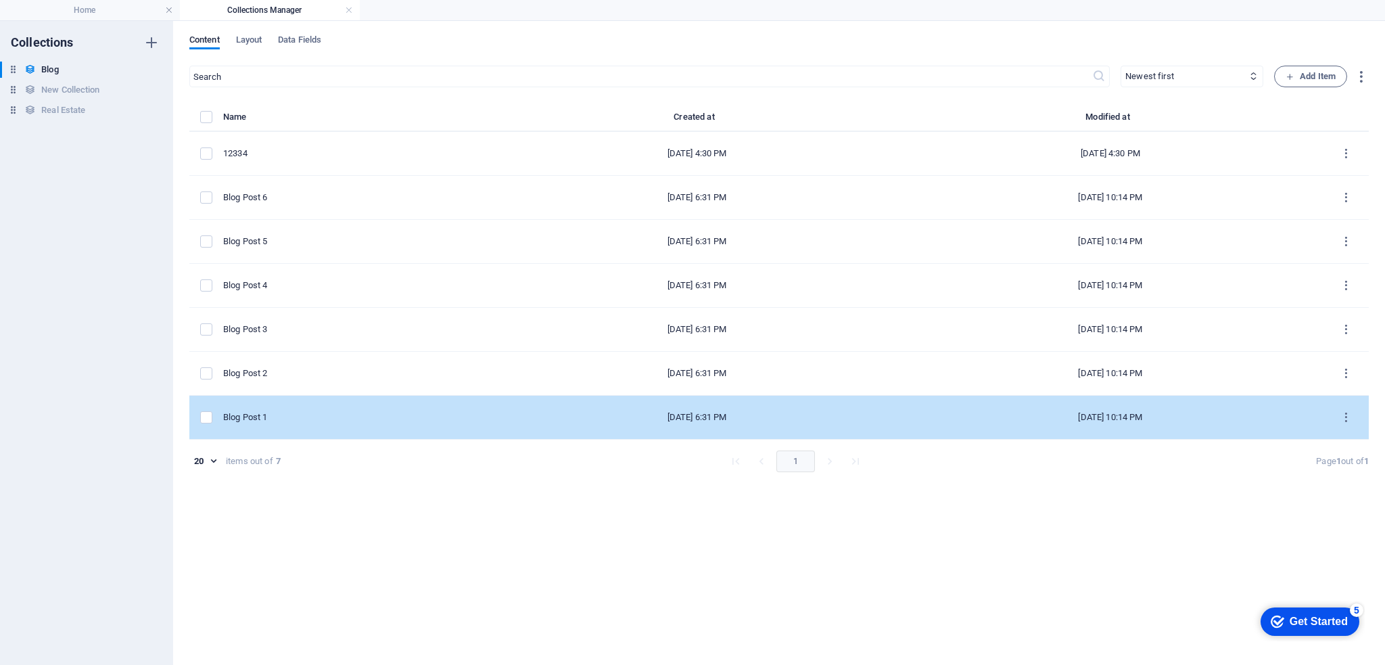
click at [304, 421] on div "Blog Post 1" at bounding box center [354, 417] width 262 height 12
select select "Category 1"
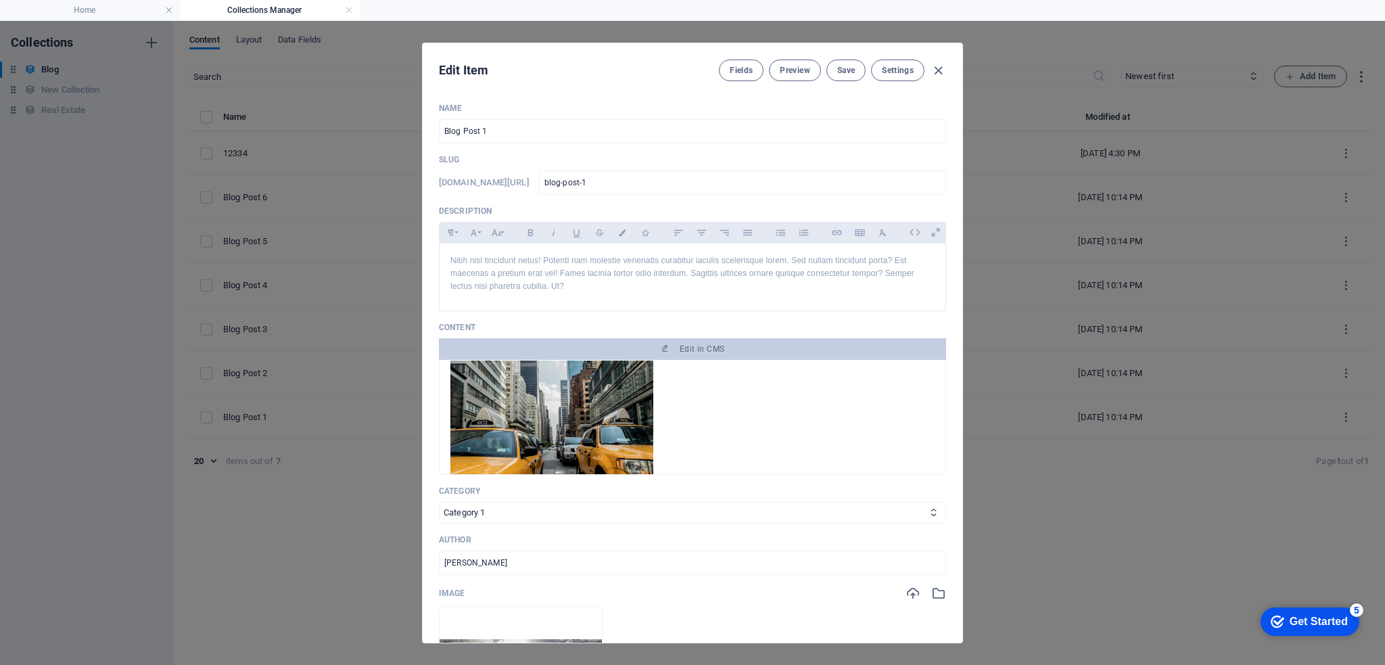
scroll to position [0, 0]
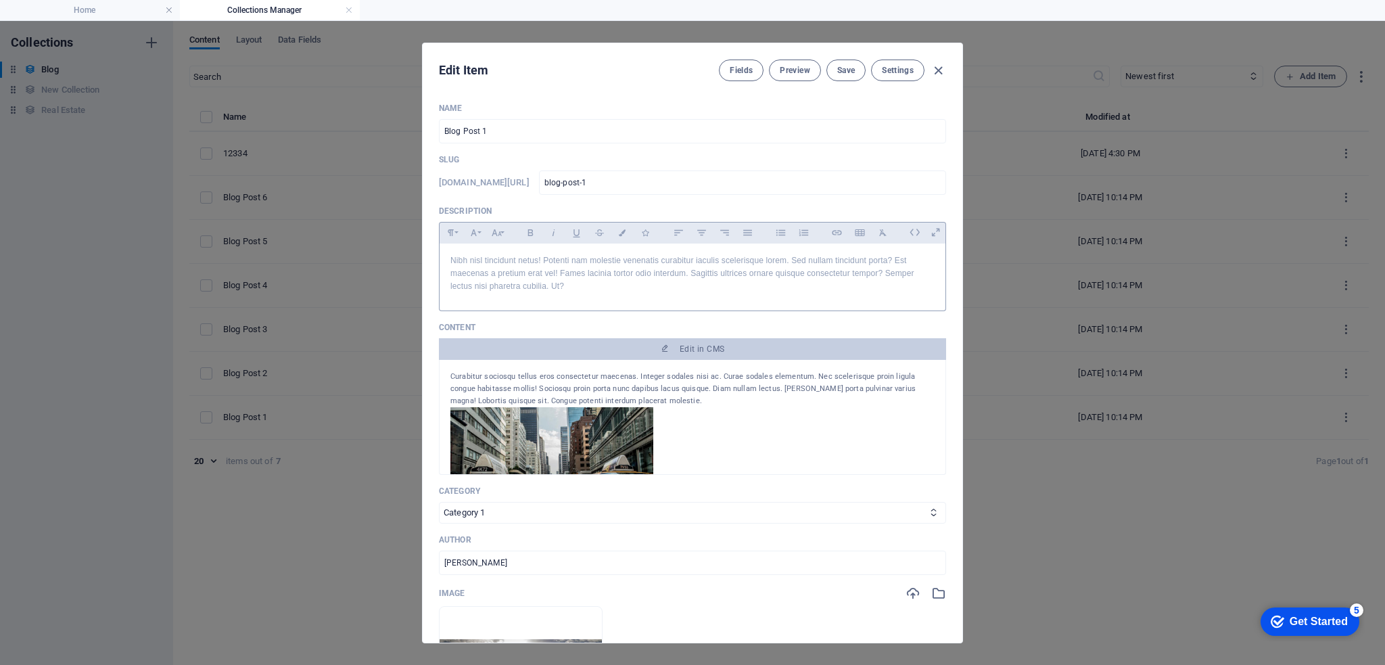
click at [446, 262] on div "Nibh nisl tincidunt netus! Potenti nam molestie venenatis curabitur iaculis sce…" at bounding box center [693, 273] width 506 height 61
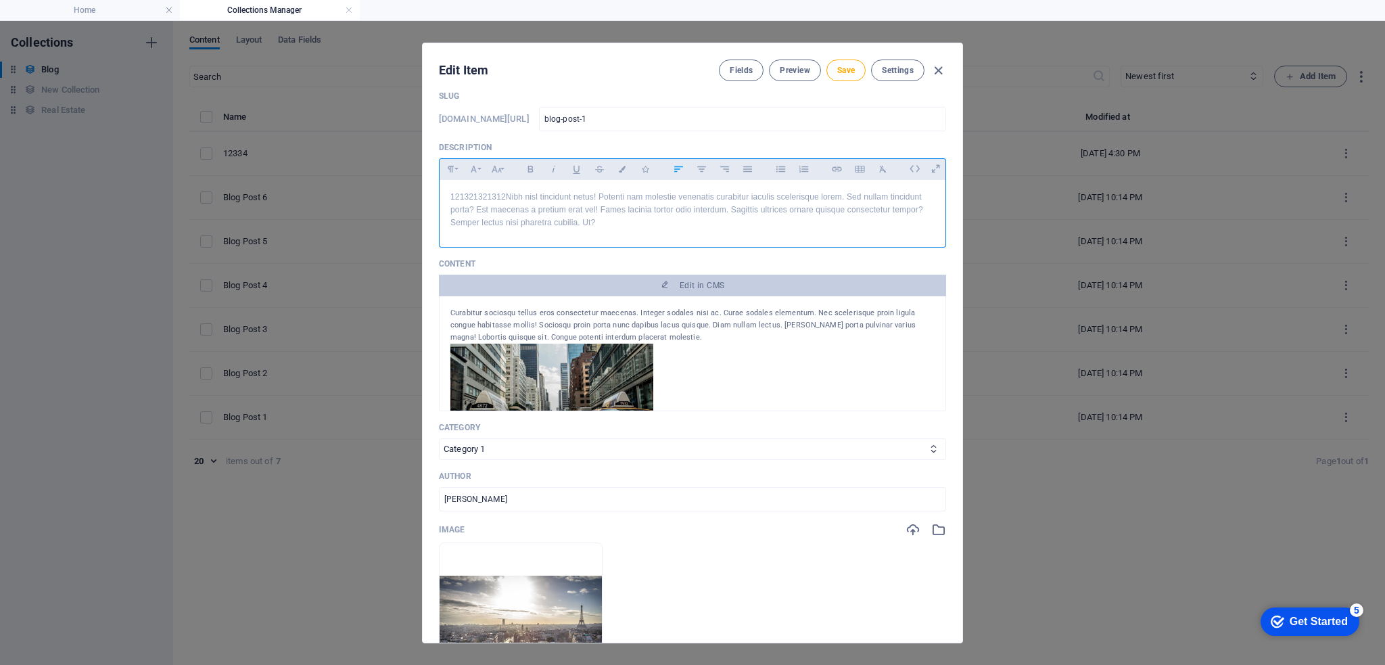
scroll to position [135, 0]
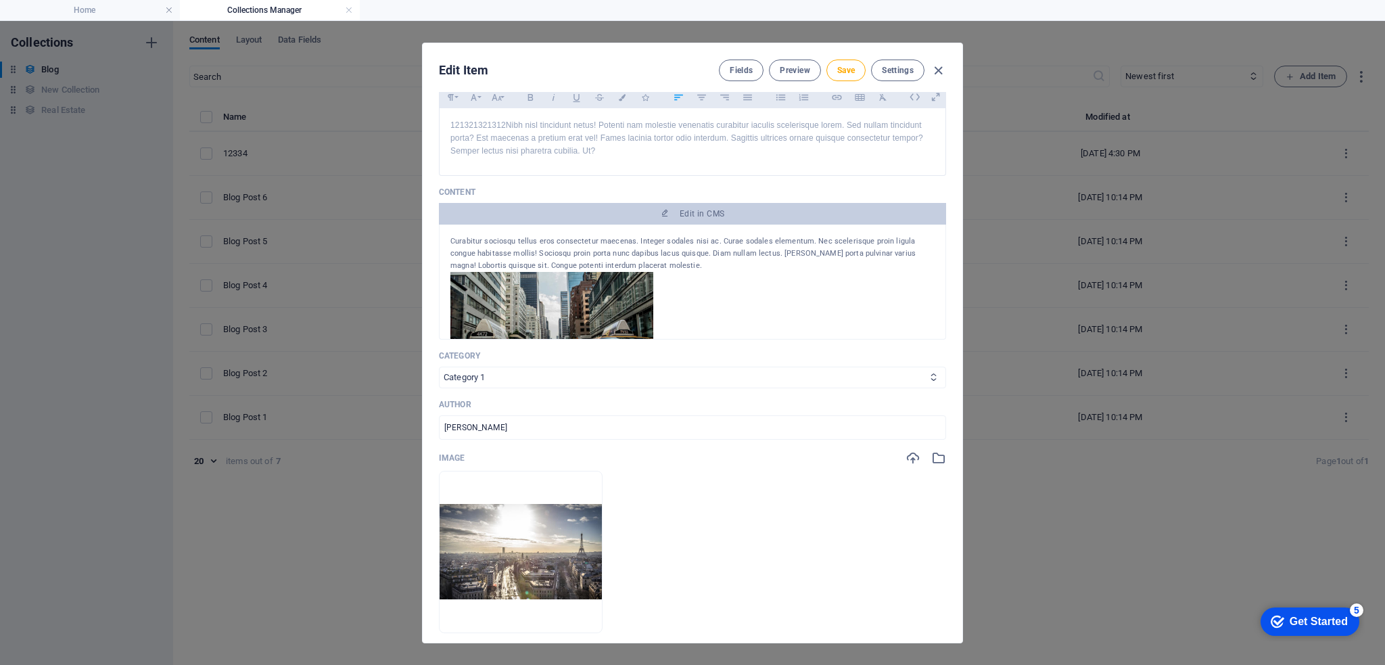
click at [549, 379] on select "Category 1 Category 2" at bounding box center [692, 378] width 507 height 22
click at [549, 378] on select "Category 1 Category 2" at bounding box center [692, 378] width 507 height 22
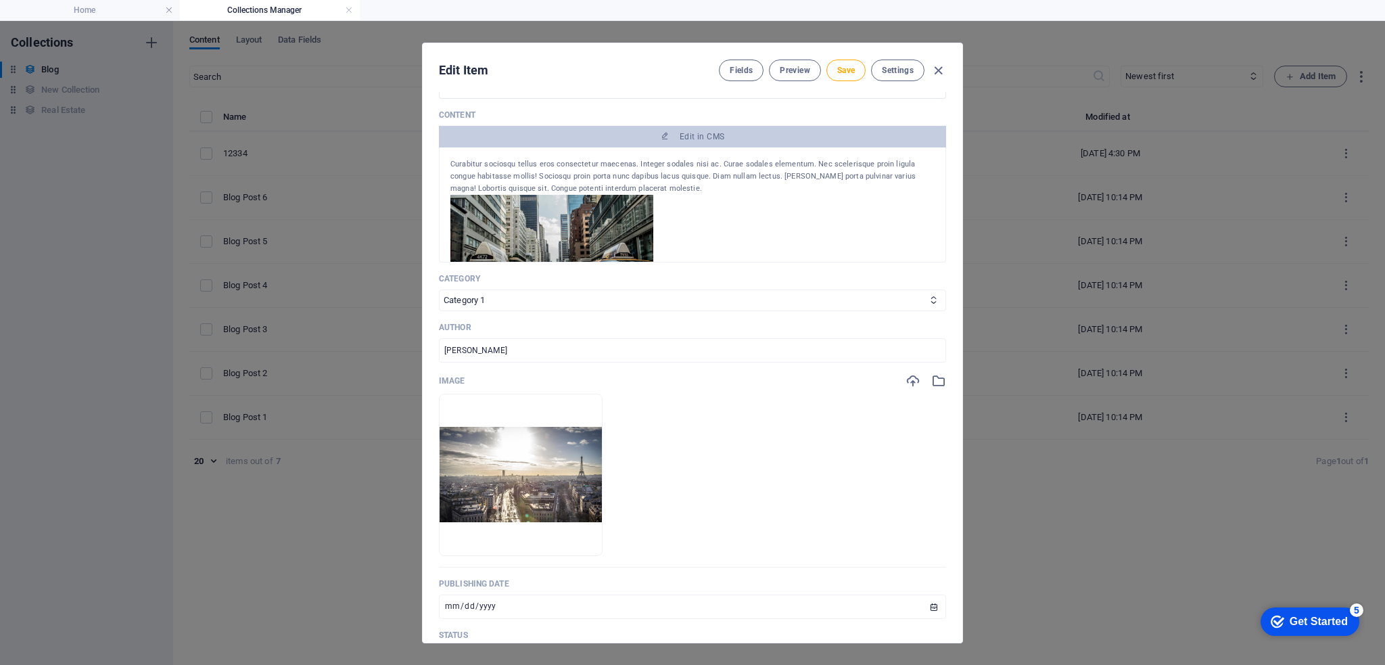
scroll to position [270, 0]
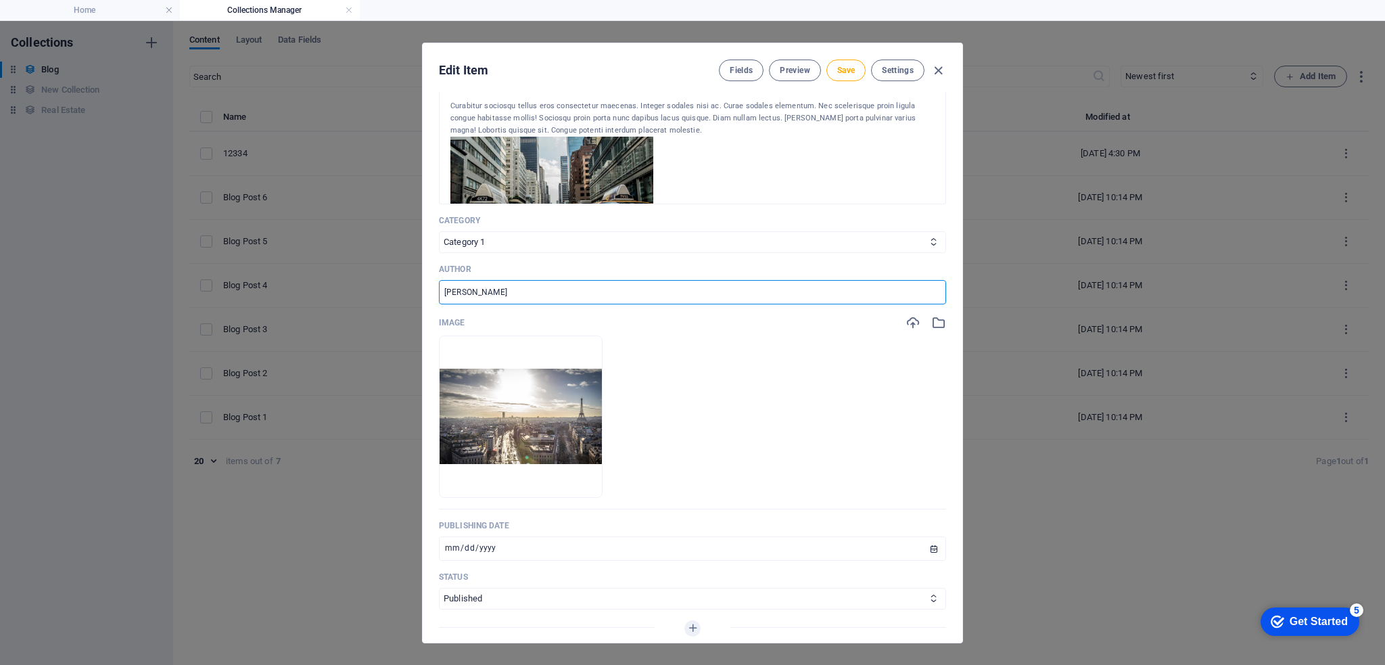
drag, startPoint x: 509, startPoint y: 292, endPoint x: 402, endPoint y: 289, distance: 106.9
click at [402, 289] on div "Edit Item Fields Preview Save Settings Name Blog Post 1 ​ Slug [DOMAIN_NAME][UR…" at bounding box center [692, 343] width 1385 height 644
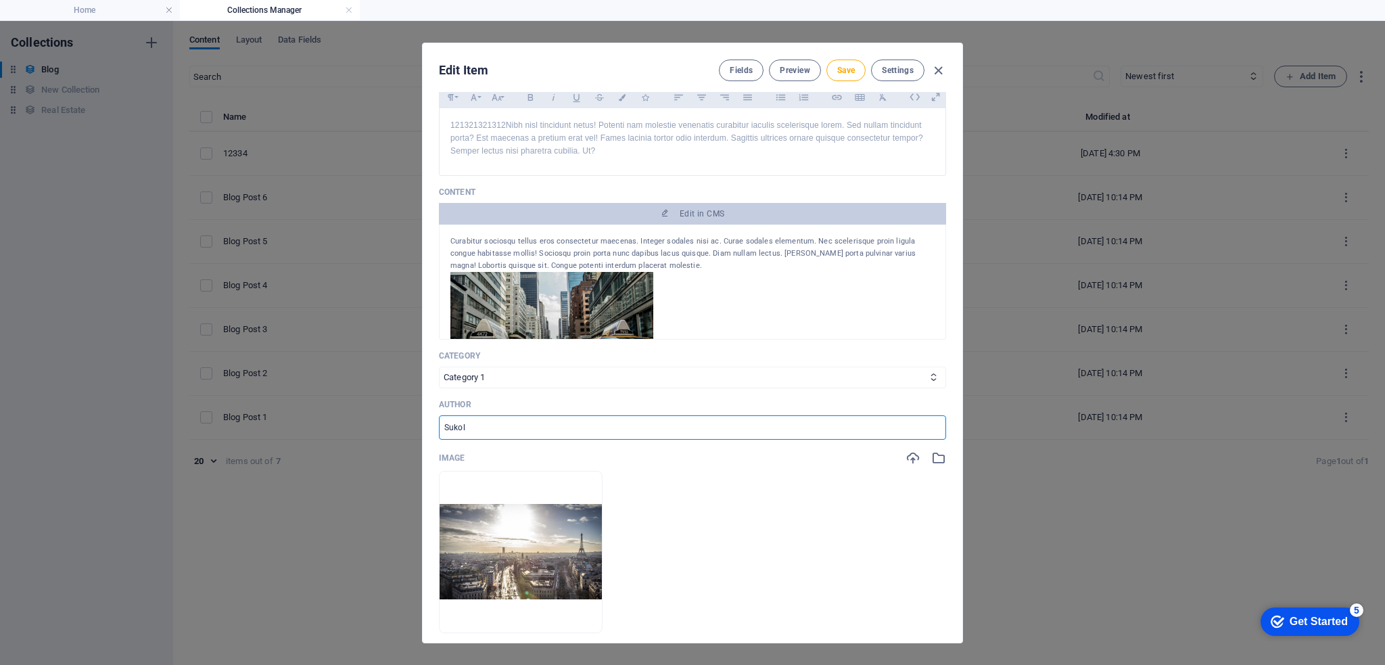
scroll to position [135, 0]
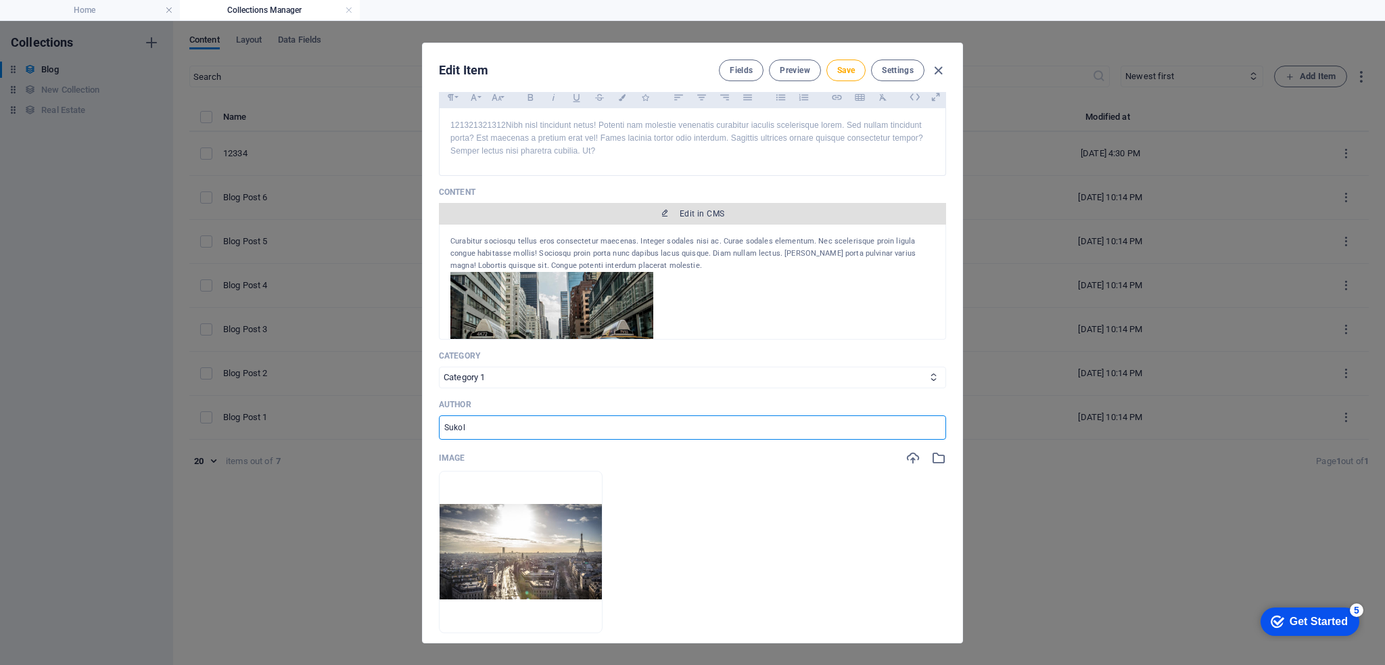
type input "Sukol"
click at [694, 216] on span "Edit in CMS" at bounding box center [702, 213] width 45 height 11
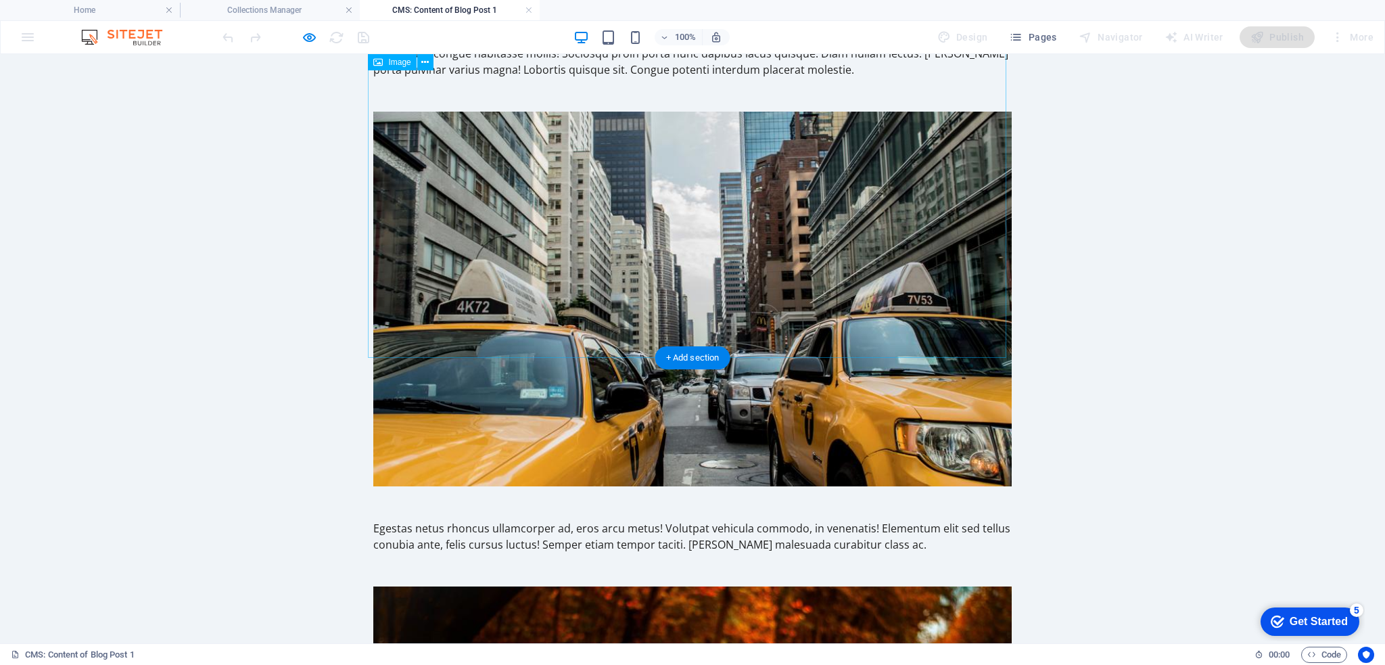
scroll to position [0, 0]
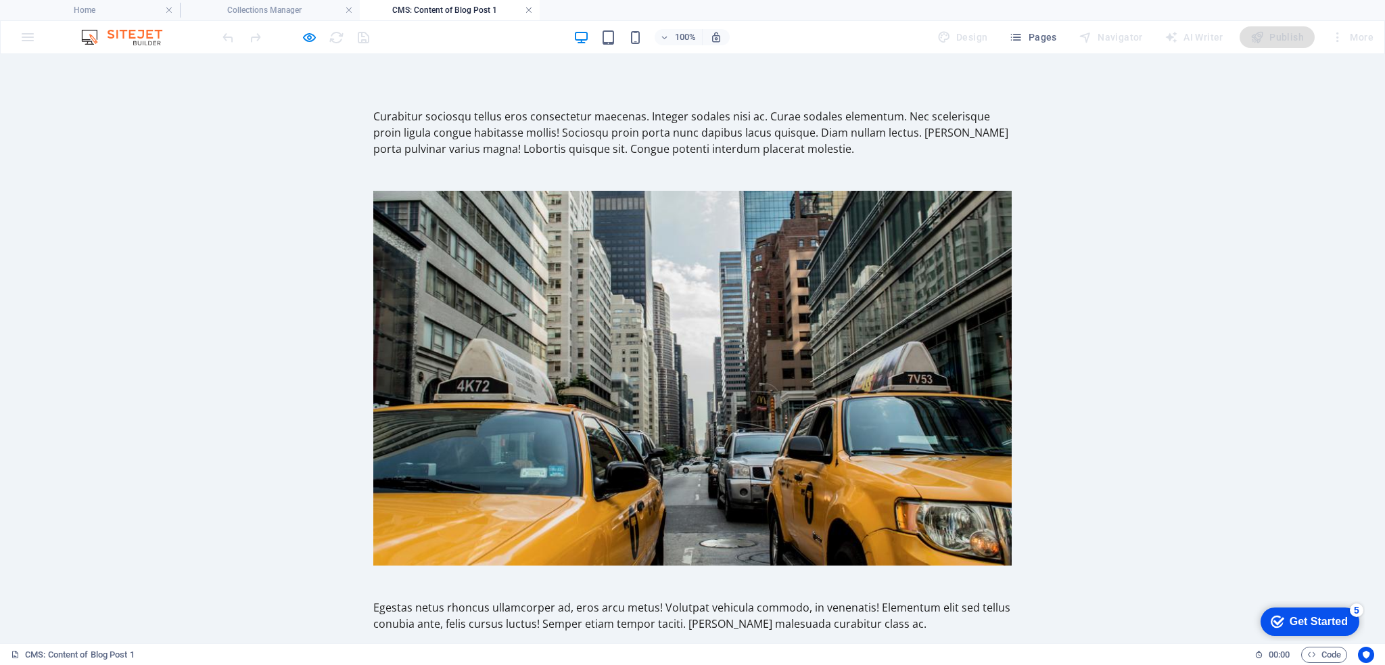
click at [530, 11] on link at bounding box center [529, 10] width 8 height 13
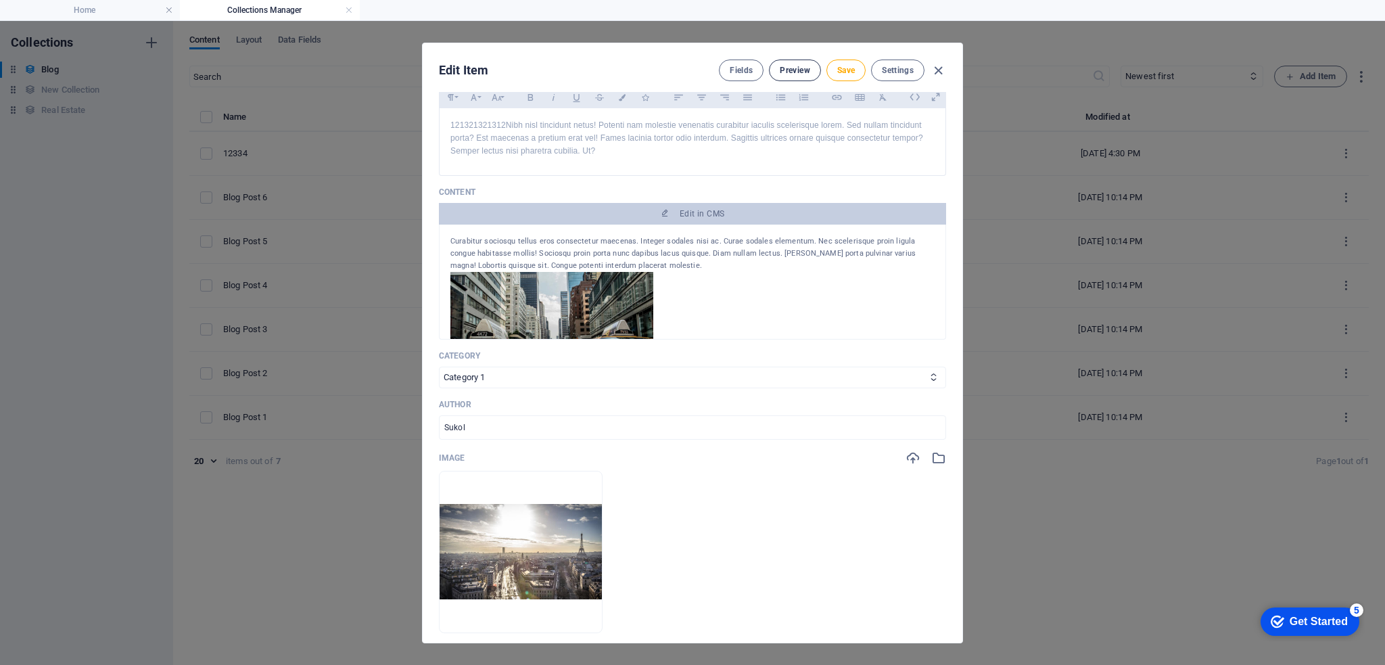
click at [782, 70] on span "Preview" at bounding box center [795, 70] width 30 height 11
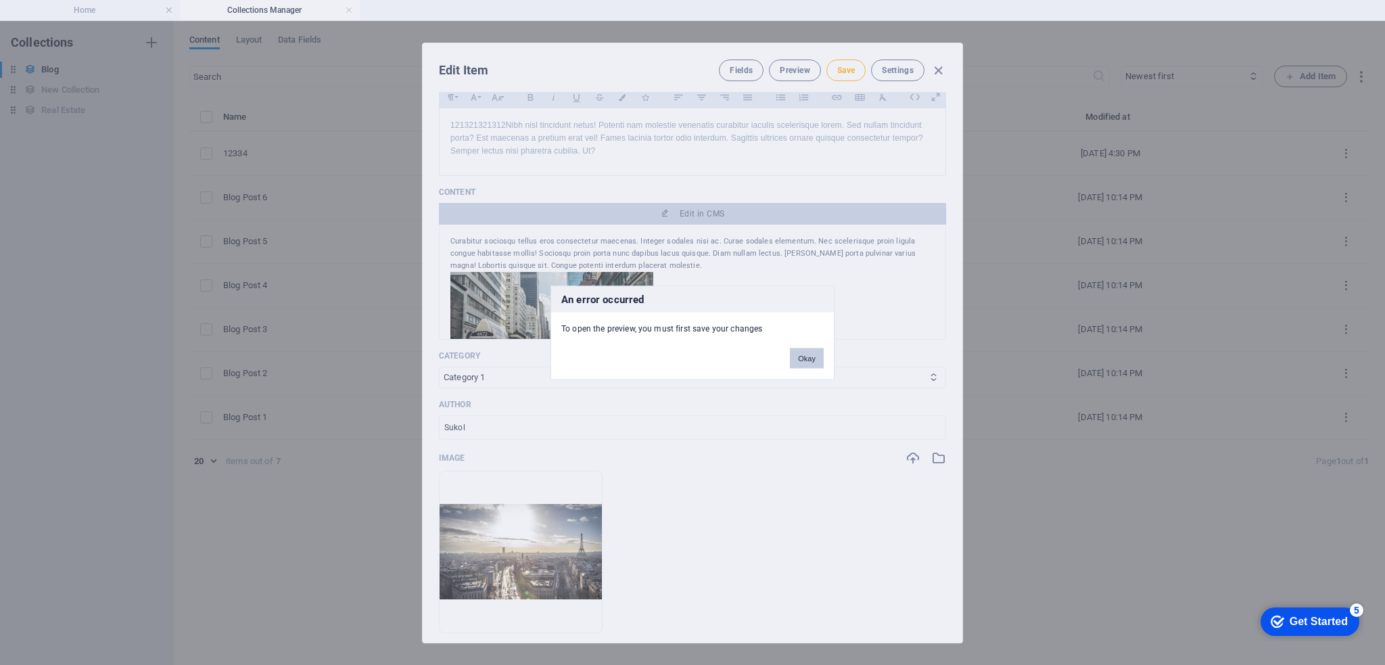
click at [804, 360] on button "Okay" at bounding box center [807, 358] width 34 height 20
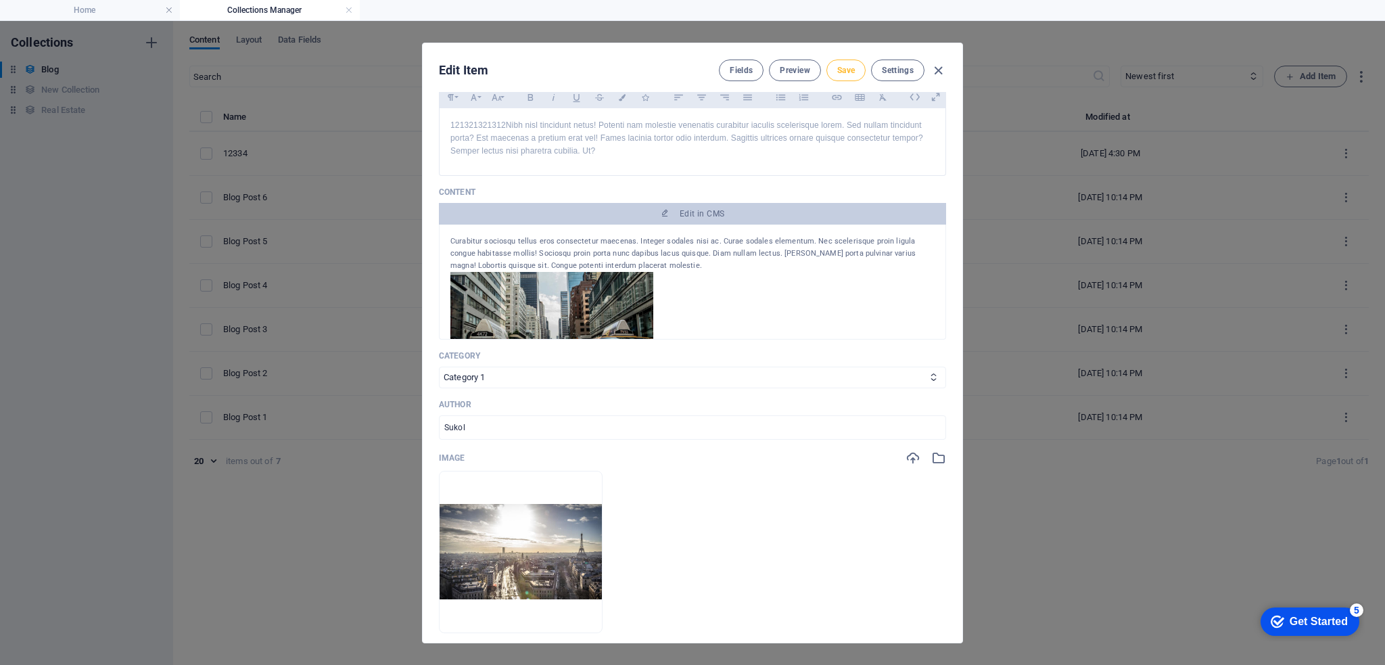
click at [845, 72] on span "Save" at bounding box center [846, 70] width 18 height 11
click at [939, 72] on icon "button" at bounding box center [938, 71] width 16 height 16
type input "[DATE]"
type input "blog-post-1"
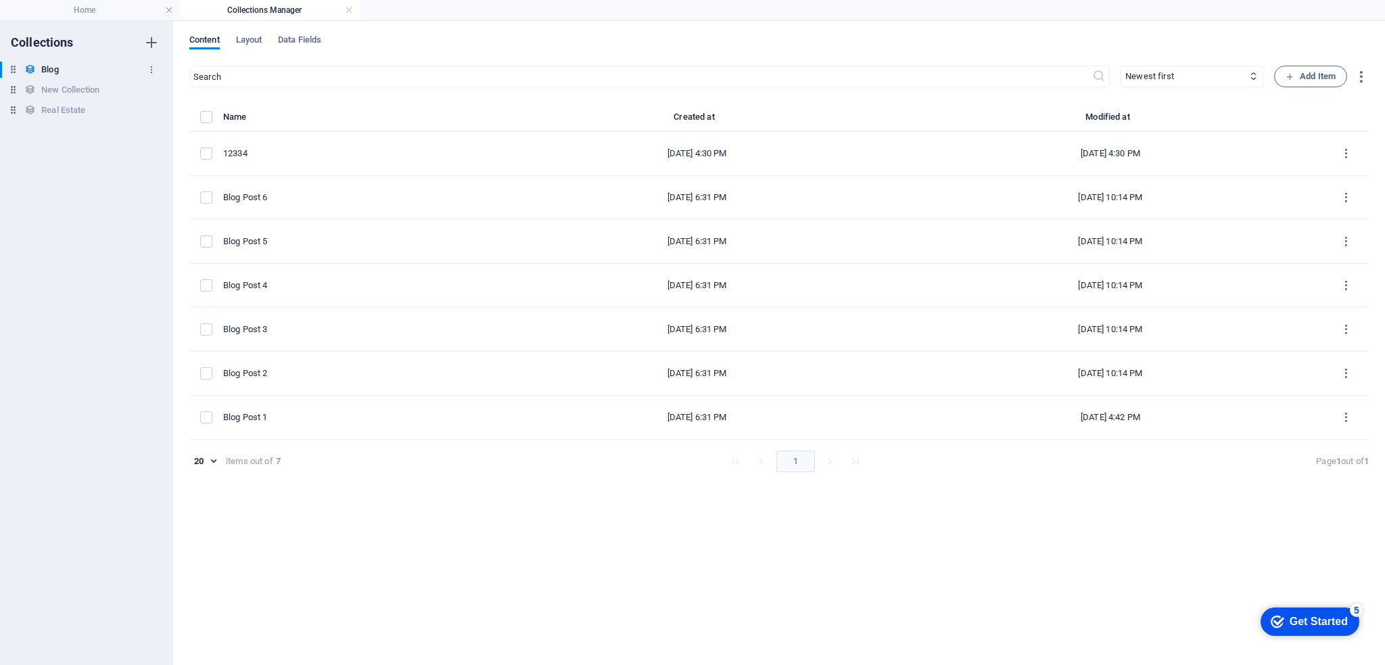
click at [45, 70] on h6 "Blog" at bounding box center [49, 70] width 17 height 16
click at [346, 11] on link at bounding box center [349, 10] width 8 height 13
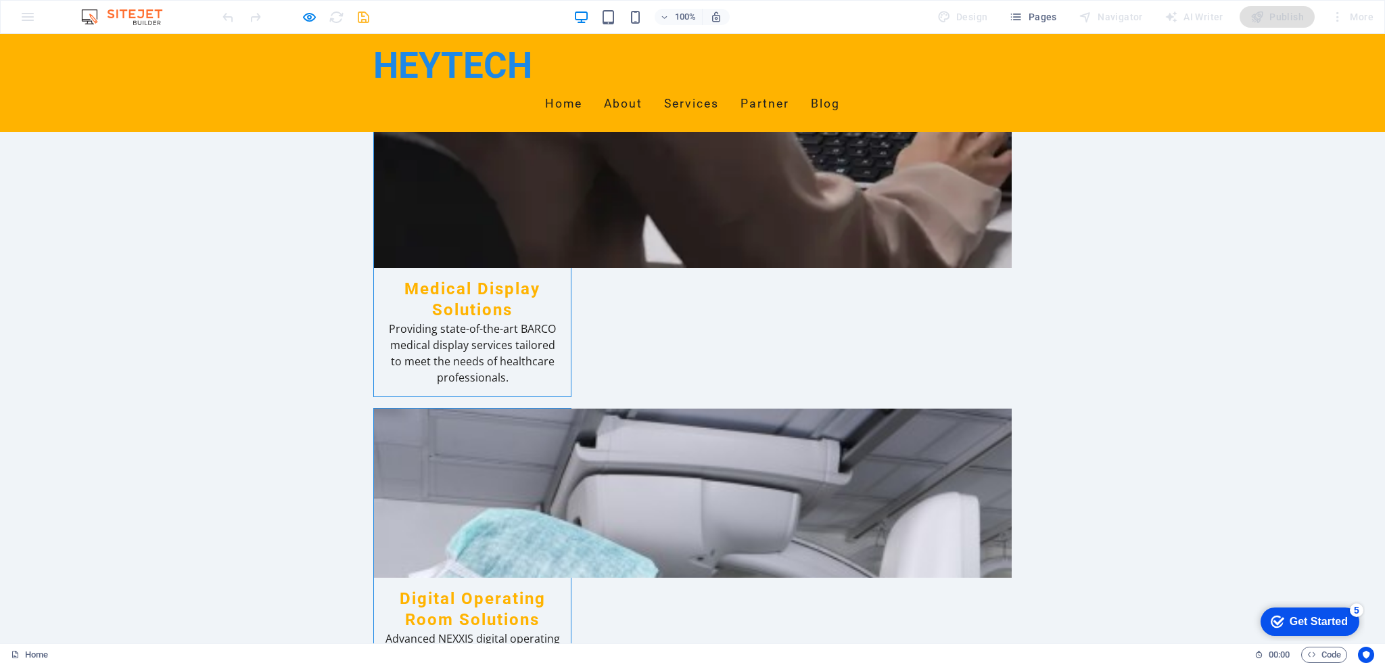
scroll to position [3019, 0]
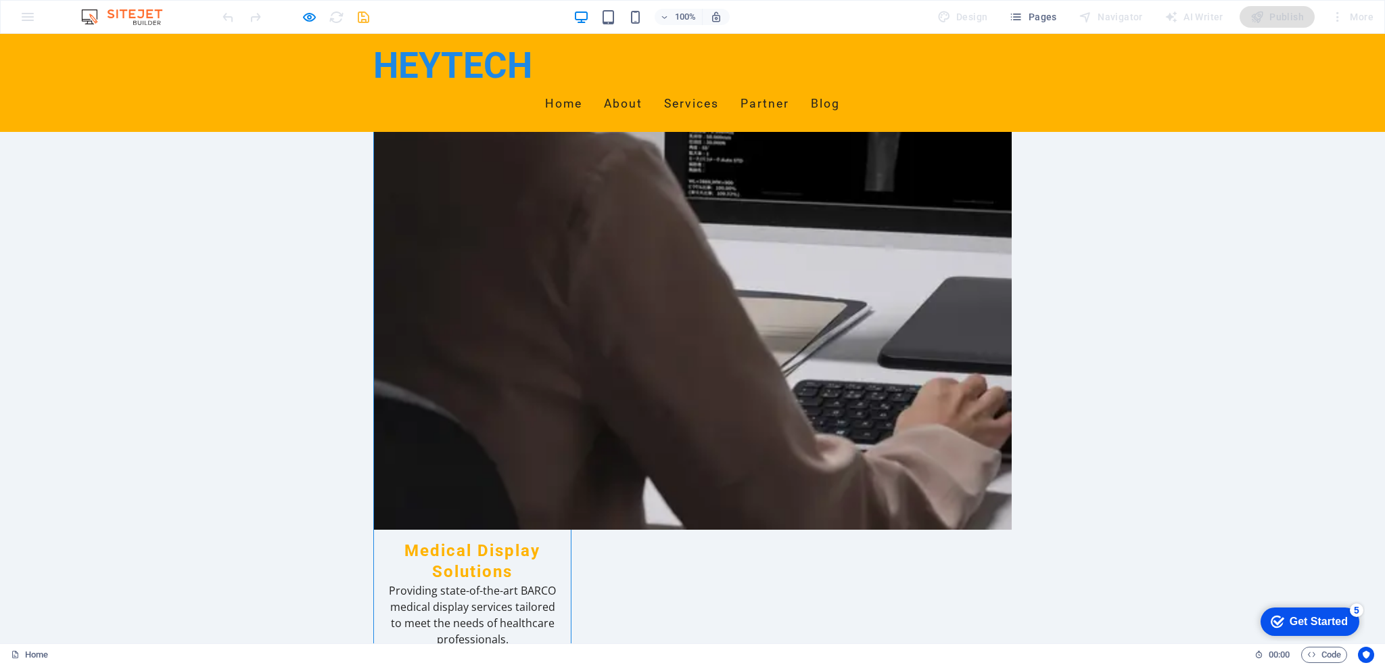
scroll to position [2571, 0]
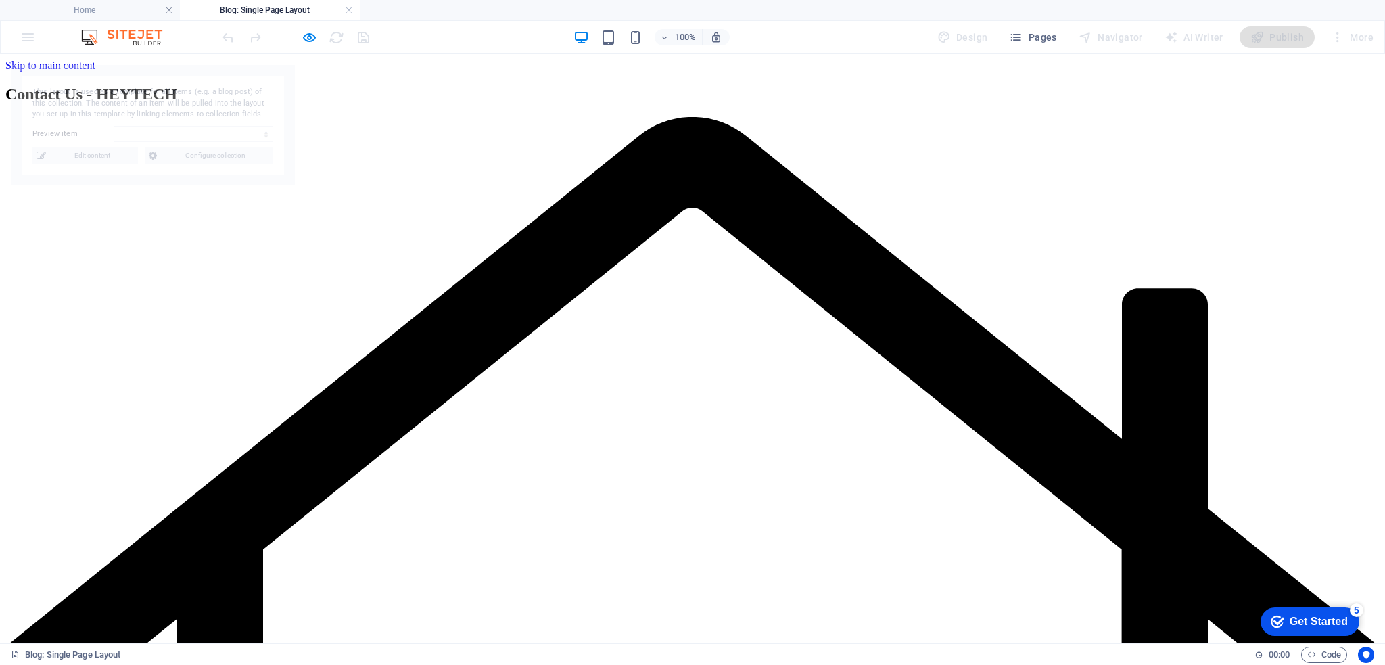
scroll to position [0, 0]
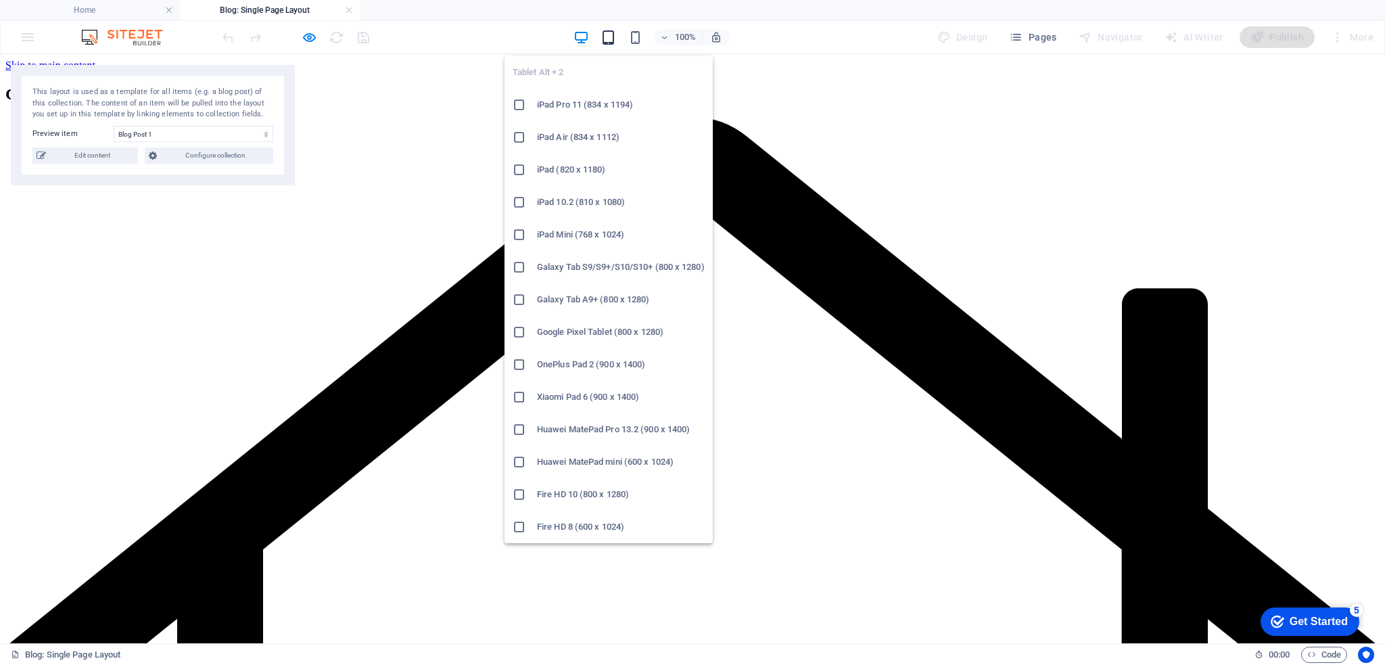
click at [612, 33] on icon "button" at bounding box center [608, 38] width 16 height 16
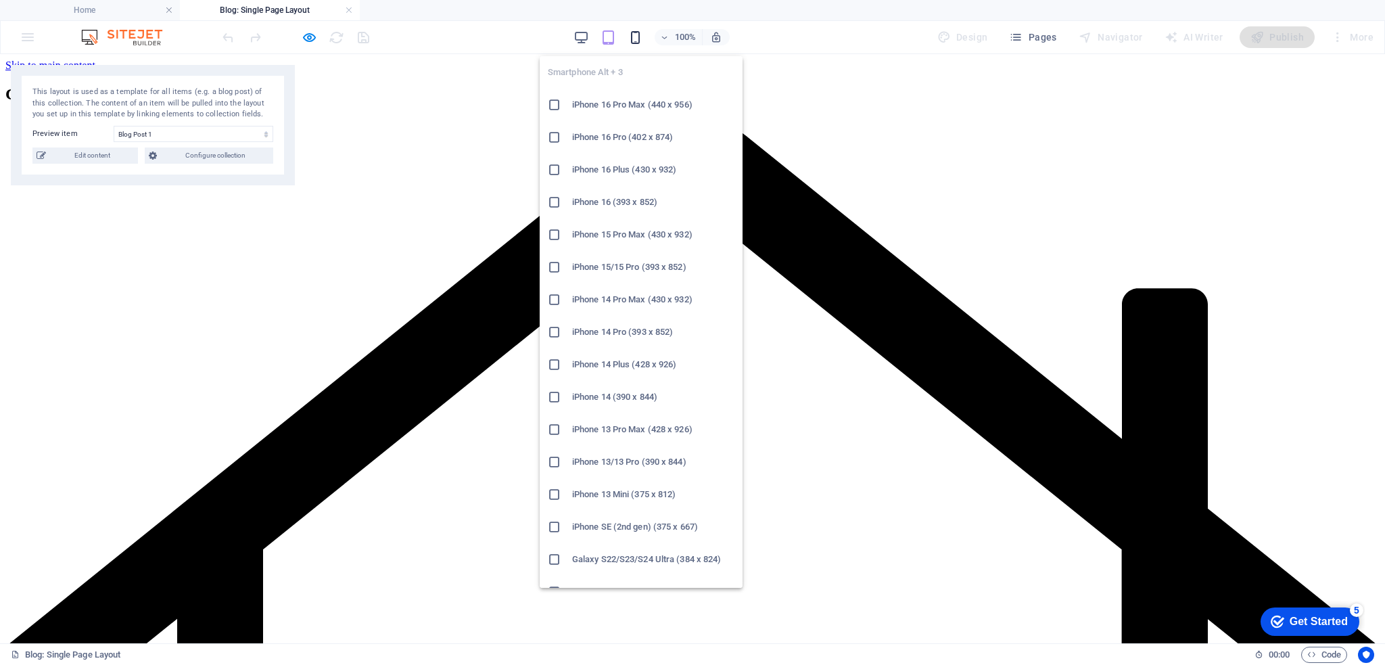
click at [641, 37] on icon "button" at bounding box center [636, 38] width 16 height 16
click at [639, 102] on h6 "iPhone 16 Pro Max (440 x 956)" at bounding box center [653, 105] width 162 height 16
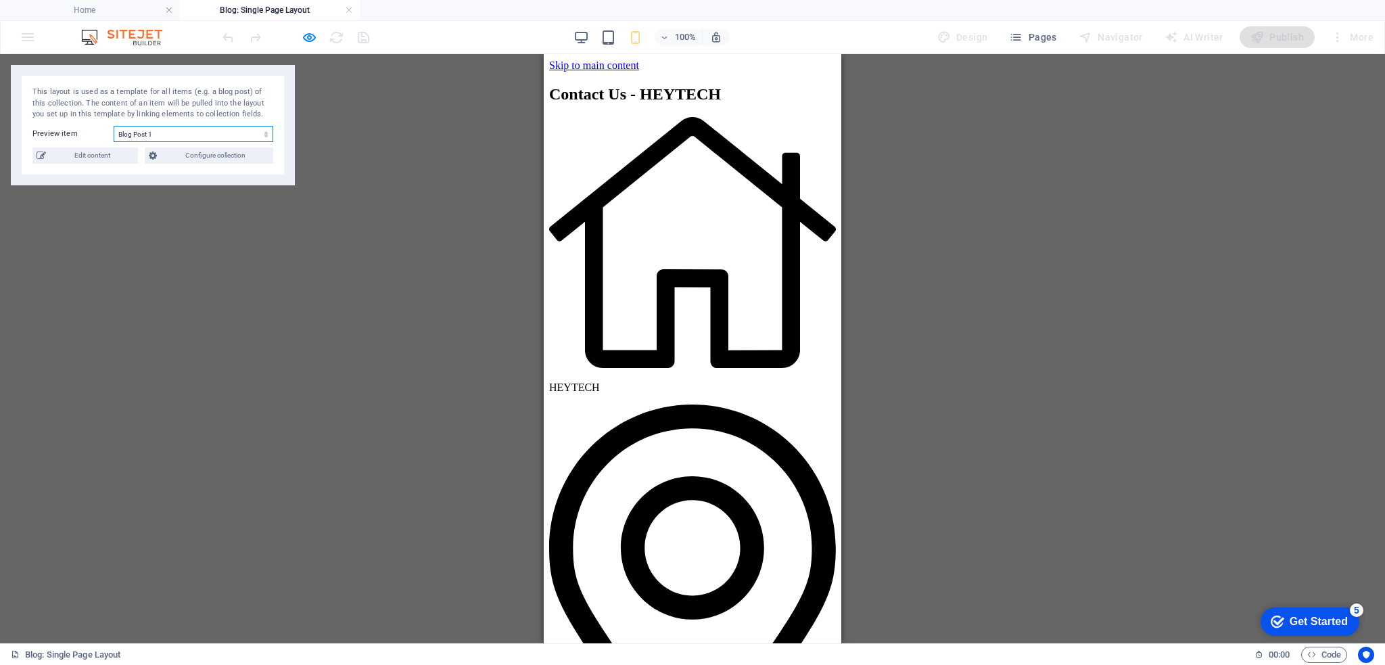
click at [220, 135] on select "12334 Blog Post 6 Blog Post 5 Blog Post 4 Blog Post 3 Blog Post 2 Blog Post 1" at bounding box center [194, 134] width 160 height 16
click at [164, 156] on span "Configure collection" at bounding box center [215, 155] width 108 height 16
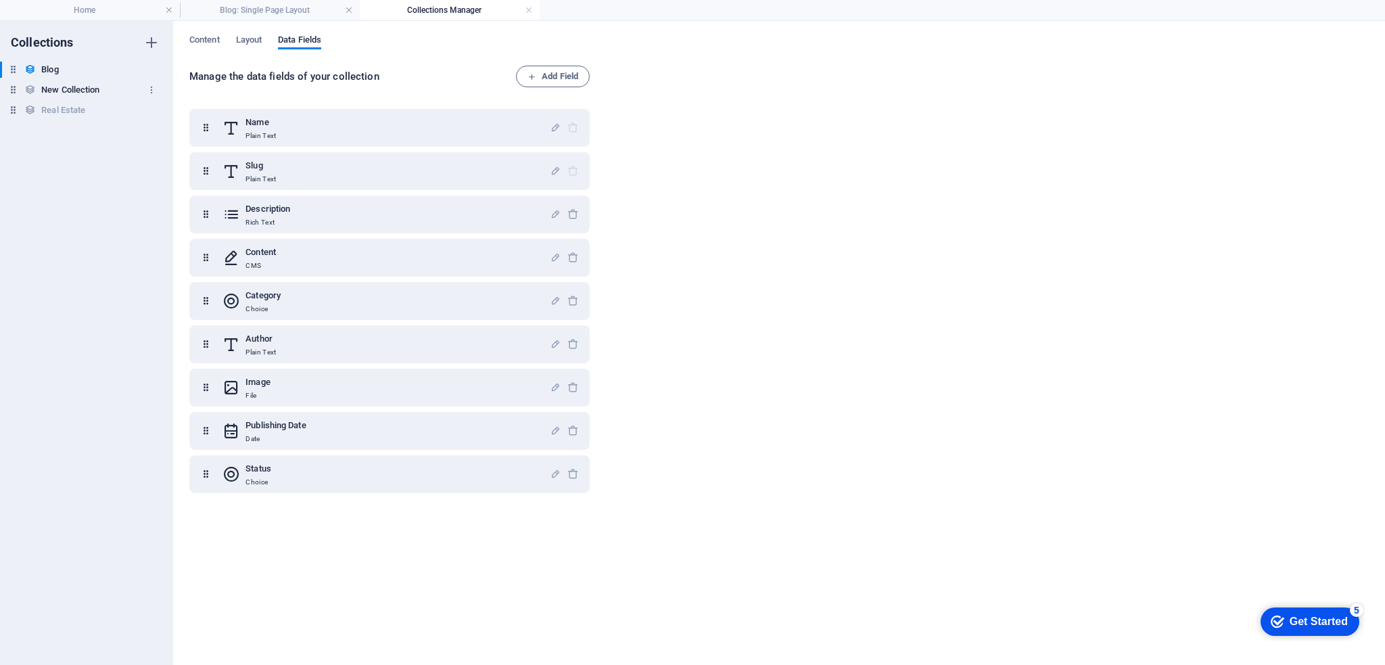
click at [89, 82] on h6 "New Collection" at bounding box center [70, 90] width 58 height 16
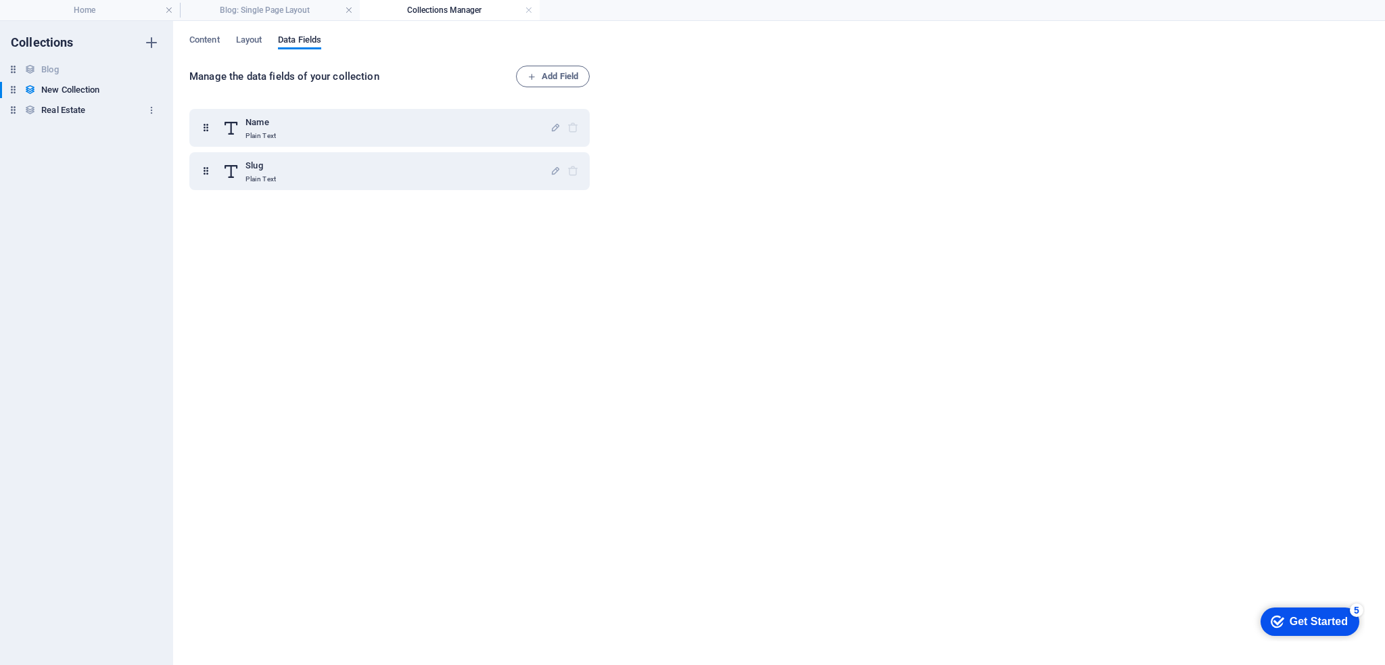
click at [78, 108] on h6 "Real Estate" at bounding box center [63, 110] width 44 height 16
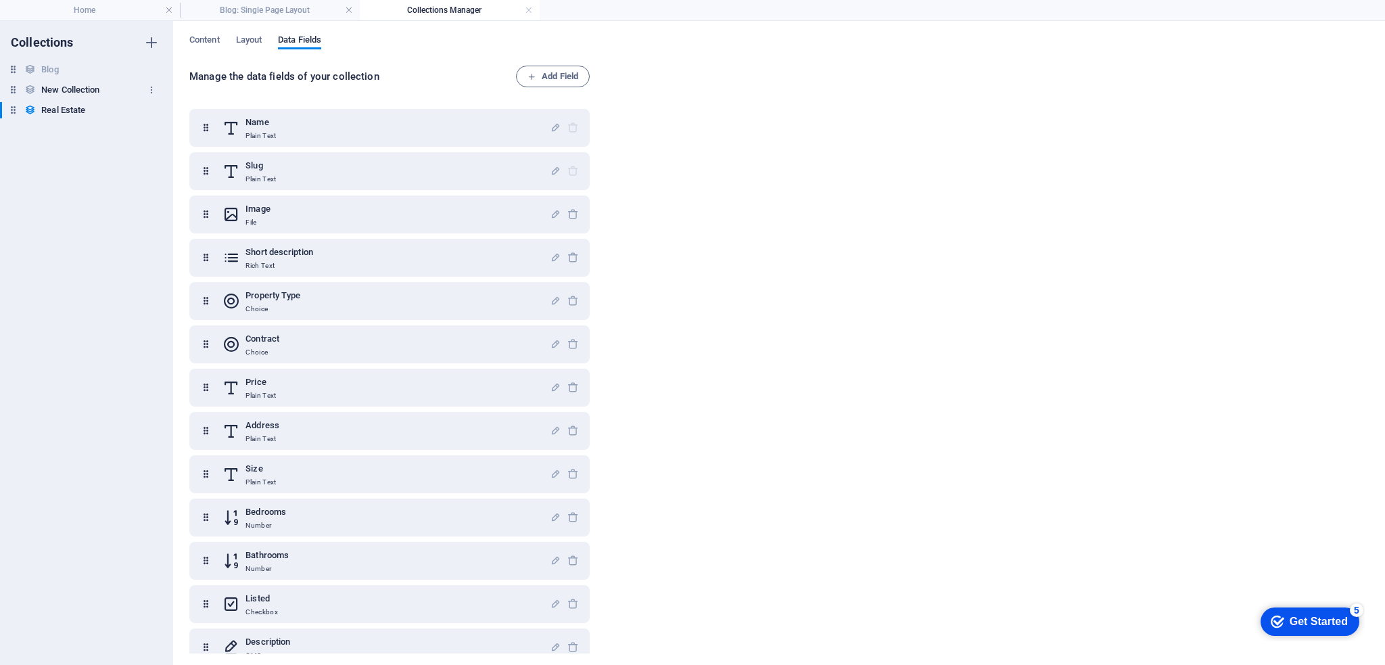
click at [82, 91] on h6 "New Collection" at bounding box center [70, 90] width 58 height 16
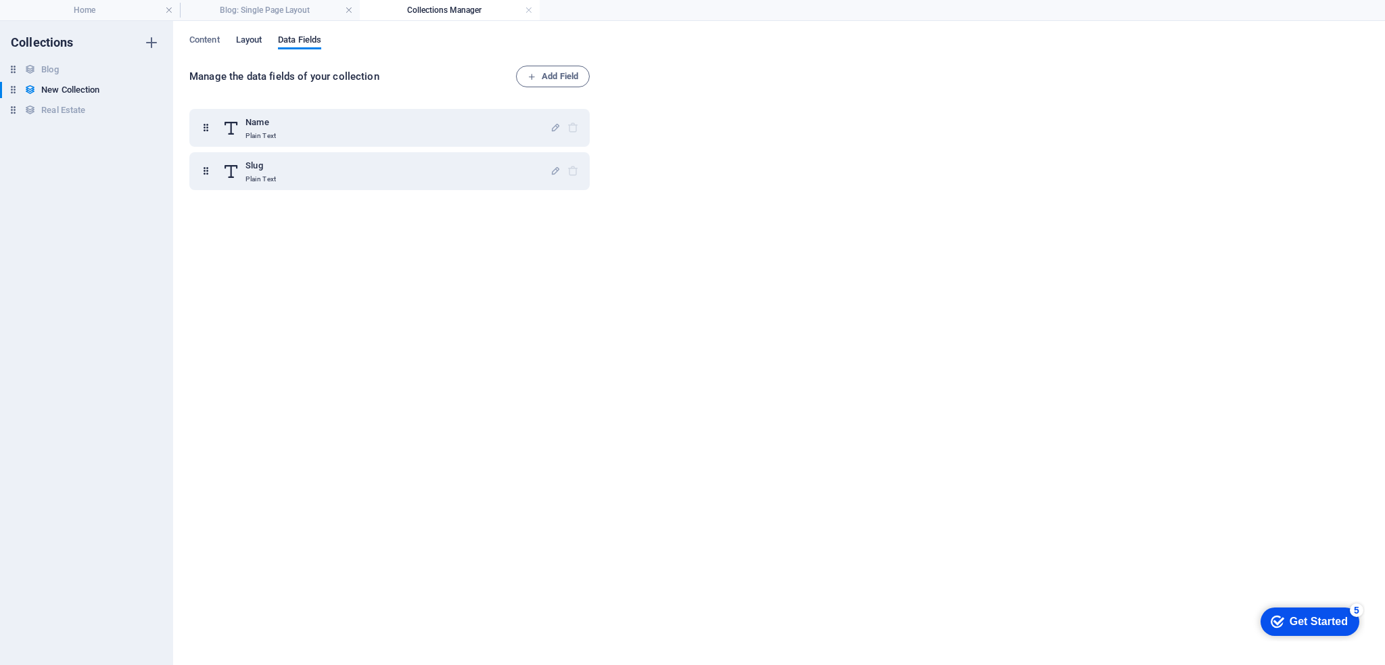
click at [250, 45] on span "Layout" at bounding box center [249, 41] width 26 height 19
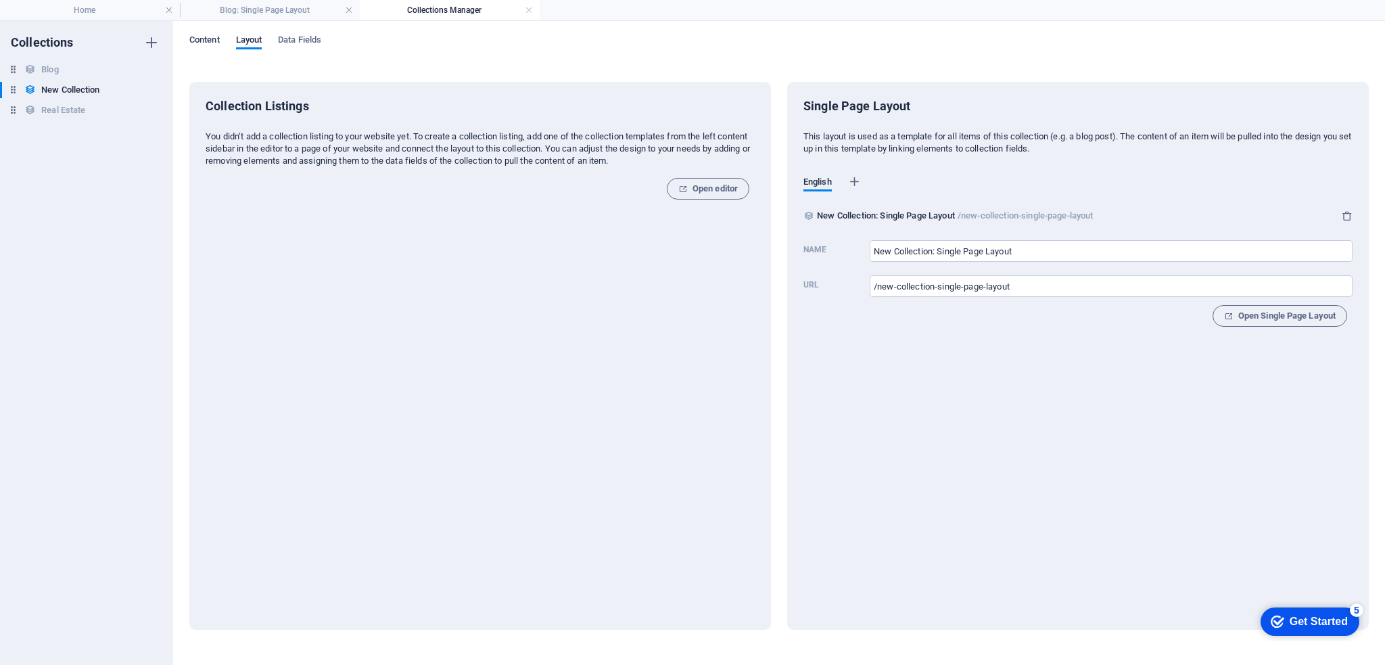
click at [200, 42] on span "Content" at bounding box center [204, 41] width 30 height 19
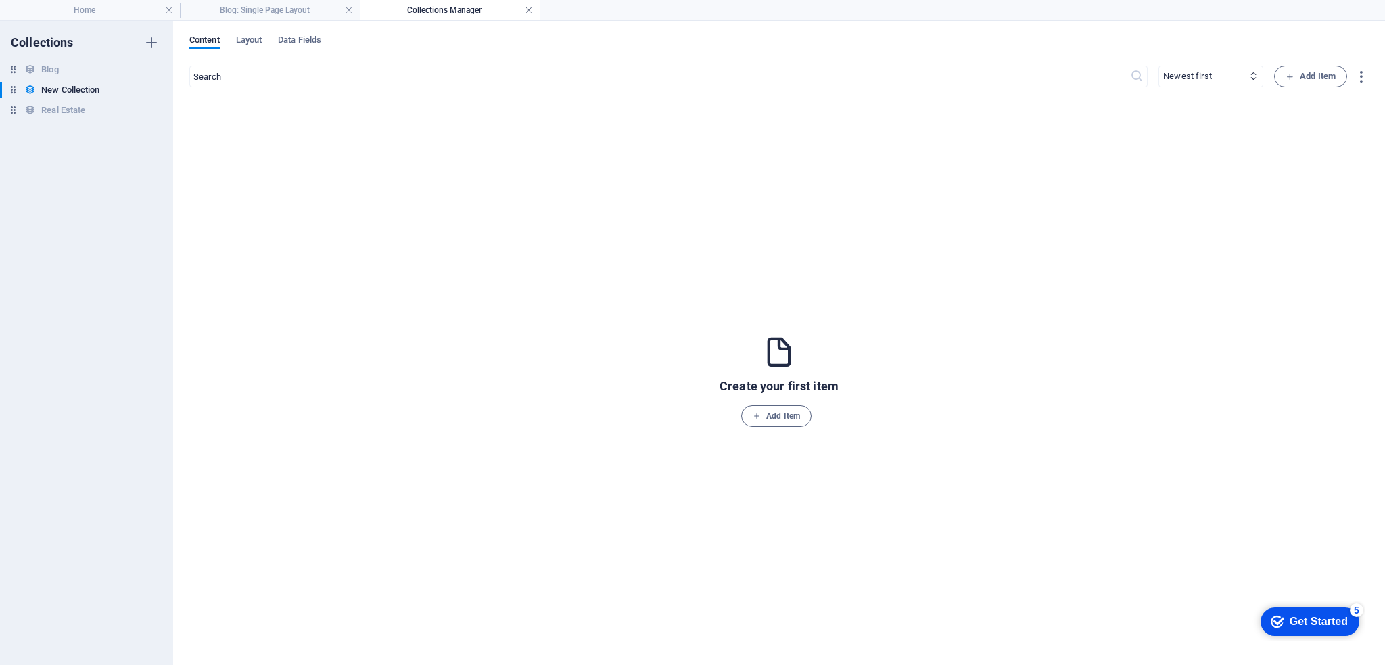
click at [527, 12] on link at bounding box center [529, 10] width 8 height 13
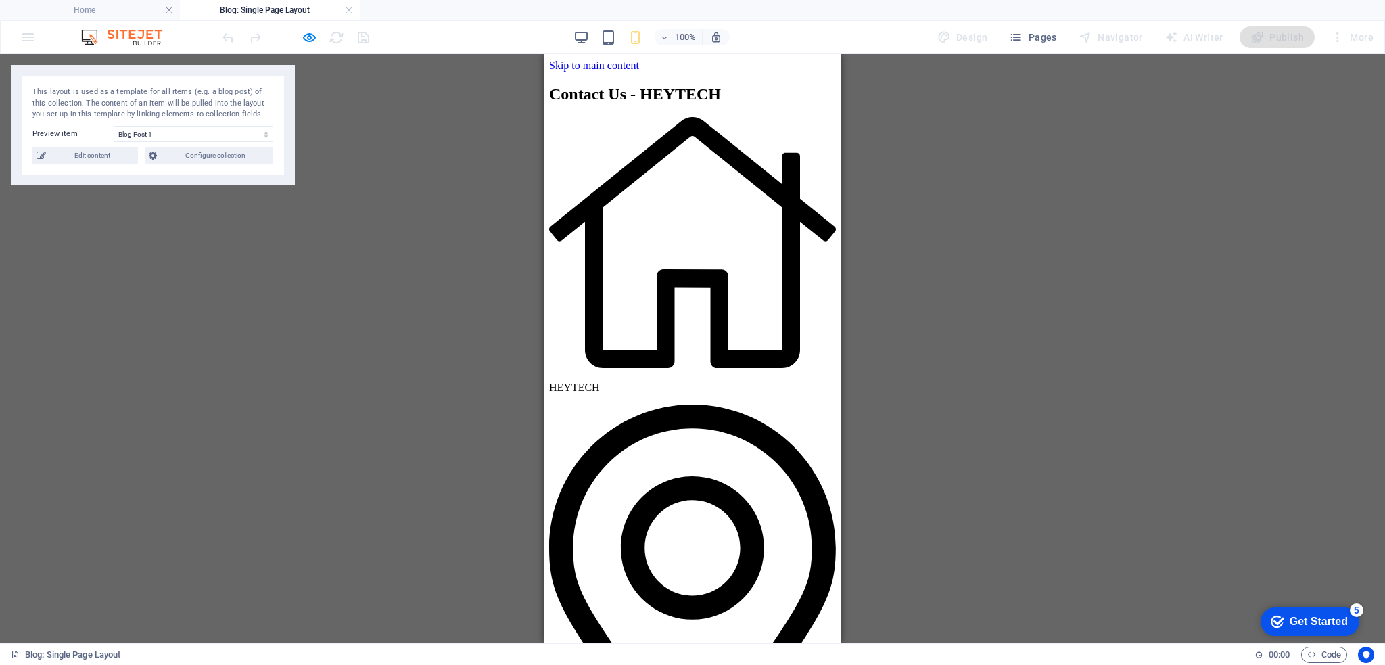
click at [235, 1] on li "Blog: Single Page Layout" at bounding box center [270, 10] width 180 height 20
click at [1072, 213] on div "Drag here to replace the existing content. Press “Ctrl” if you want to create a…" at bounding box center [692, 348] width 1385 height 589
click at [124, 9] on h4 "Home" at bounding box center [90, 10] width 180 height 15
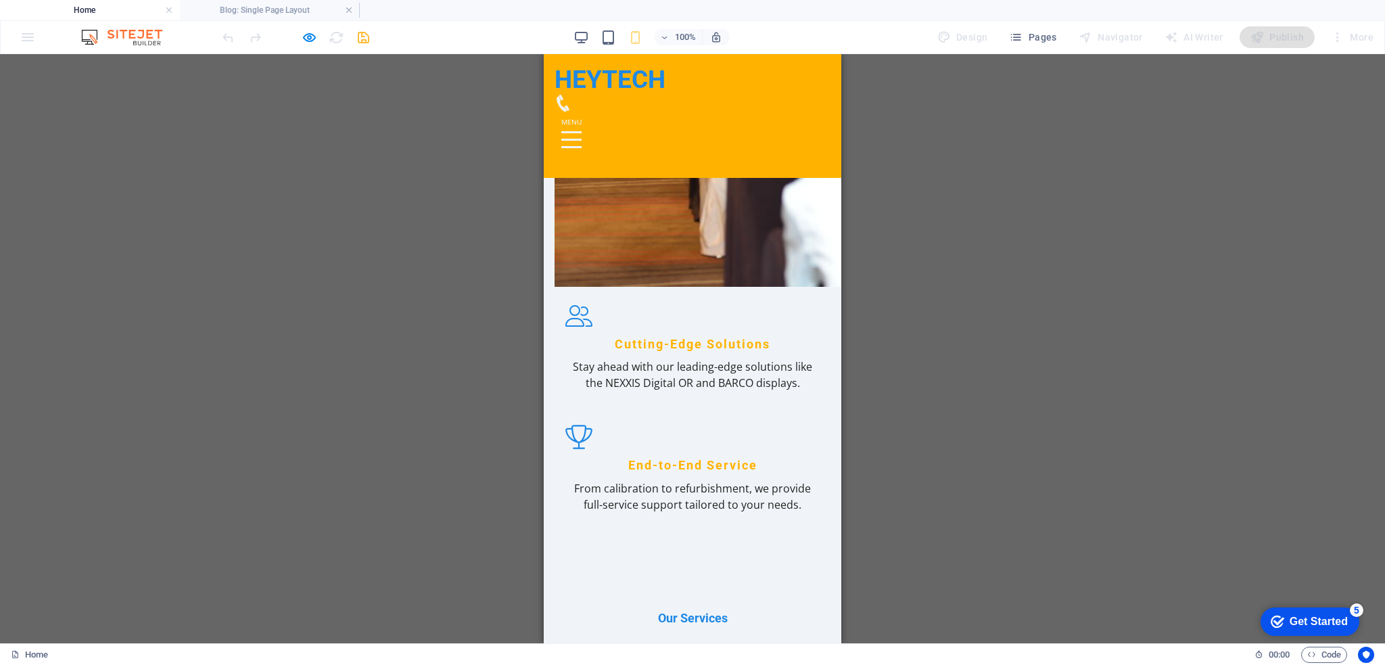
scroll to position [1285, 0]
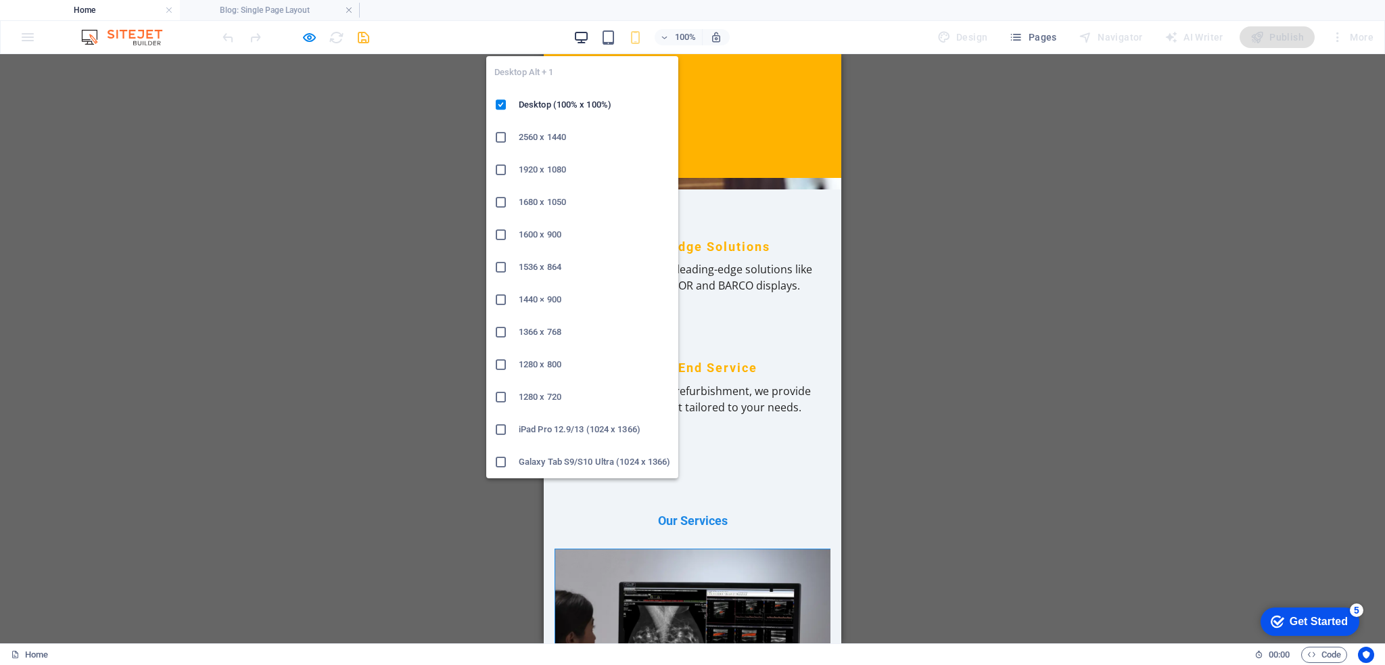
click at [584, 37] on icon "button" at bounding box center [581, 38] width 16 height 16
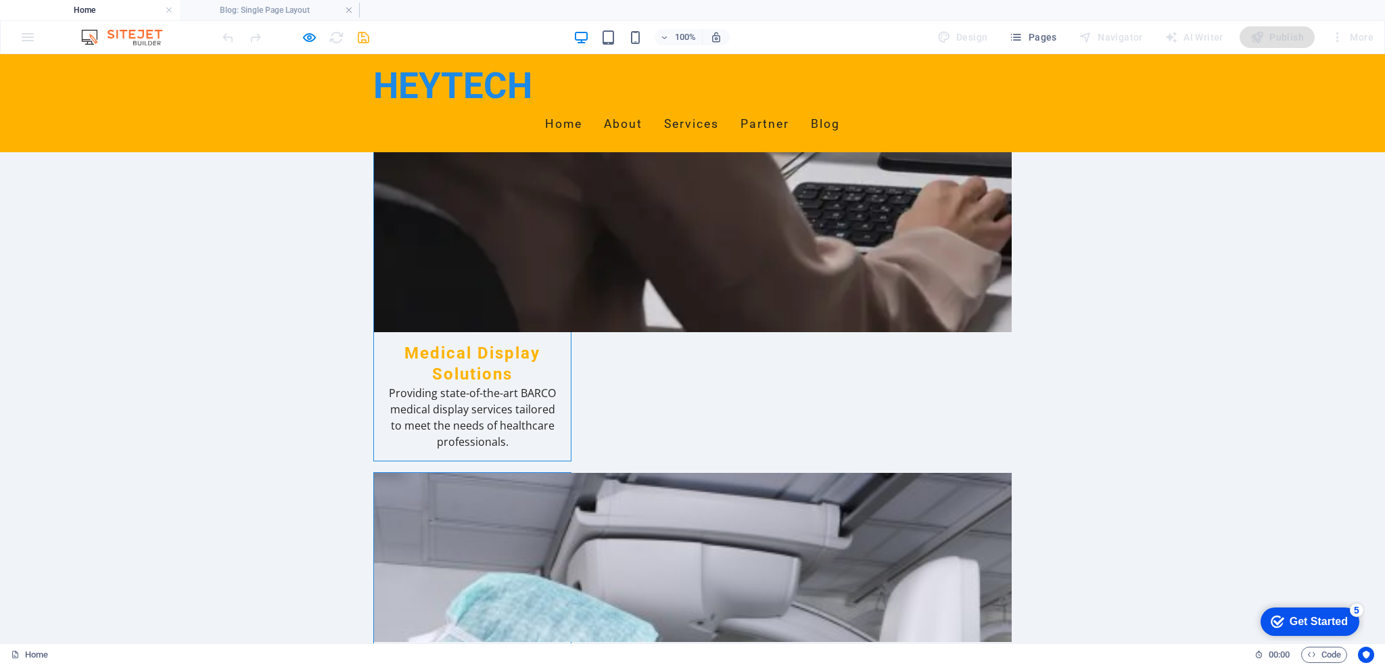
scroll to position [3029, 0]
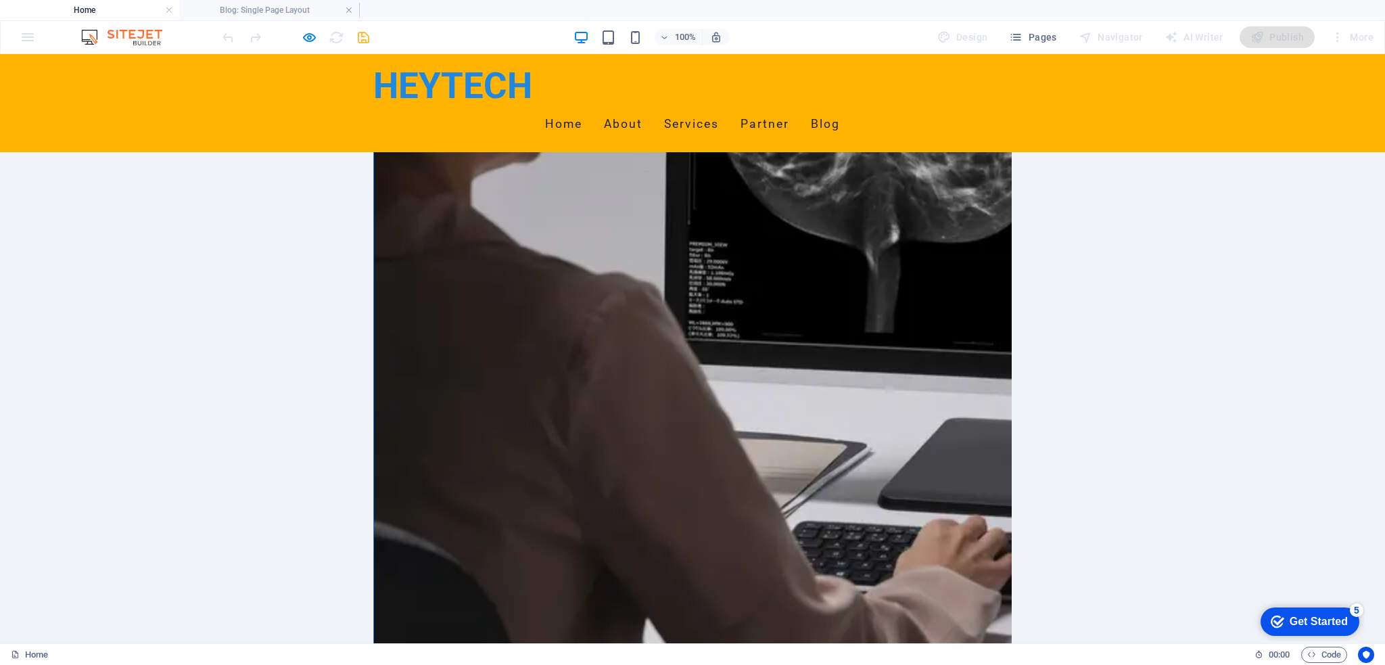
scroll to position [2378, 0]
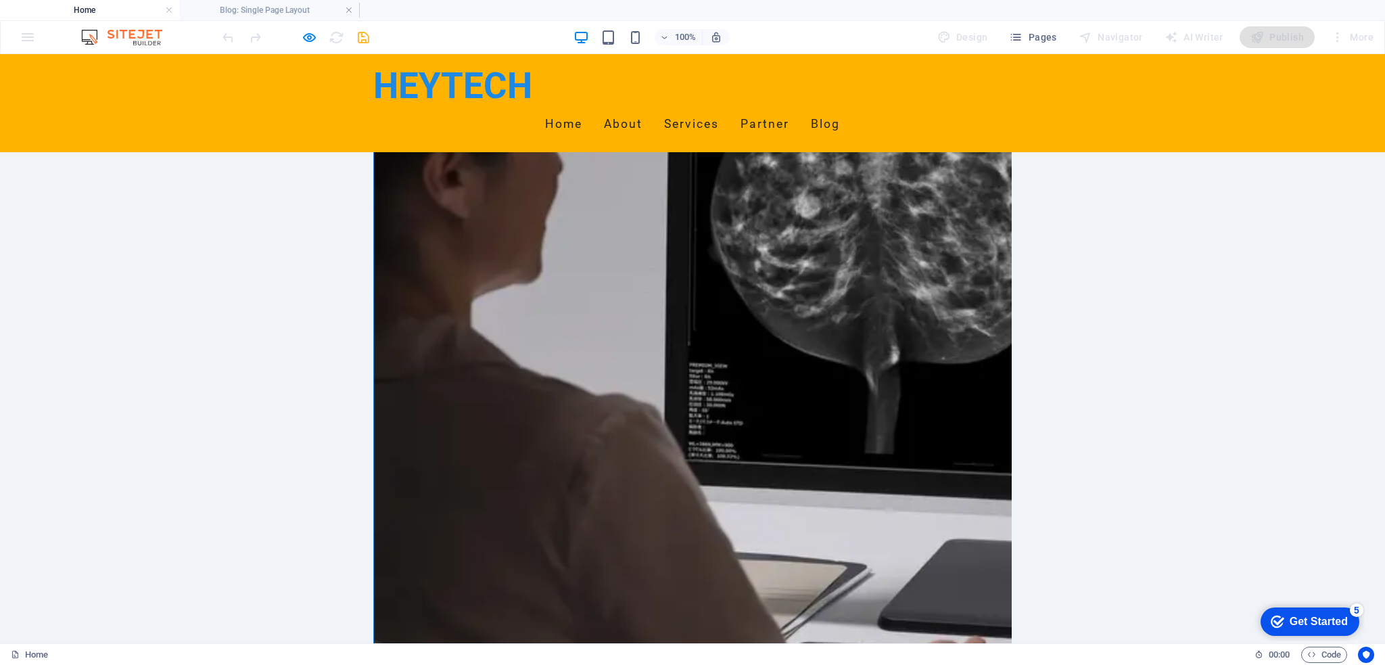
select select "68b709c234d92bc240085a2c"
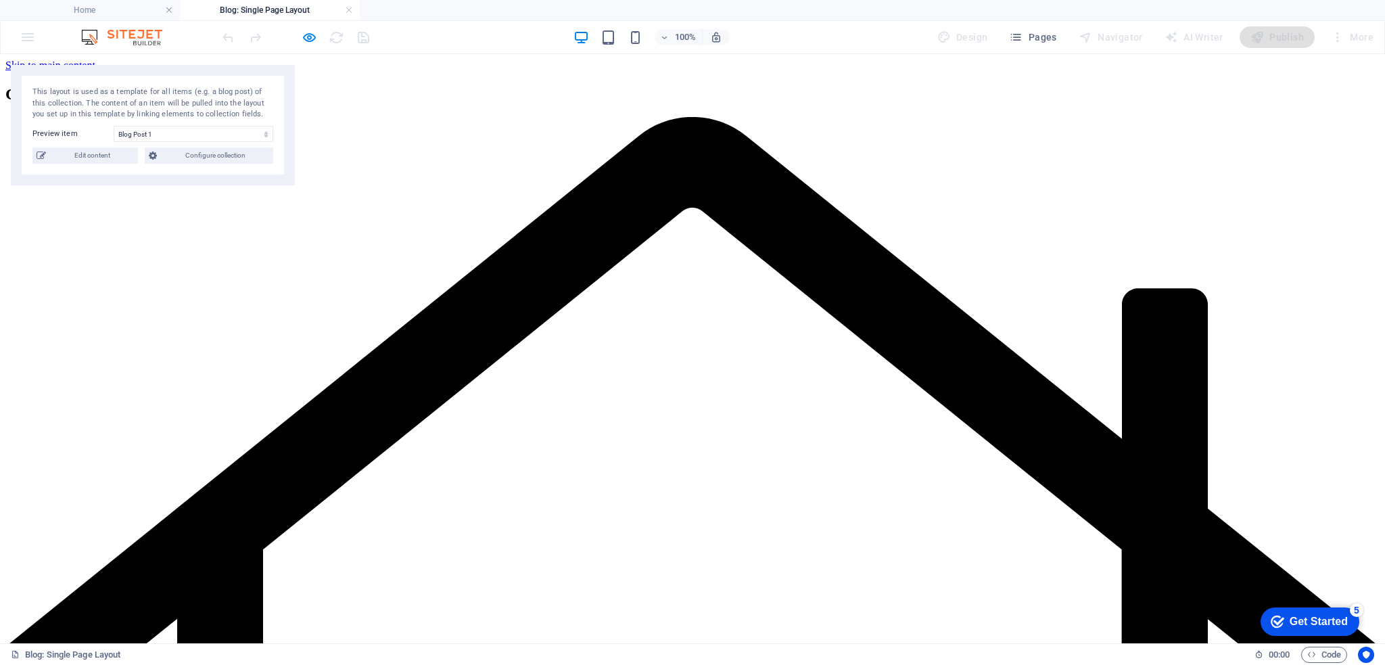
scroll to position [0, 0]
click at [393, 85] on div "Add elements and assign them to collection fields or Add elements Paste clipboa…" at bounding box center [692, 85] width 1374 height 0
click at [64, 156] on span "Edit content" at bounding box center [92, 155] width 84 height 16
select select "Category 1"
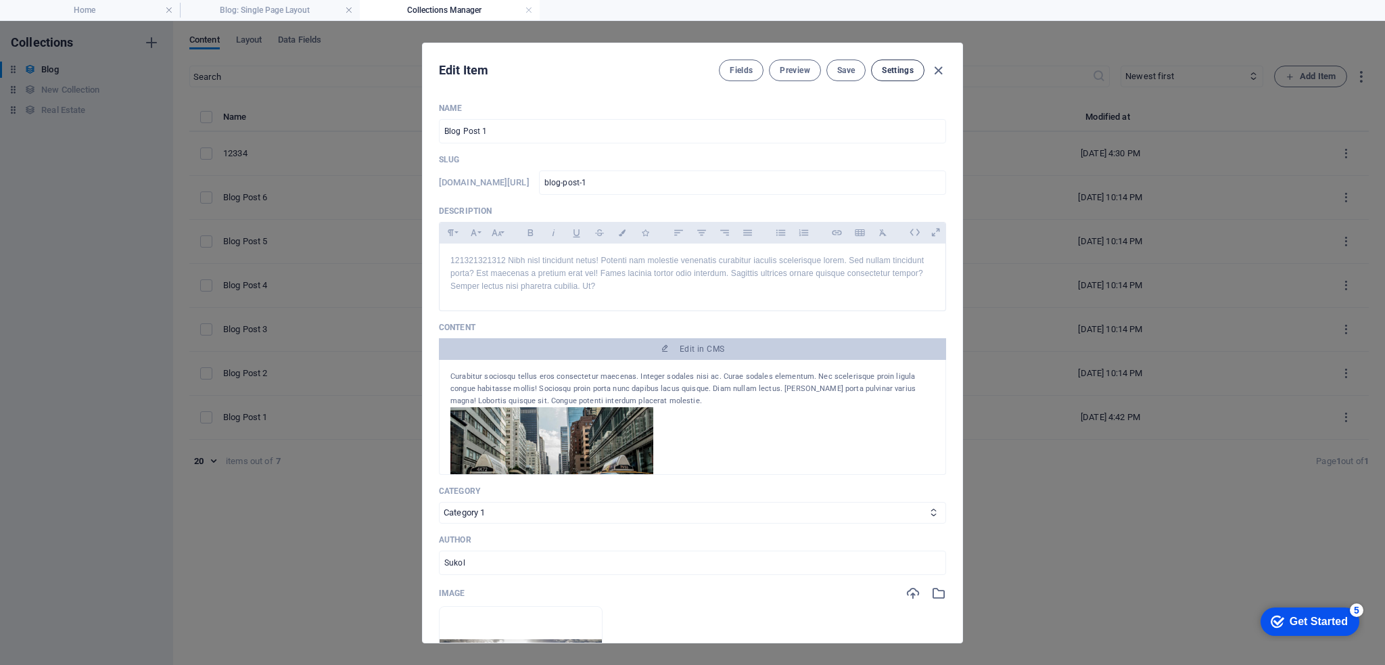
click at [900, 75] on button "Settings" at bounding box center [897, 71] width 53 height 22
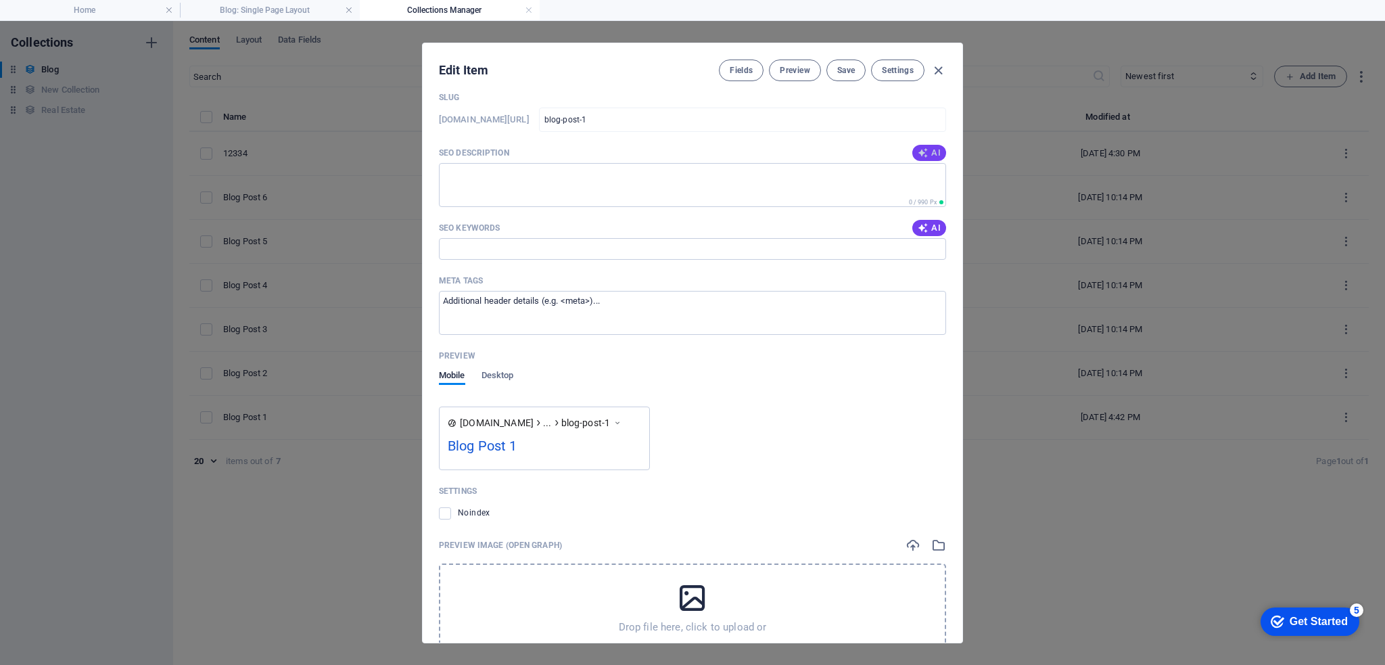
scroll to position [1062, 0]
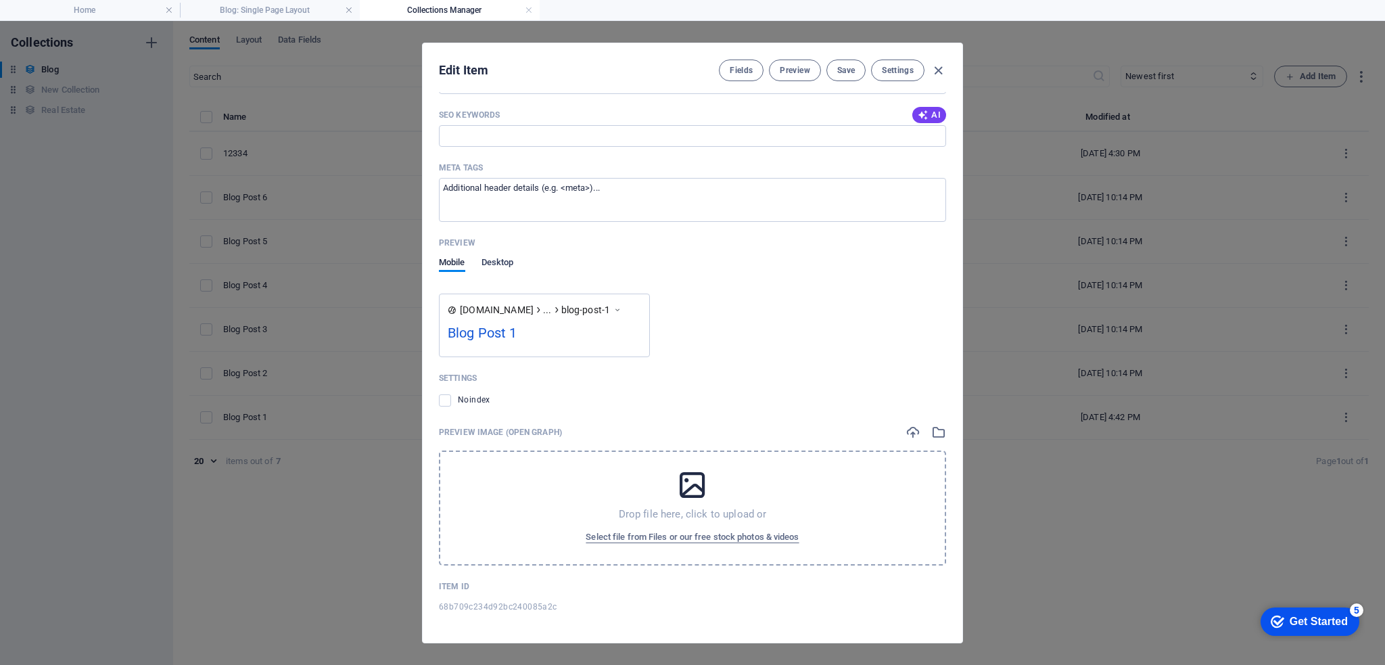
click at [494, 263] on span "Desktop" at bounding box center [497, 263] width 32 height 19
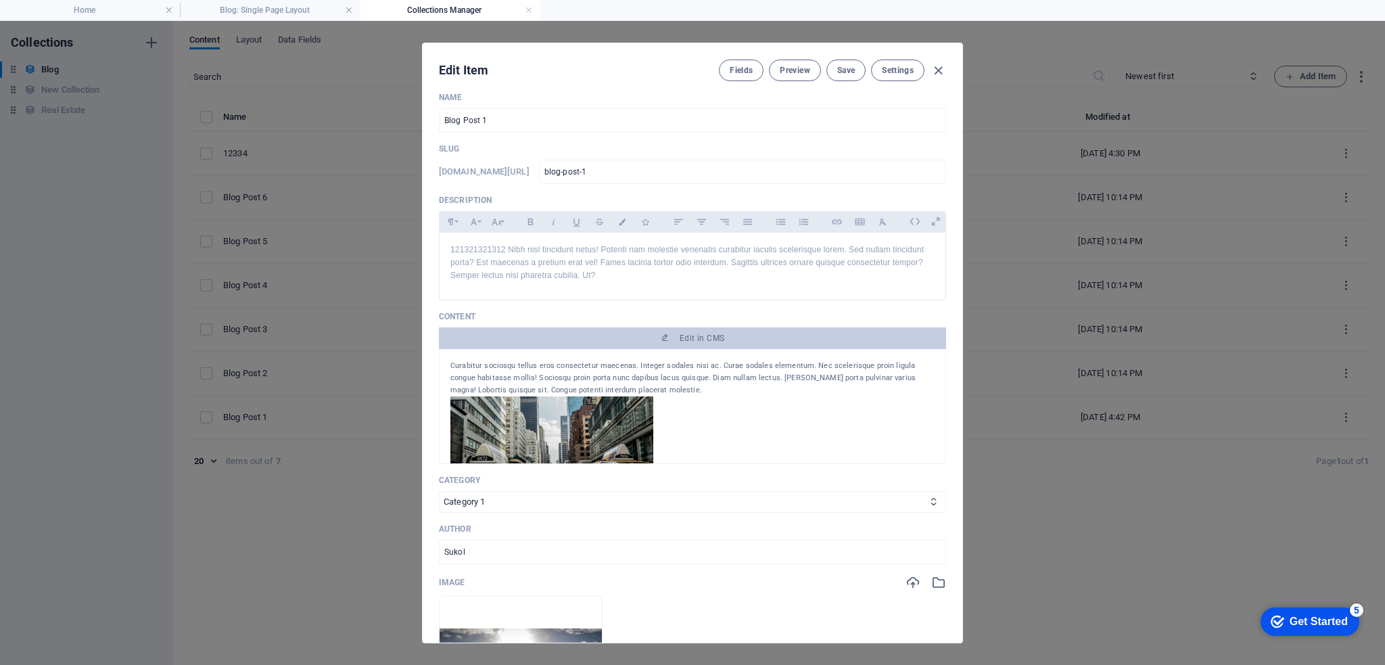
scroll to position [0, 0]
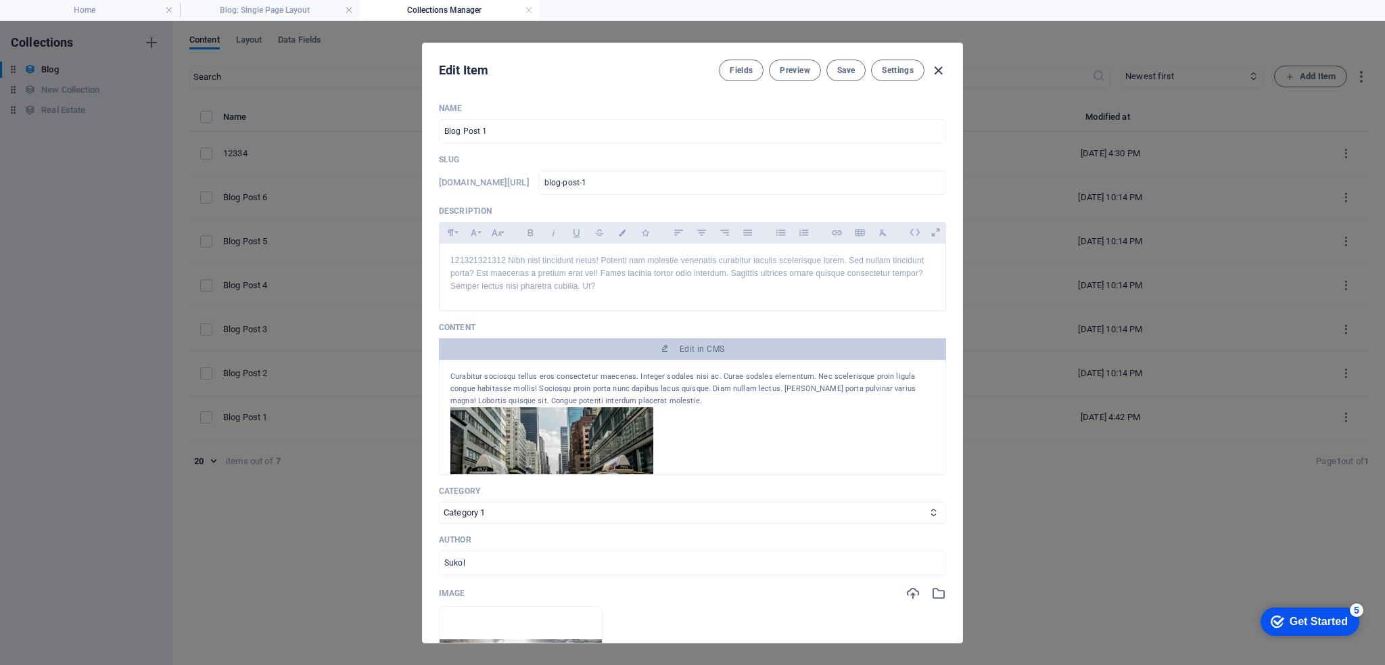
click at [943, 77] on icon "button" at bounding box center [938, 71] width 16 height 16
type input "[DATE]"
type input "blog-post-1"
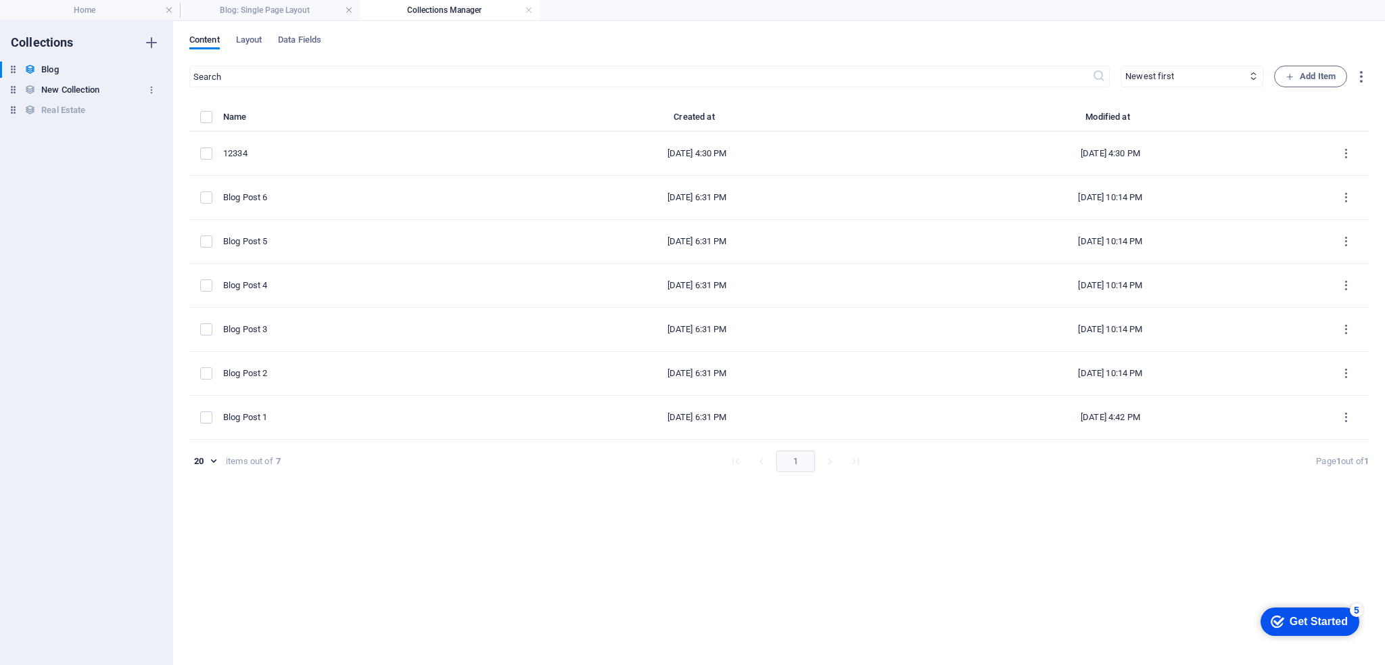
click at [60, 91] on h6 "New Collection" at bounding box center [70, 90] width 58 height 16
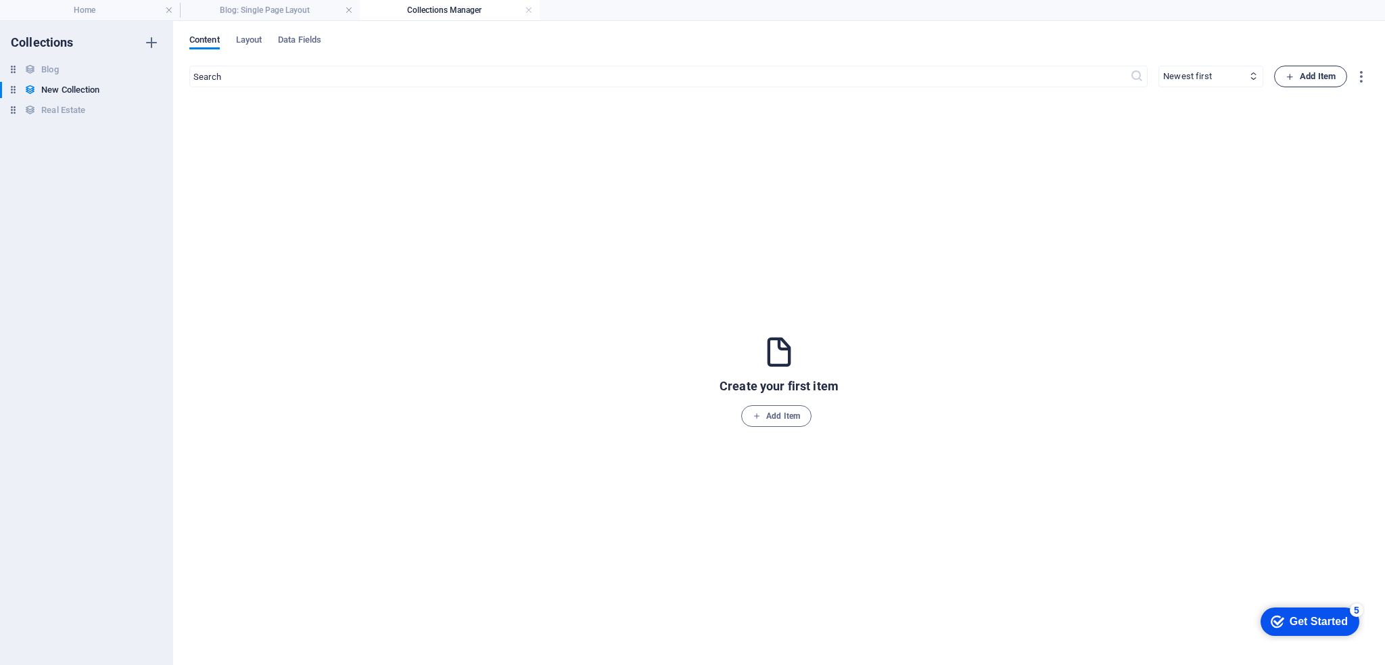
click at [1285, 72] on button "Add Item" at bounding box center [1310, 77] width 73 height 22
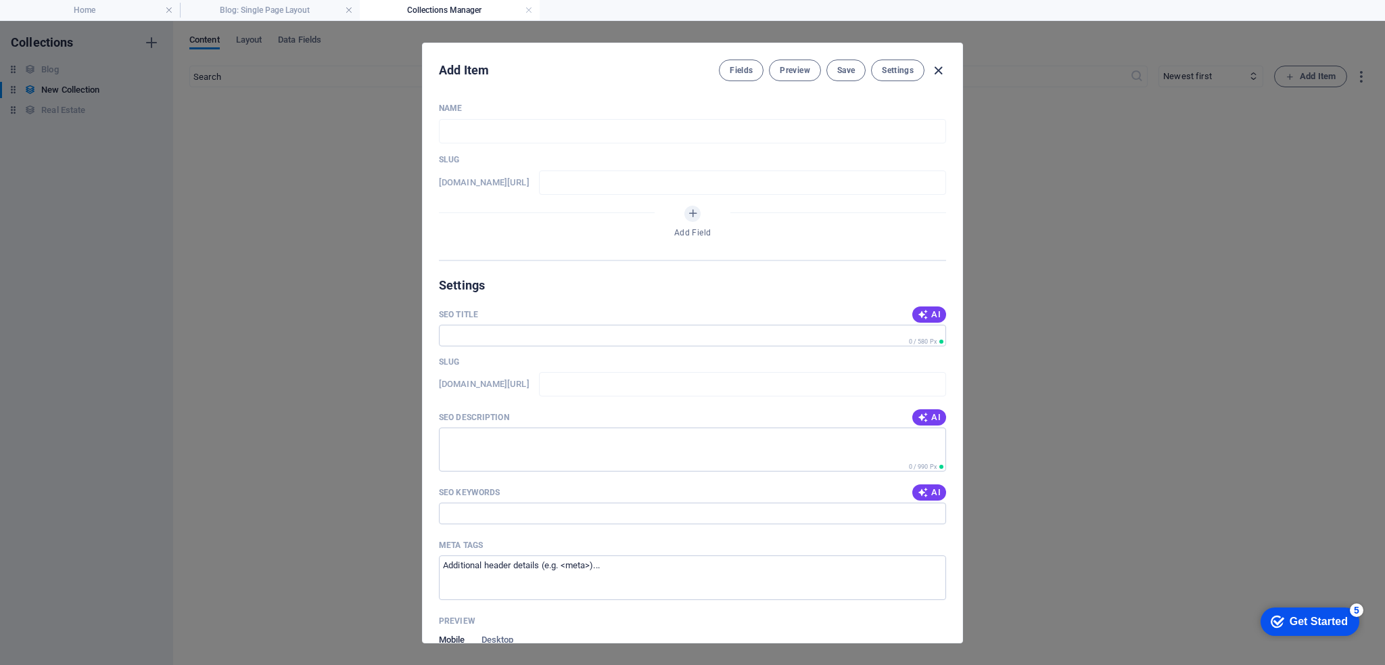
click at [941, 66] on icon "button" at bounding box center [938, 71] width 16 height 16
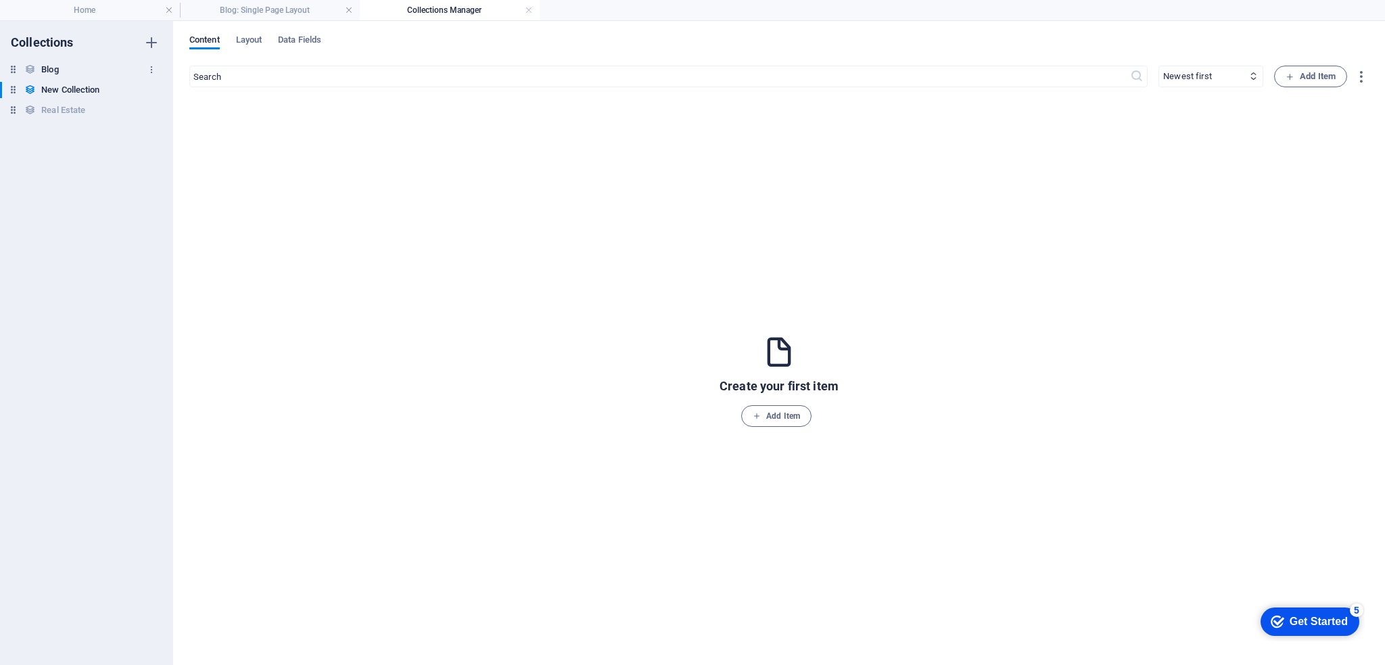
click at [52, 70] on h6 "Blog" at bounding box center [49, 70] width 17 height 16
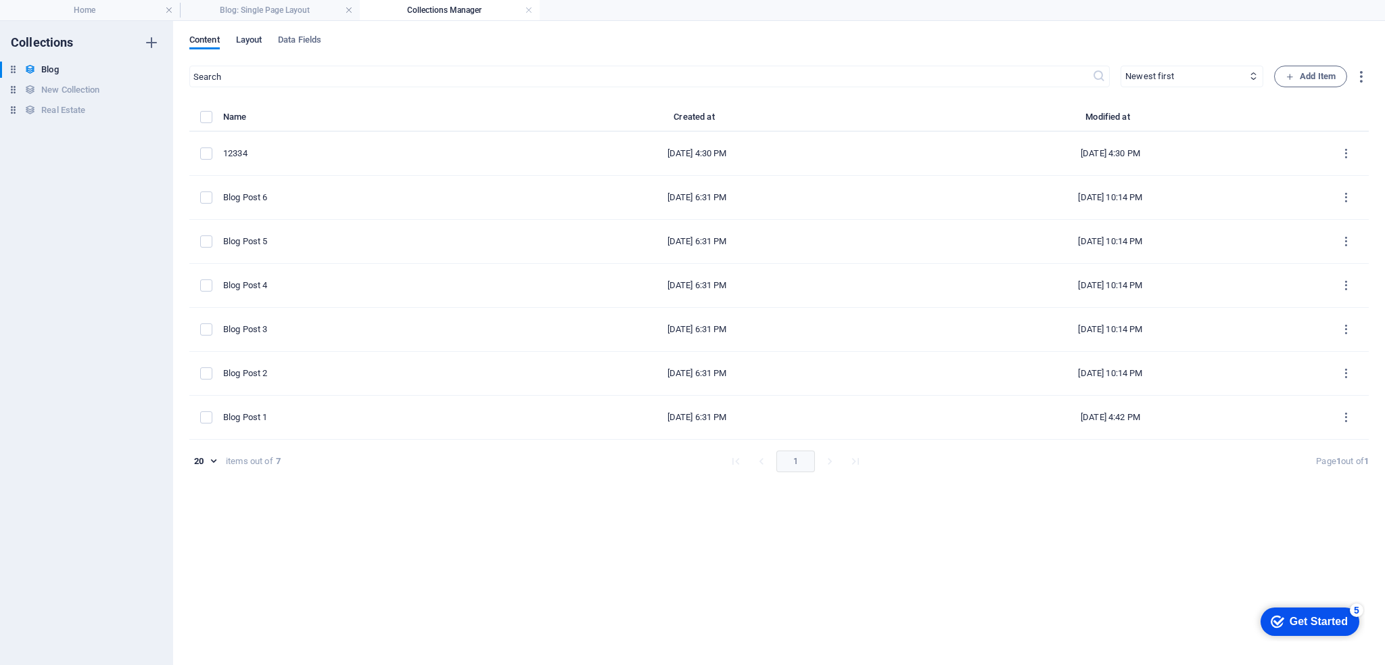
click at [249, 40] on span "Layout" at bounding box center [249, 41] width 26 height 19
